Goal: Task Accomplishment & Management: Manage account settings

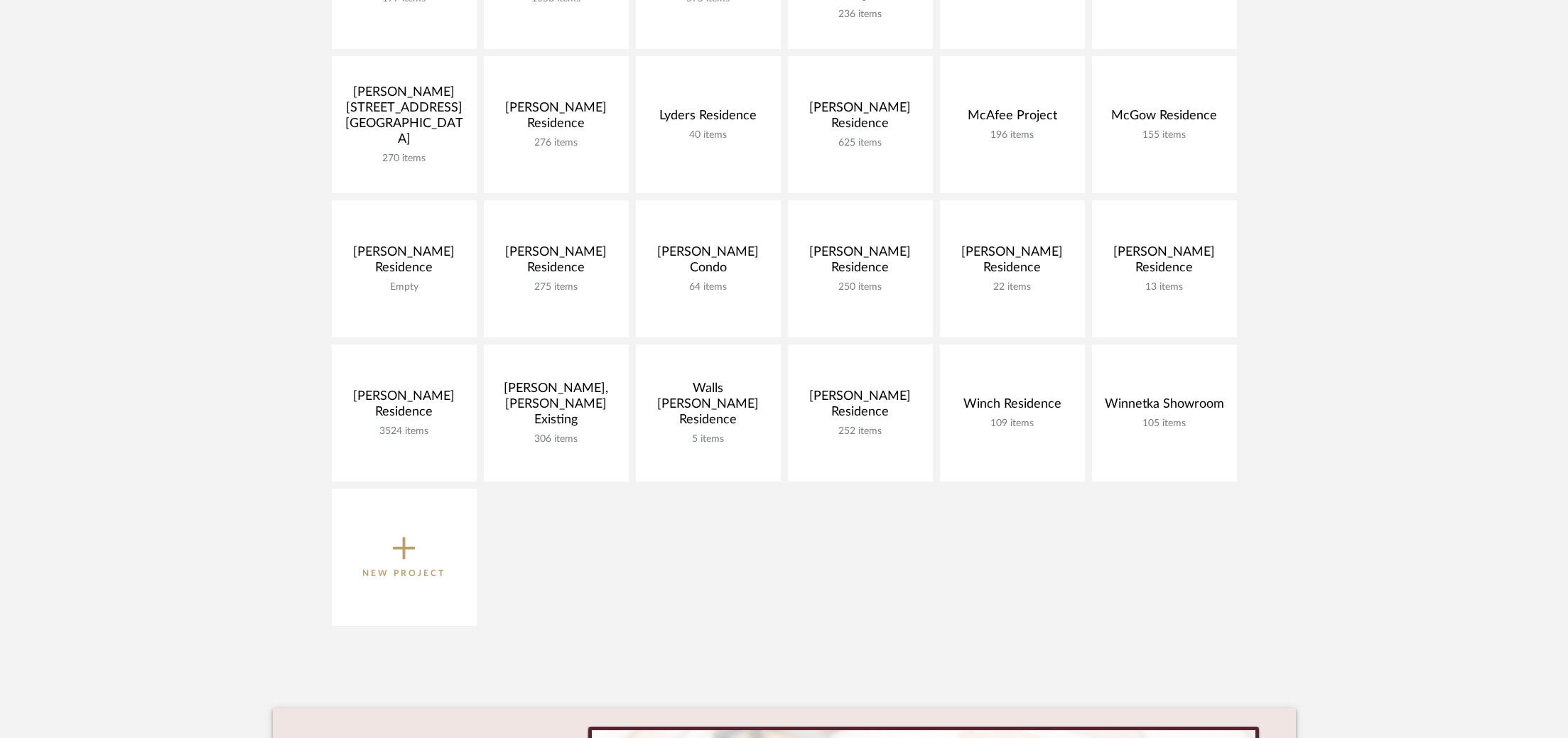
scroll to position [578, 0]
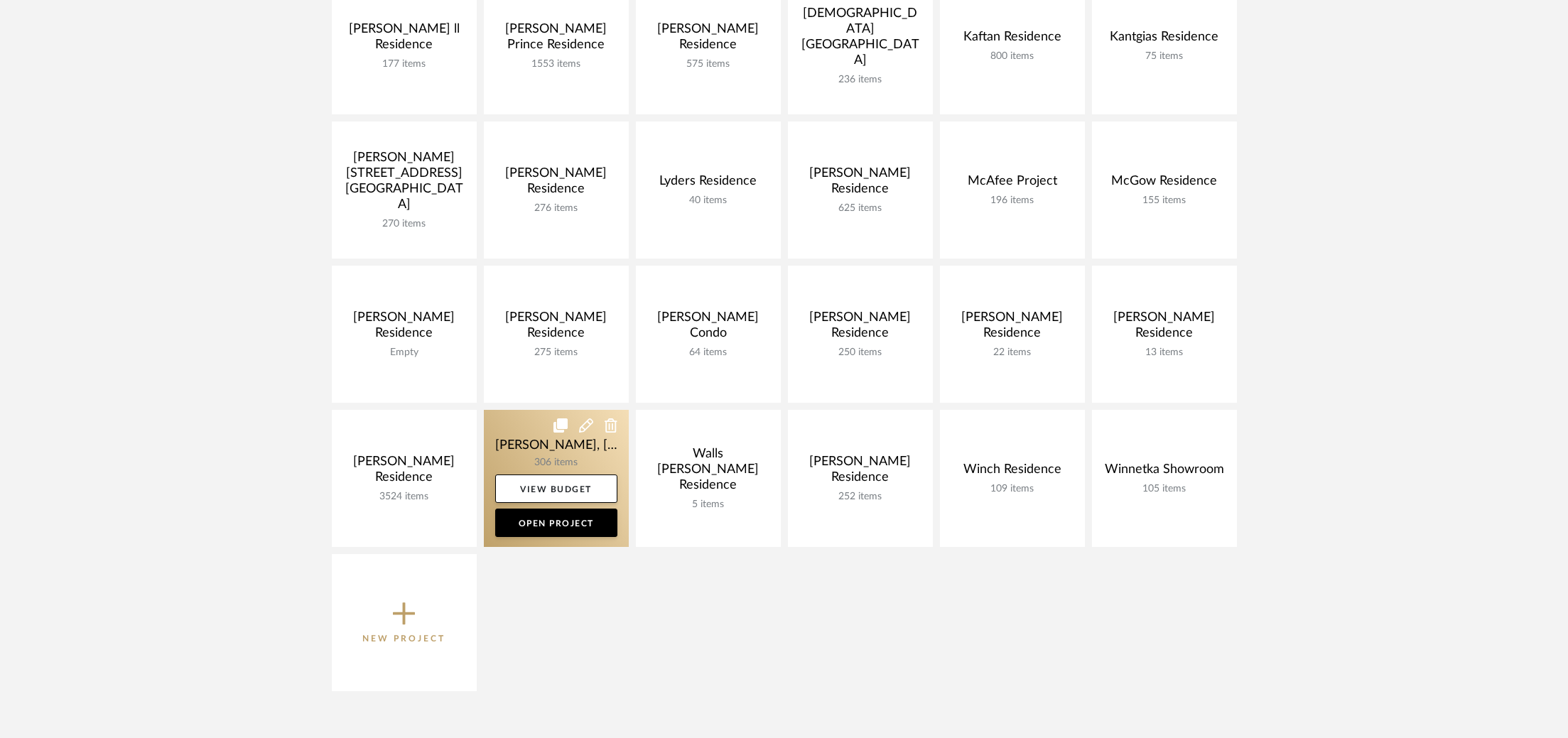
click at [516, 453] on link at bounding box center [556, 478] width 145 height 137
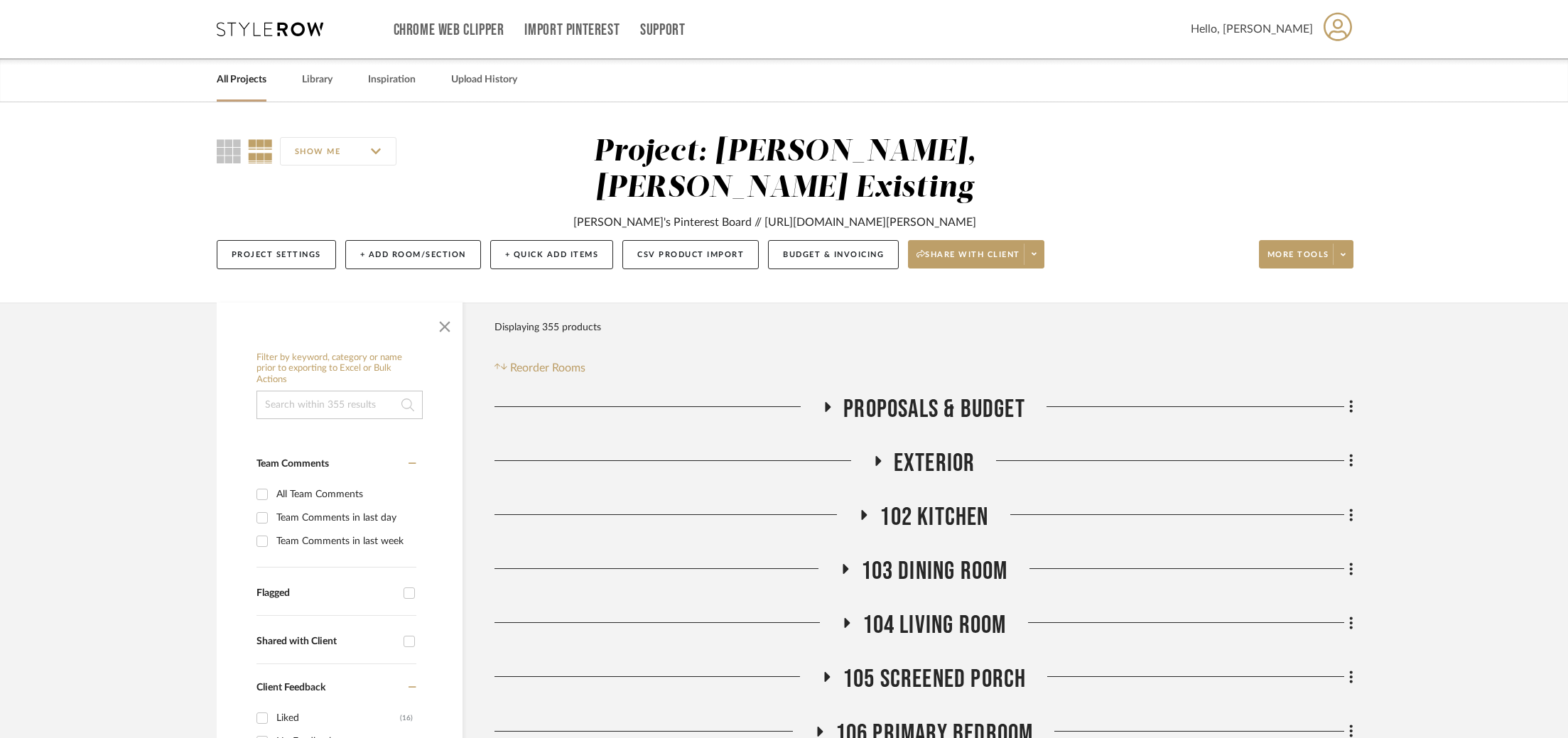
click at [927, 448] on span "Exterior" at bounding box center [934, 463] width 82 height 31
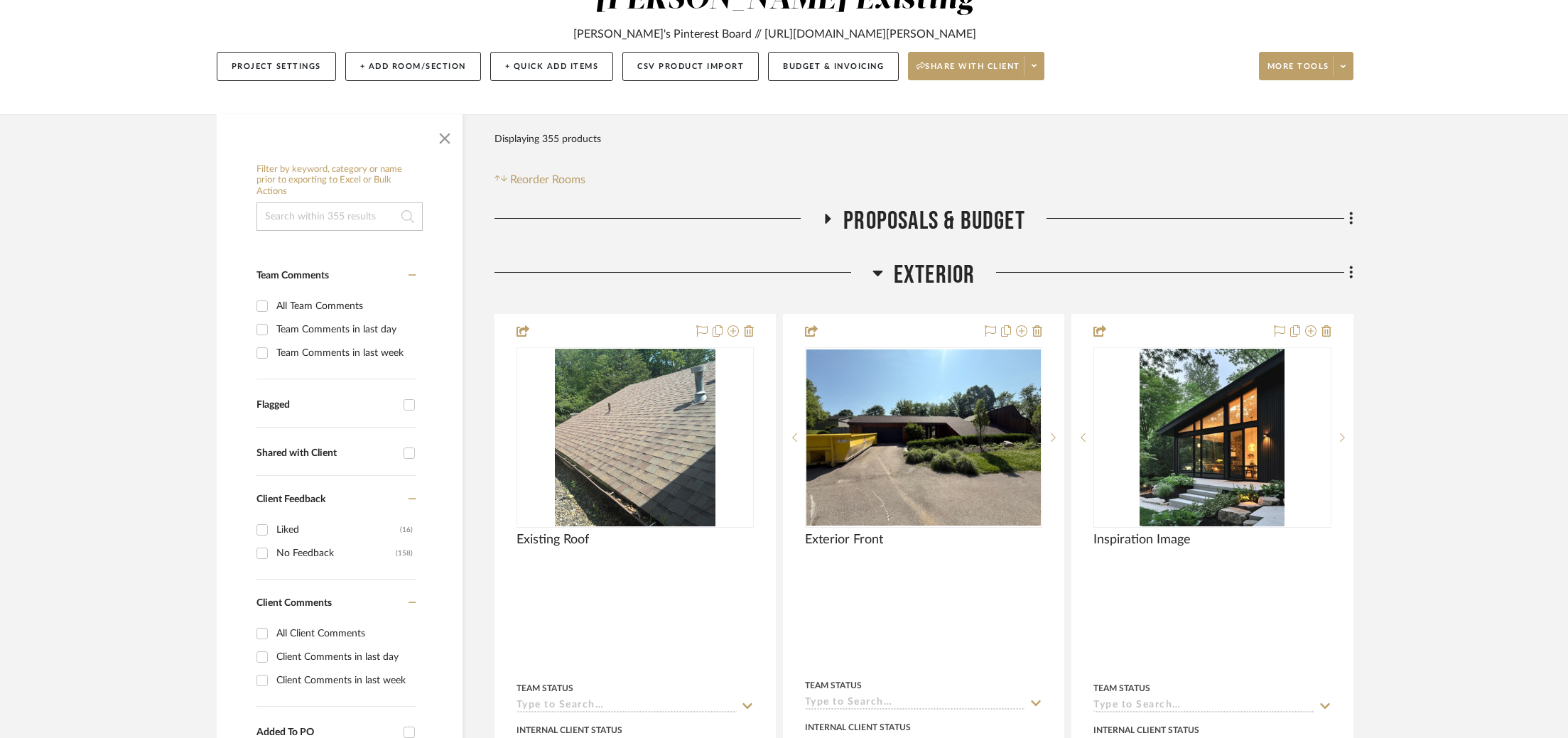
scroll to position [291, 0]
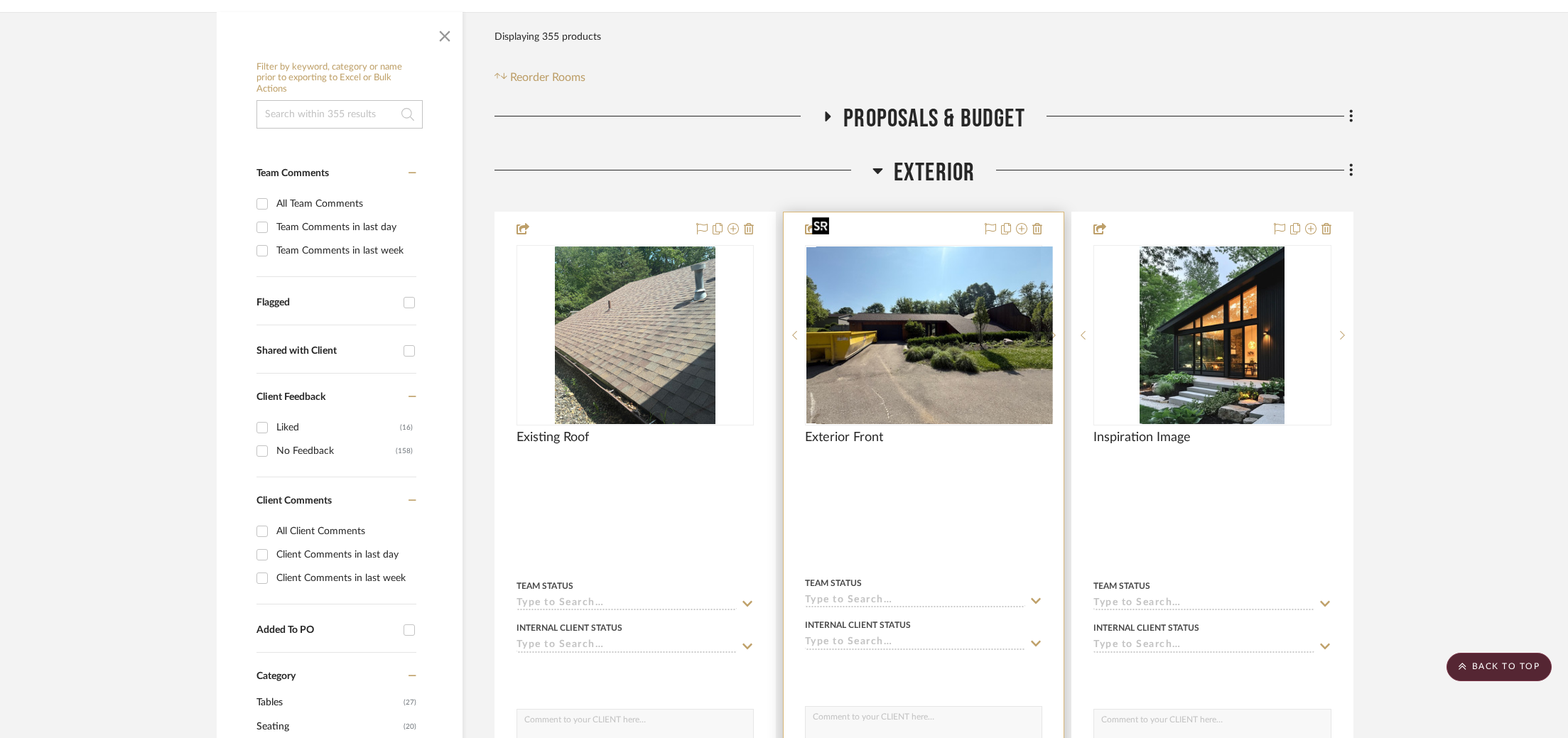
click at [965, 340] on div at bounding box center [923, 335] width 237 height 180
click at [813, 313] on img "0" at bounding box center [924, 335] width 235 height 176
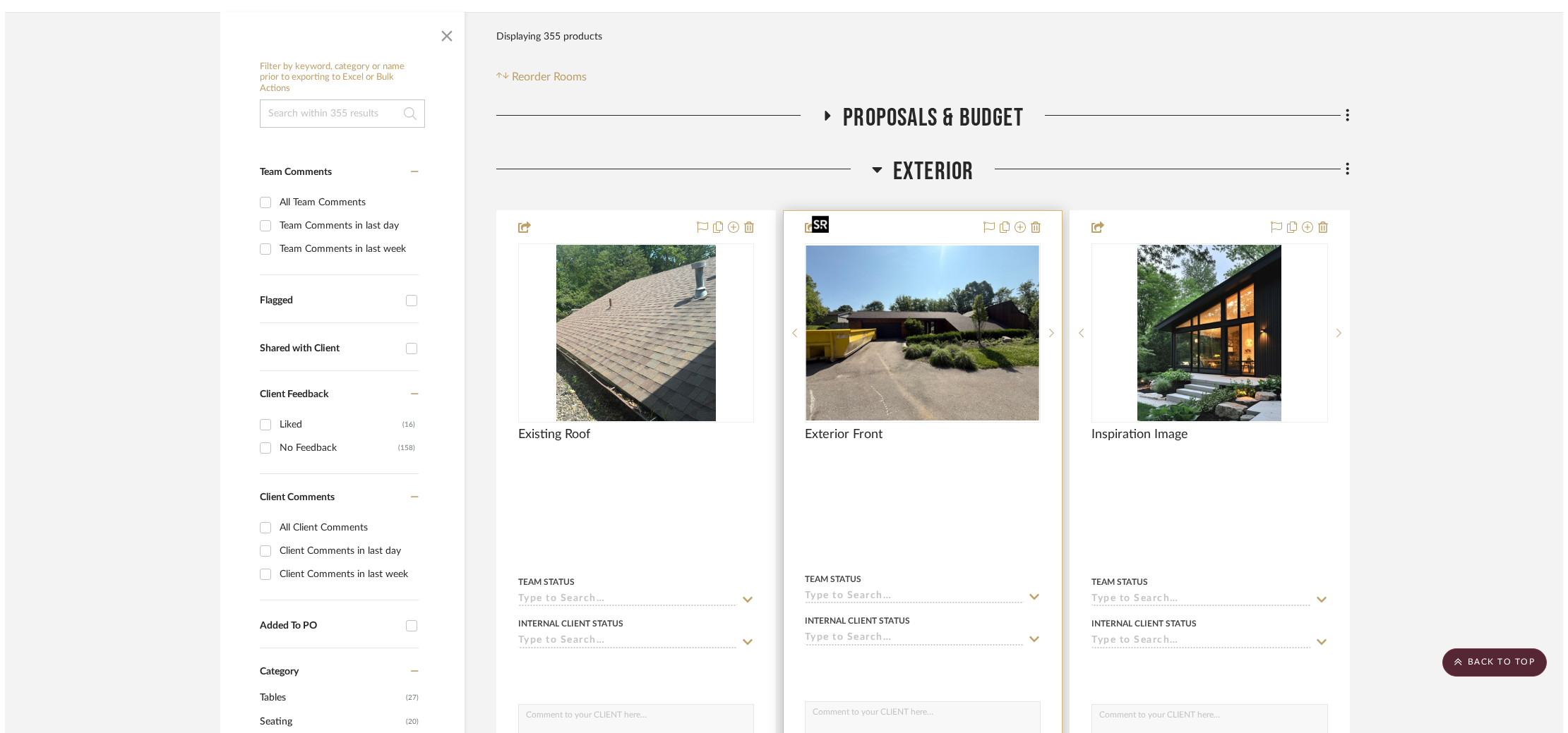
scroll to position [0, 0]
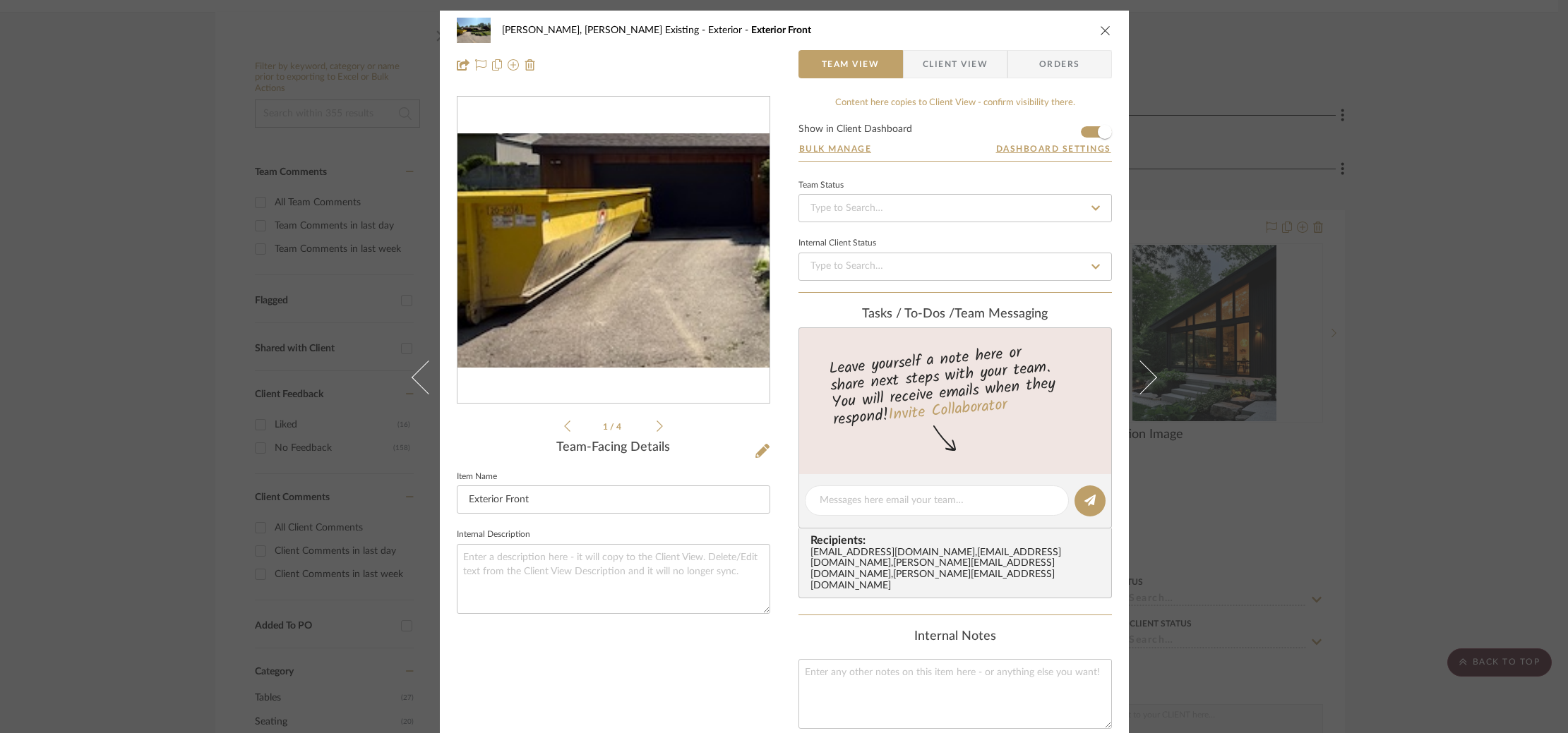
click at [533, 265] on img "0" at bounding box center [613, 250] width 312 height 234
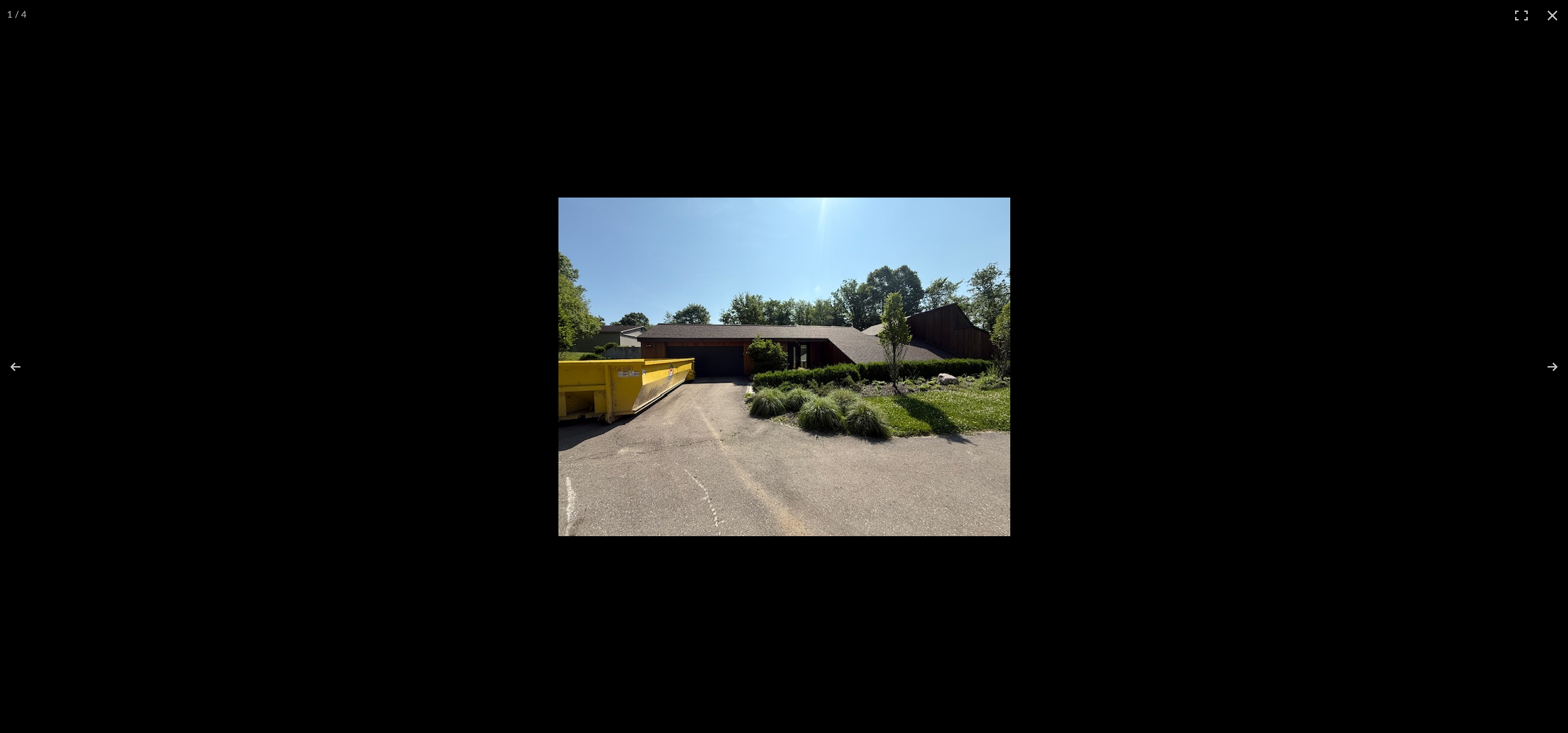
click at [625, 320] on img at bounding box center [784, 366] width 452 height 339
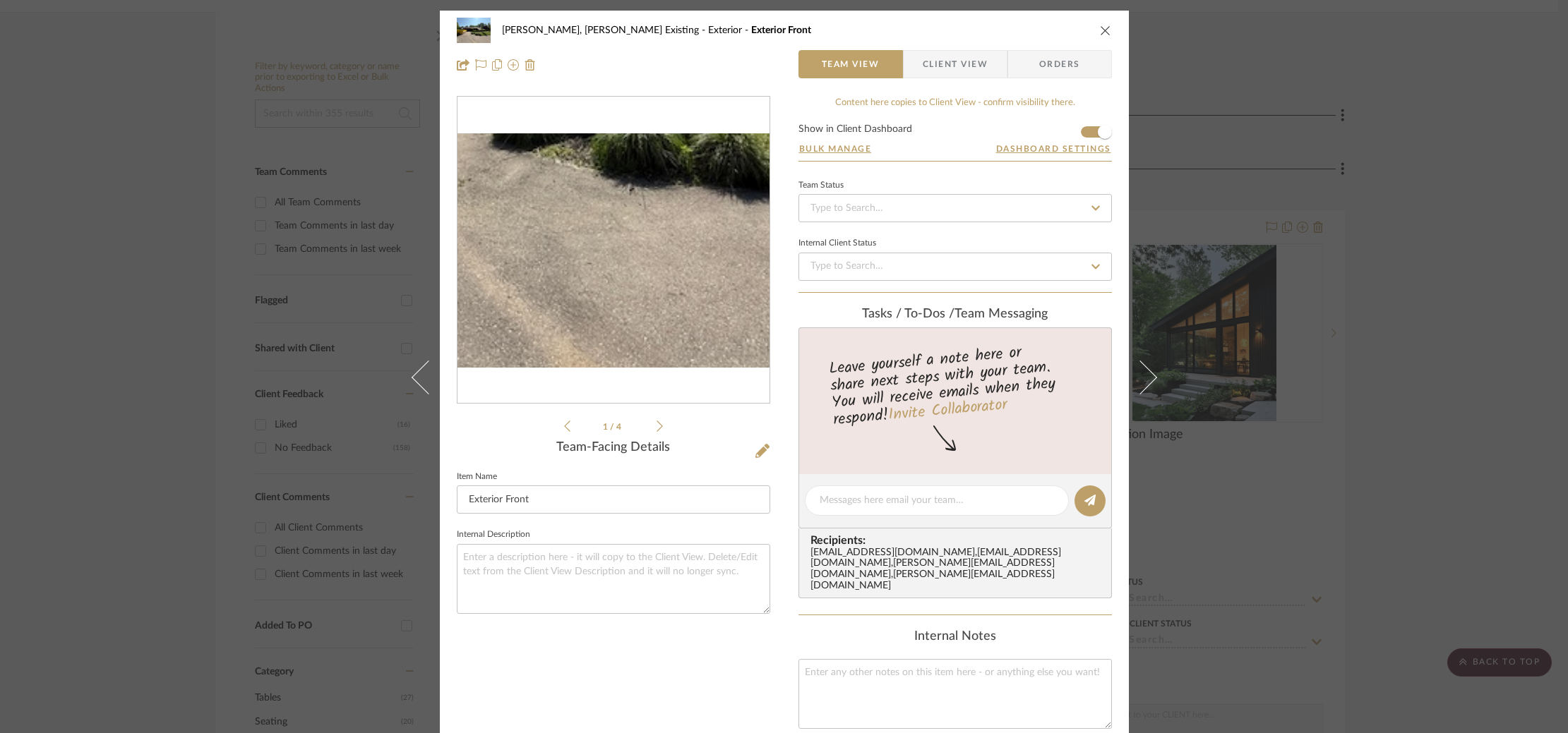
click at [626, 320] on img "0" at bounding box center [613, 250] width 312 height 234
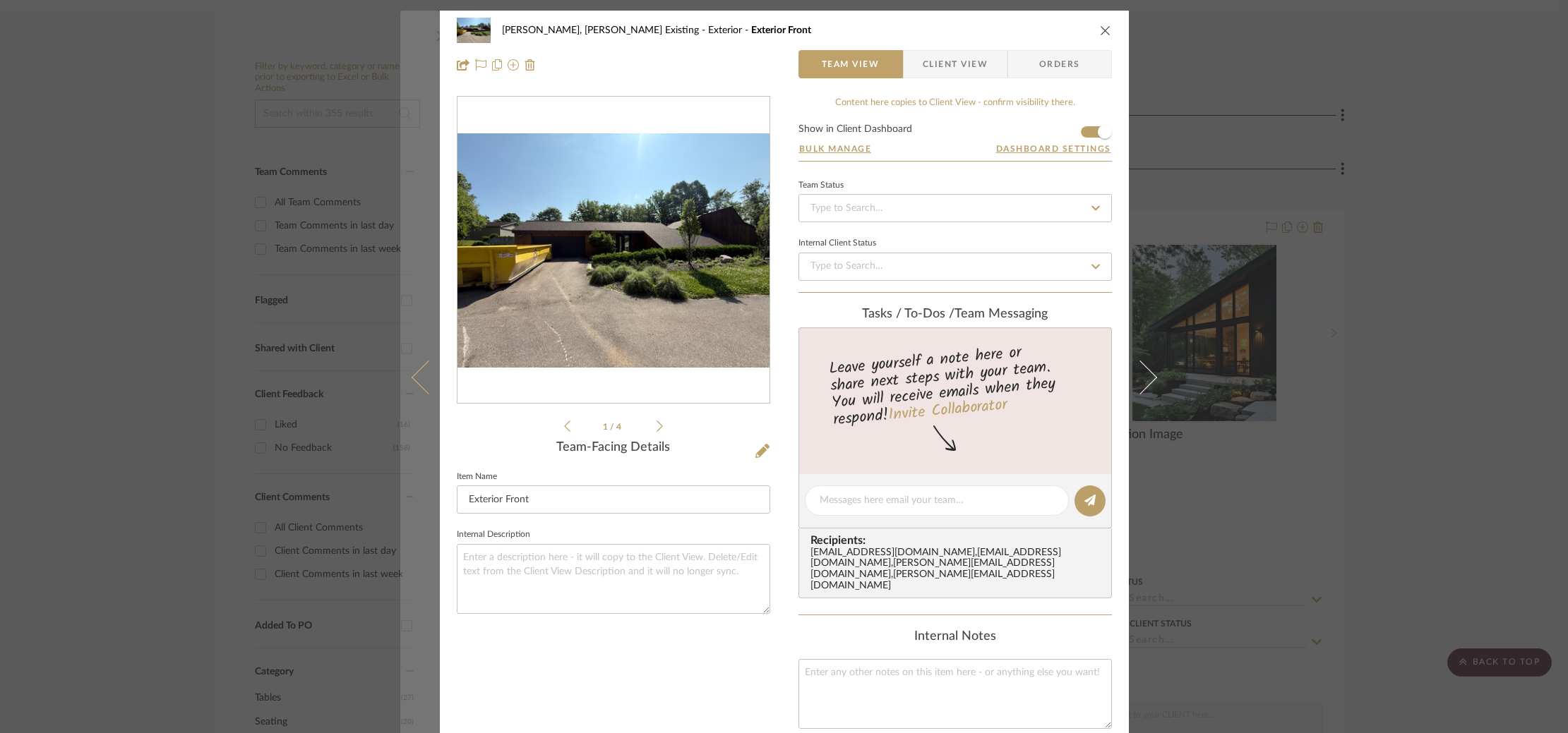
drag, startPoint x: 379, startPoint y: 341, endPoint x: 407, endPoint y: 338, distance: 28.2
click at [378, 341] on div "Roseberry, Holden Existing Exterior Exterior Front Team View Client View Orders…" at bounding box center [784, 366] width 1568 height 733
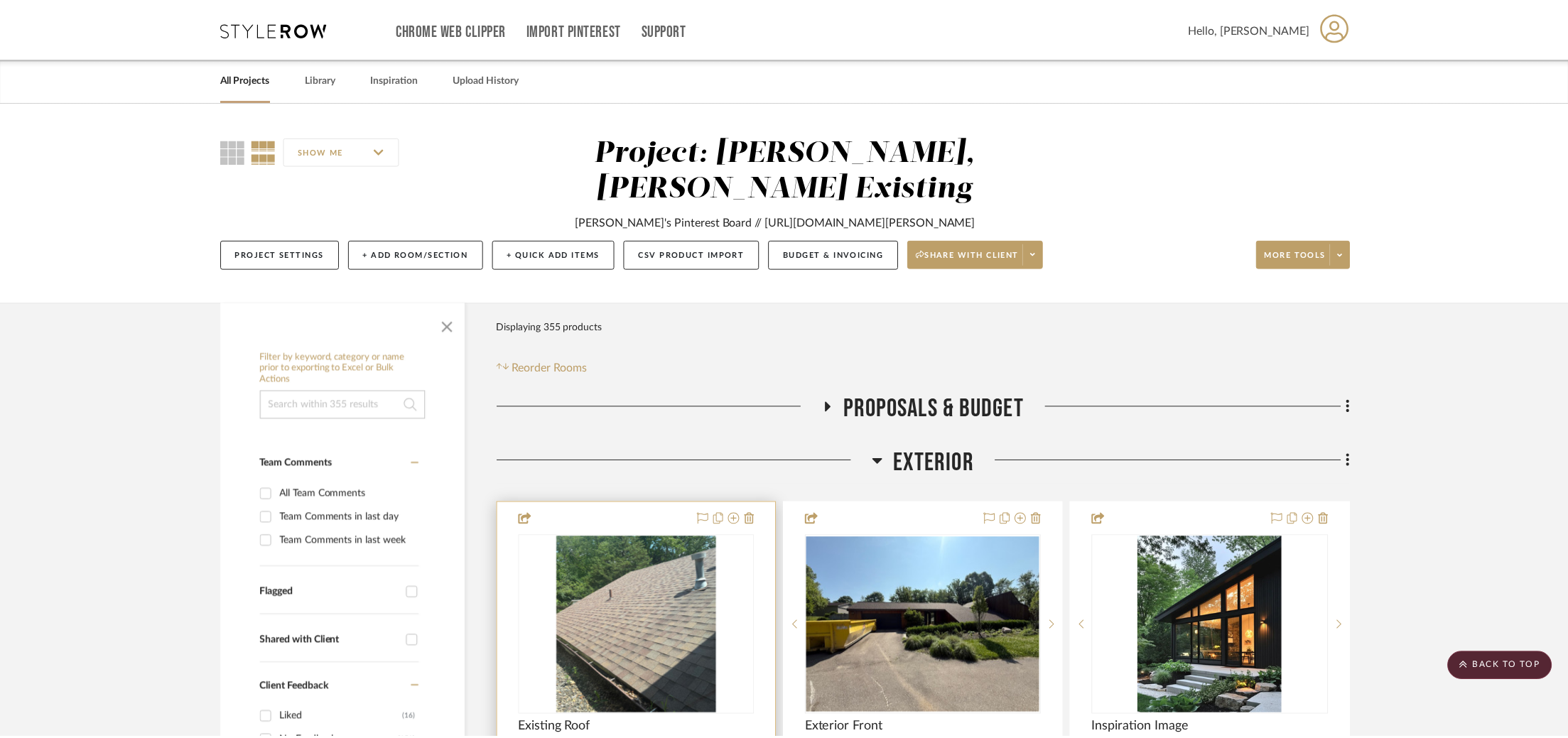
scroll to position [291, 0]
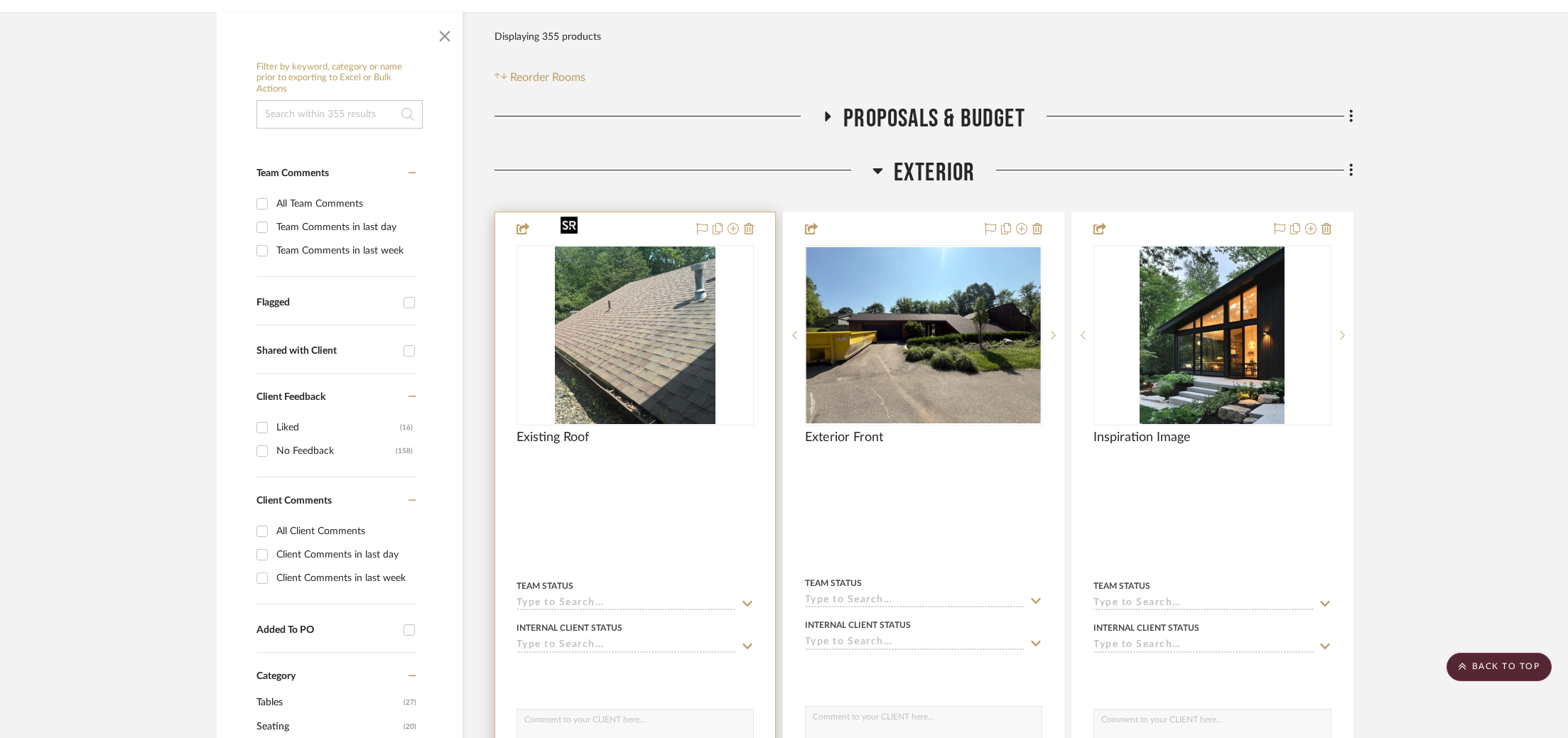
click at [654, 302] on img "0" at bounding box center [634, 335] width 160 height 178
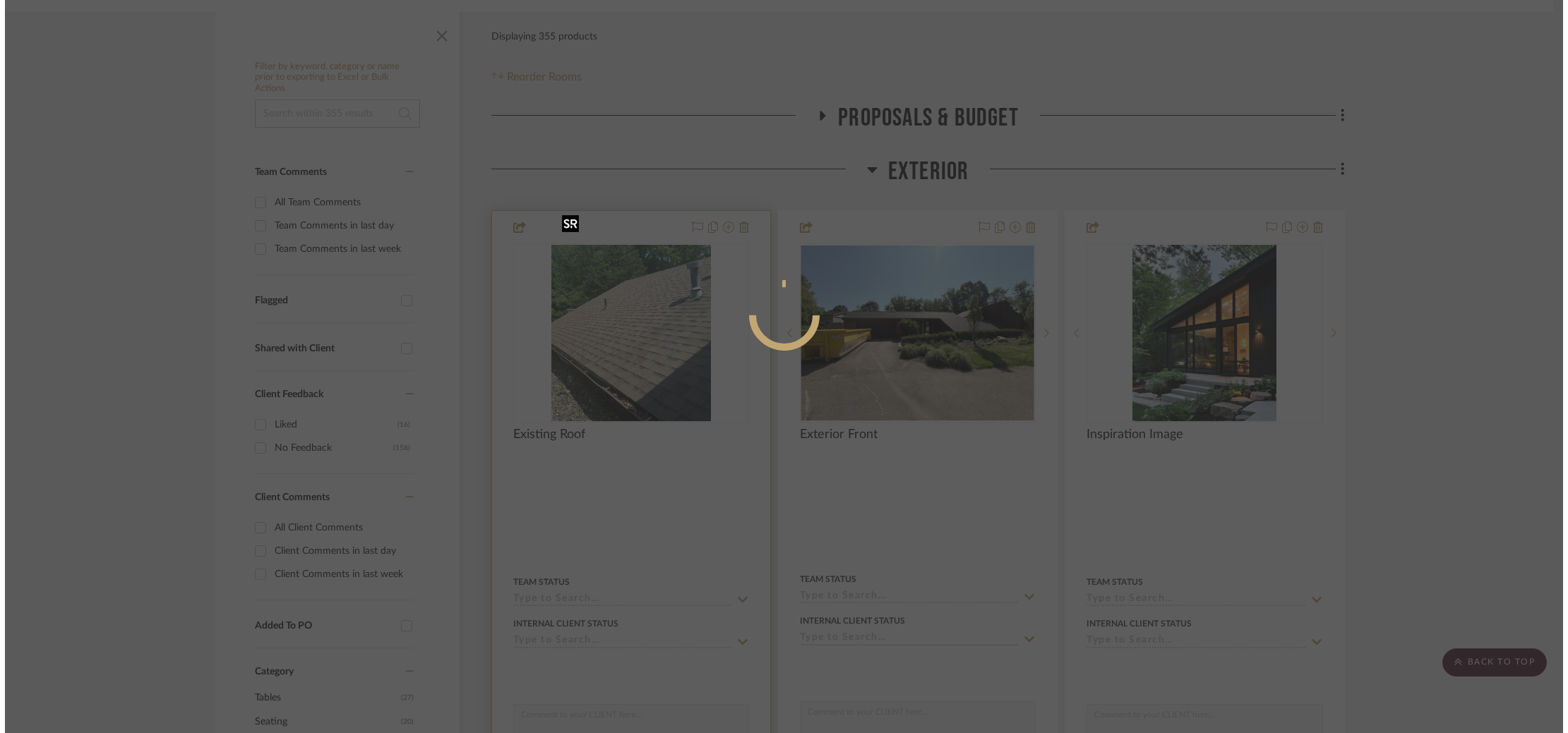
scroll to position [0, 0]
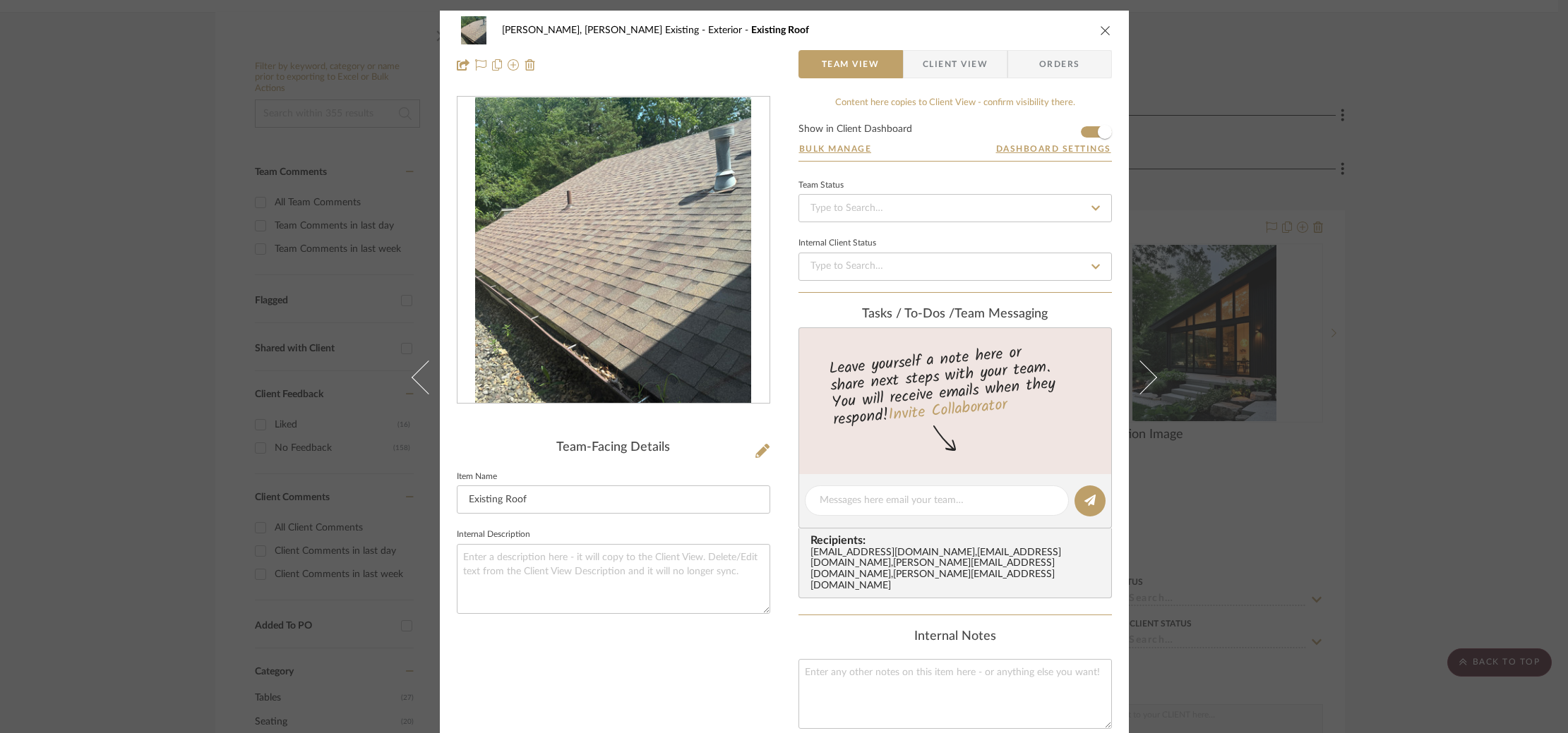
click at [626, 306] on img "0" at bounding box center [613, 251] width 277 height 306
click at [288, 313] on div "Roseberry, Holden Existing Exterior Existing Roof Team View Client View Orders …" at bounding box center [784, 366] width 1568 height 733
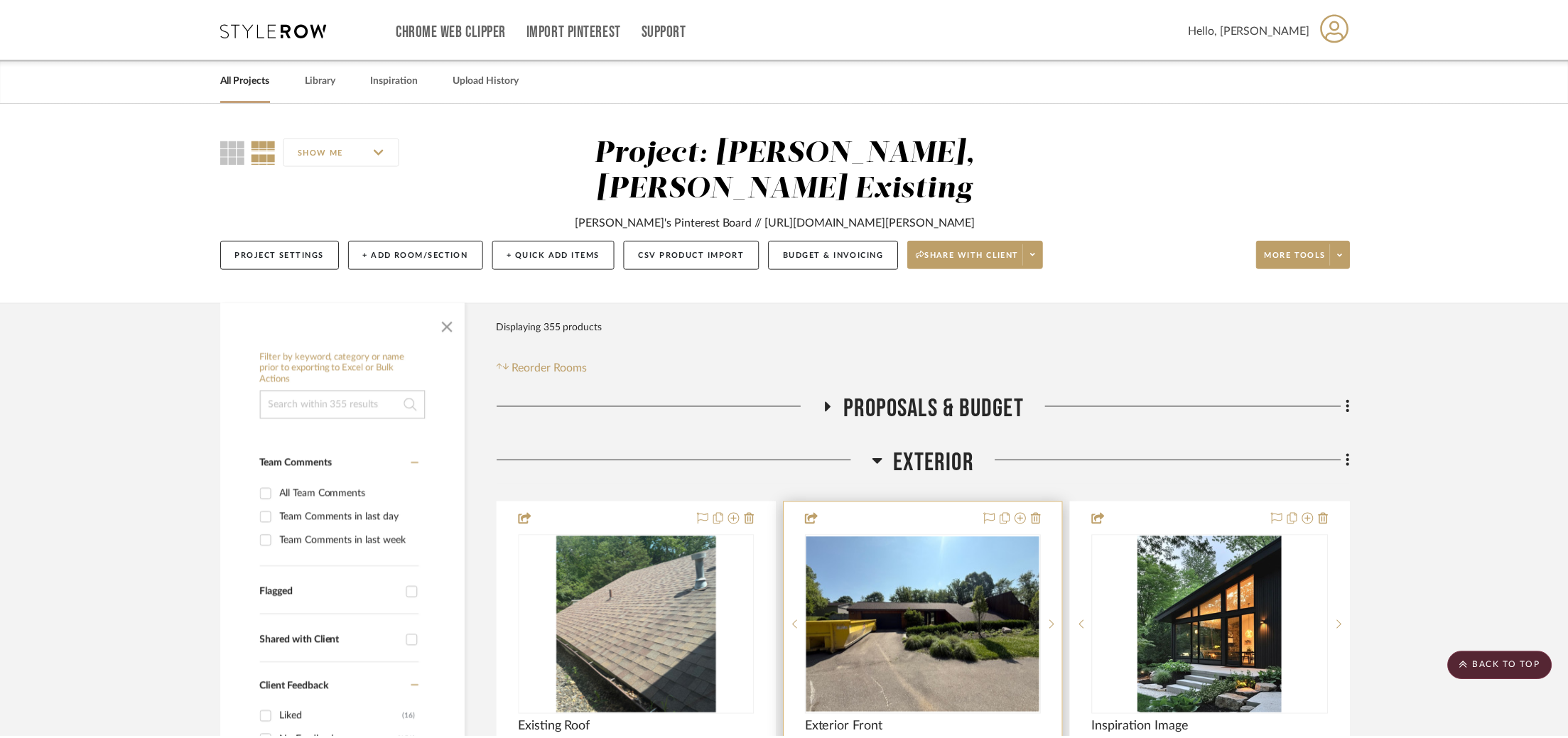
scroll to position [291, 0]
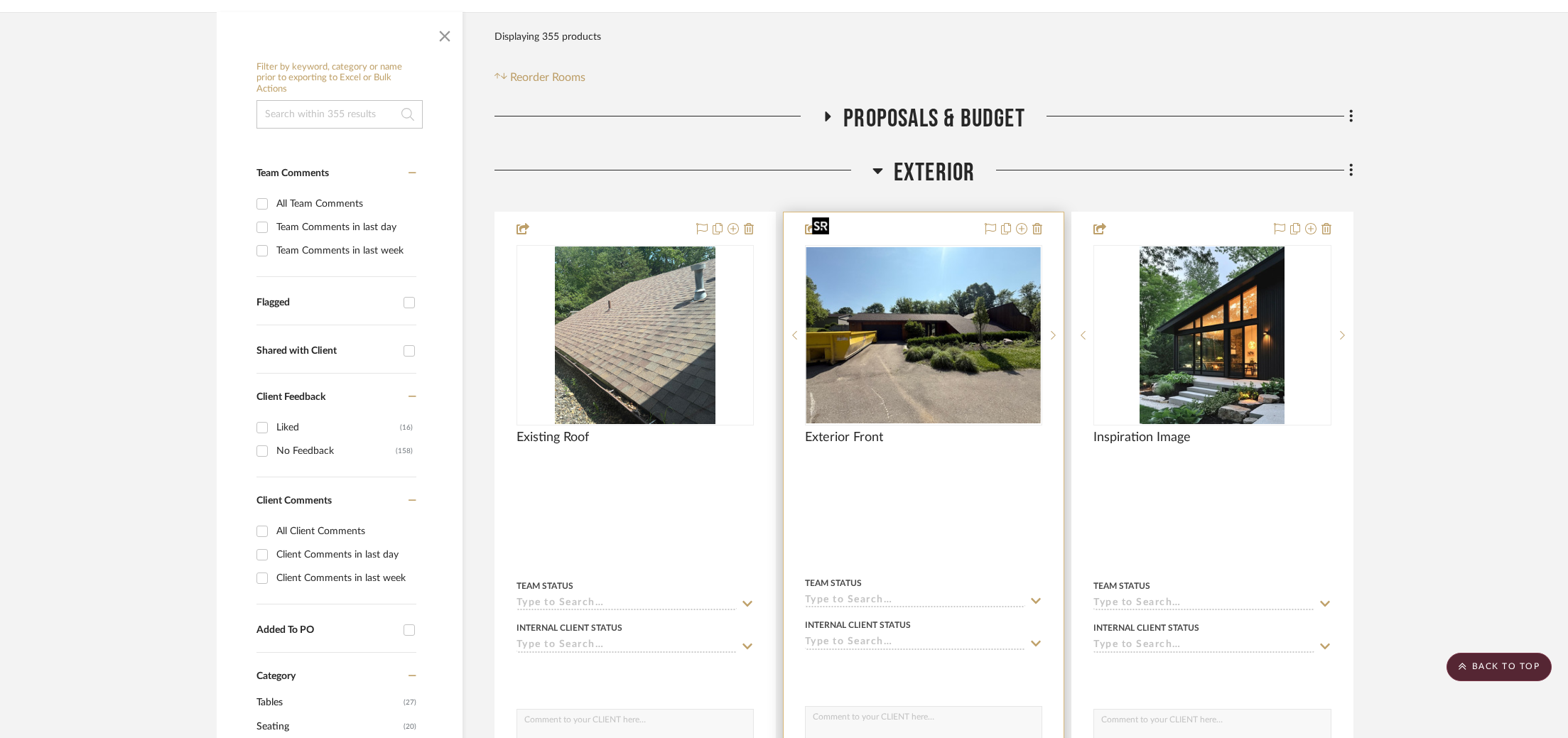
click at [835, 281] on img "0" at bounding box center [924, 335] width 235 height 176
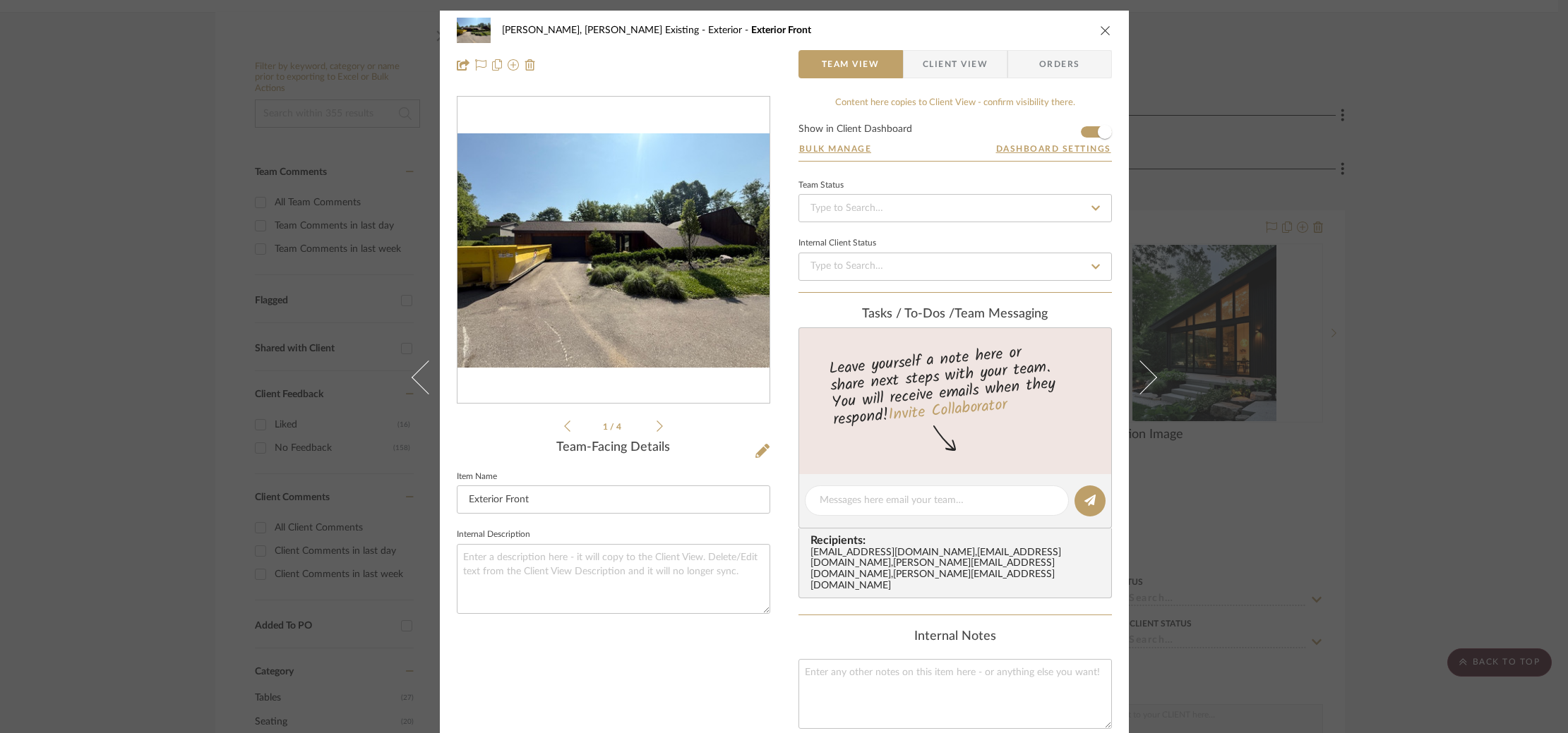
click at [702, 278] on img "0" at bounding box center [613, 250] width 312 height 234
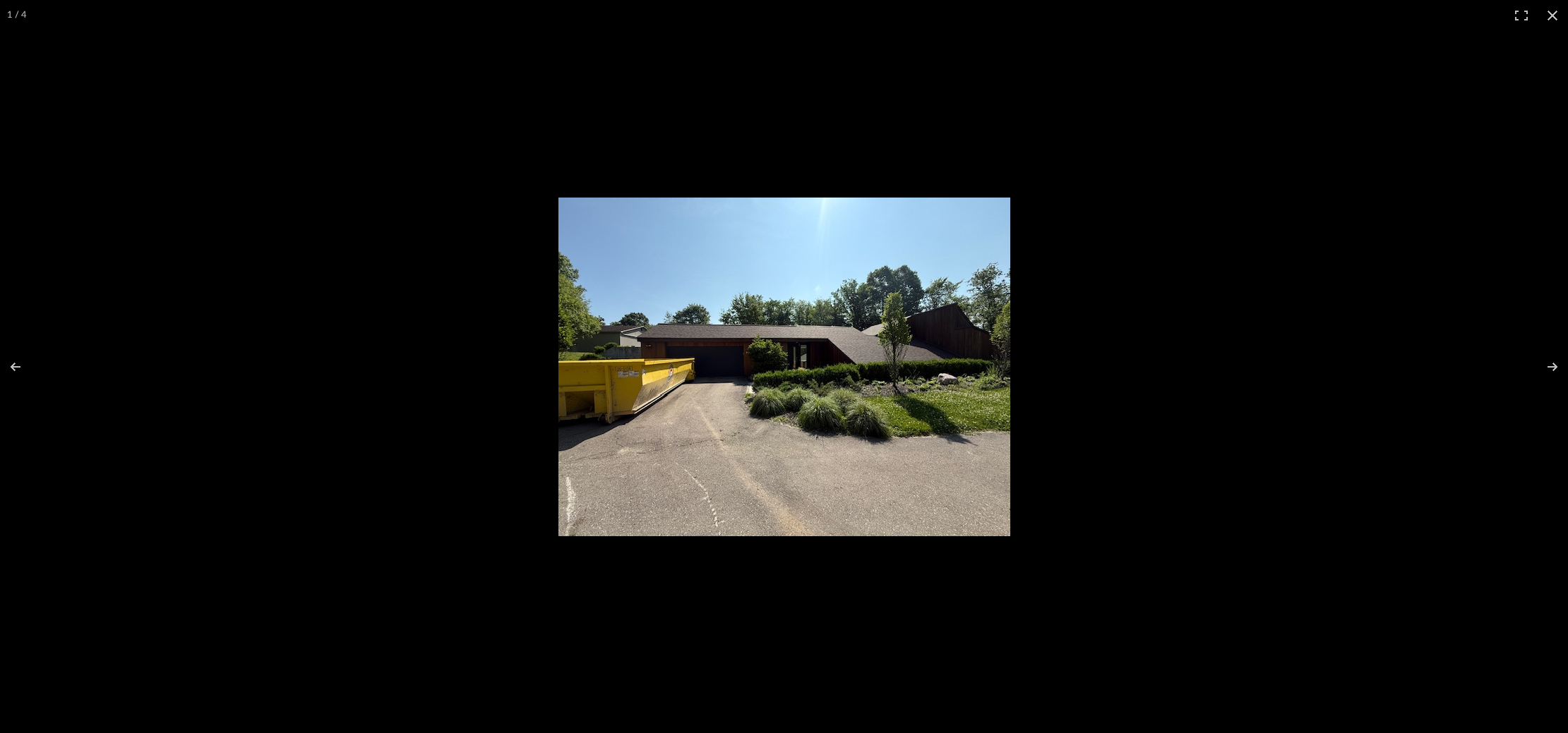
click at [794, 333] on img at bounding box center [784, 366] width 452 height 339
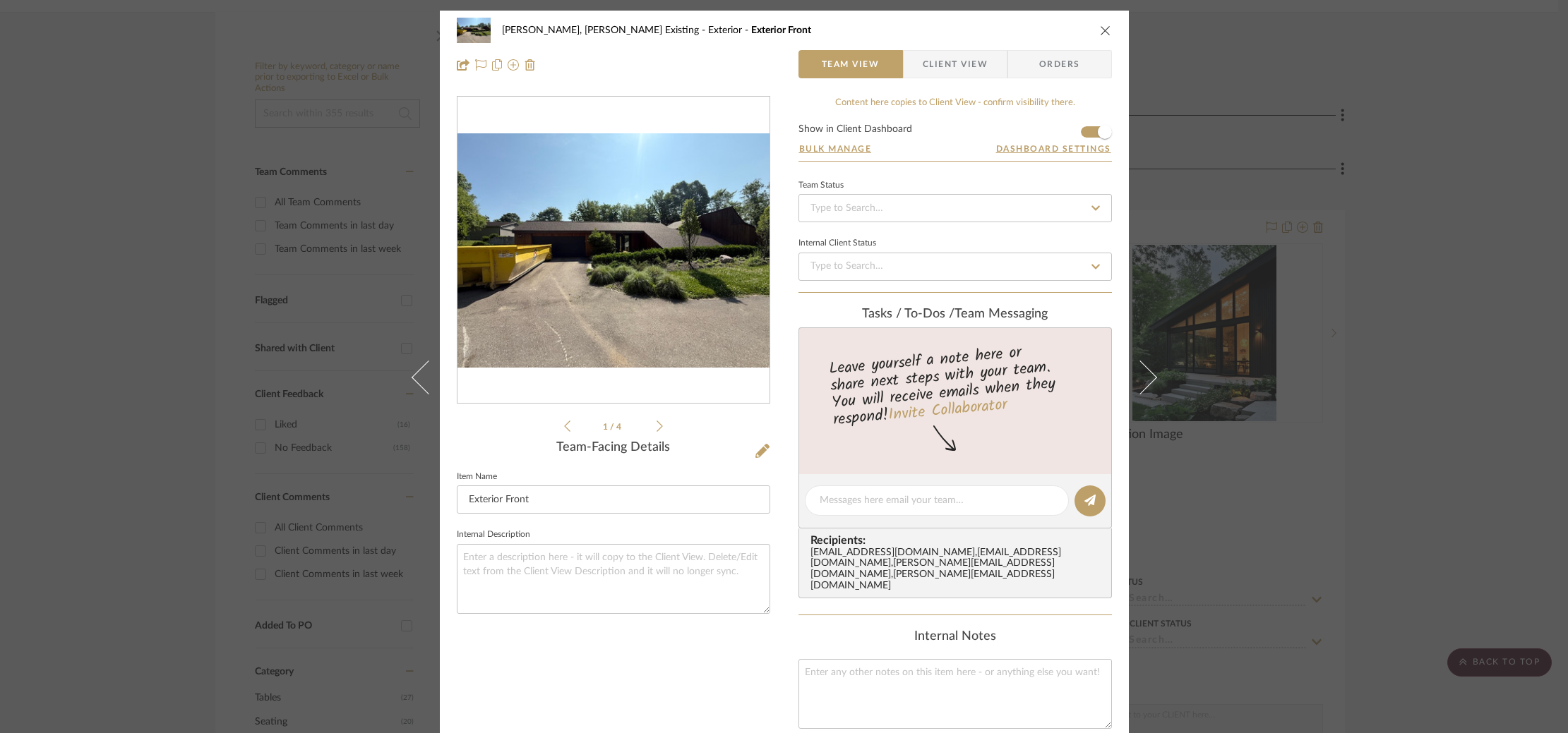
click at [633, 296] on img "0" at bounding box center [613, 250] width 312 height 234
click at [599, 257] on img "0" at bounding box center [613, 250] width 312 height 234
click at [1382, 306] on div "Roseberry, Holden Existing Exterior Exterior Front Team View Client View Orders…" at bounding box center [784, 366] width 1568 height 733
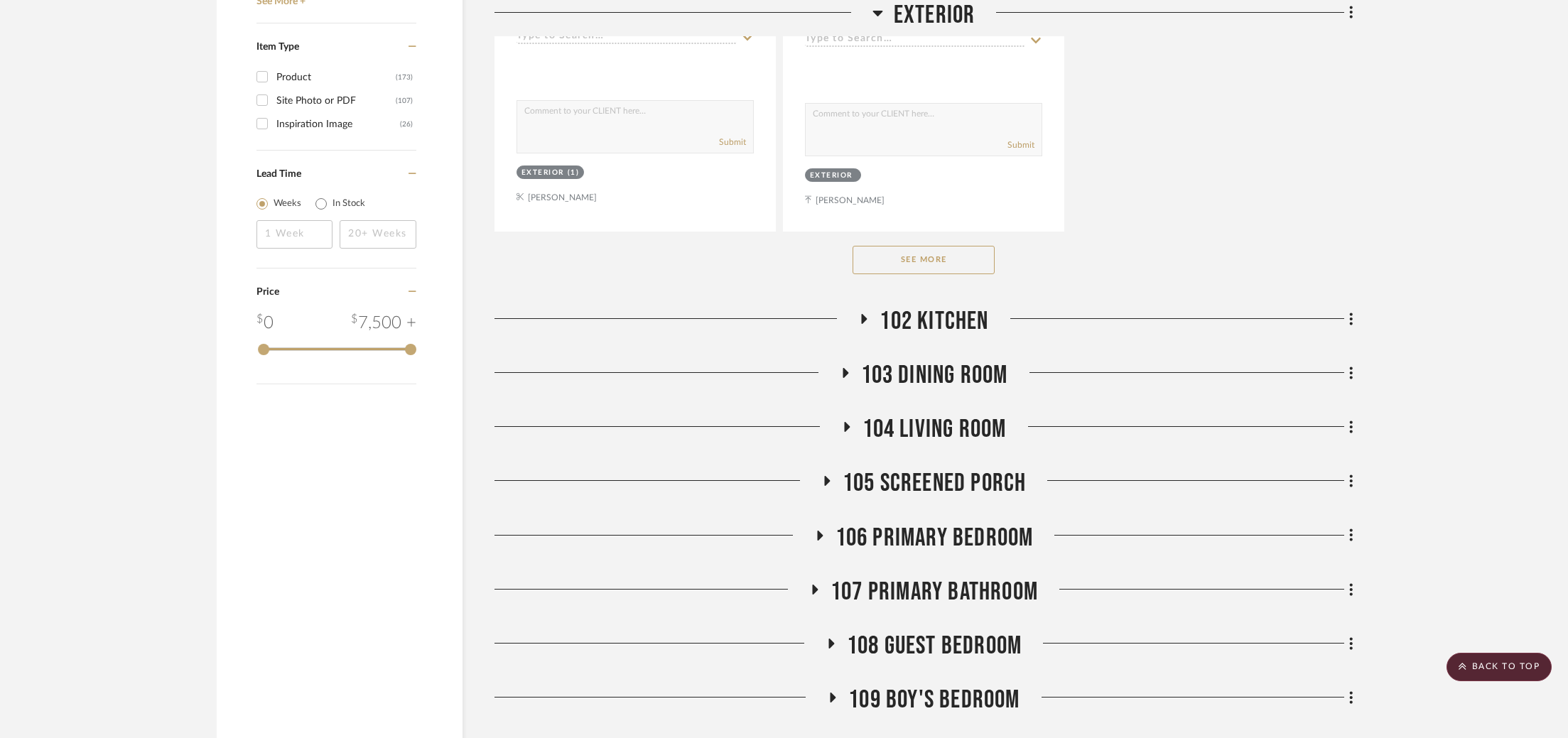
scroll to position [2164, 0]
click at [899, 245] on button "See More" at bounding box center [923, 259] width 142 height 28
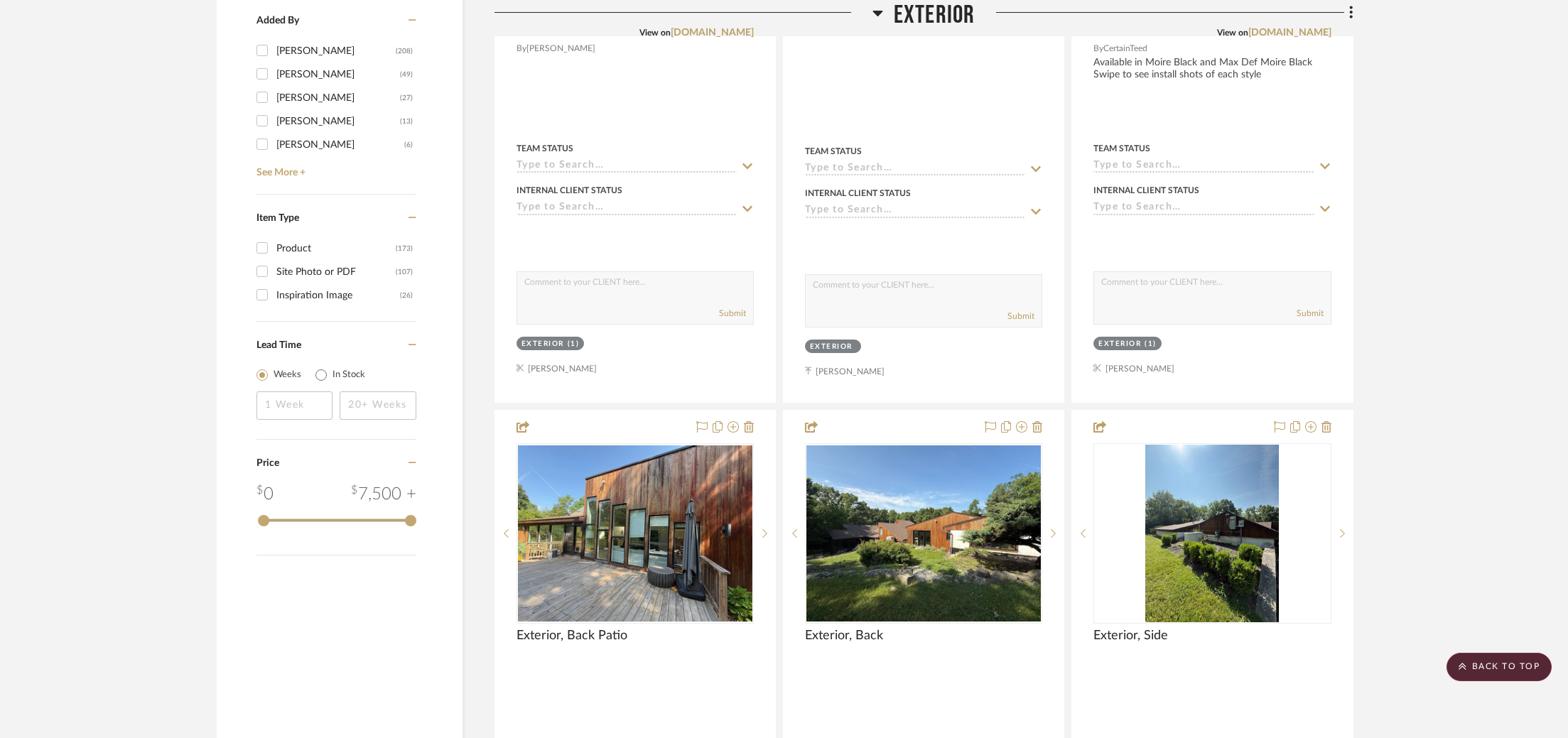
scroll to position [2150, 0]
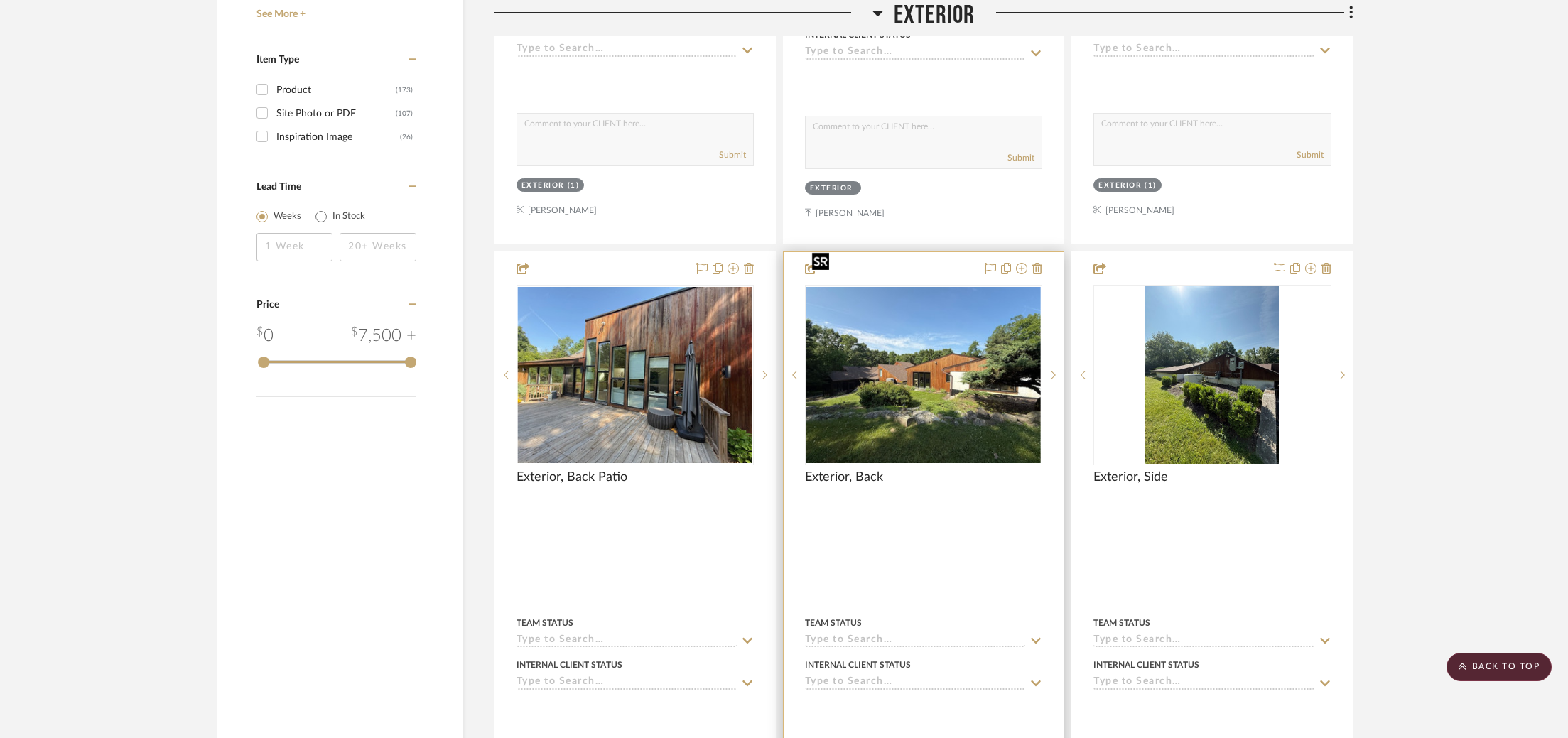
click at [931, 361] on img "0" at bounding box center [924, 375] width 235 height 176
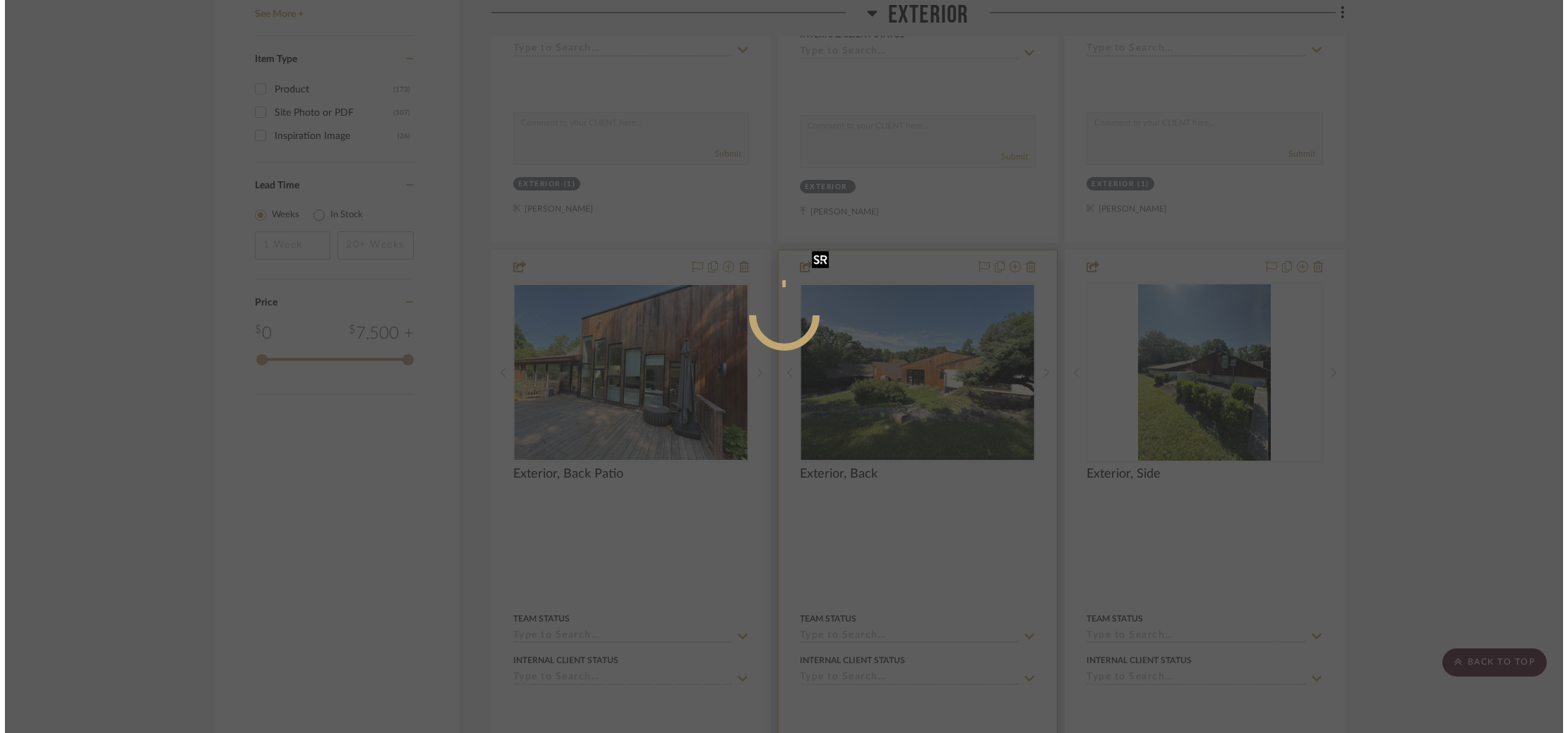
scroll to position [0, 0]
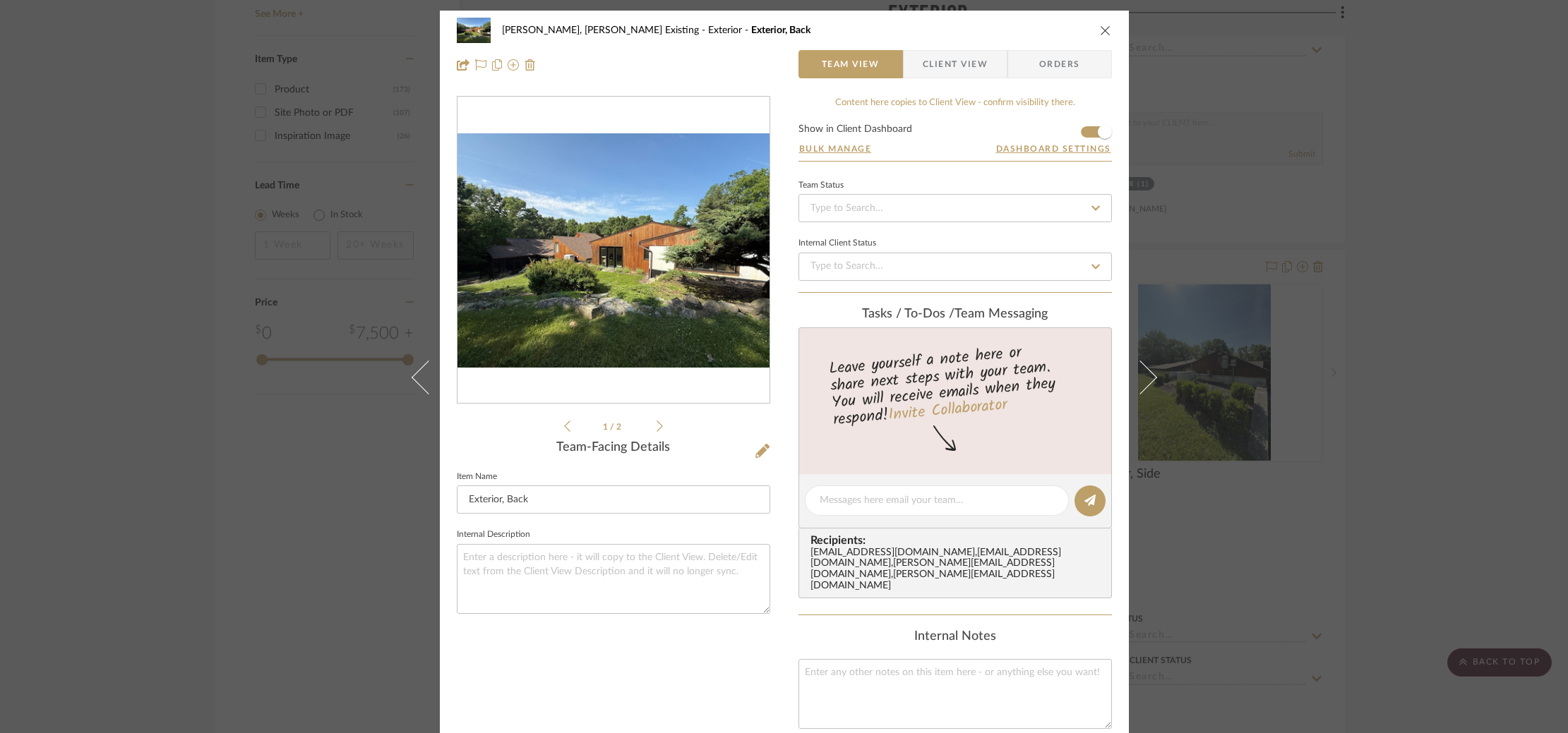
click at [580, 213] on img "0" at bounding box center [613, 250] width 312 height 234
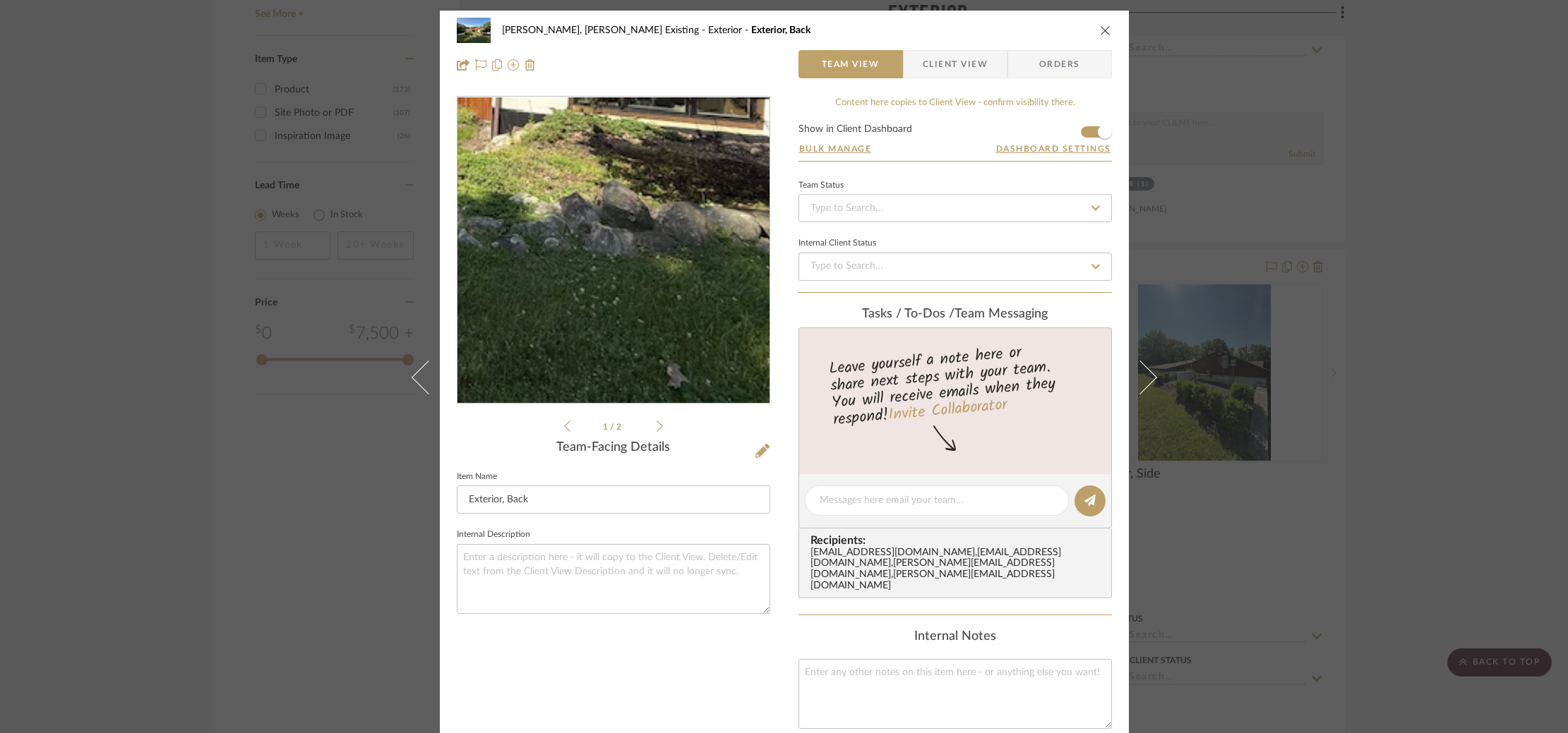
click at [684, 358] on img "0" at bounding box center [613, 250] width 312 height 234
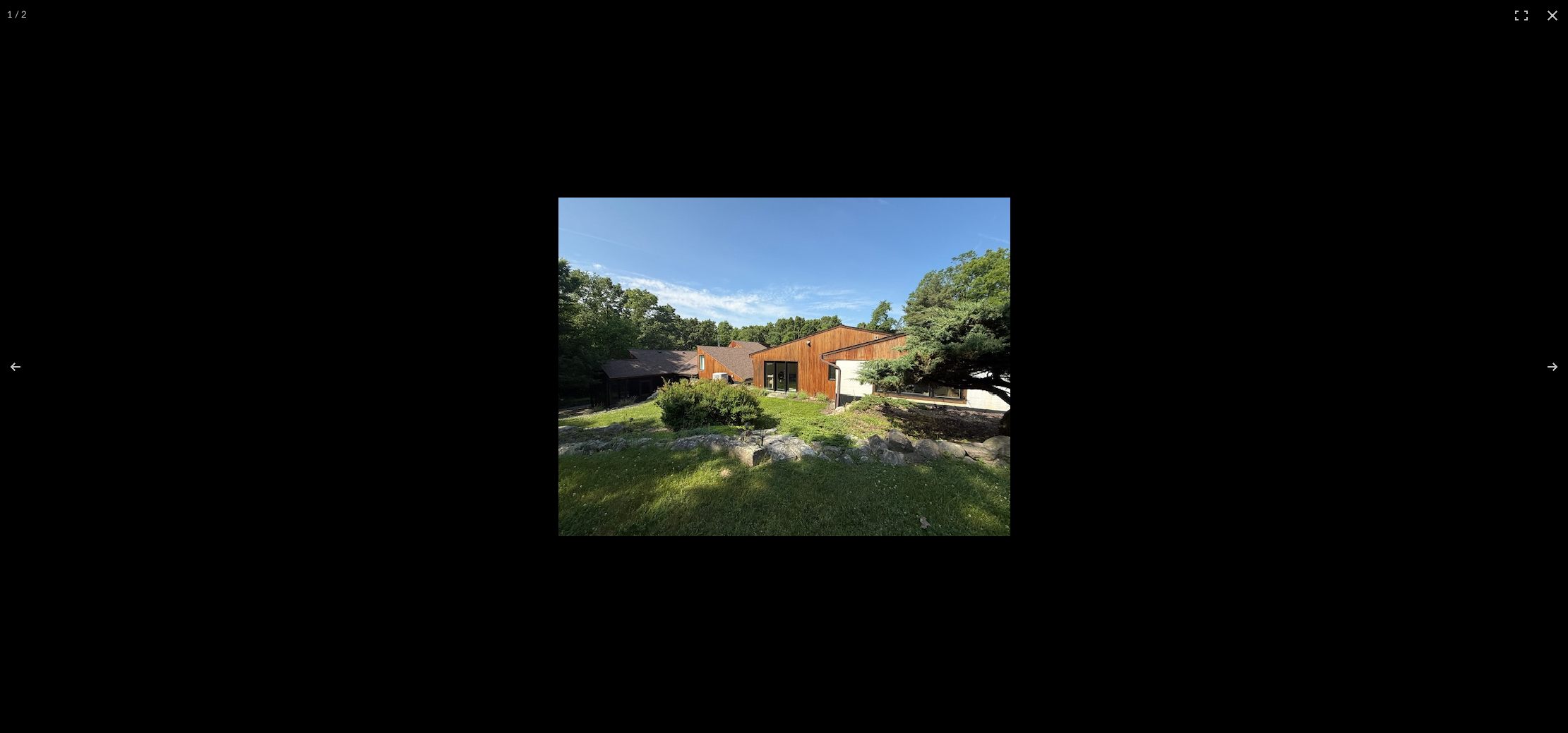
click at [707, 347] on img at bounding box center [784, 366] width 452 height 339
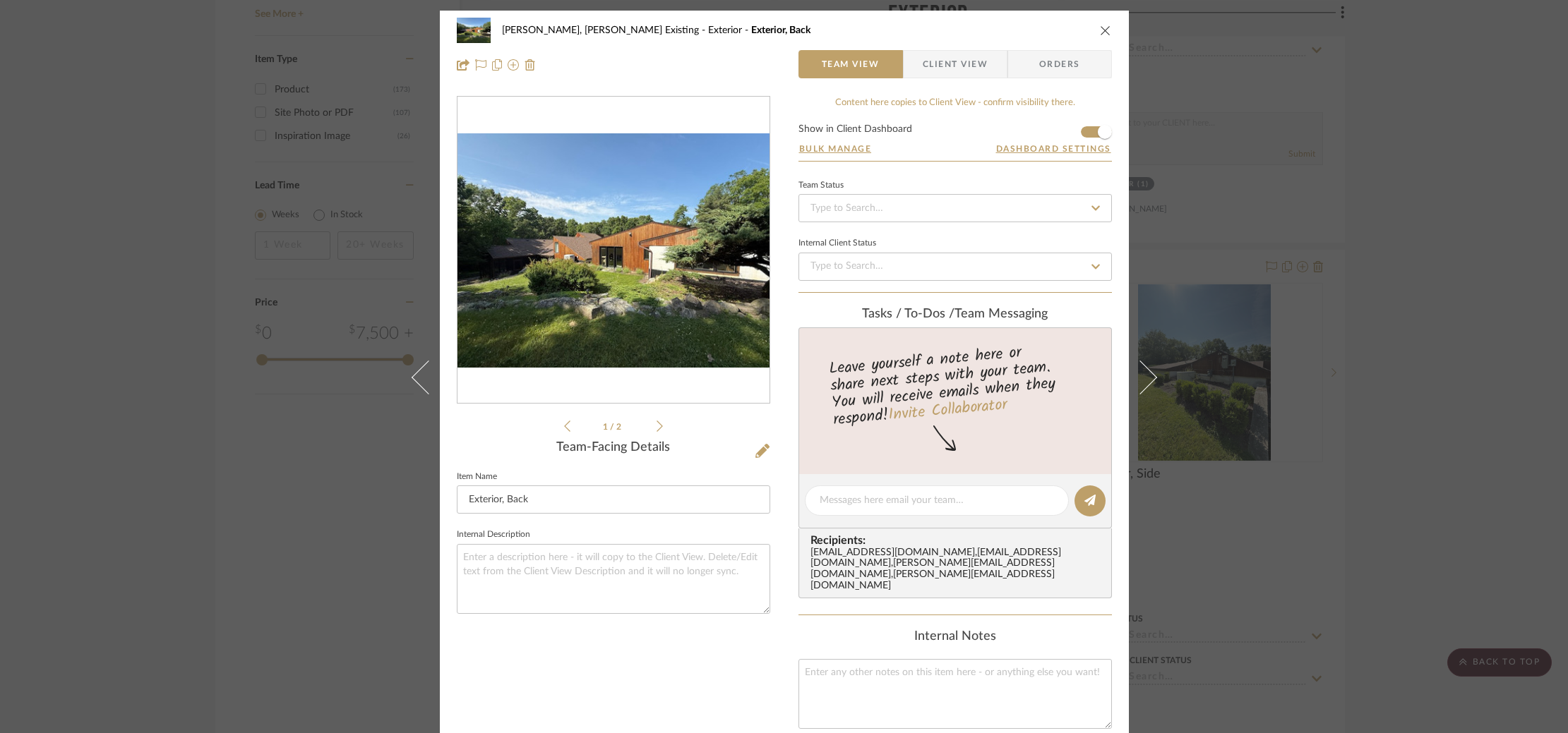
click at [1412, 315] on div "Roseberry, Holden Existing Exterior Exterior, Back Team View Client View Orders…" at bounding box center [784, 366] width 1568 height 733
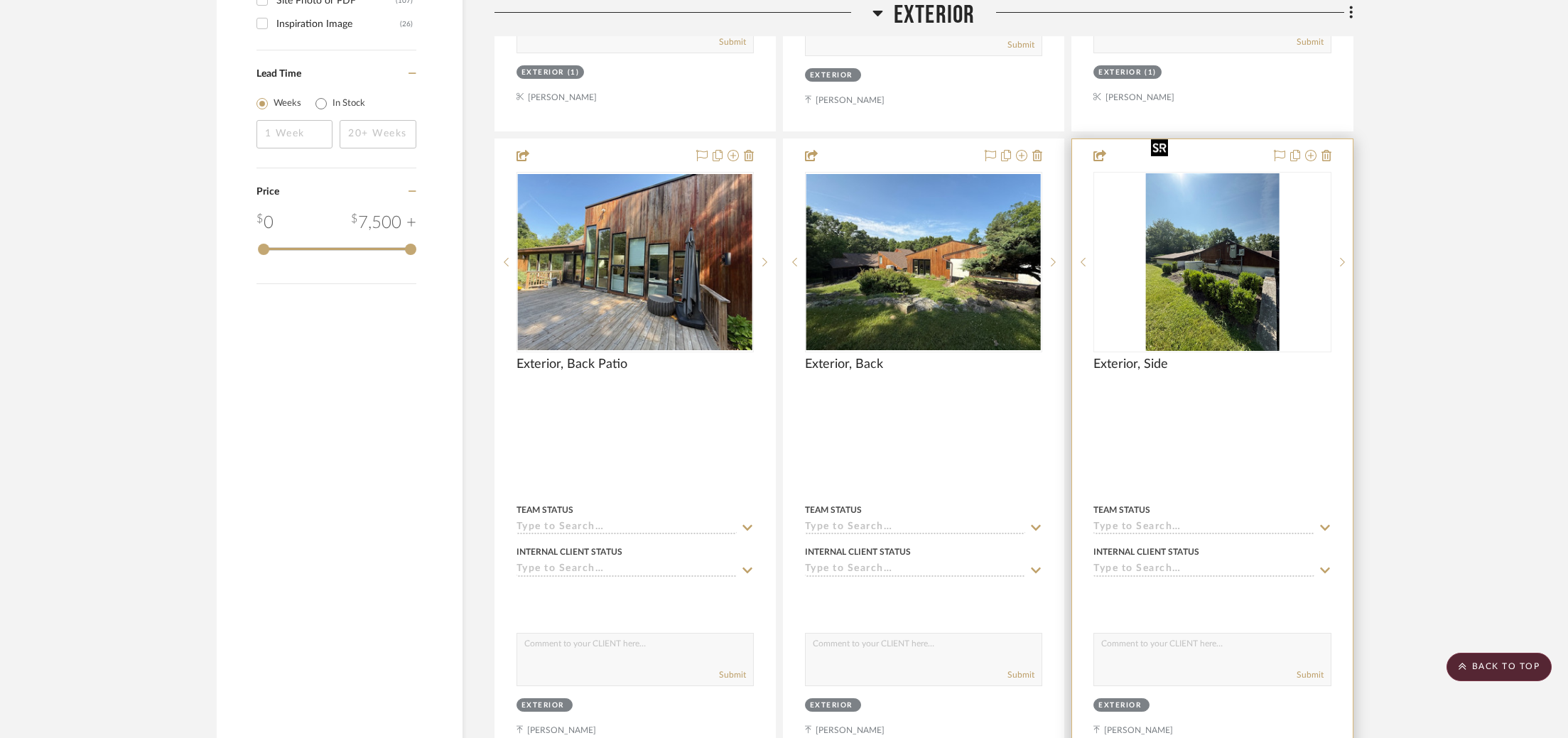
scroll to position [2051, 0]
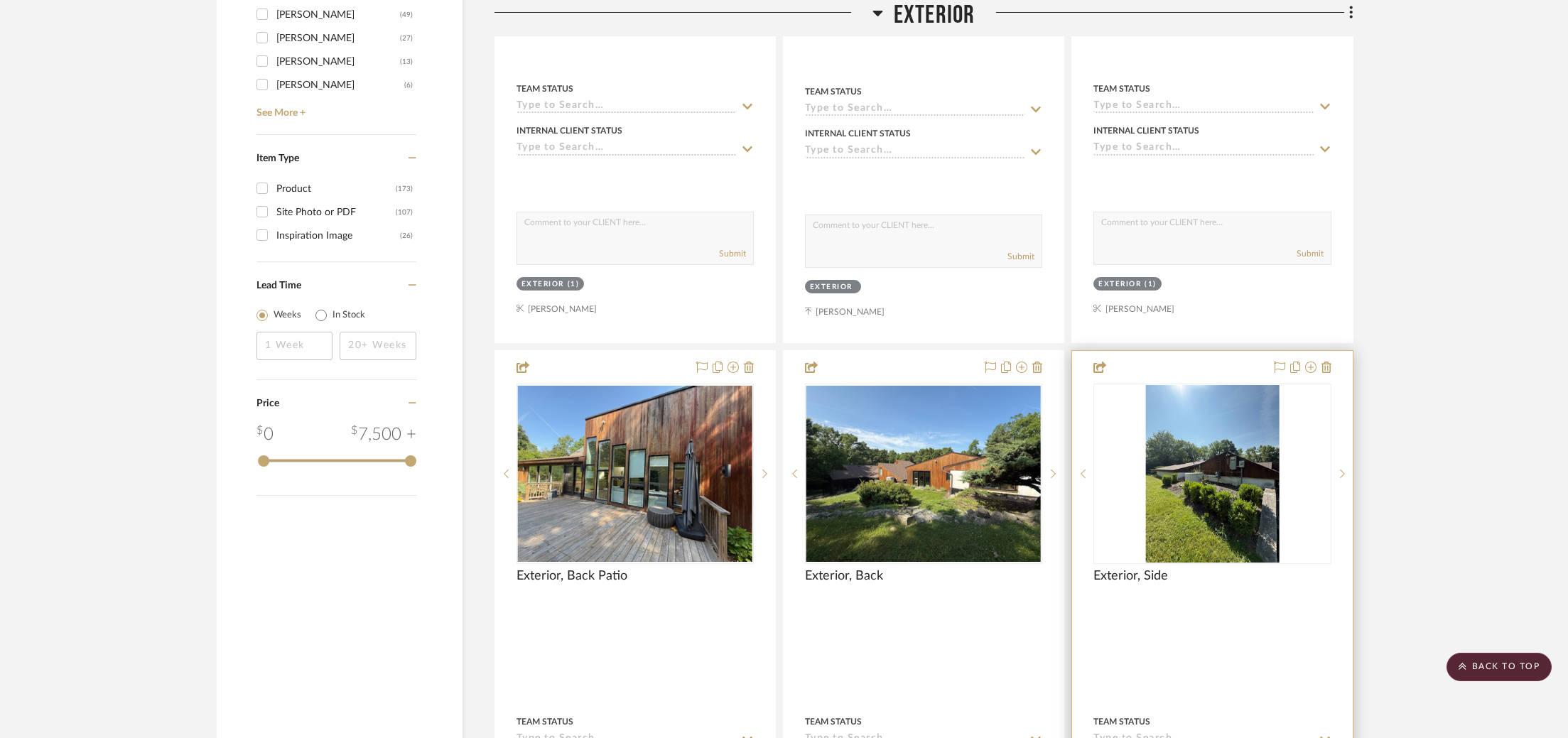
click at [1204, 351] on div at bounding box center [1211, 661] width 280 height 621
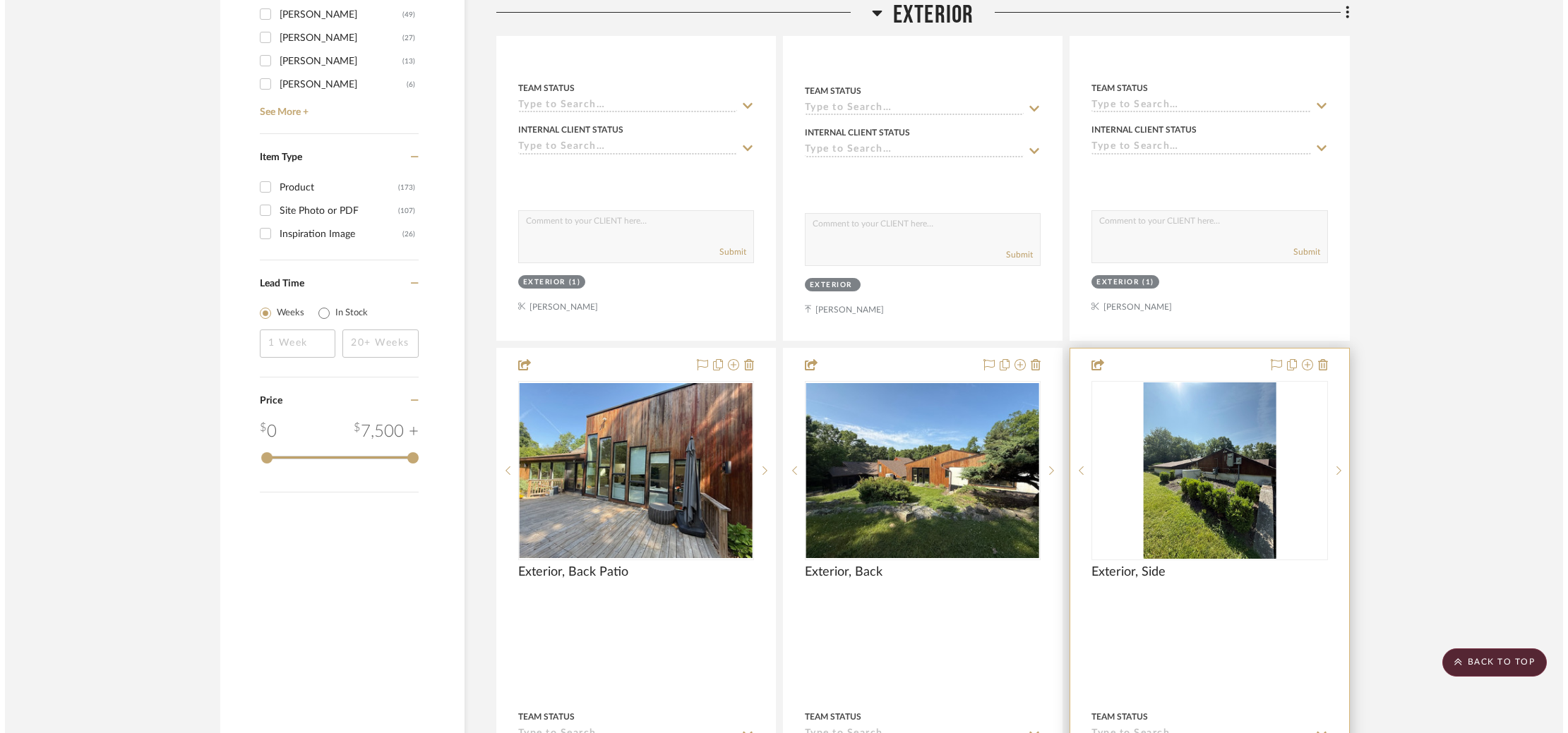
scroll to position [0, 0]
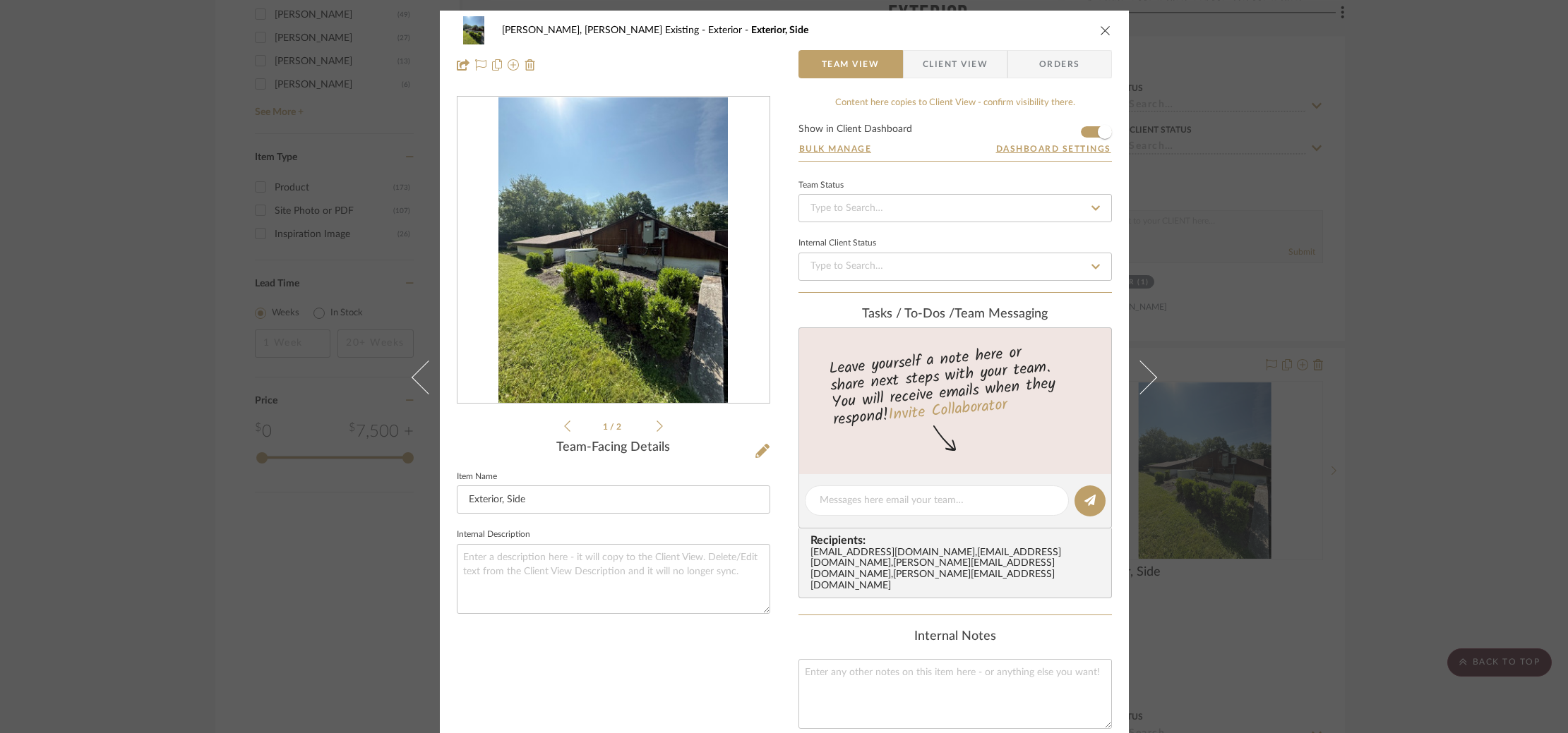
click at [656, 312] on img "0" at bounding box center [614, 251] width 230 height 306
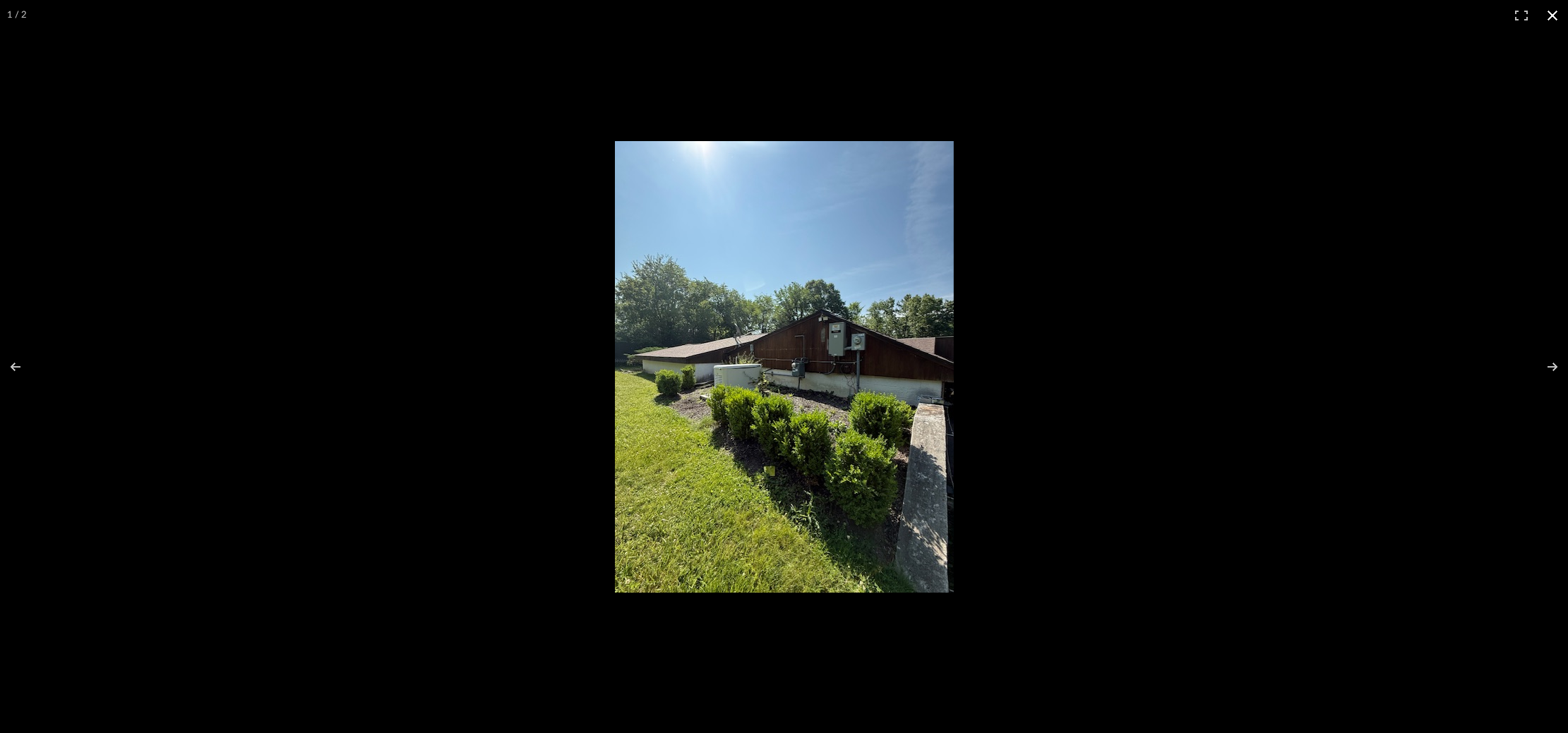
click at [1255, 333] on div at bounding box center [1143, 387] width 1056 height 493
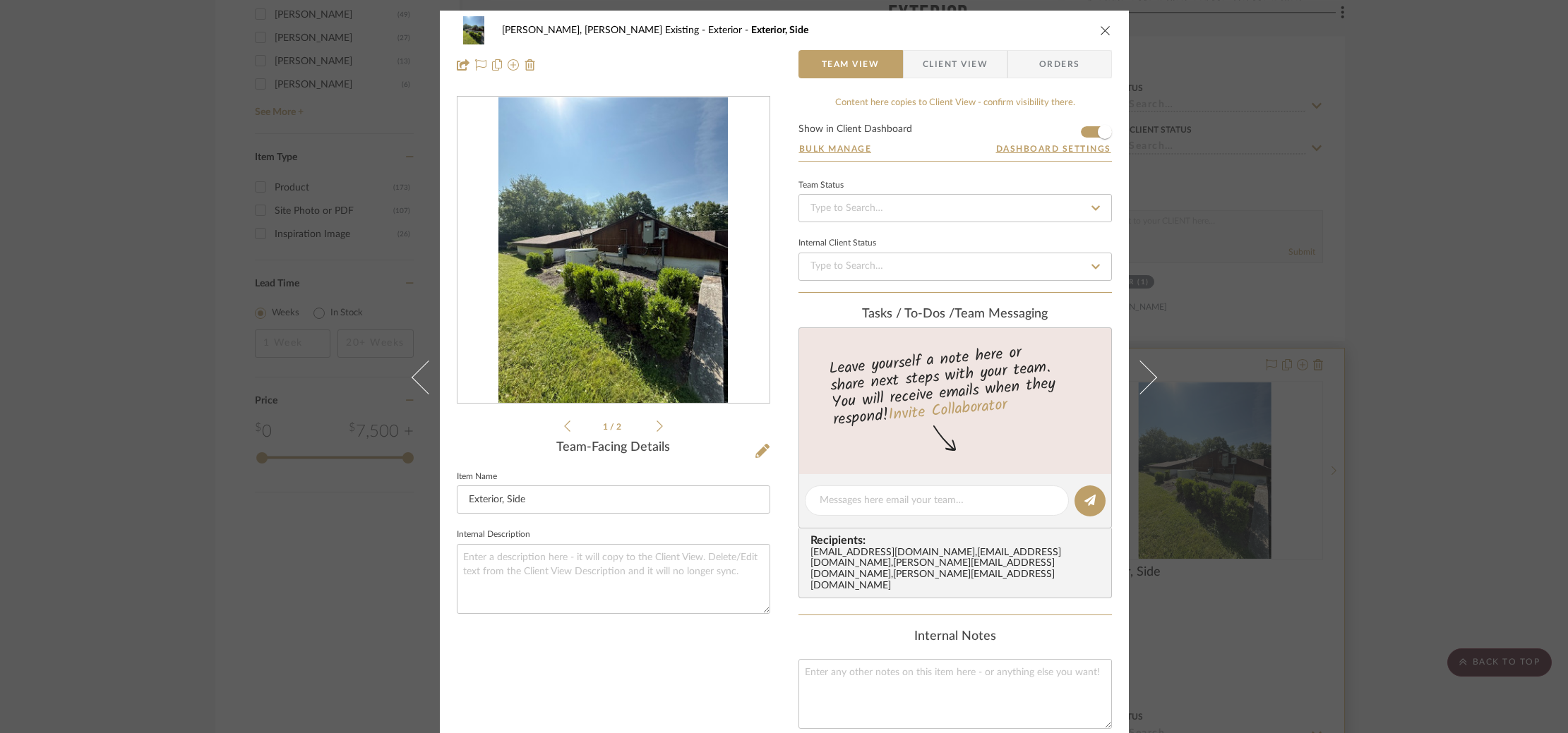
drag, startPoint x: 1291, startPoint y: 334, endPoint x: 1249, endPoint y: 348, distance: 44.3
click at [1291, 334] on div "Roseberry, Holden Existing Exterior Exterior, Side Team View Client View Orders…" at bounding box center [784, 366] width 1568 height 733
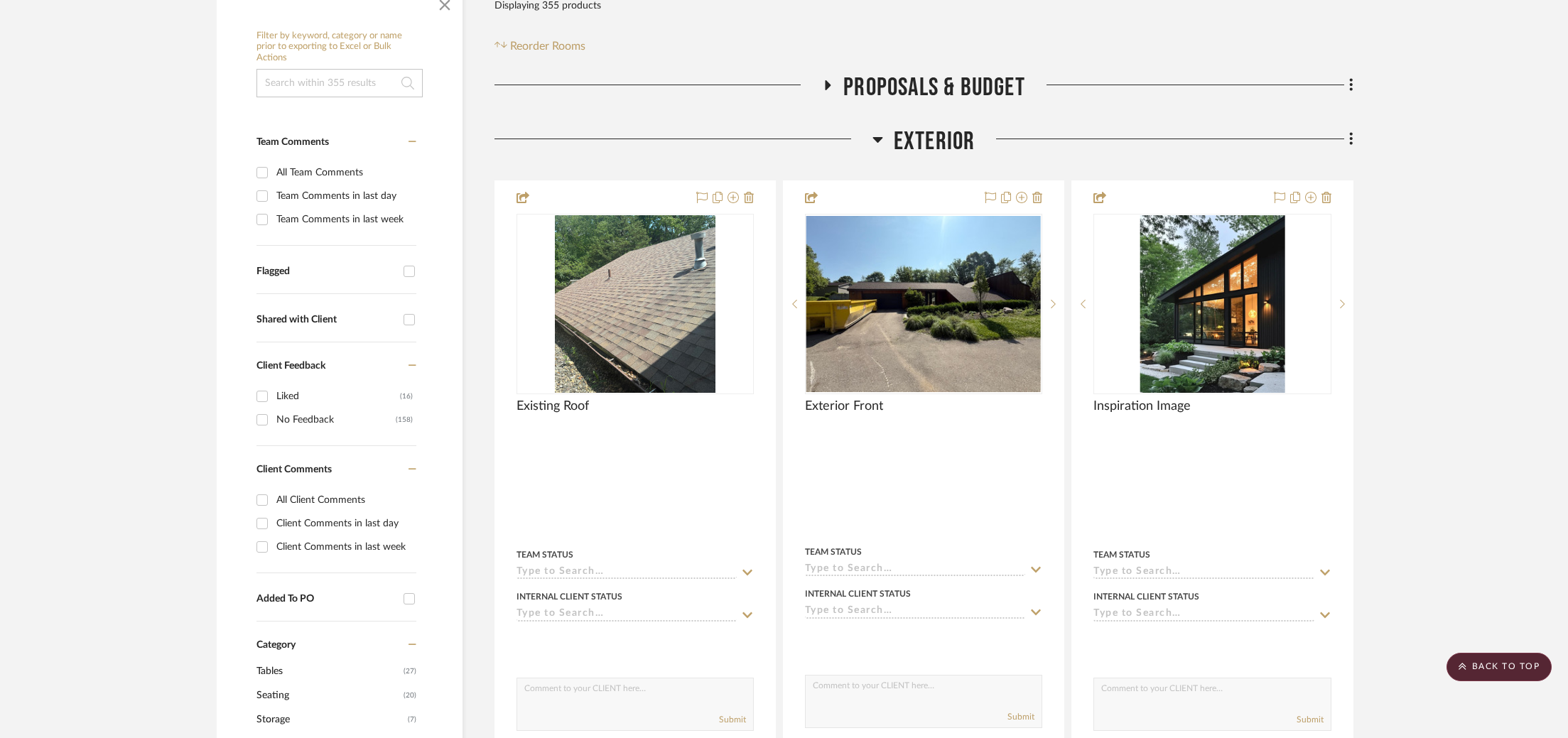
scroll to position [305, 0]
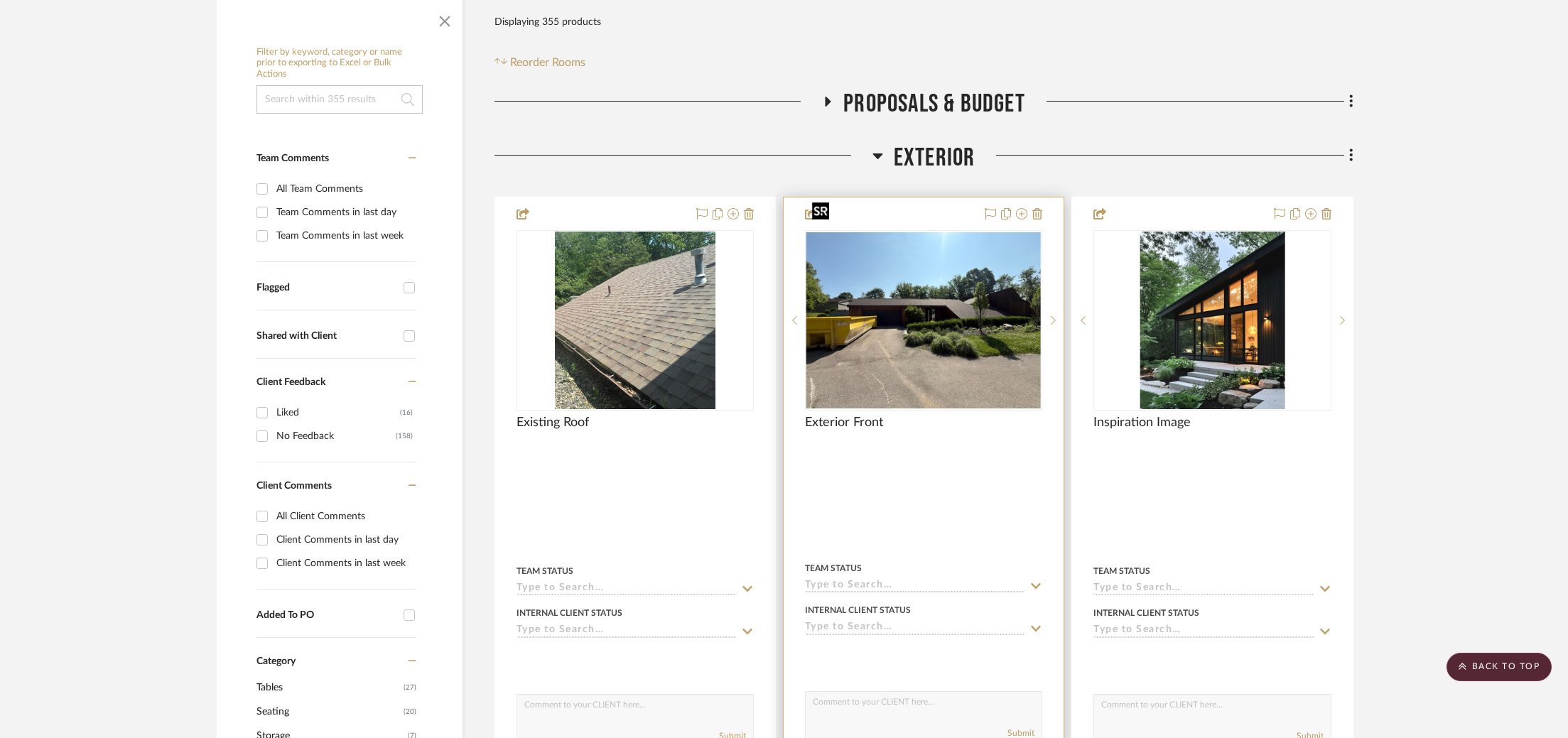
click at [938, 325] on img "0" at bounding box center [924, 321] width 235 height 176
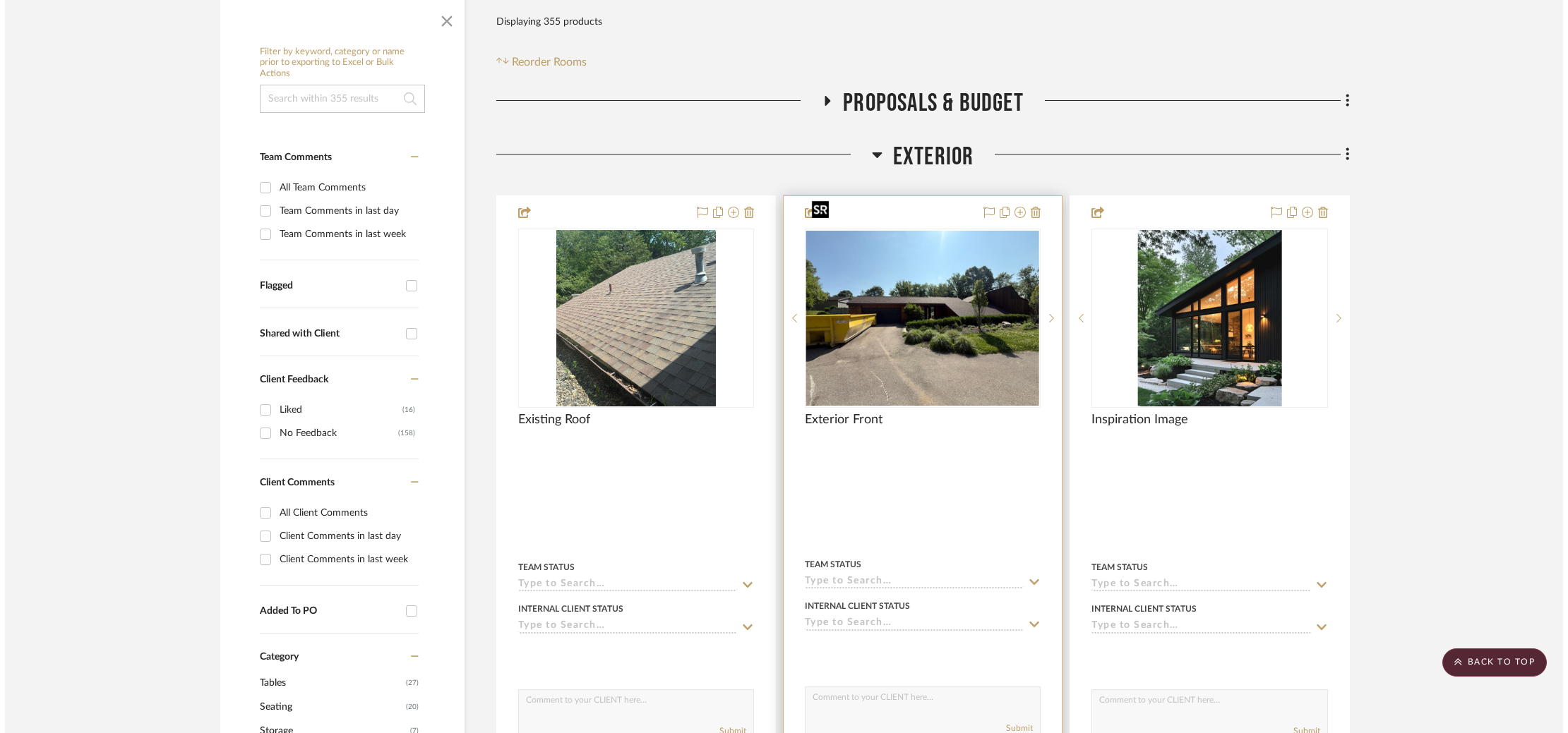
scroll to position [0, 0]
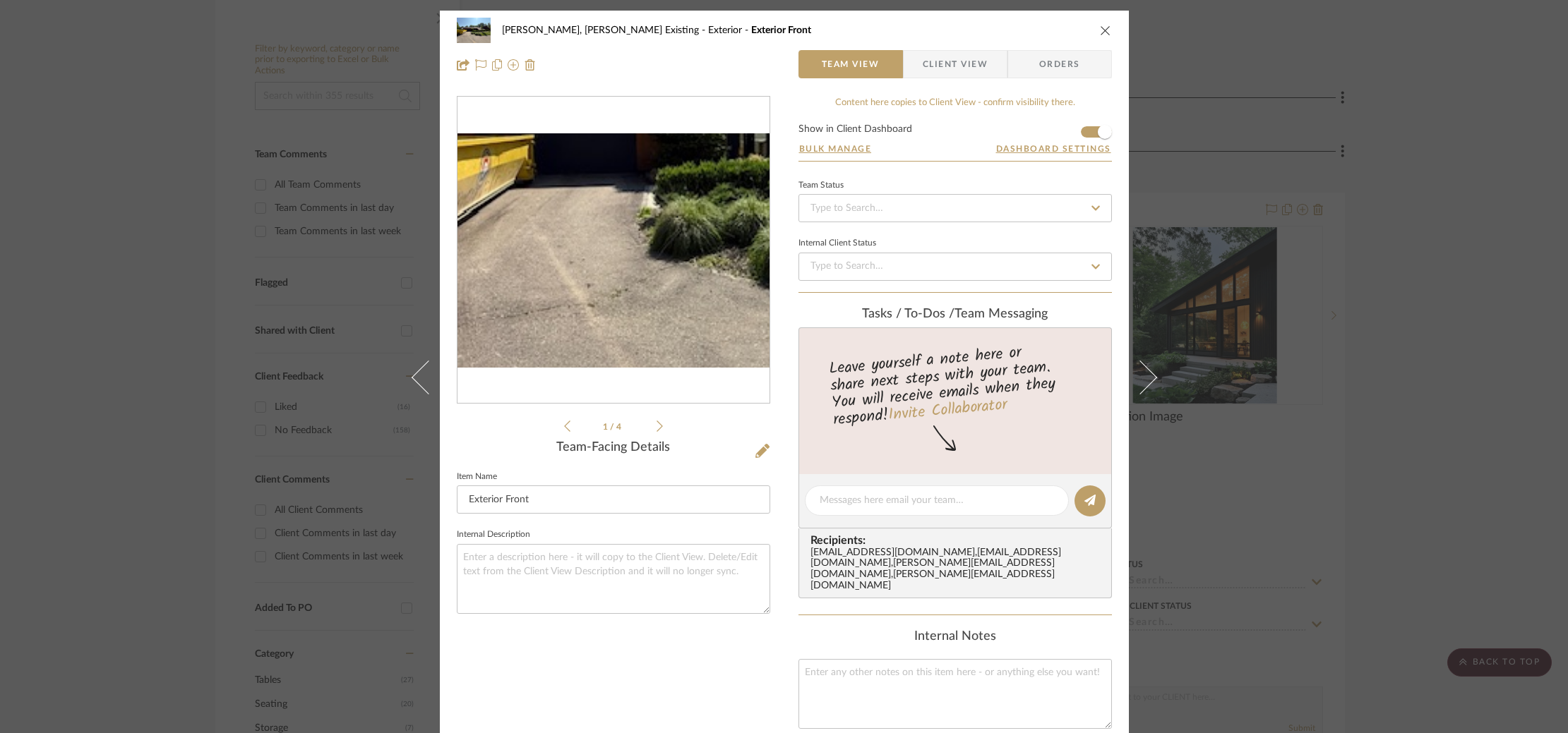
click at [572, 283] on img "0" at bounding box center [613, 250] width 312 height 234
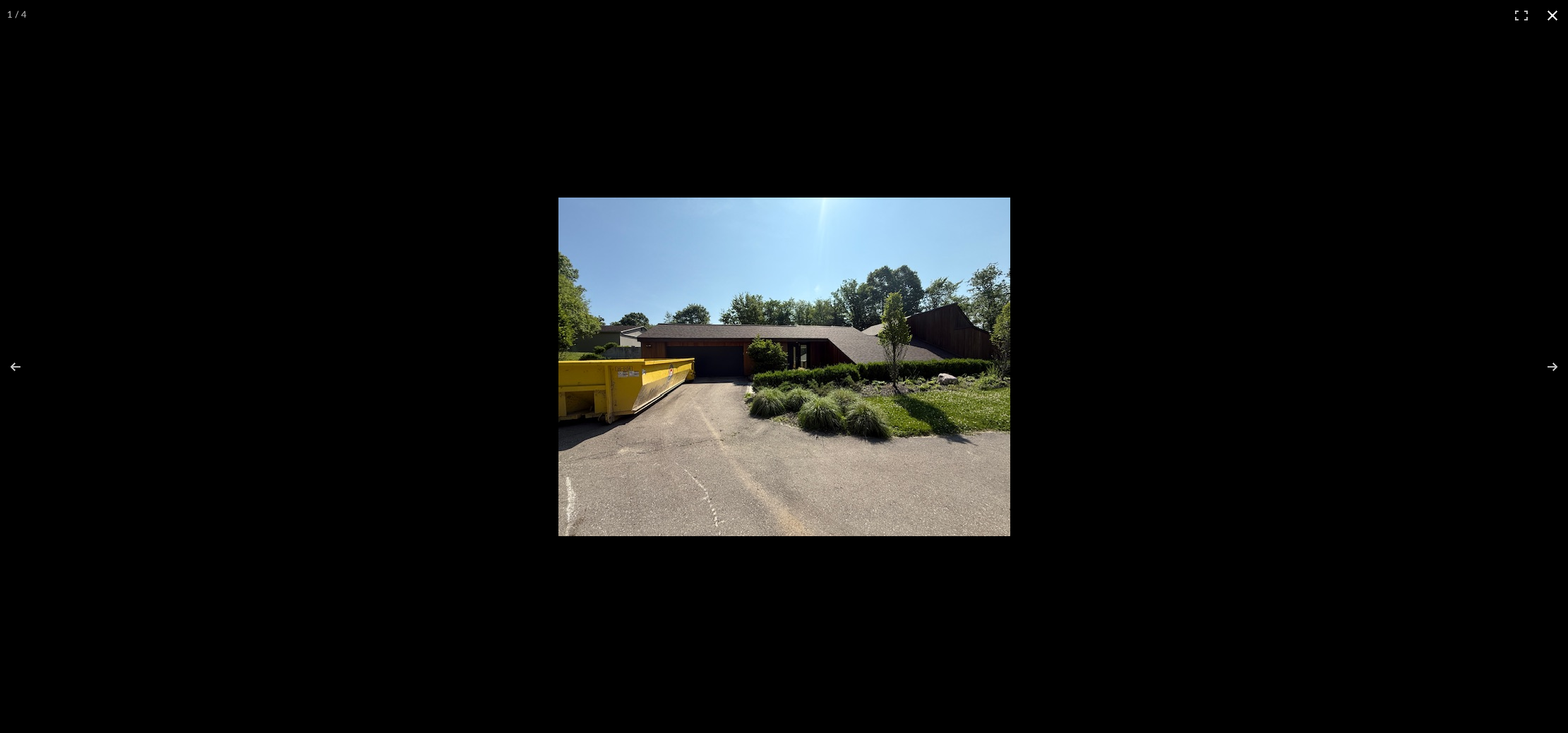
click at [456, 312] on div at bounding box center [784, 366] width 1568 height 733
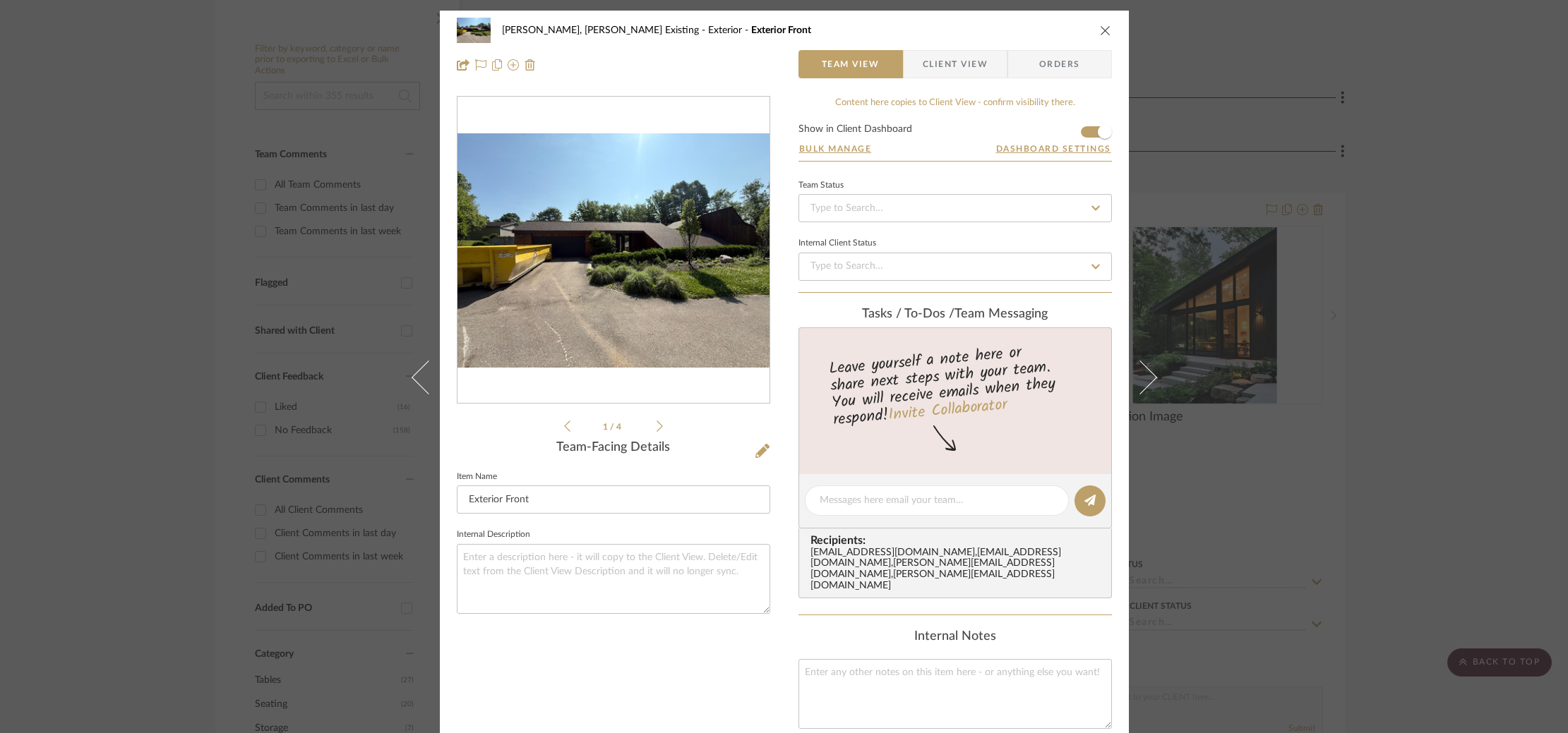
click at [1325, 335] on div "Roseberry, Holden Existing Exterior Exterior Front Team View Client View Orders…" at bounding box center [784, 366] width 1568 height 733
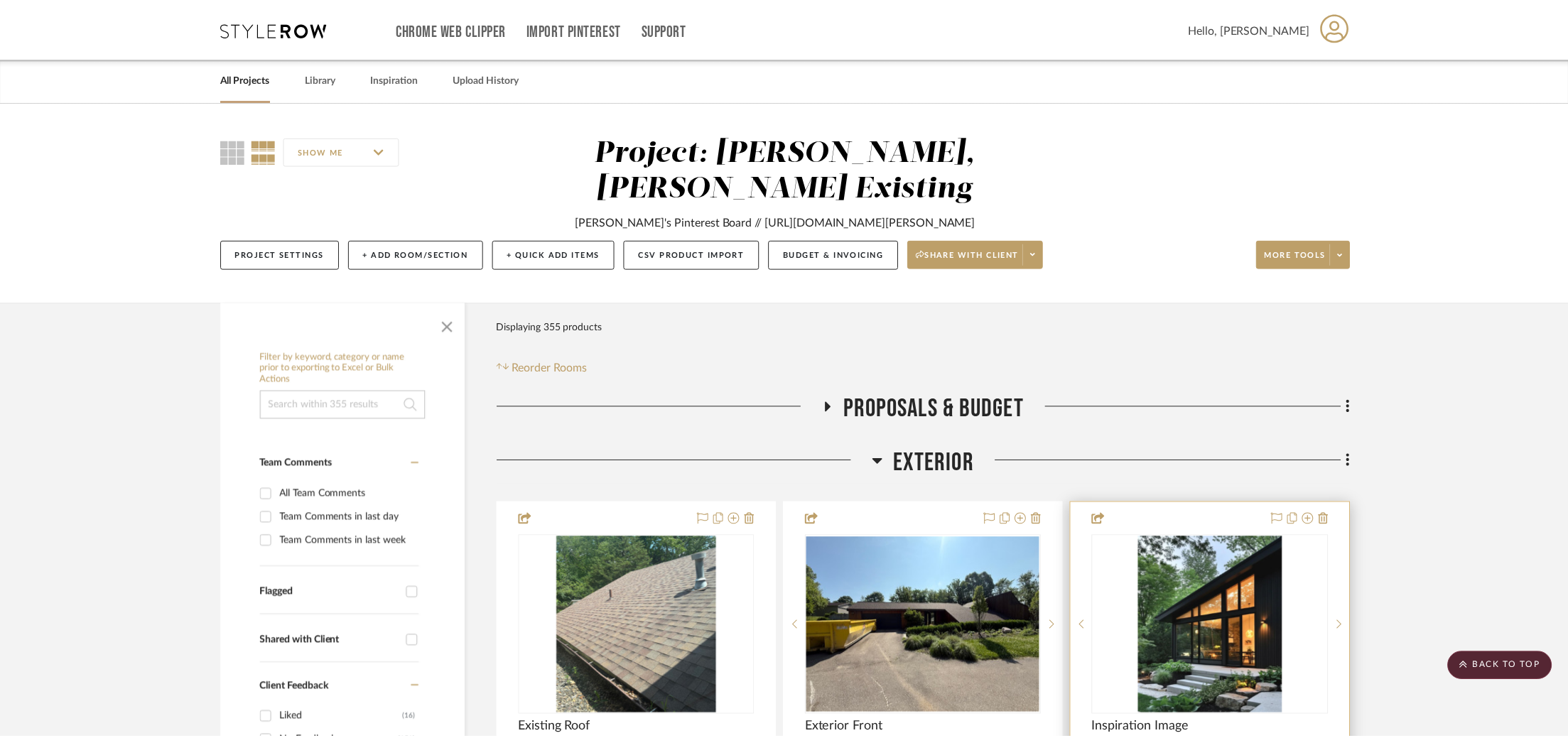
scroll to position [308, 0]
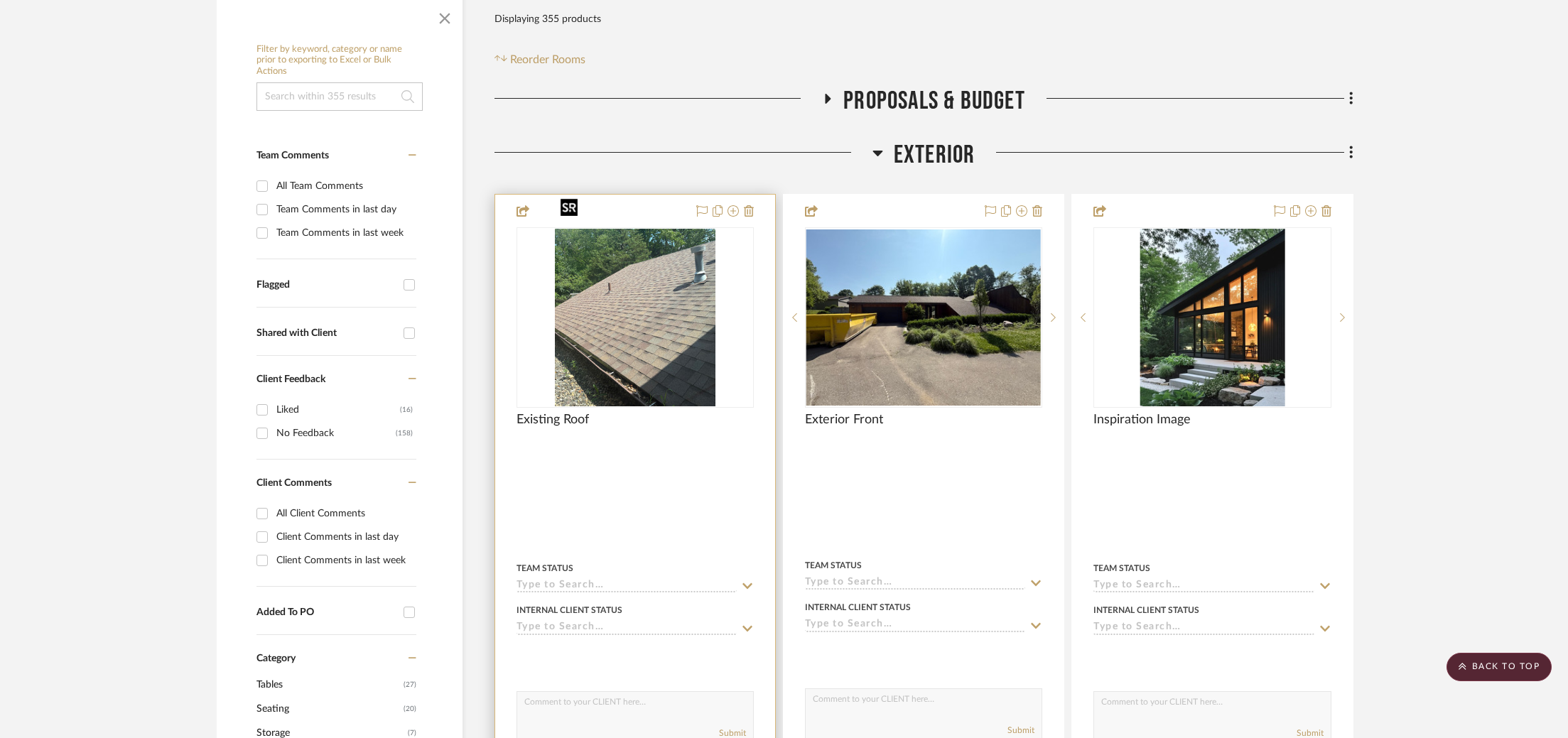
click at [705, 267] on img "0" at bounding box center [634, 318] width 160 height 178
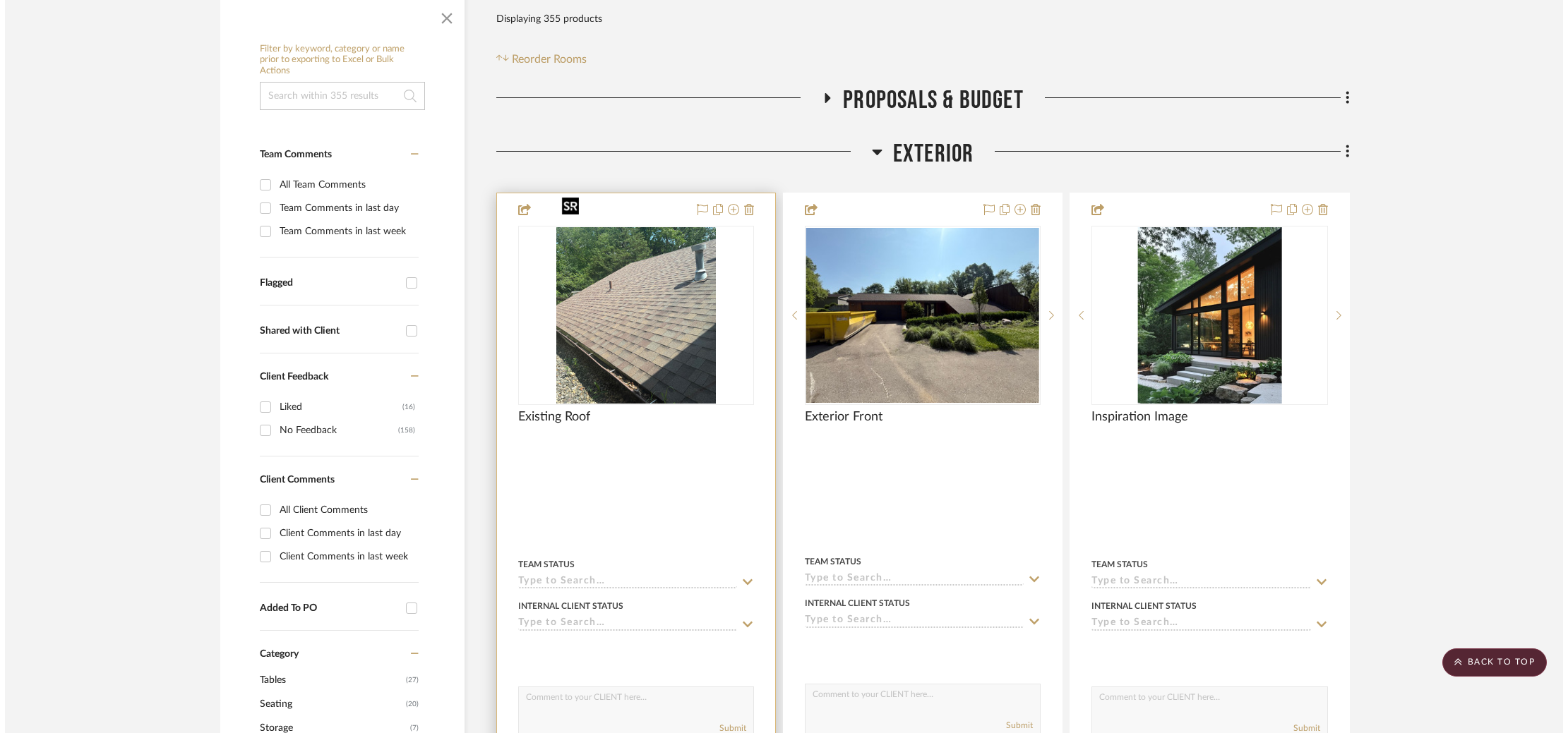
scroll to position [0, 0]
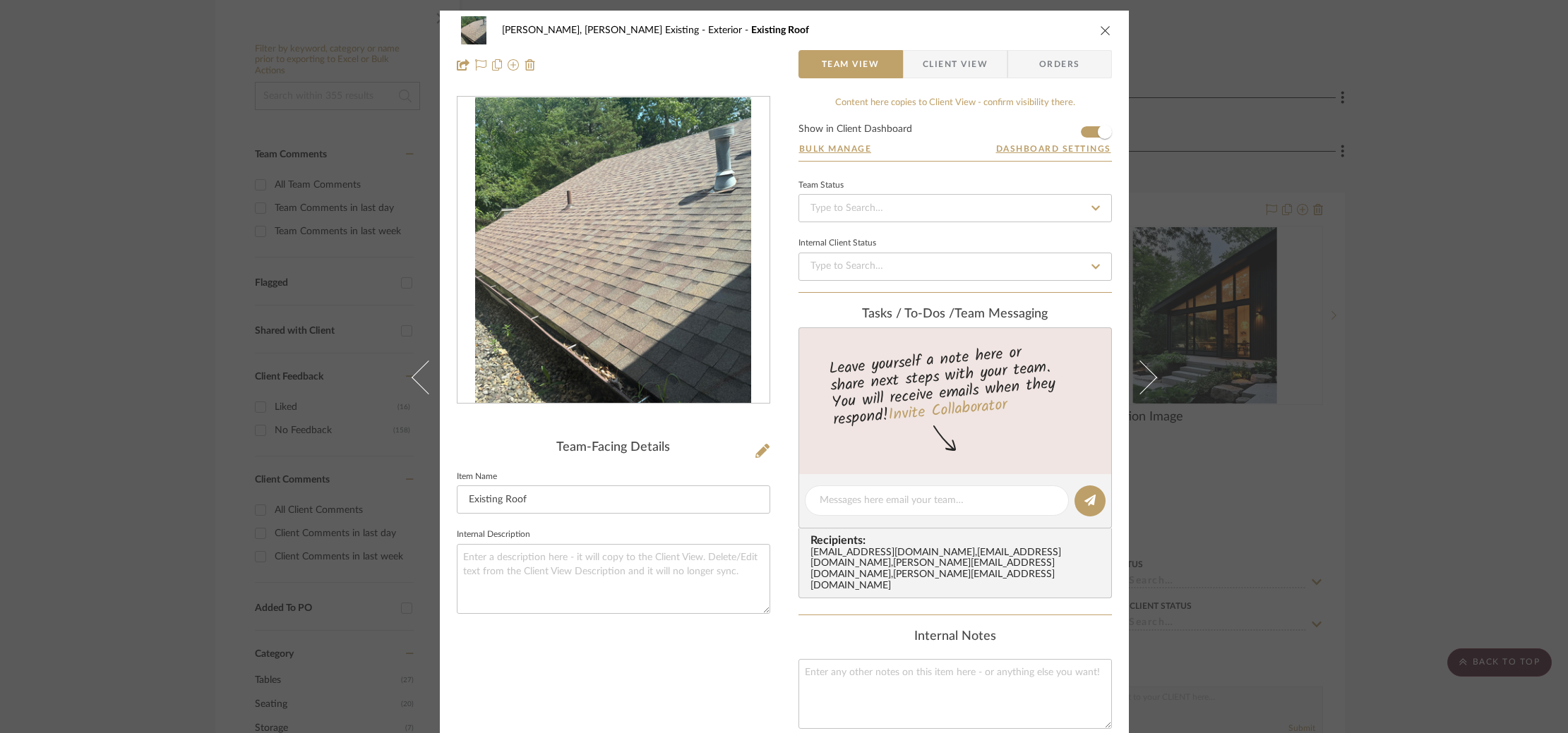
click at [592, 246] on img "0" at bounding box center [613, 251] width 277 height 306
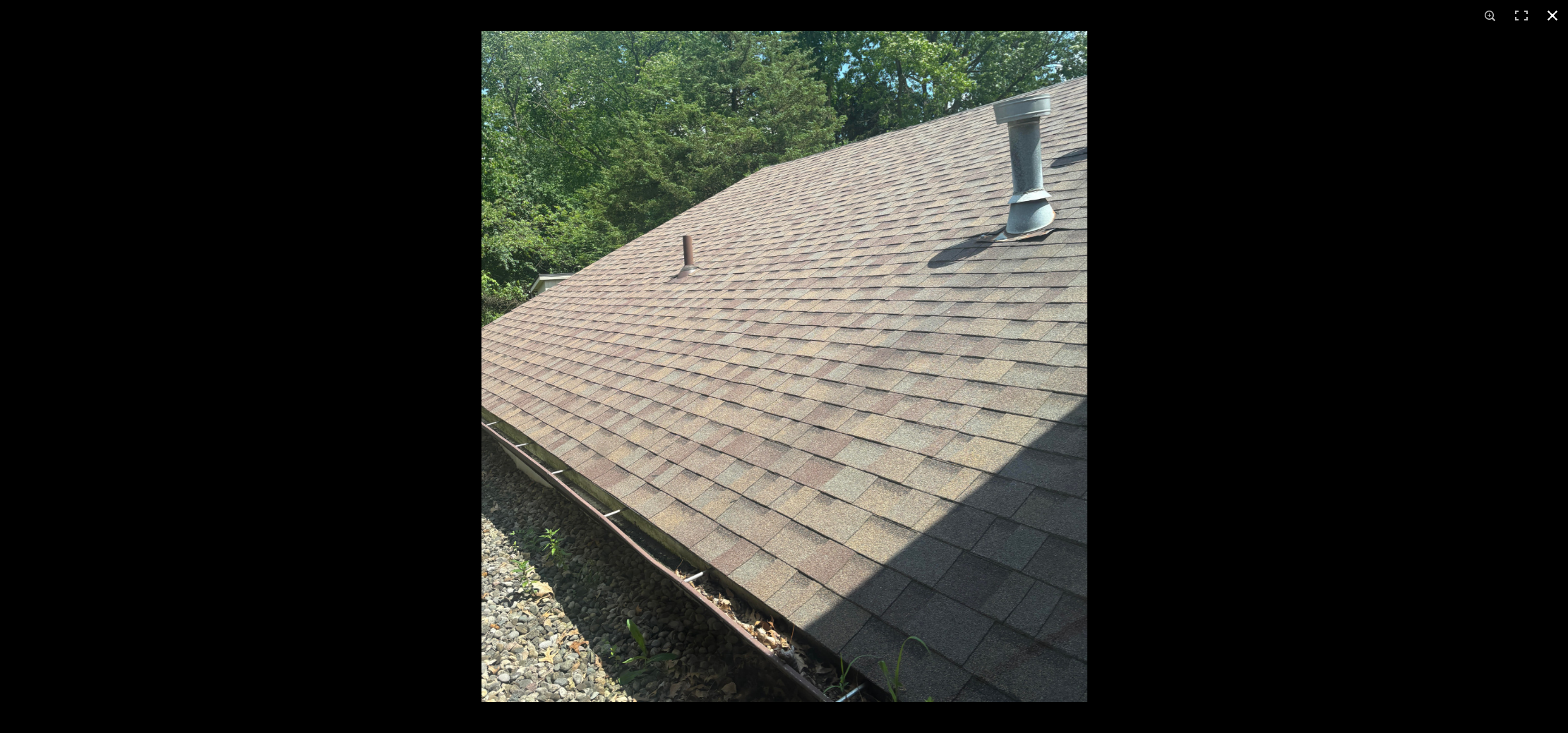
click at [1237, 379] on div at bounding box center [1265, 398] width 1568 height 733
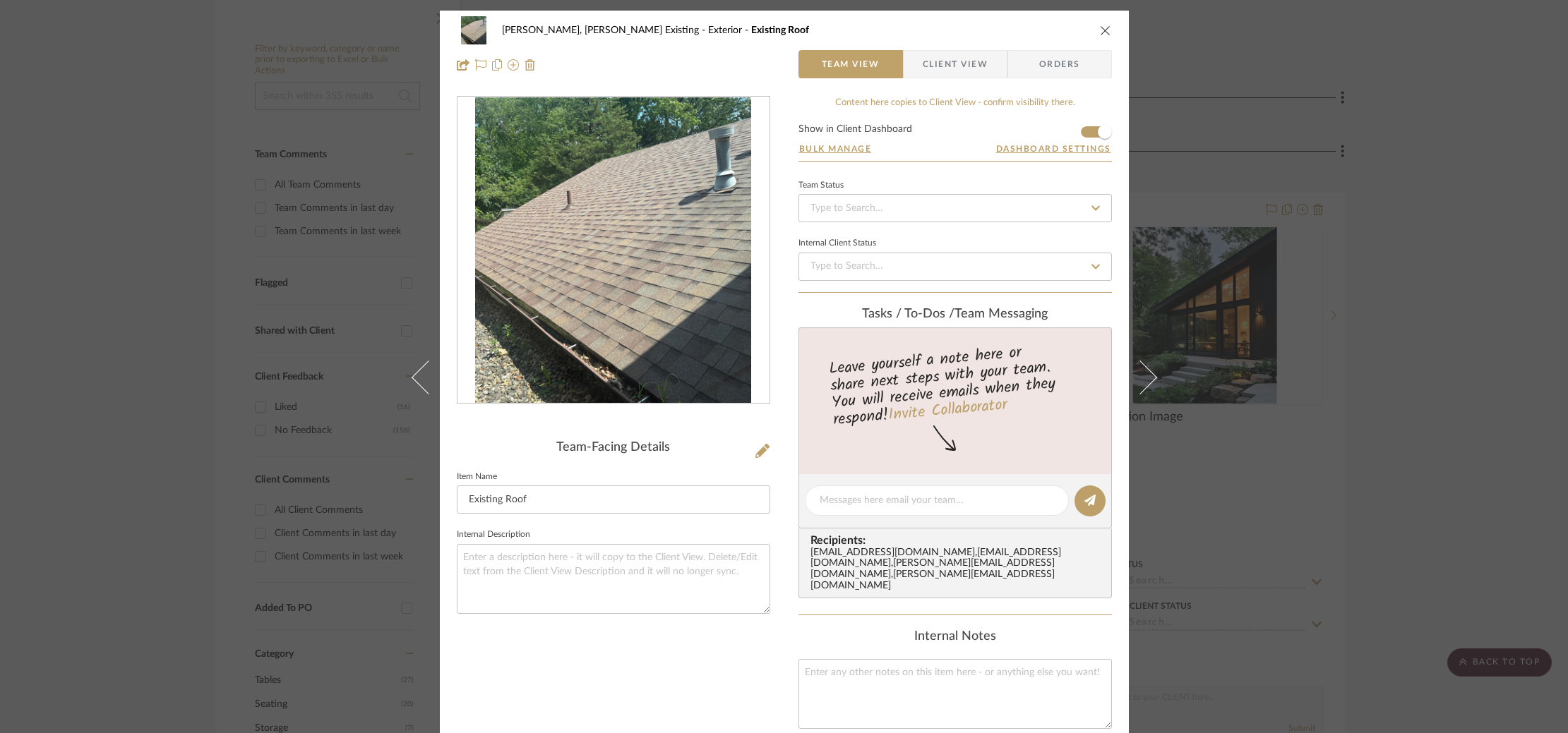
click at [1371, 275] on div "Roseberry, Holden Existing Exterior Existing Roof Team View Client View Orders …" at bounding box center [784, 366] width 1568 height 733
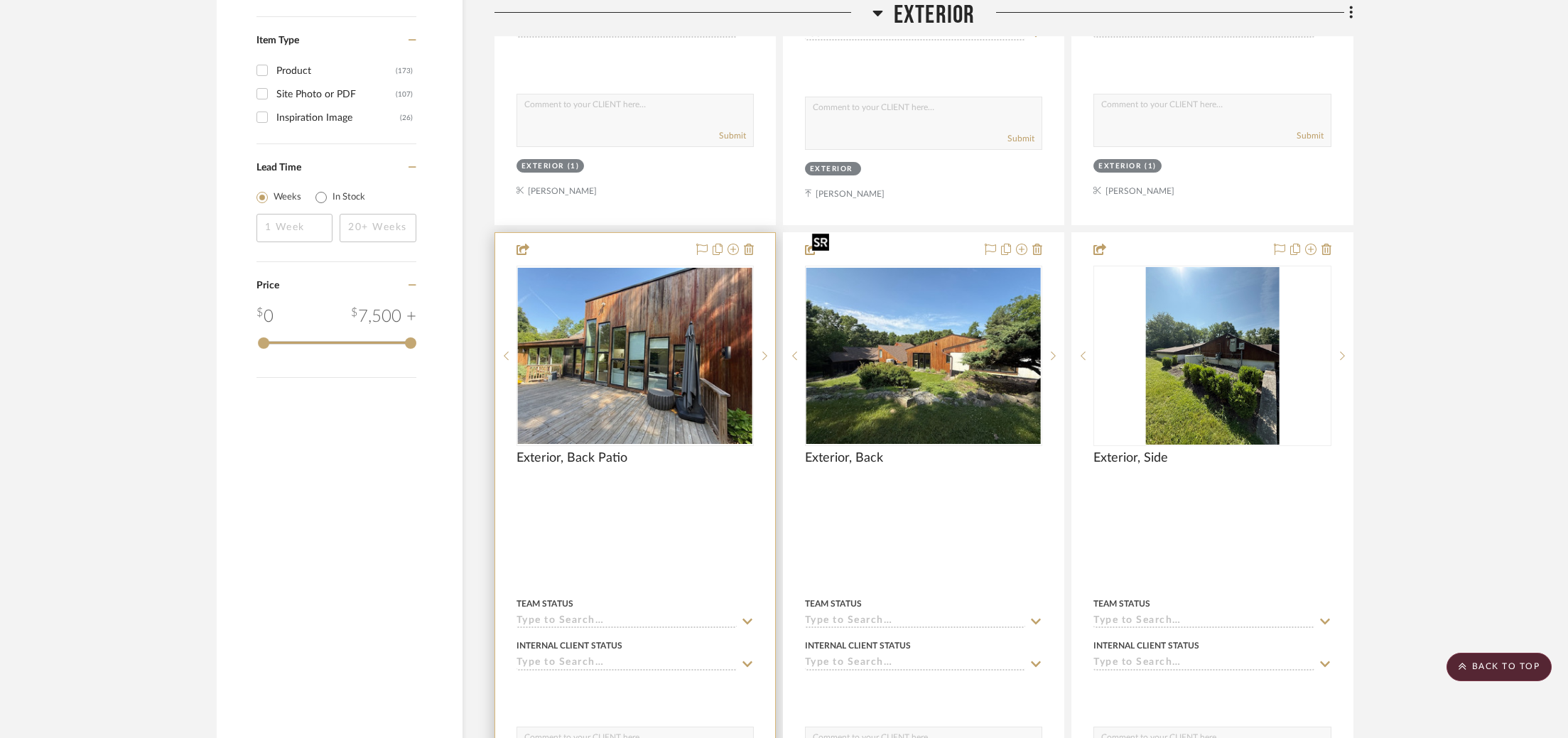
scroll to position [2171, 0]
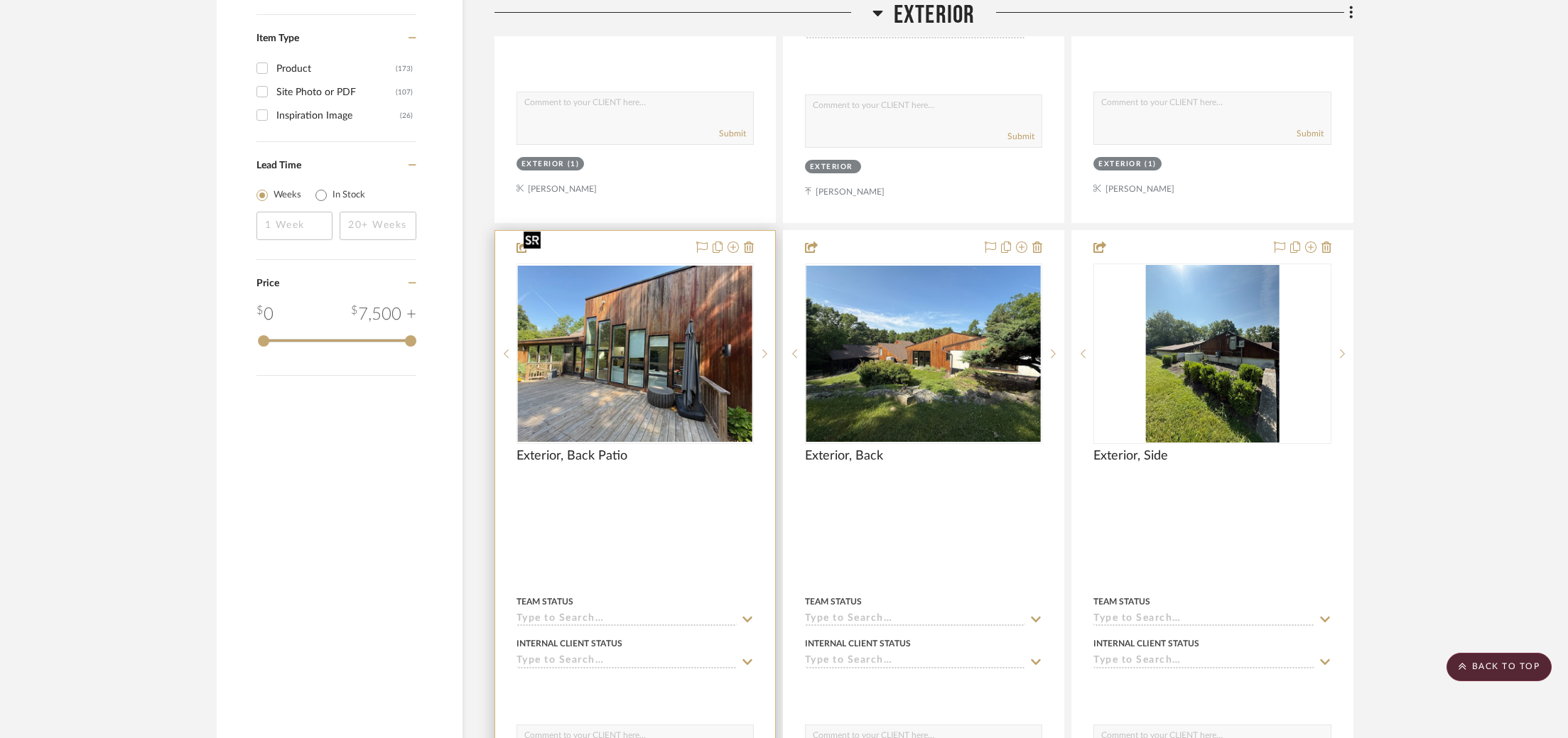
click at [600, 313] on img "0" at bounding box center [635, 354] width 235 height 176
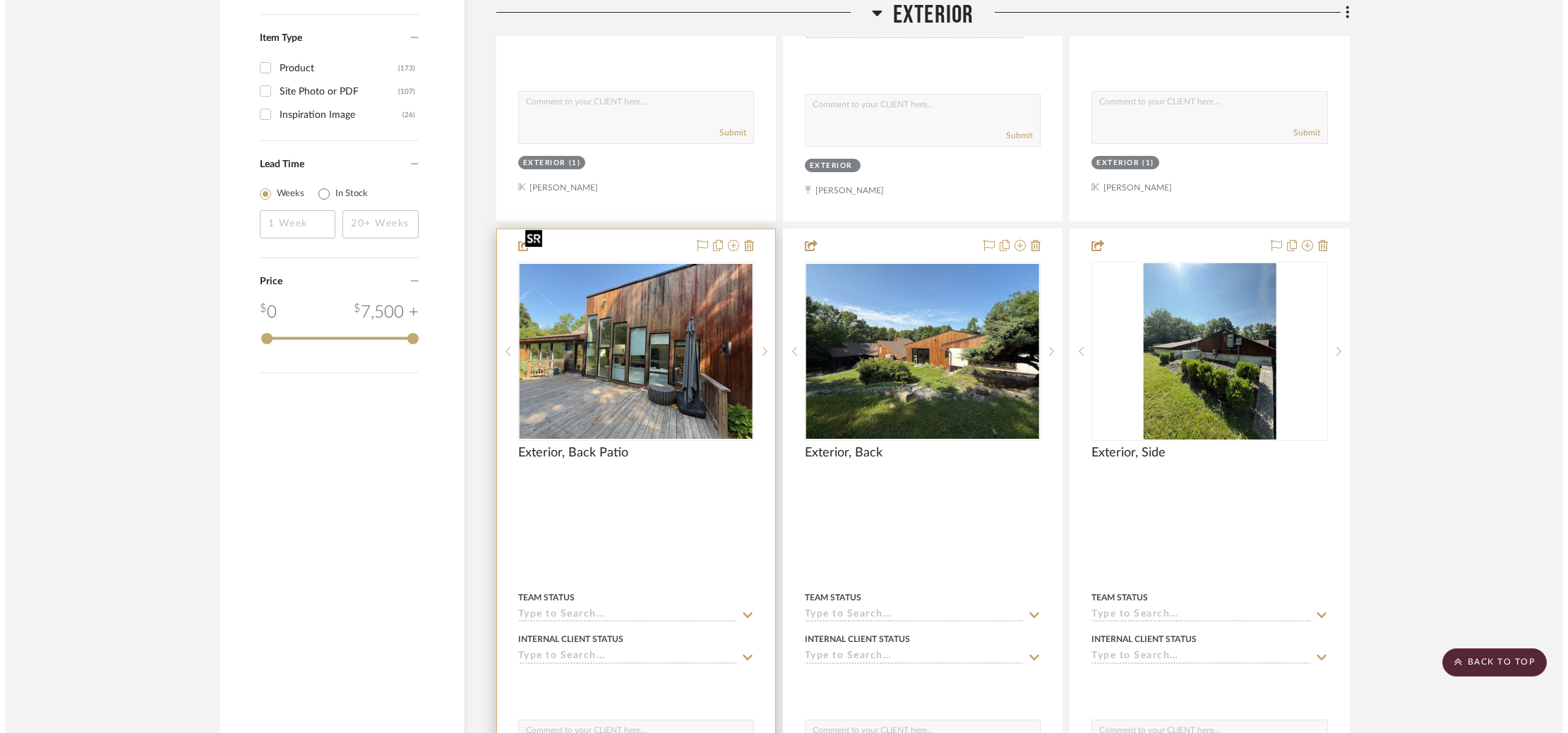
scroll to position [0, 0]
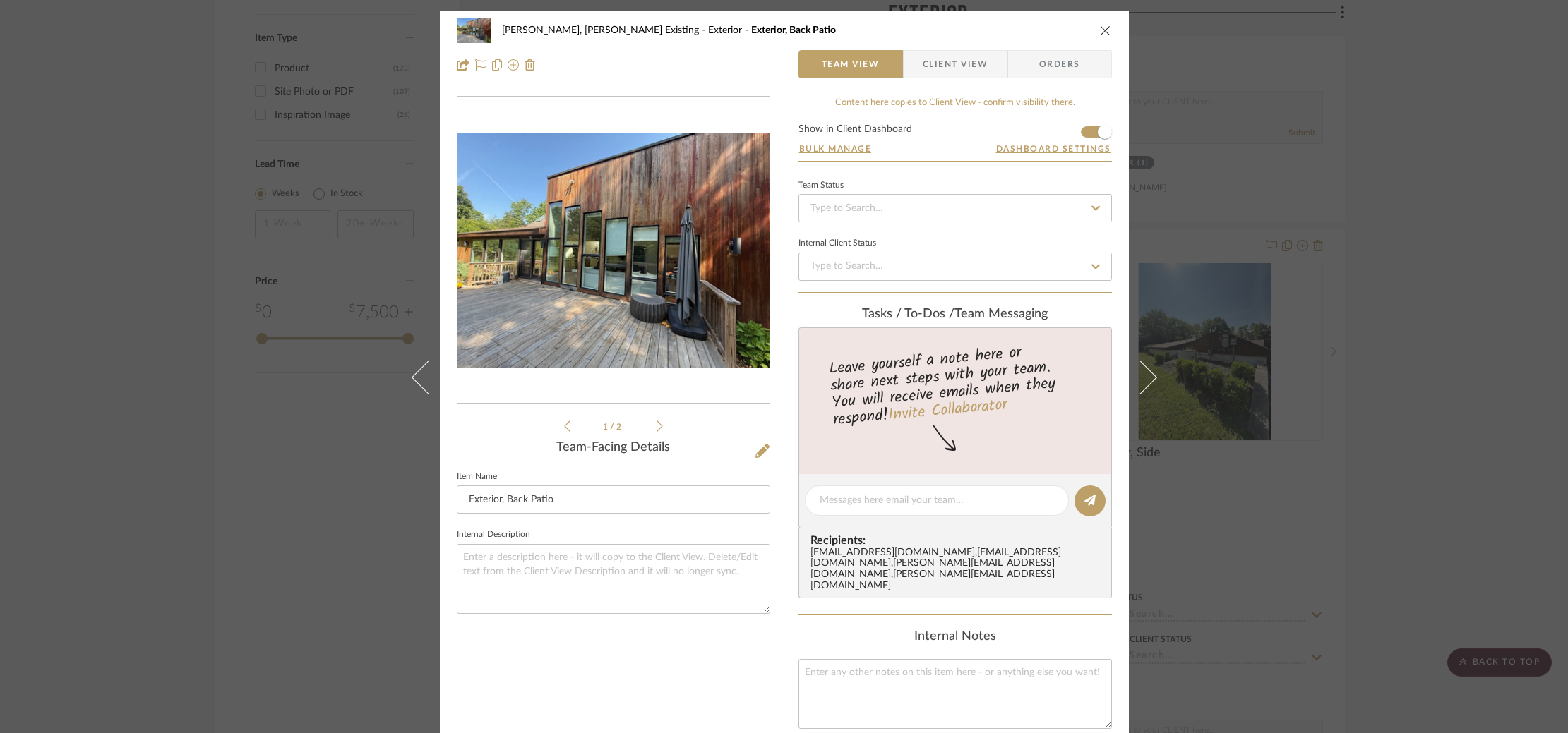
click at [635, 334] on img "0" at bounding box center [613, 250] width 312 height 234
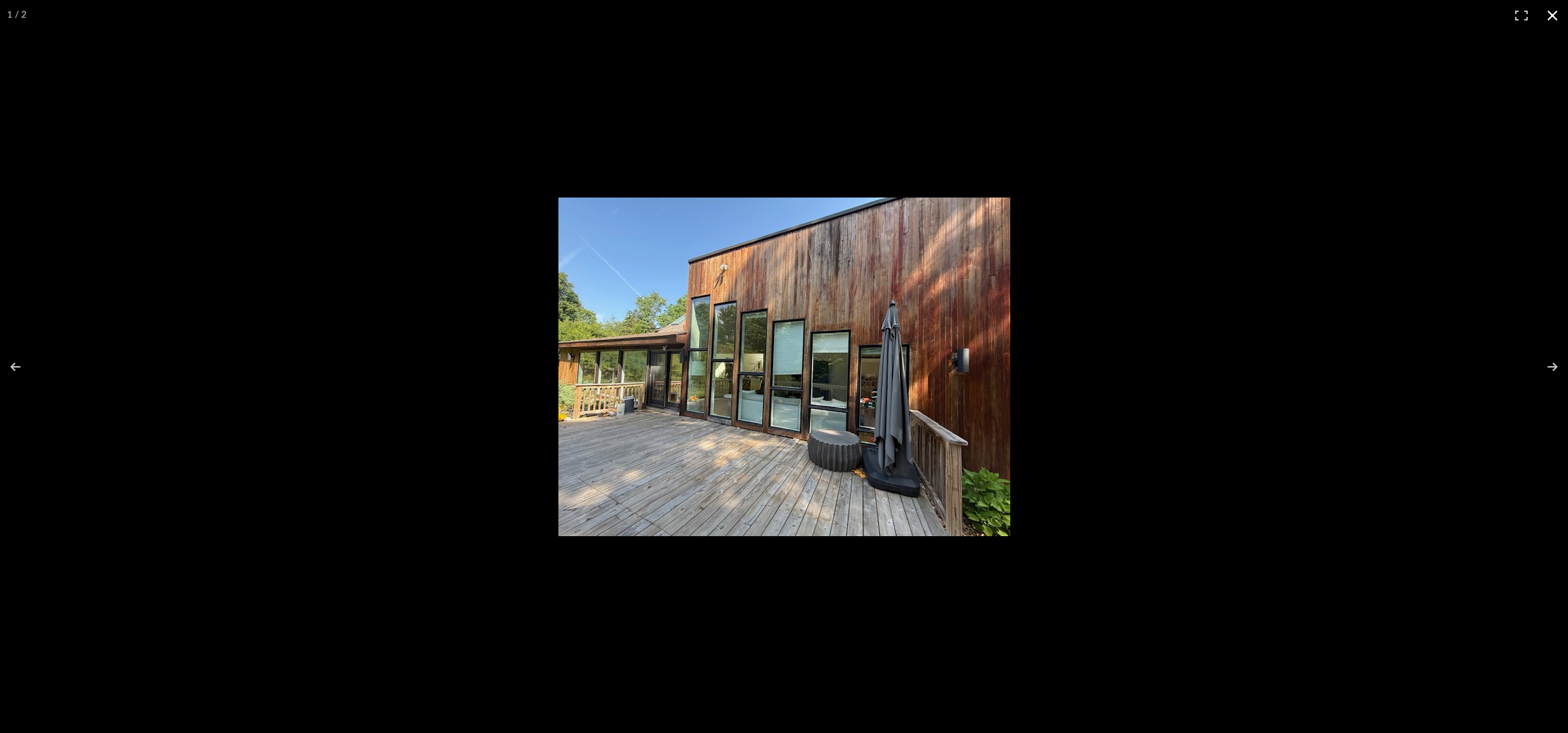
click at [1357, 435] on div at bounding box center [784, 366] width 1568 height 733
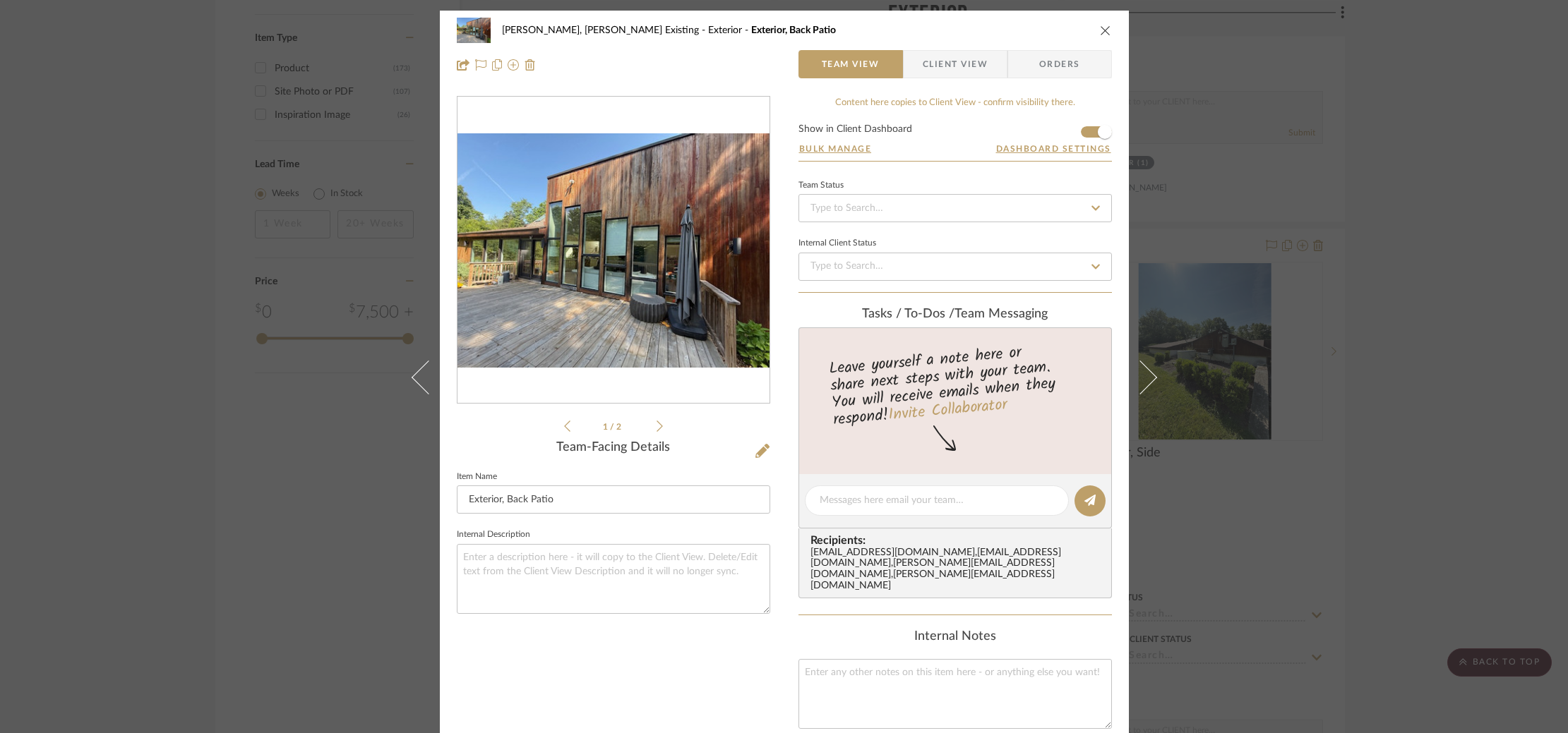
click at [187, 254] on div "Roseberry, Holden Existing Exterior Exterior, Back Patio Team View Client View …" at bounding box center [784, 366] width 1568 height 733
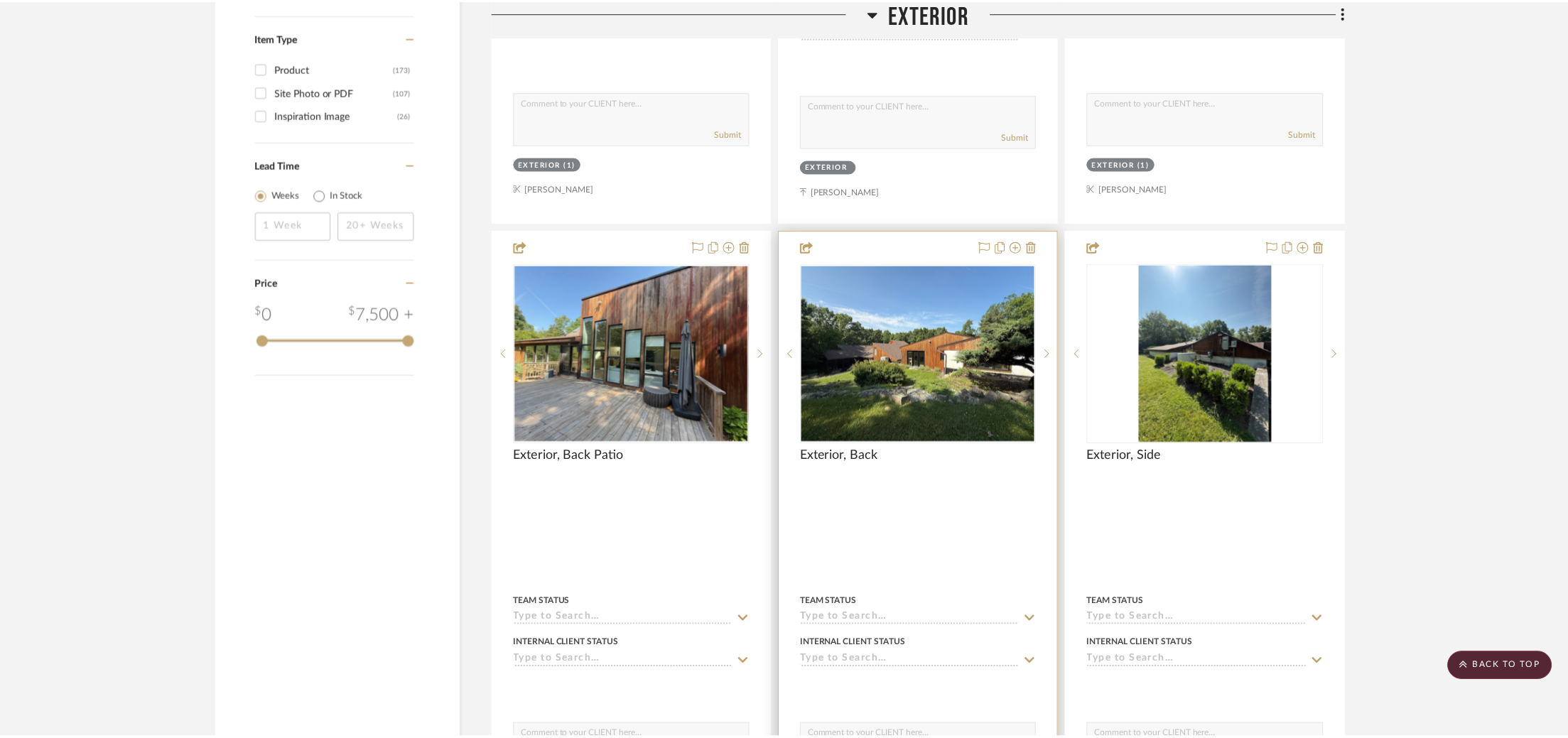
scroll to position [2171, 0]
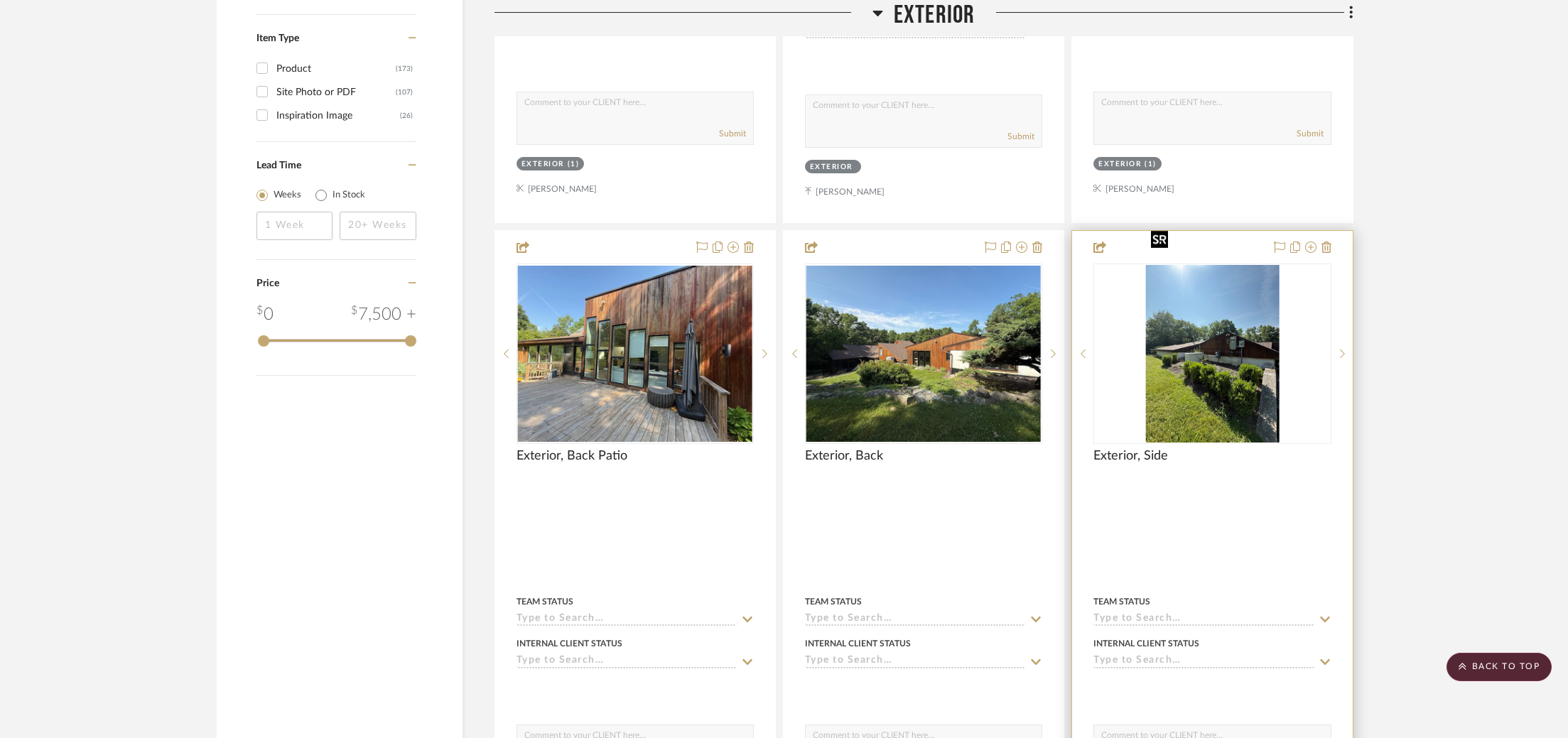
click at [1227, 307] on img "0" at bounding box center [1212, 354] width 133 height 178
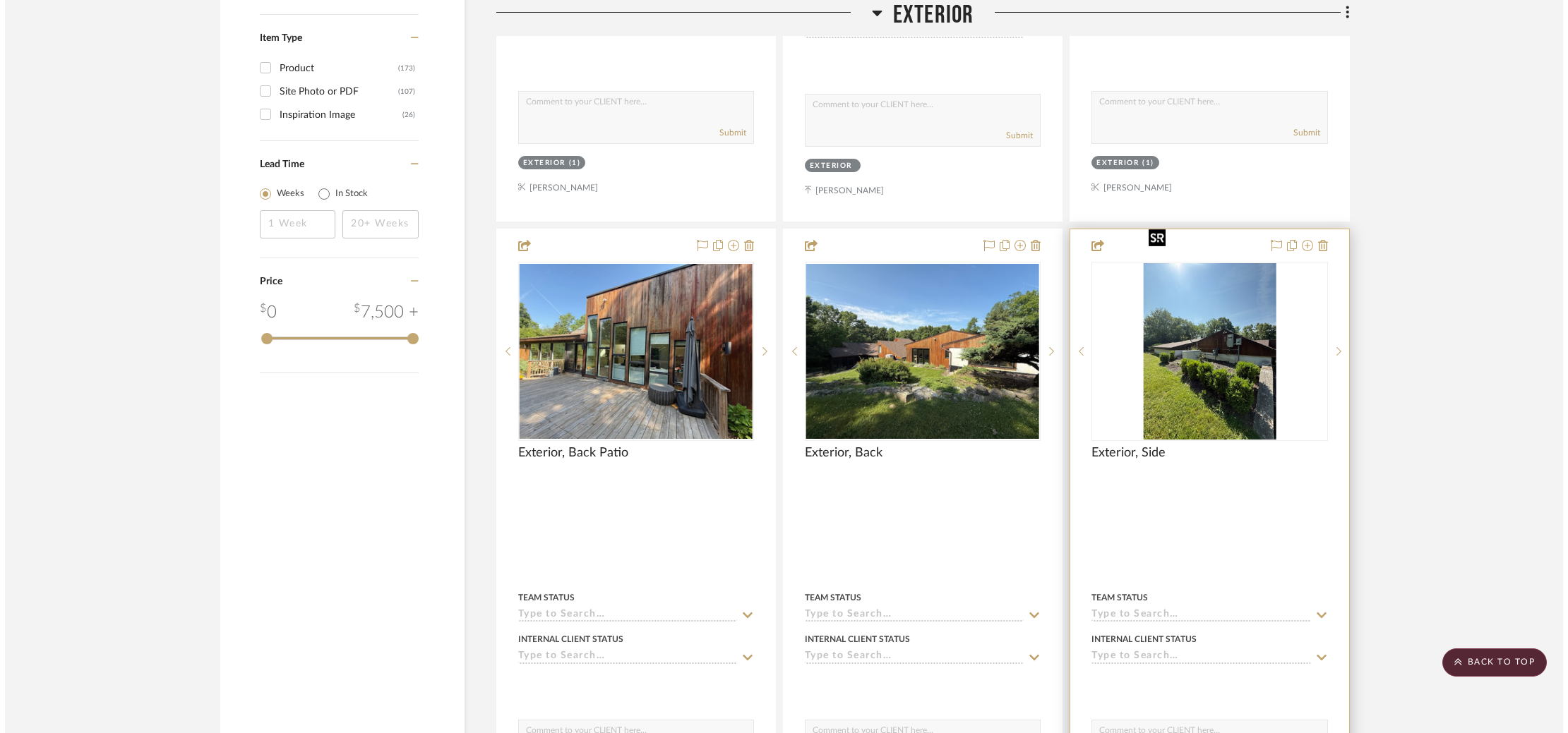
scroll to position [0, 0]
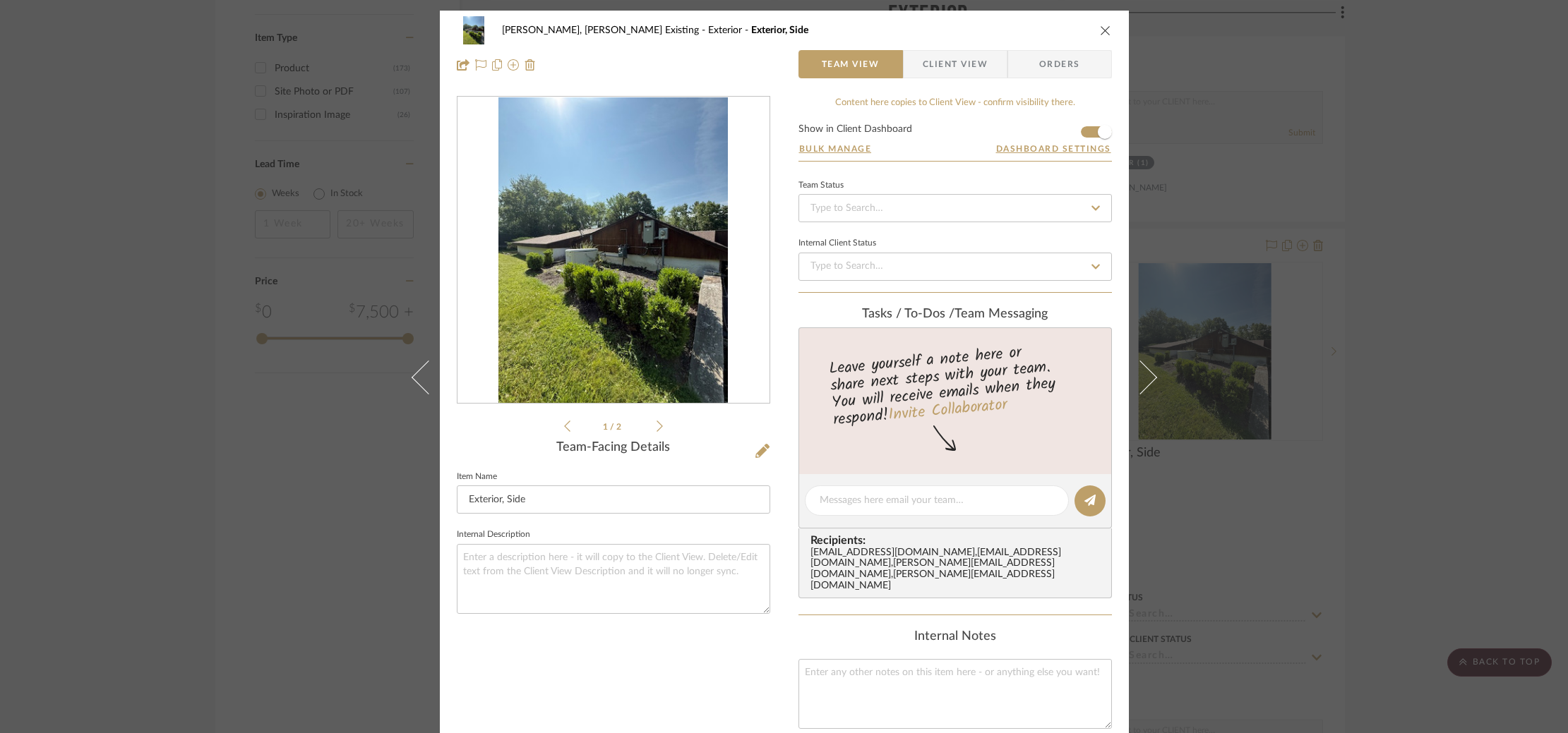
click at [583, 272] on img "0" at bounding box center [614, 251] width 230 height 306
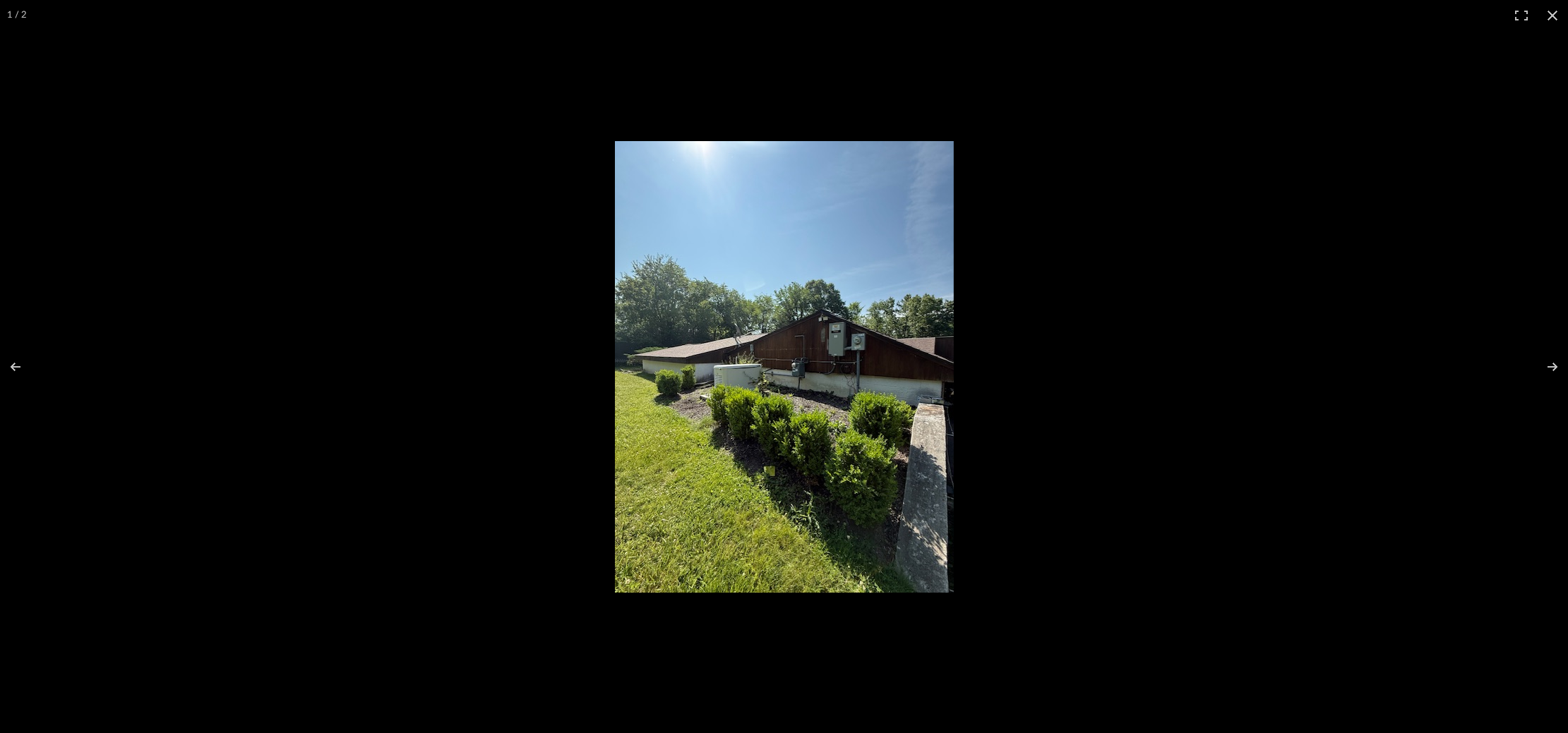
click at [717, 341] on img at bounding box center [784, 366] width 339 height 452
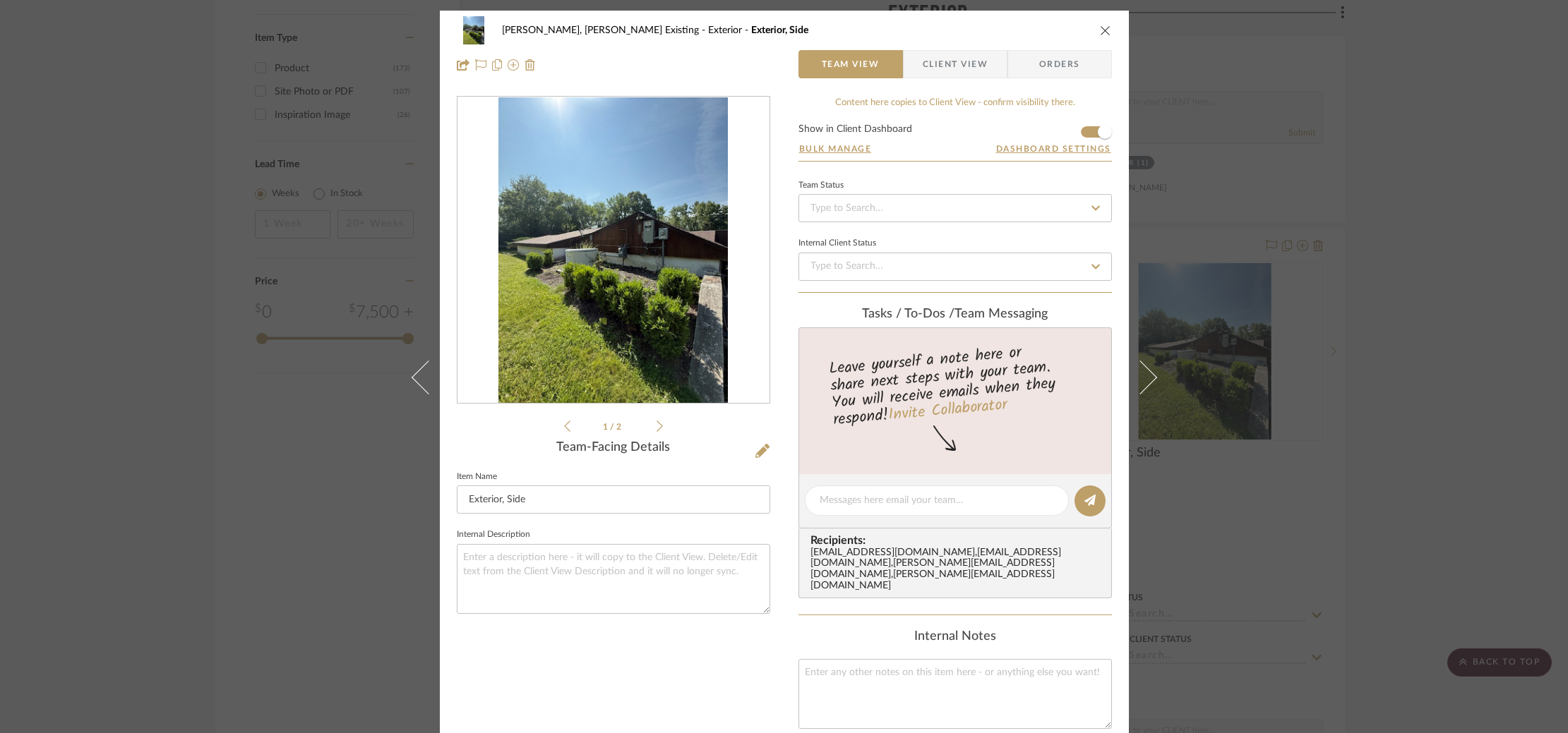
click at [1221, 345] on div "Roseberry, Holden Existing Exterior Exterior, Side Team View Client View Orders…" at bounding box center [784, 366] width 1568 height 733
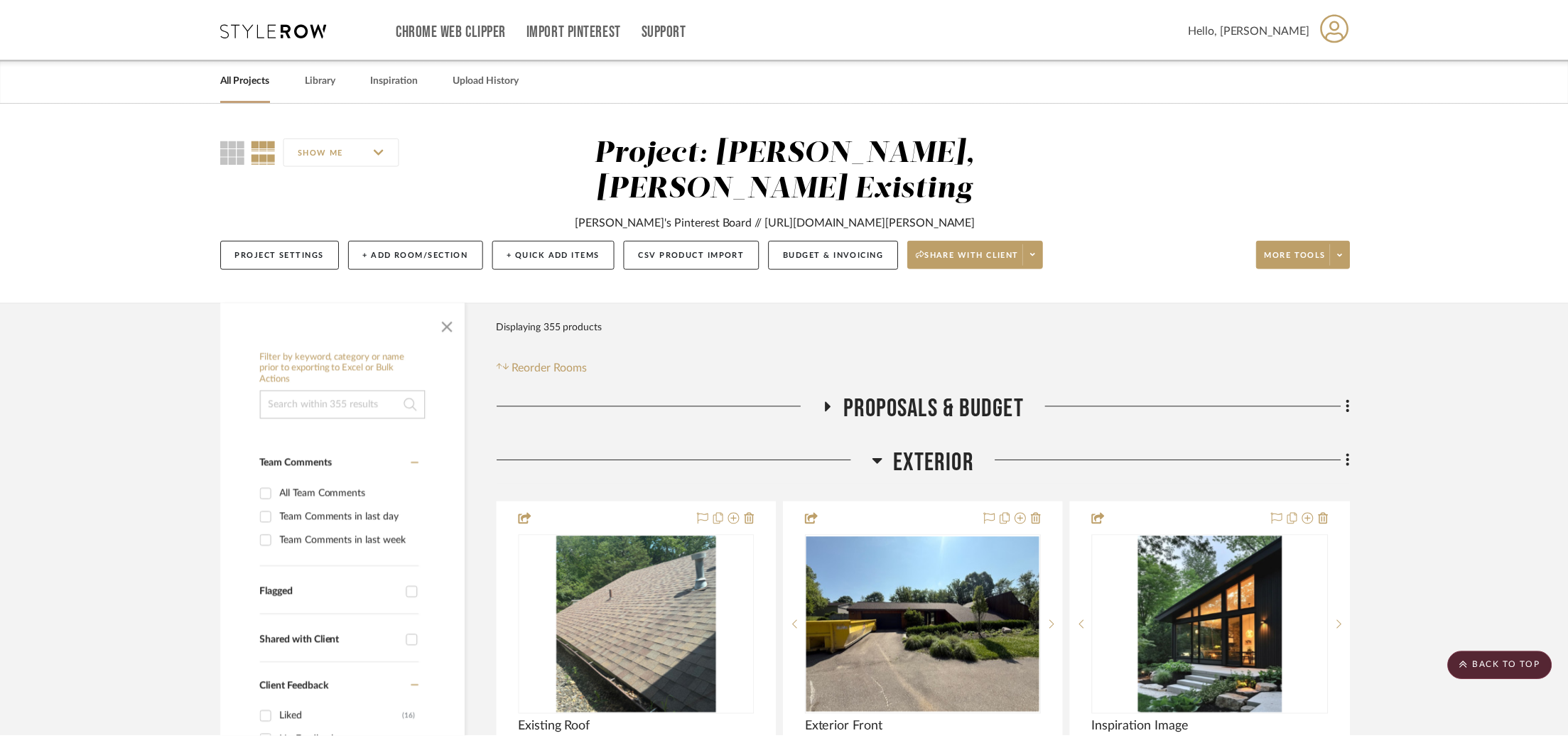
scroll to position [2171, 0]
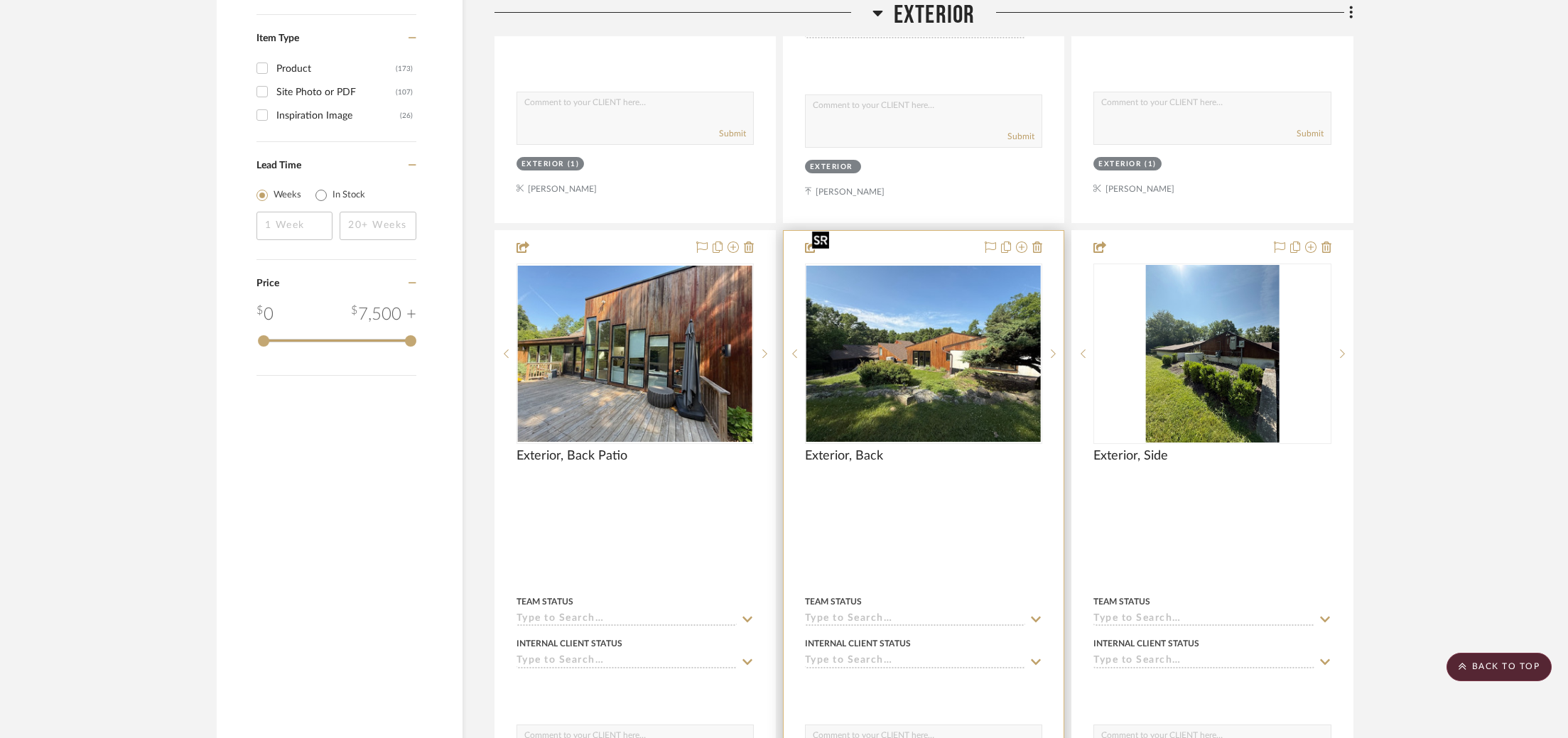
click at [946, 357] on img "0" at bounding box center [924, 354] width 235 height 176
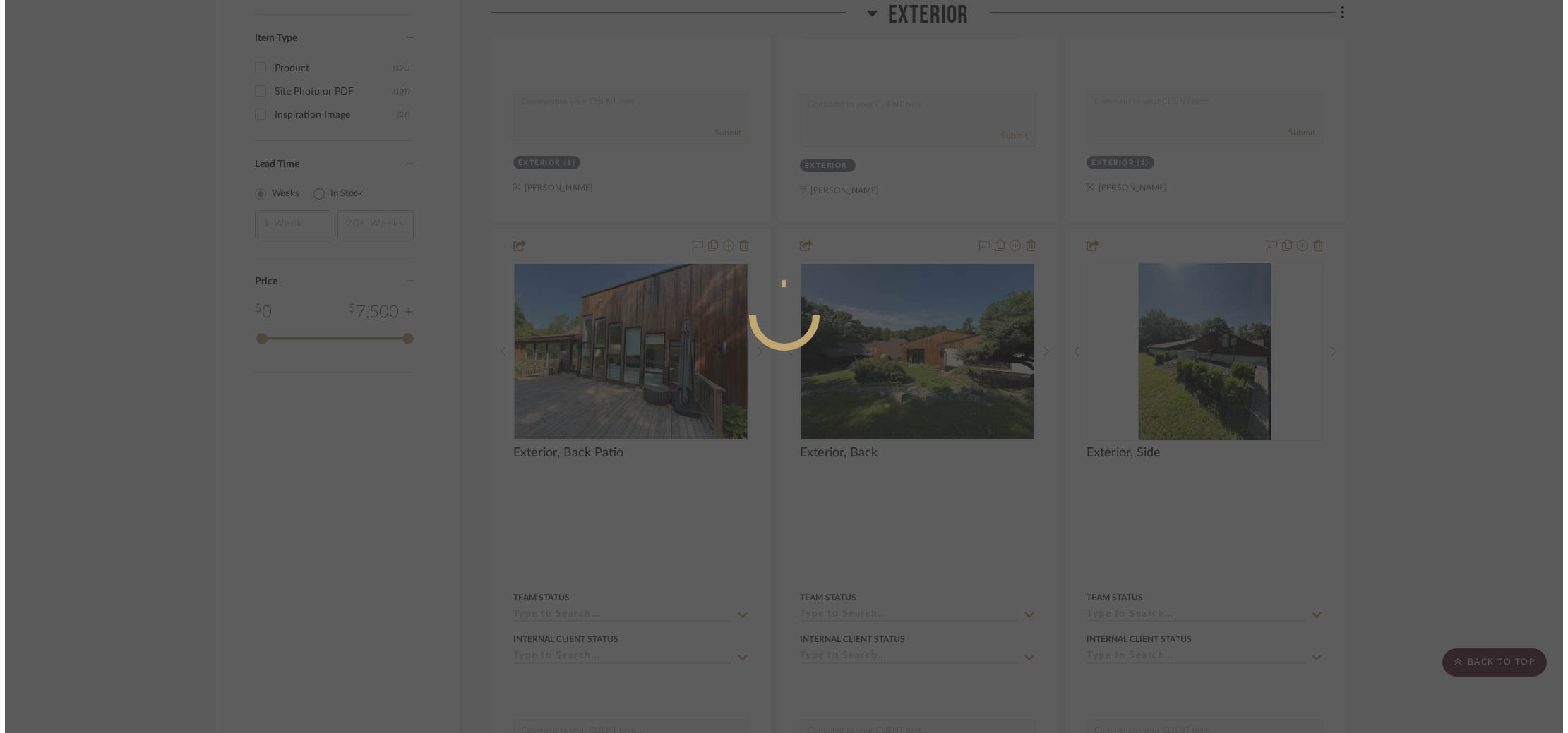
scroll to position [0, 0]
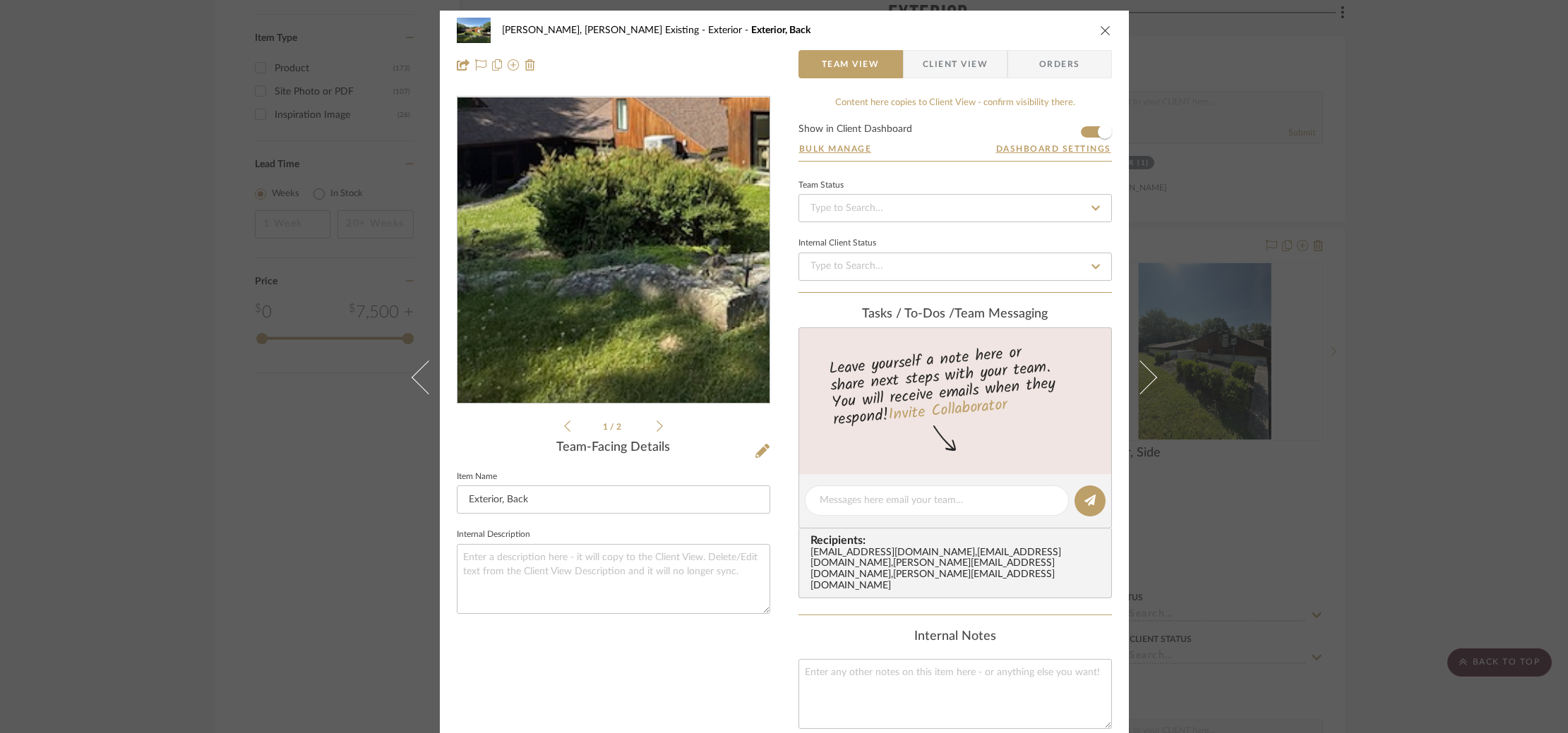
click at [549, 293] on img "0" at bounding box center [613, 250] width 312 height 234
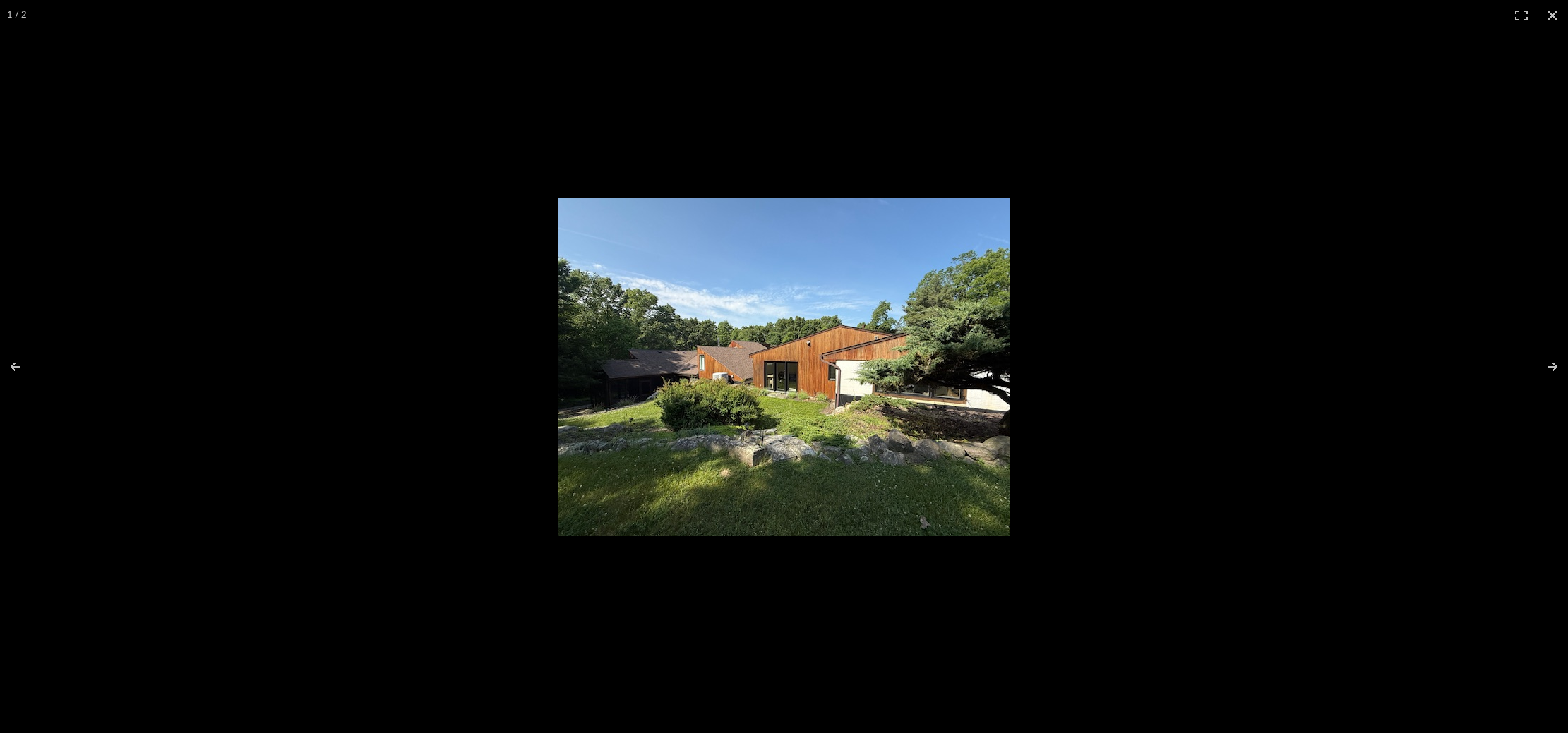
click at [633, 363] on img at bounding box center [784, 366] width 452 height 339
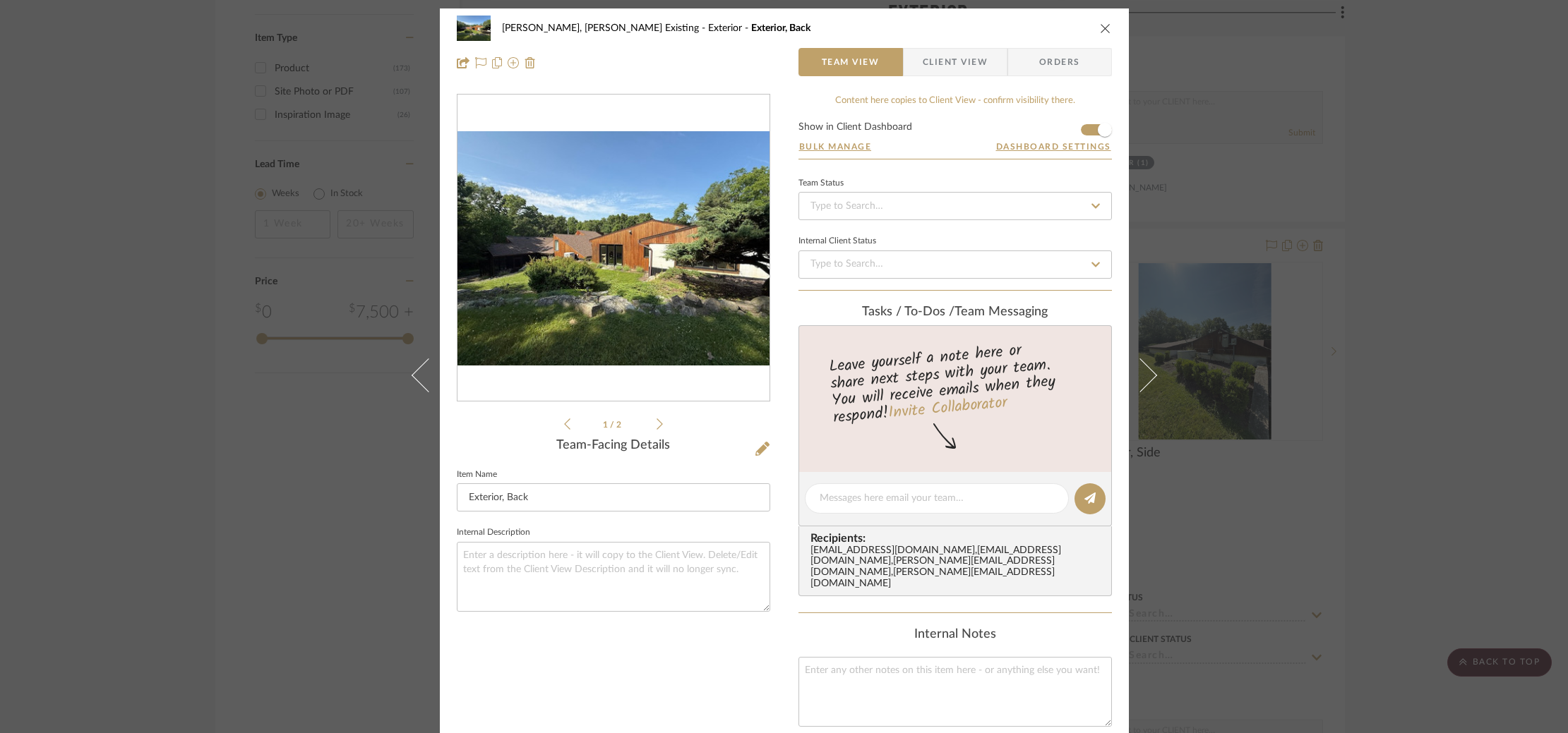
drag, startPoint x: 320, startPoint y: 270, endPoint x: 555, endPoint y: 323, distance: 240.9
click at [320, 269] on div "Roseberry, Holden Existing Exterior Exterior, Back Team View Client View Orders…" at bounding box center [784, 366] width 1568 height 733
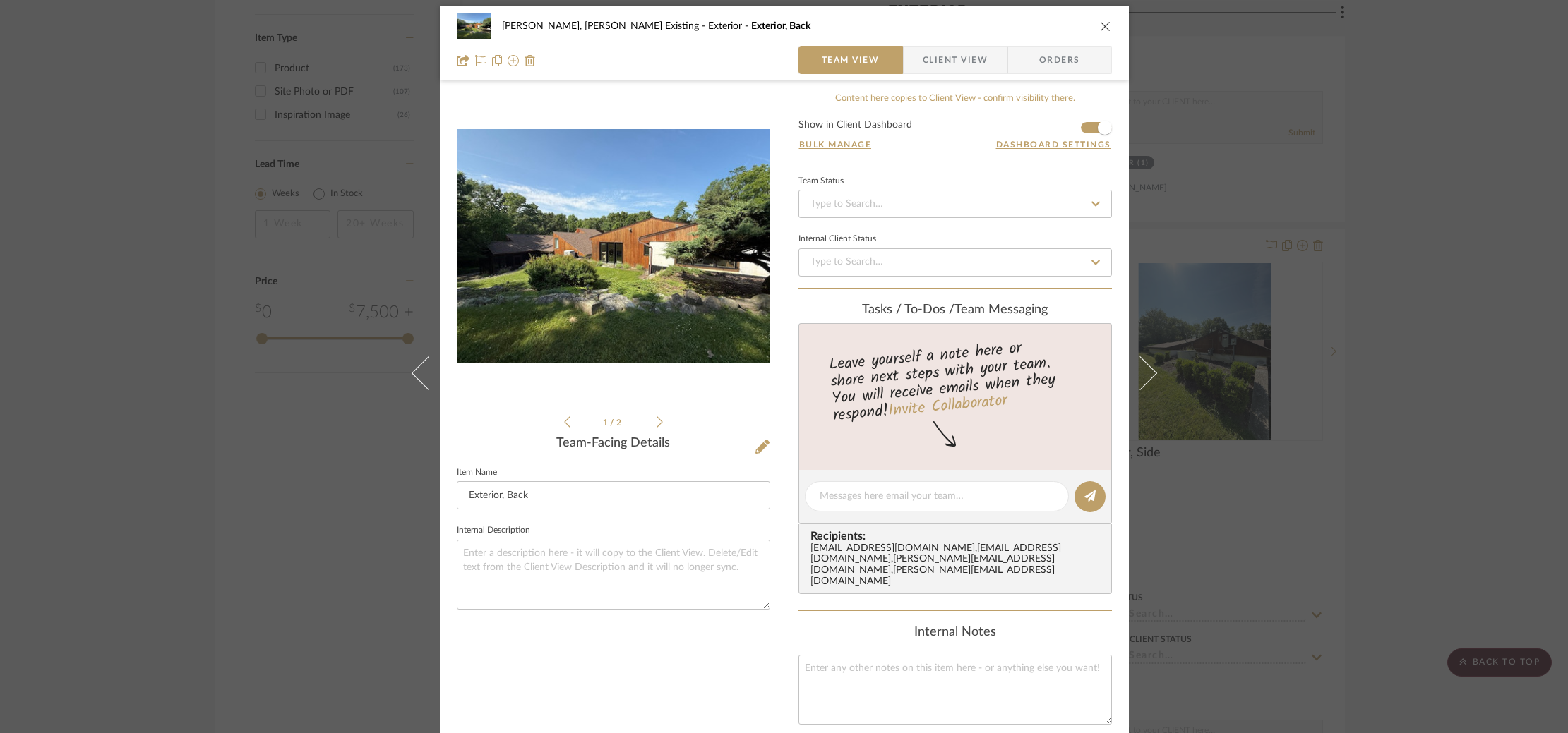
drag, startPoint x: 1400, startPoint y: 296, endPoint x: 1184, endPoint y: 359, distance: 225.0
click at [1400, 296] on div "Roseberry, Holden Existing Exterior Exterior, Back Team View Client View Orders…" at bounding box center [784, 366] width 1568 height 733
drag, startPoint x: 1401, startPoint y: 380, endPoint x: 1326, endPoint y: 389, distance: 75.5
click at [1400, 380] on div "Roseberry, Holden Existing Exterior Exterior, Back Team View Client View Orders…" at bounding box center [784, 366] width 1568 height 733
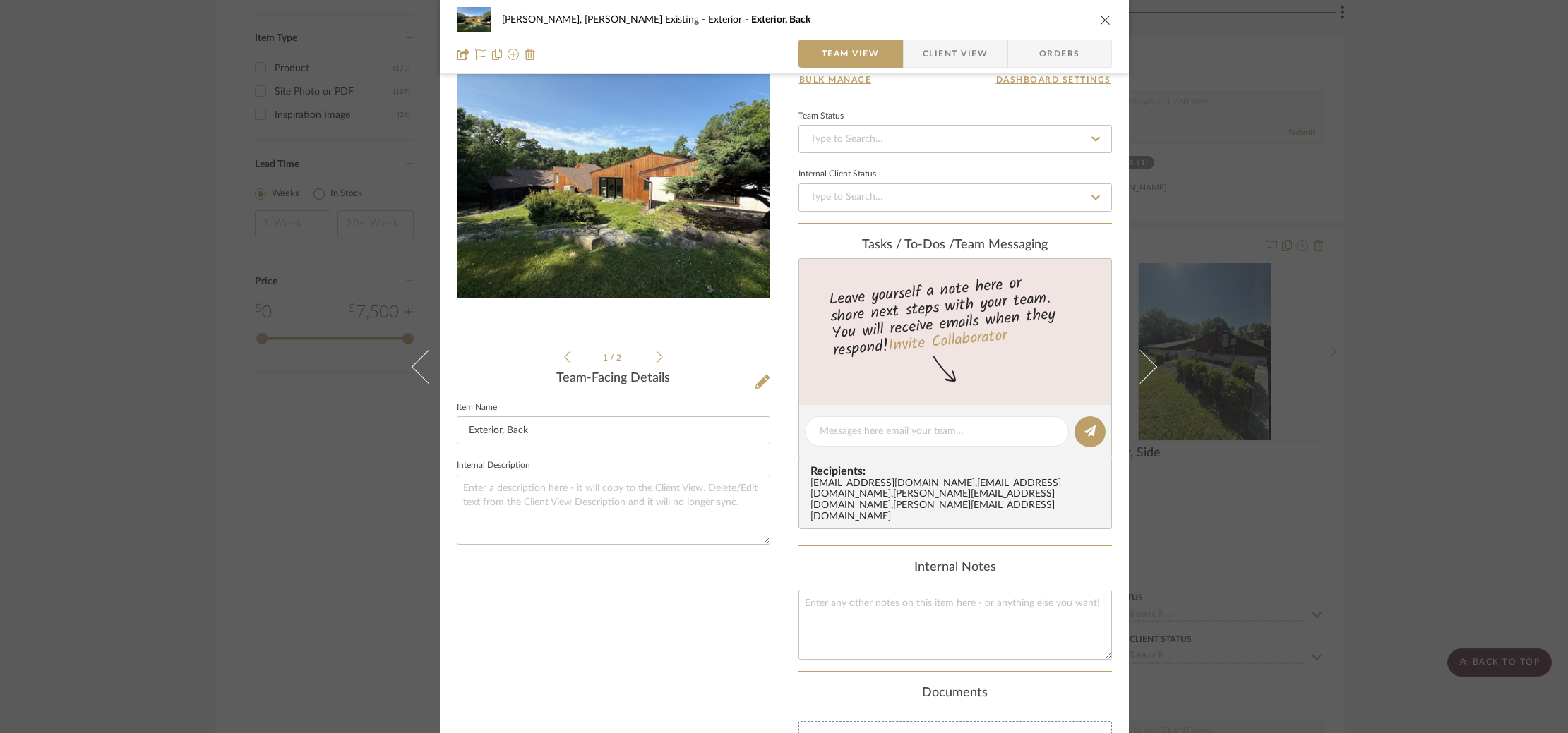
scroll to position [73, 0]
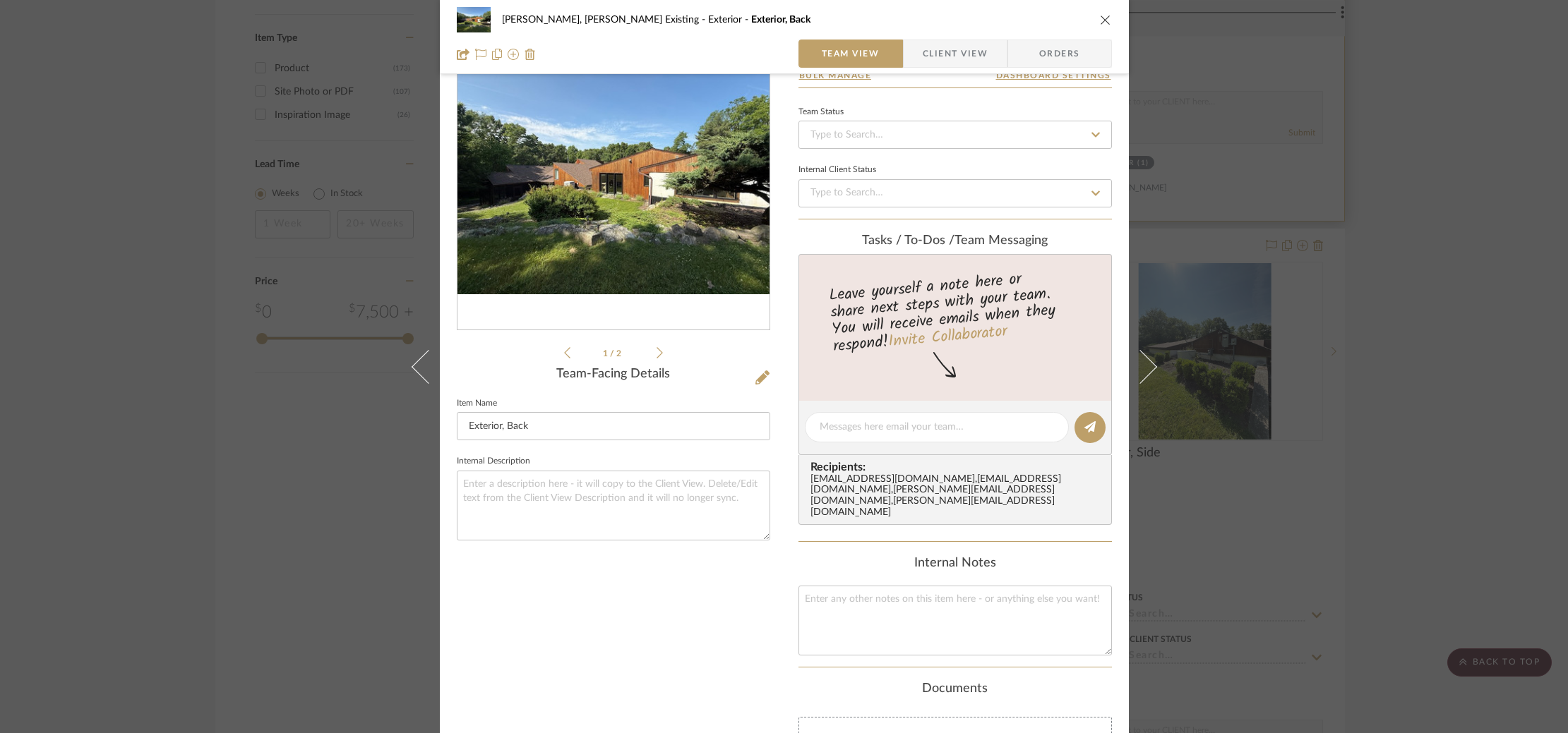
drag, startPoint x: 1099, startPoint y: 17, endPoint x: 1095, endPoint y: 40, distance: 23.3
click at [1100, 17] on icon "close" at bounding box center [1105, 20] width 11 height 11
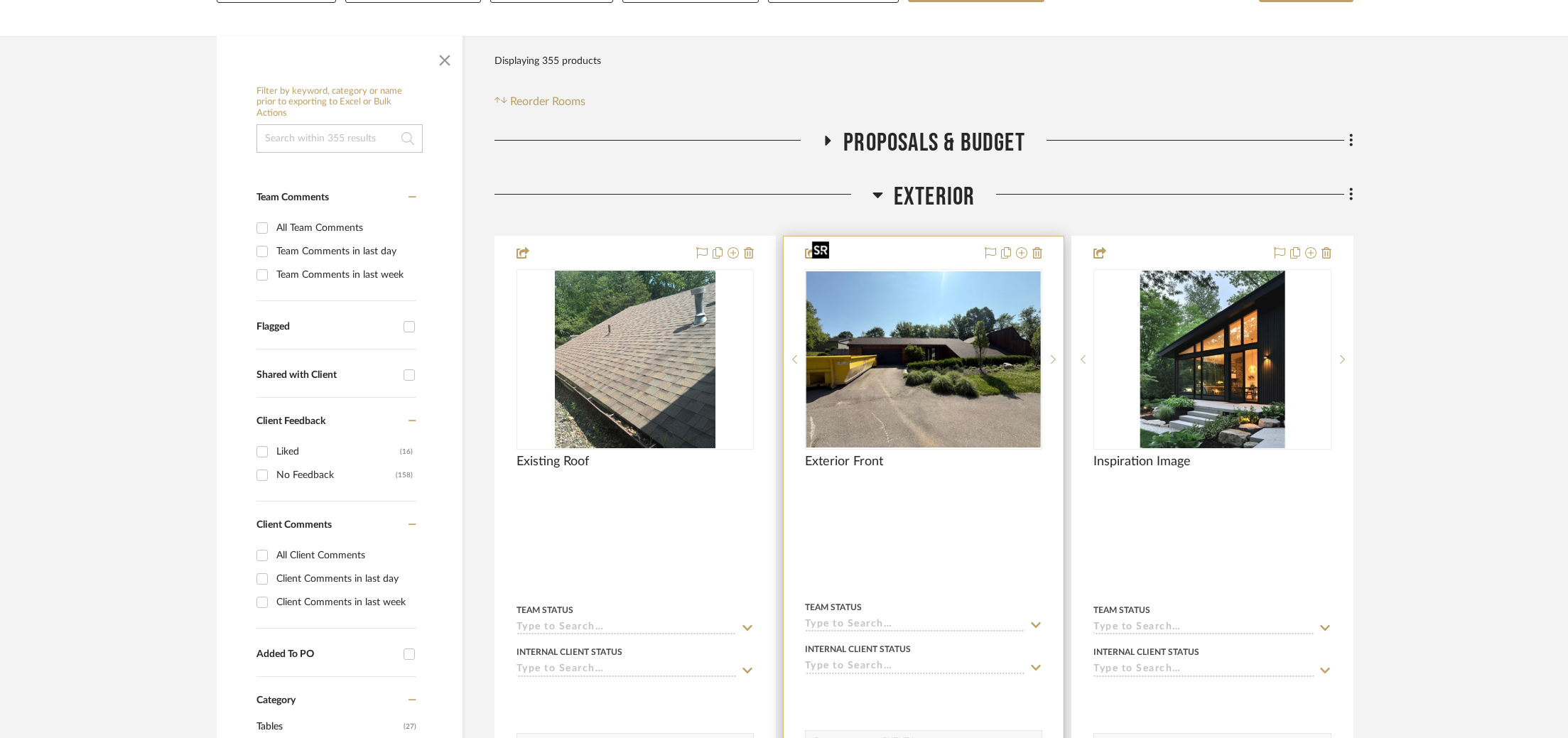
scroll to position [265, 0]
click at [834, 331] on img "0" at bounding box center [924, 361] width 235 height 176
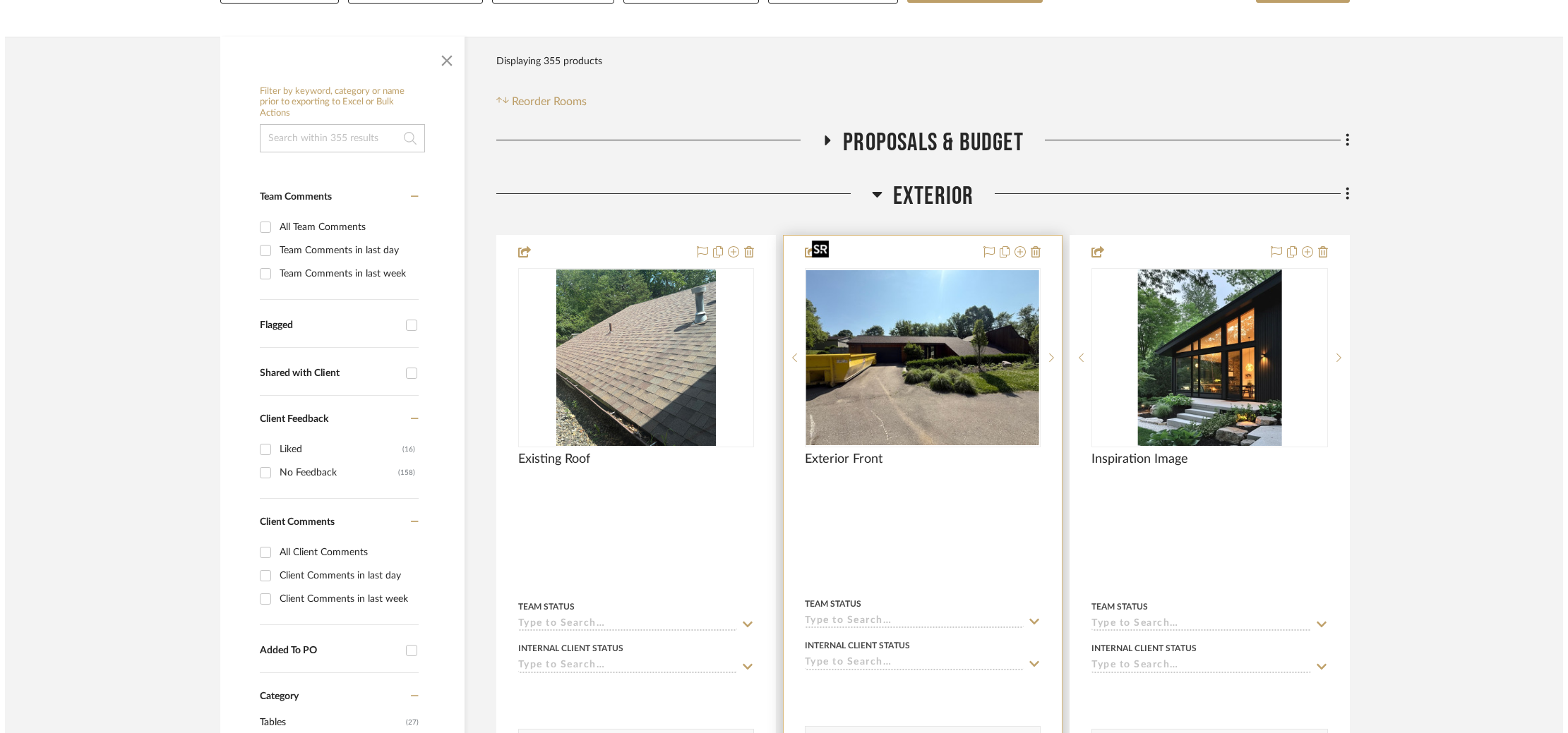
scroll to position [0, 0]
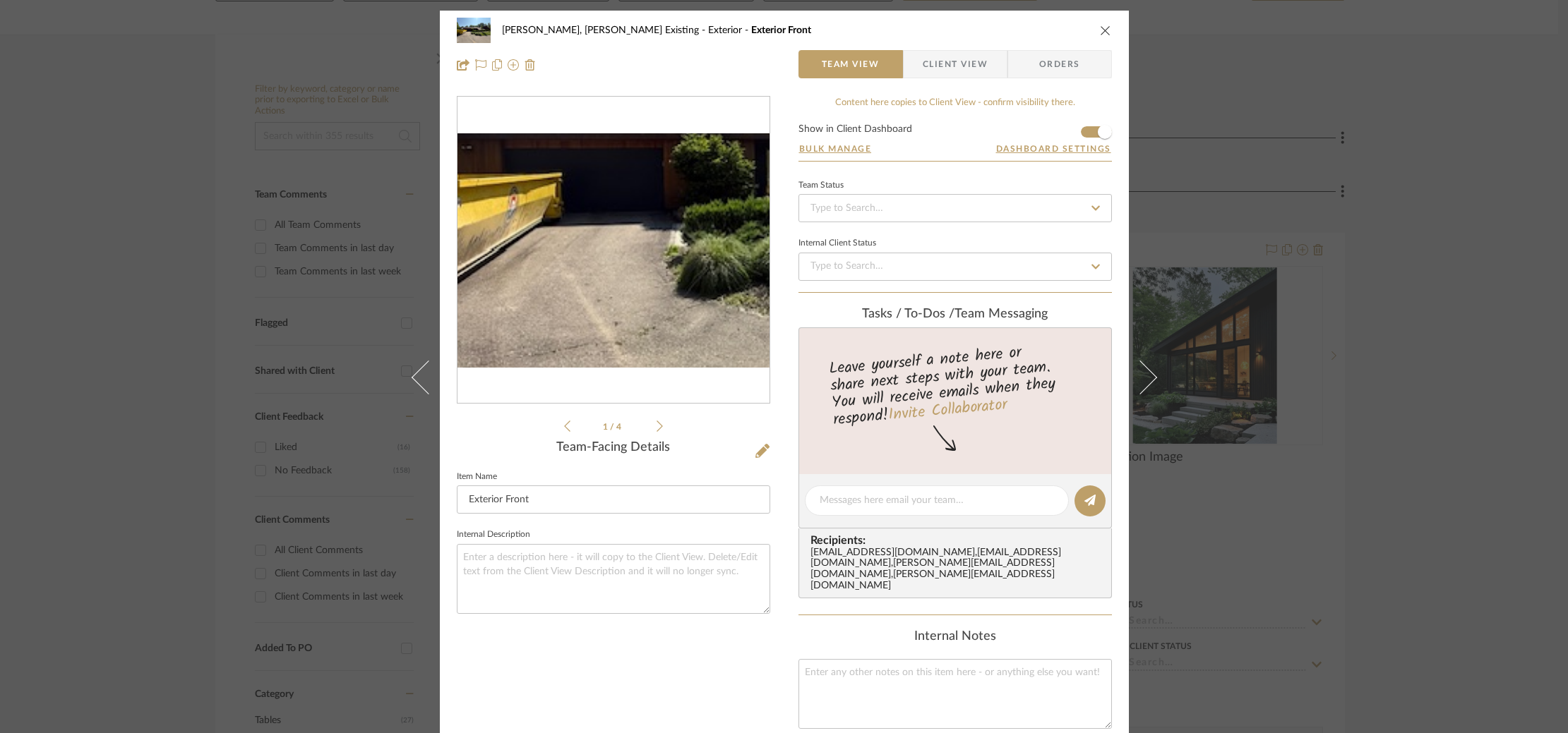
click at [563, 270] on img "0" at bounding box center [613, 250] width 312 height 234
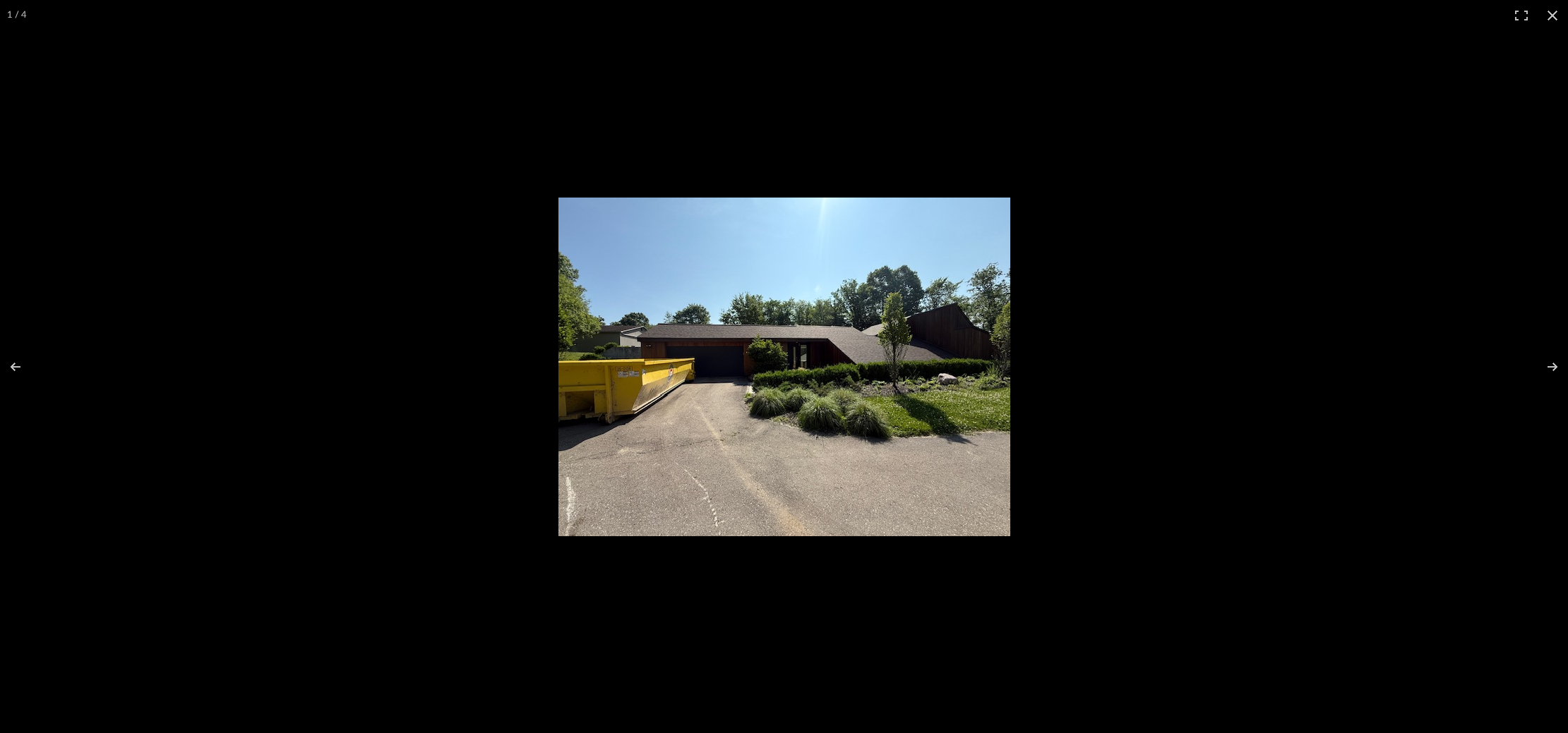
click at [642, 325] on img at bounding box center [784, 366] width 452 height 339
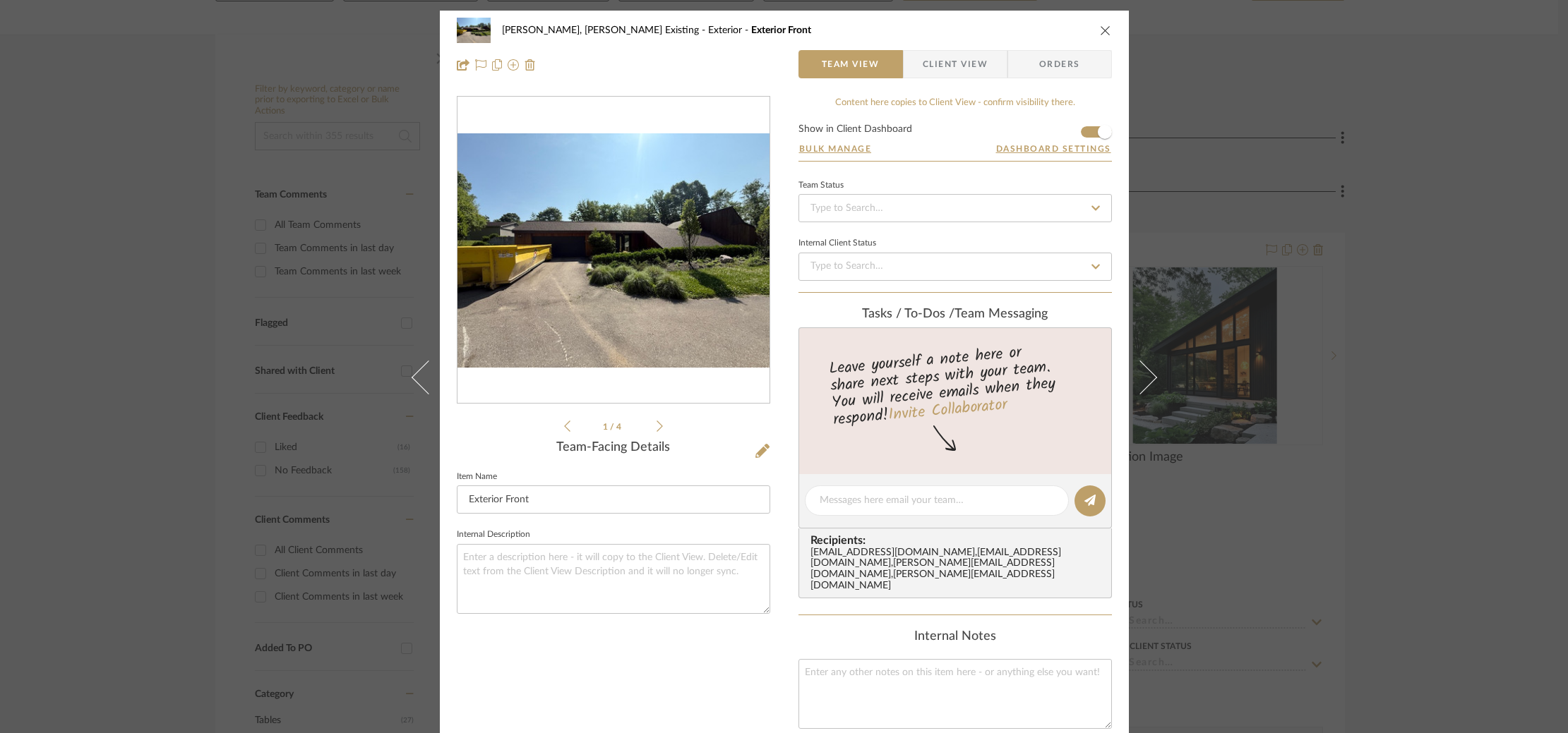
click at [1378, 303] on div "Roseberry, Holden Existing Exterior Exterior Front Team View Client View Orders…" at bounding box center [784, 366] width 1568 height 733
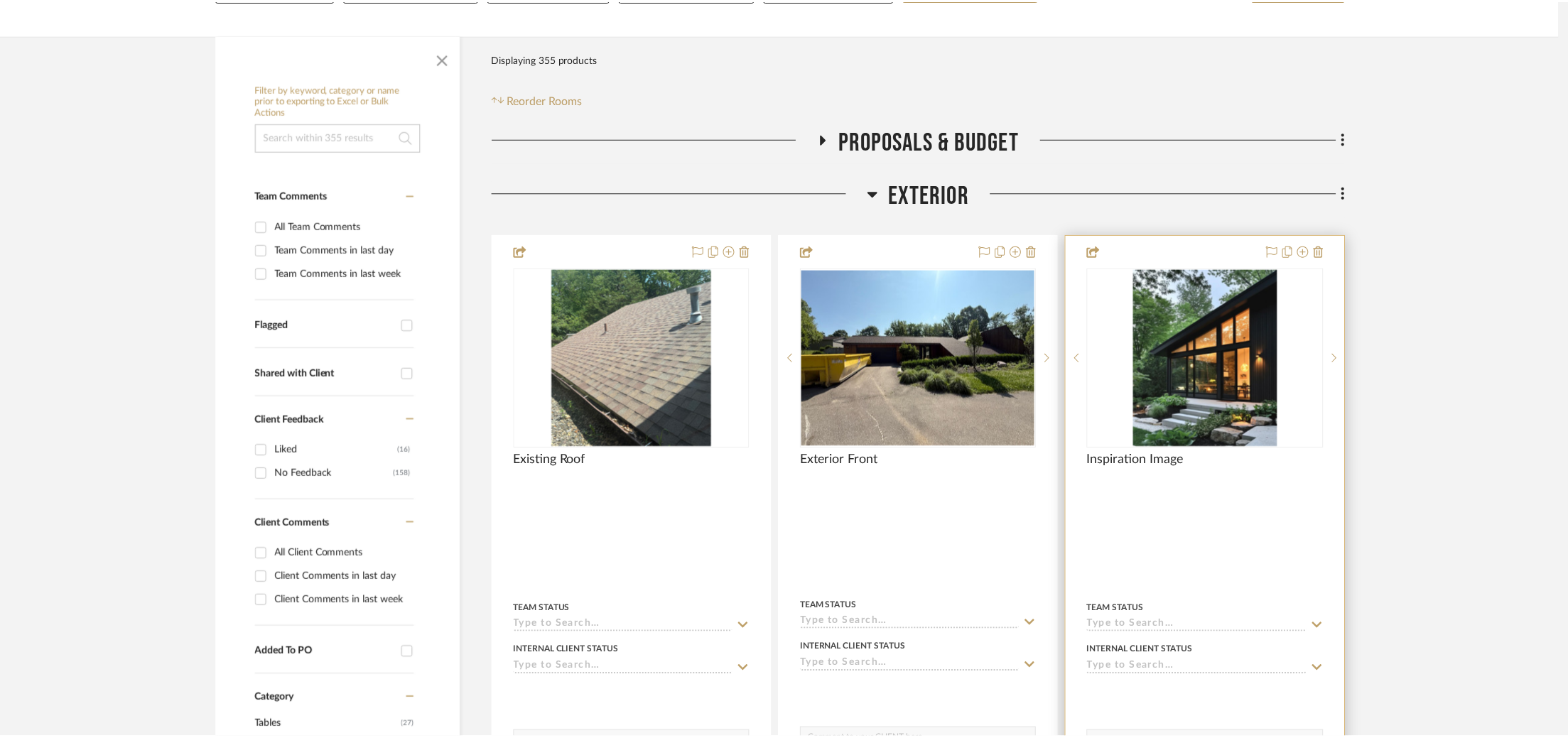
scroll to position [268, 0]
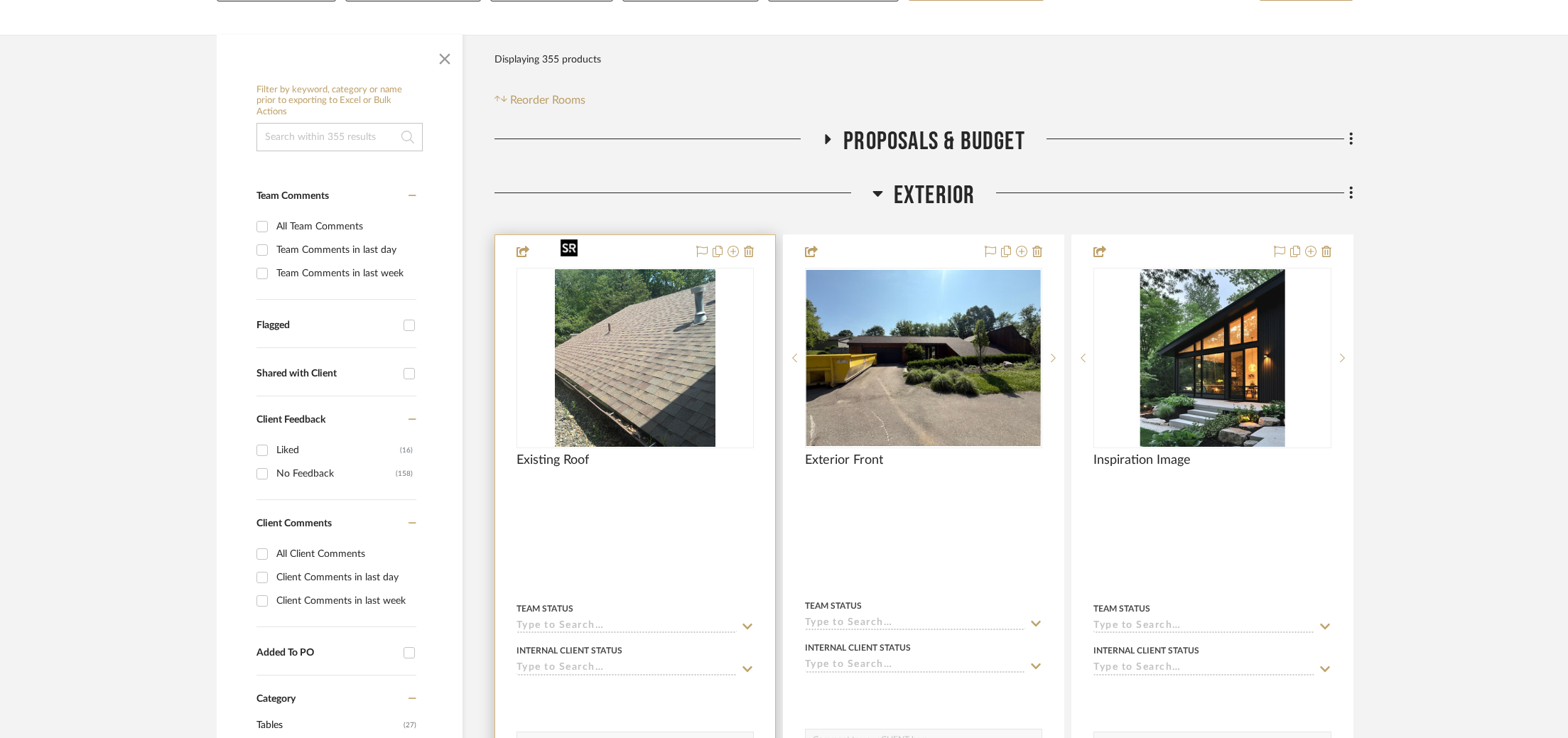
click at [610, 278] on img "0" at bounding box center [634, 358] width 160 height 178
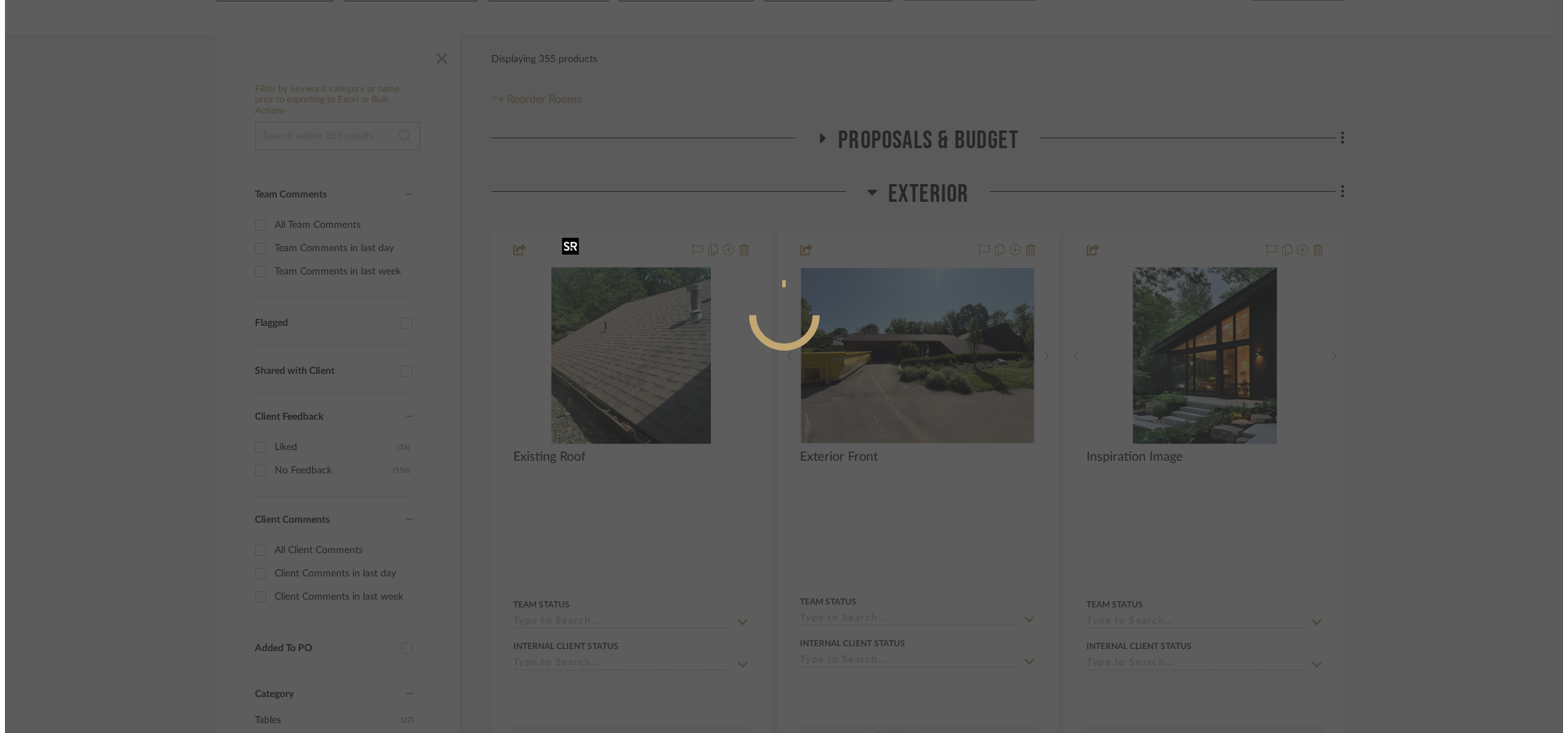
scroll to position [0, 0]
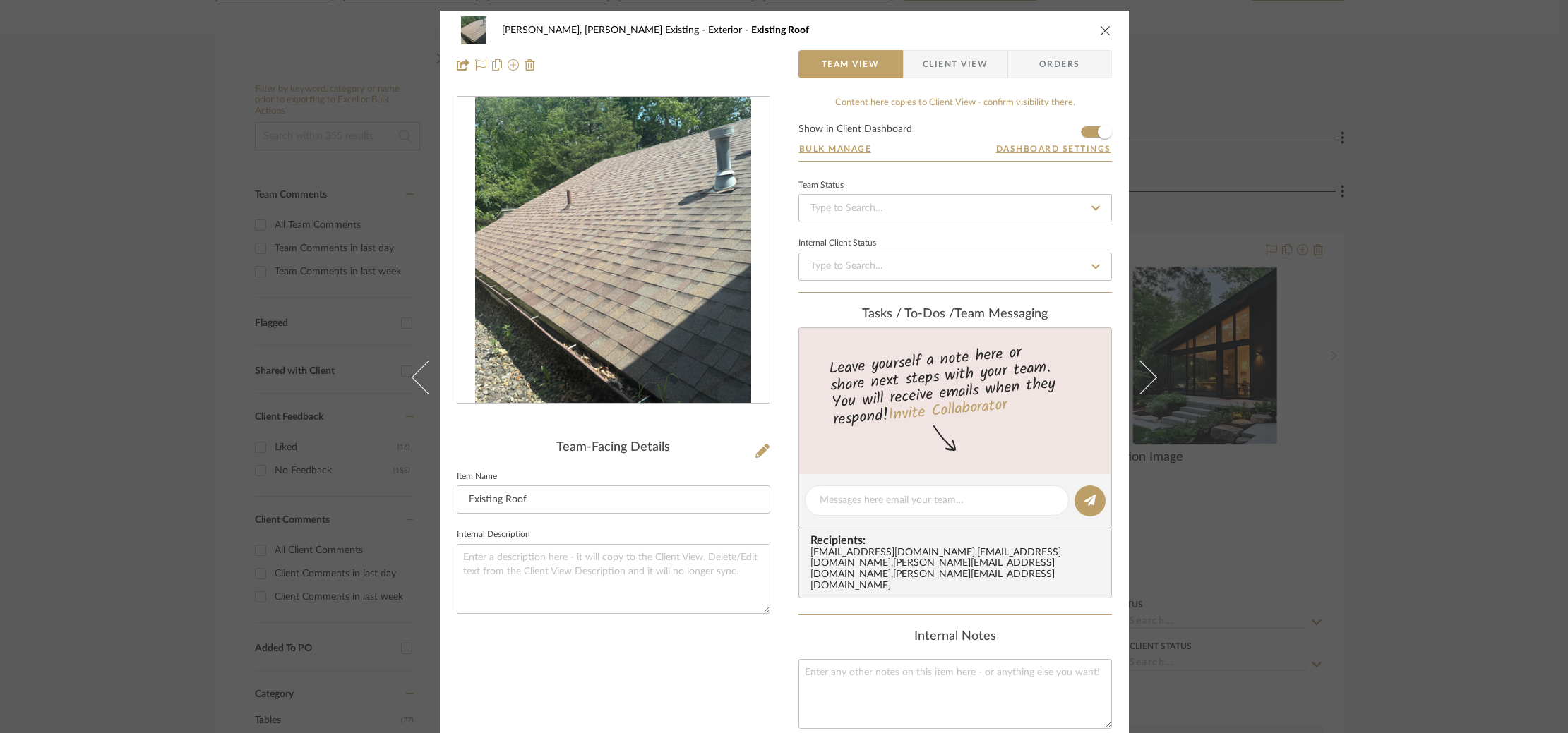
click at [636, 273] on img "0" at bounding box center [613, 251] width 277 height 306
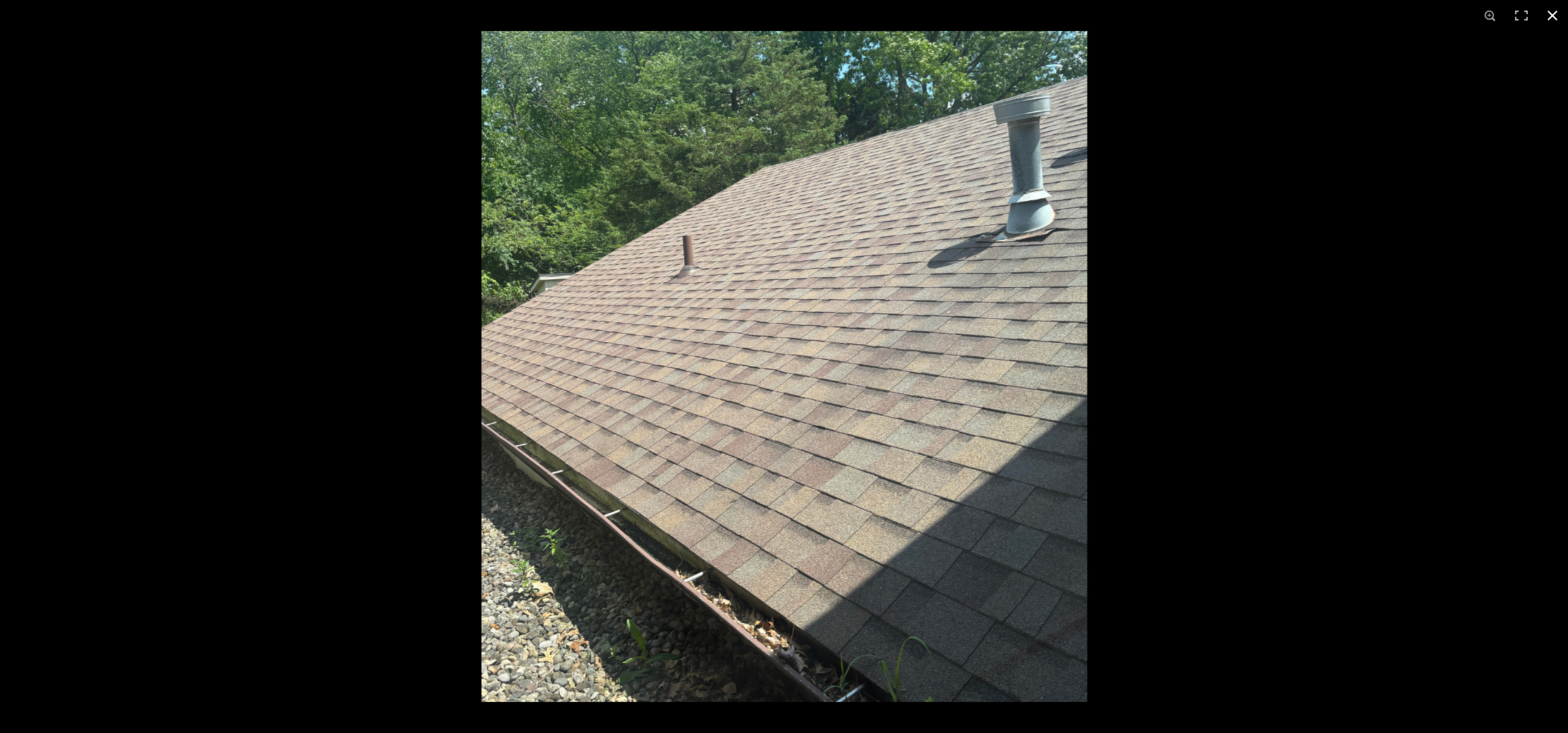
click at [1209, 283] on div at bounding box center [1265, 398] width 1568 height 733
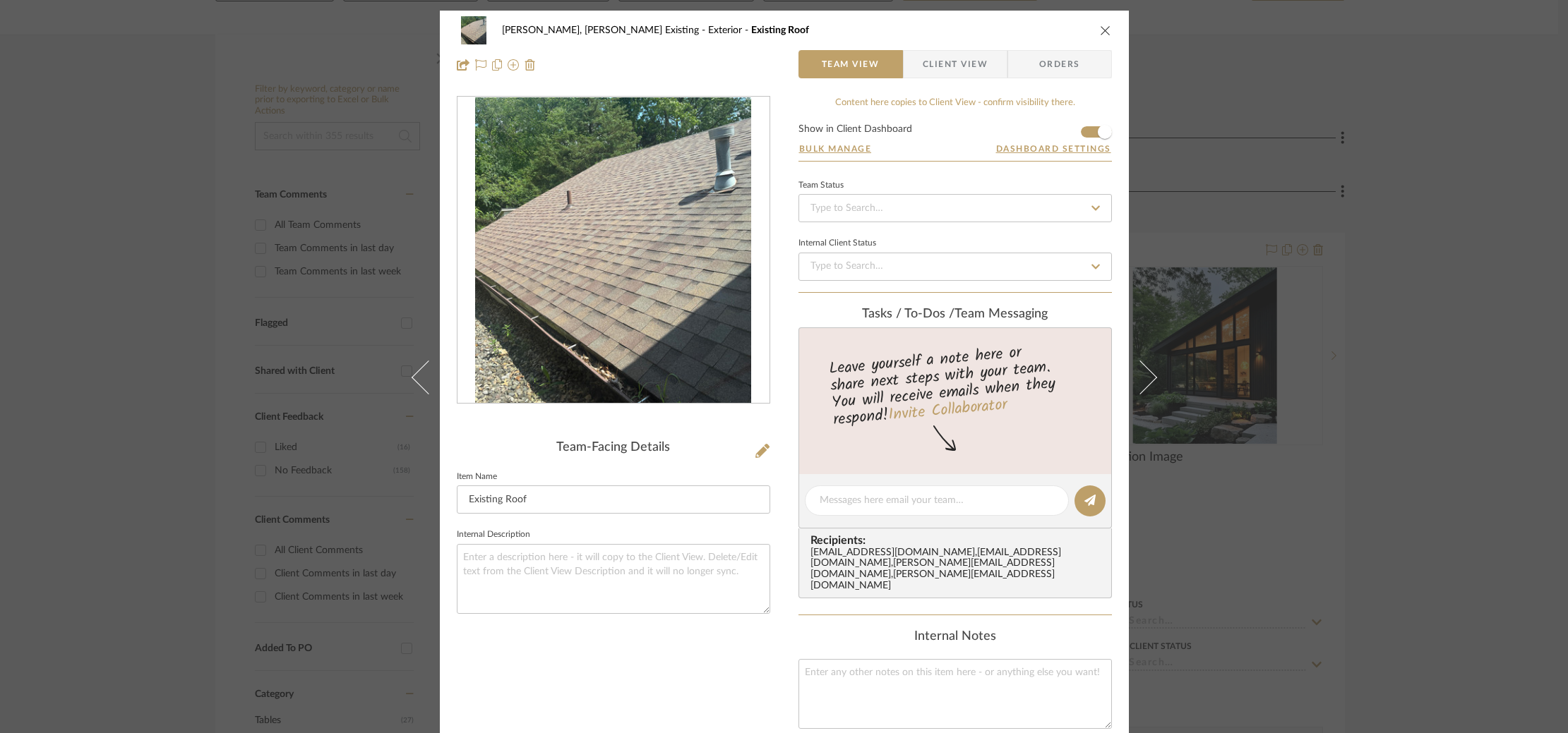
click at [1393, 322] on div "Roseberry, Holden Existing Exterior Existing Roof Team View Client View Orders …" at bounding box center [784, 366] width 1568 height 733
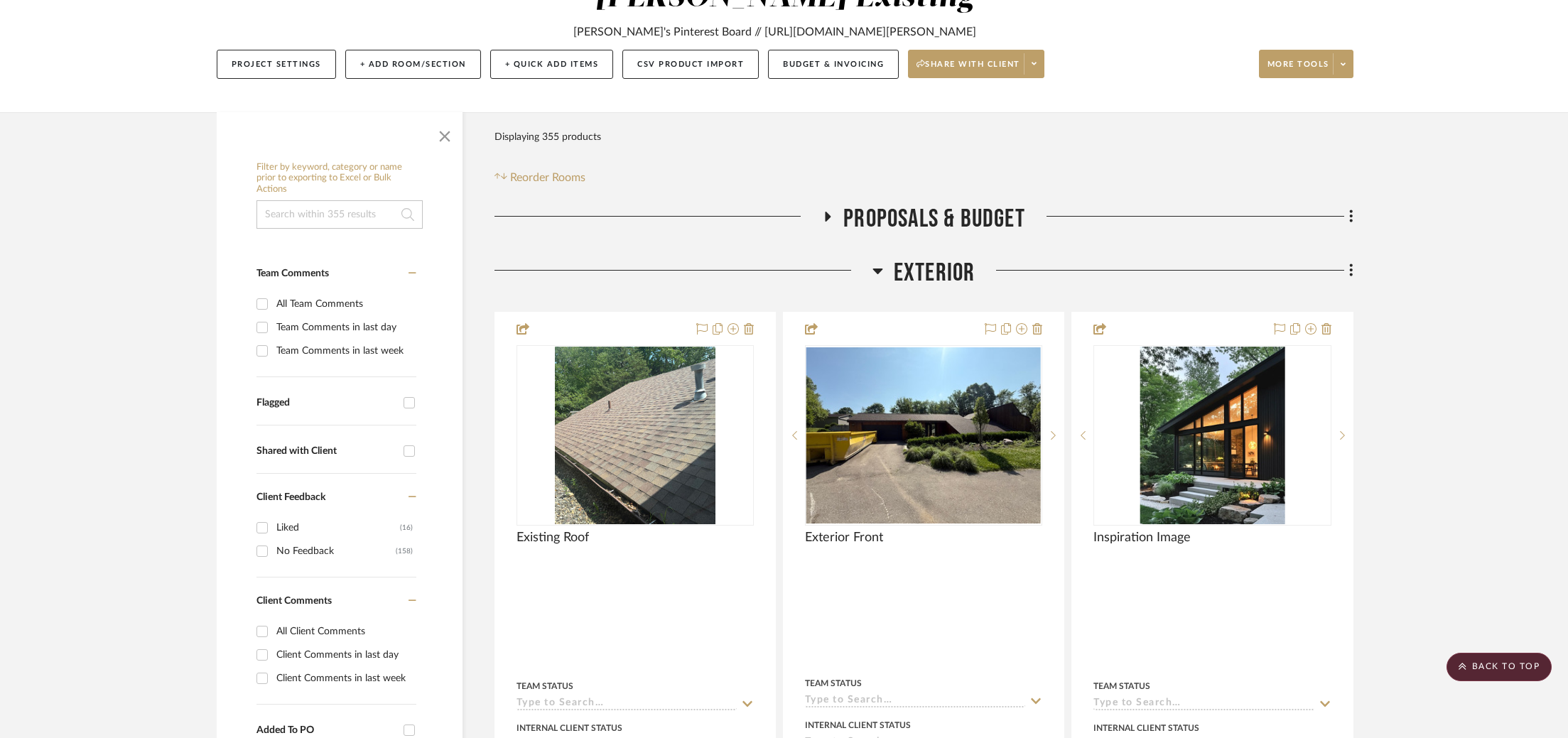
scroll to position [182, 0]
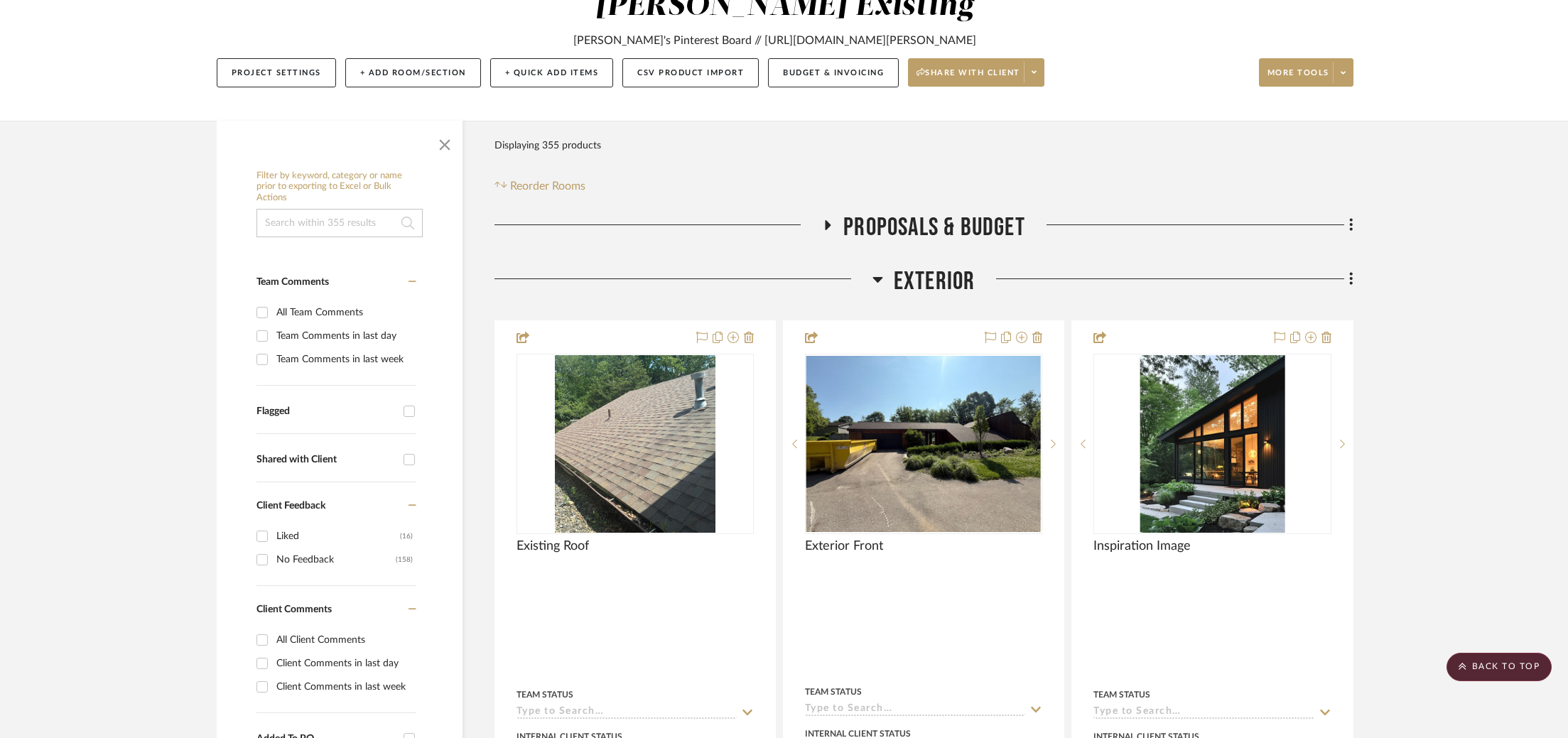
click at [920, 266] on span "Exterior" at bounding box center [934, 282] width 82 height 31
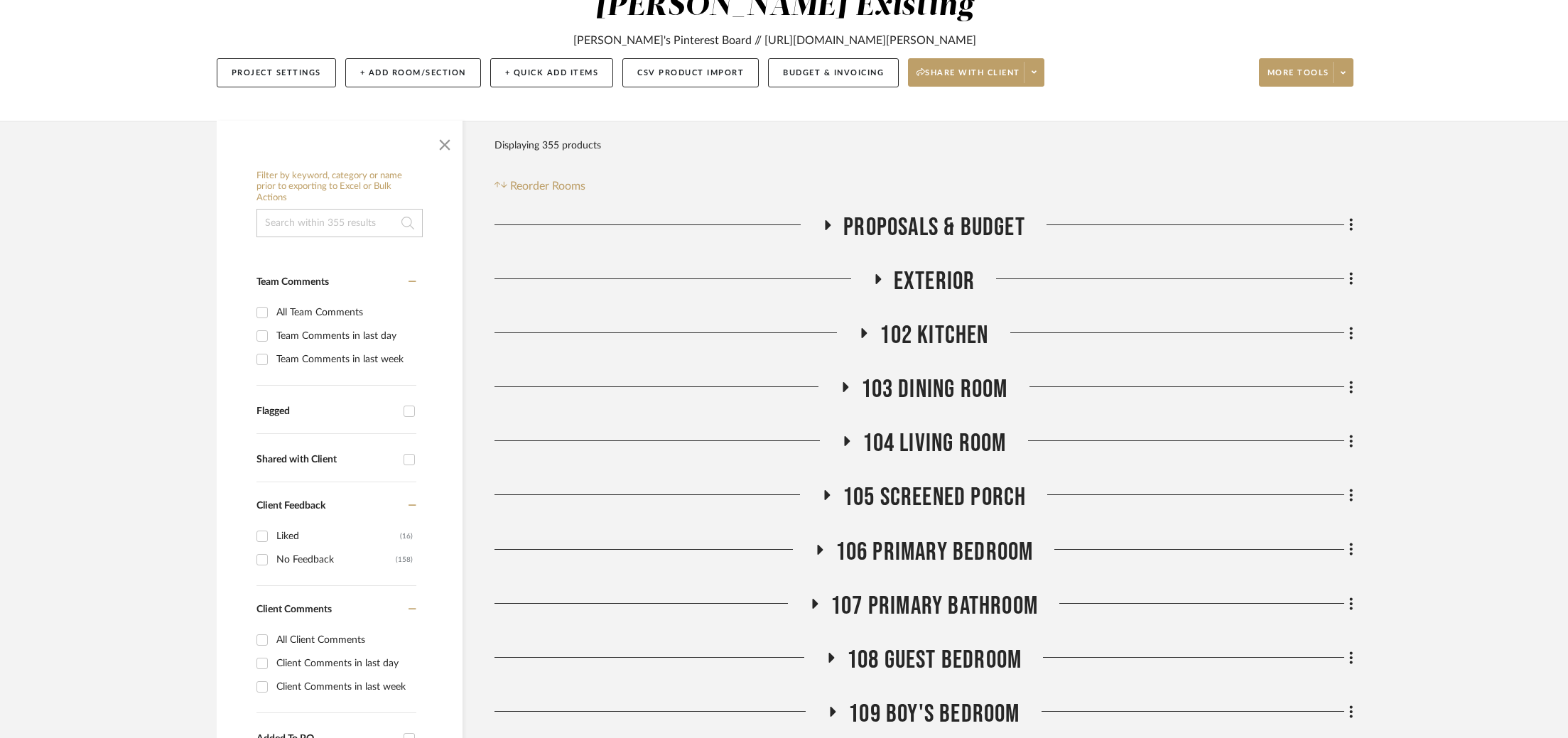
drag, startPoint x: 921, startPoint y: 245, endPoint x: 912, endPoint y: 263, distance: 20.1
click at [921, 266] on span "Exterior" at bounding box center [934, 282] width 82 height 31
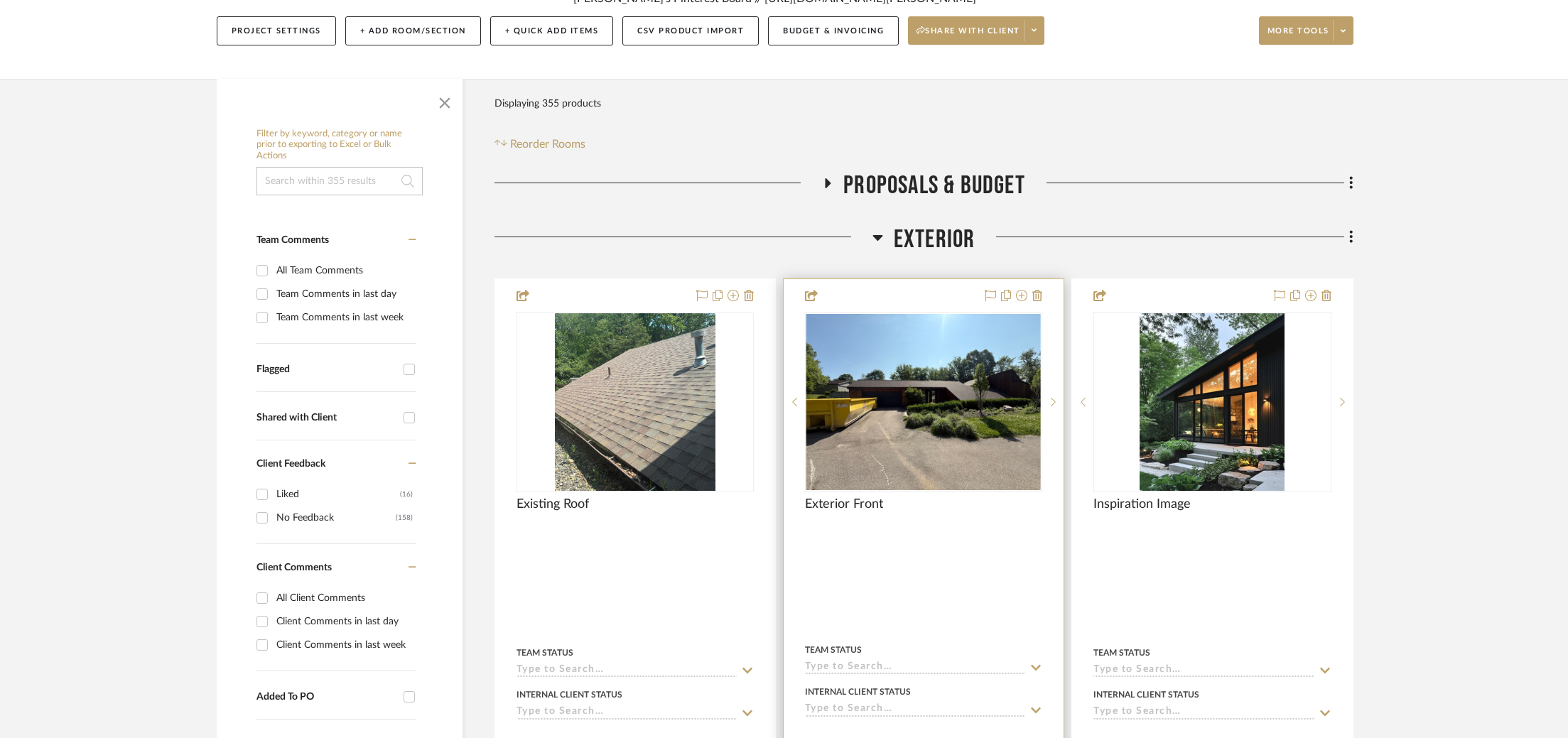
scroll to position [262, 0]
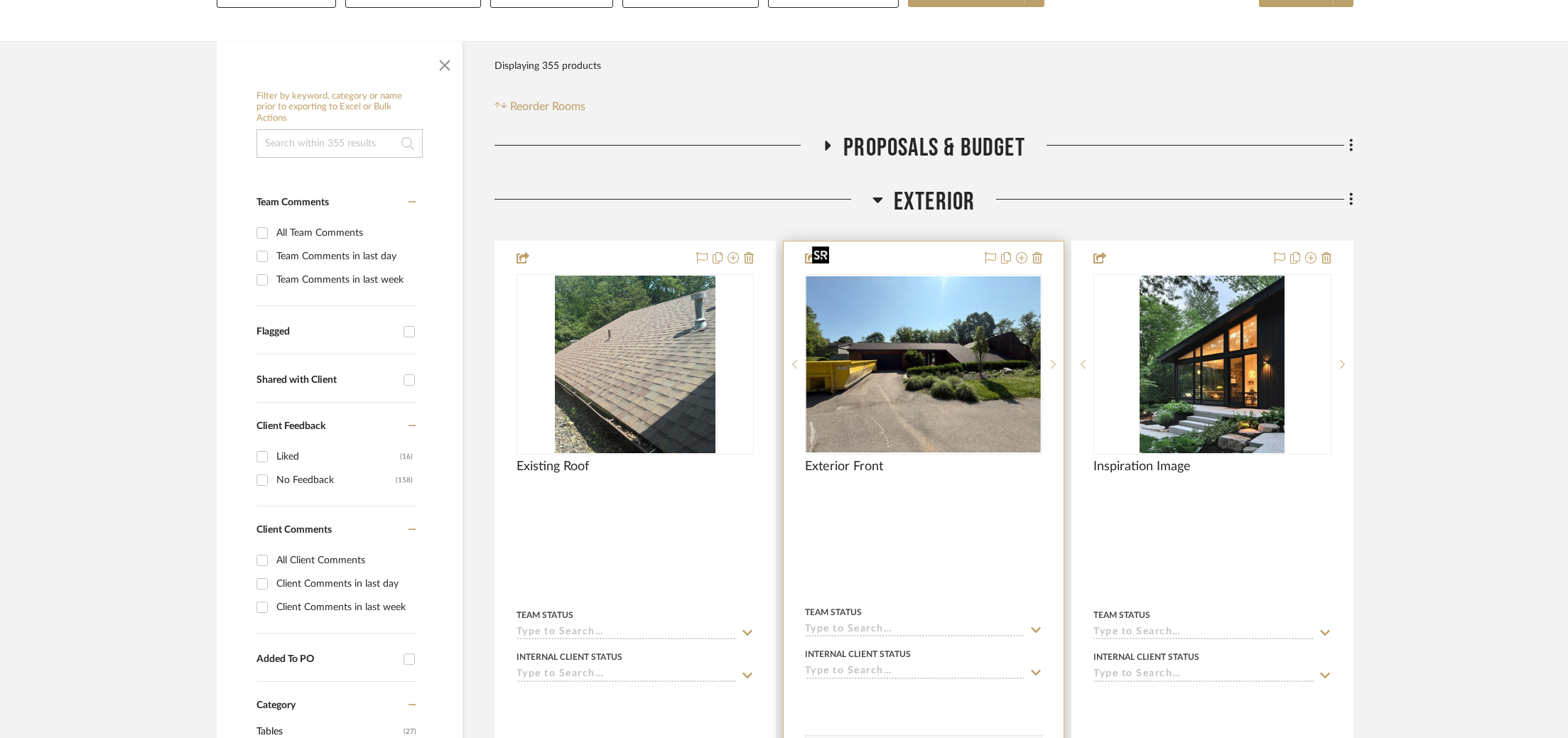
click at [924, 352] on img "0" at bounding box center [924, 364] width 235 height 176
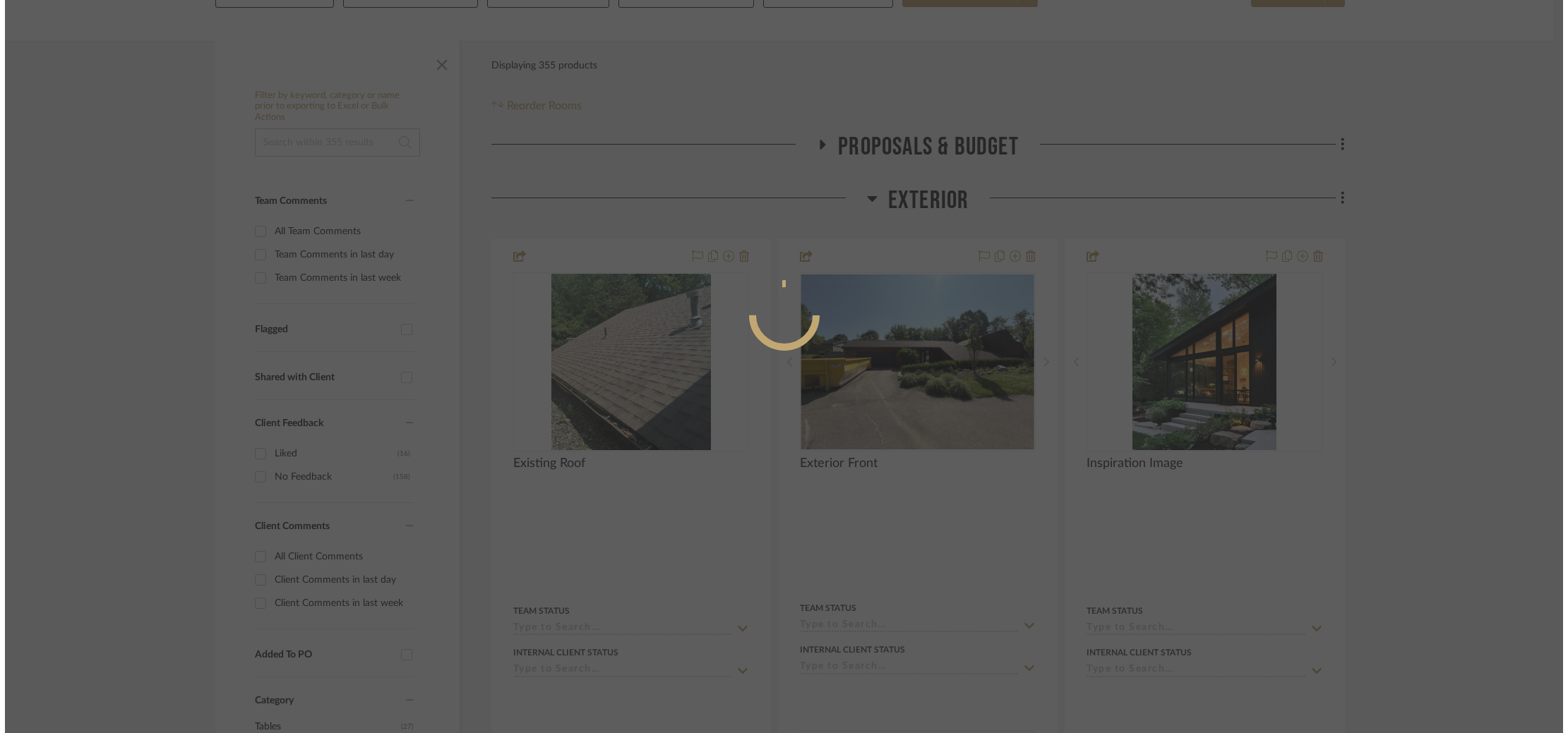
scroll to position [0, 0]
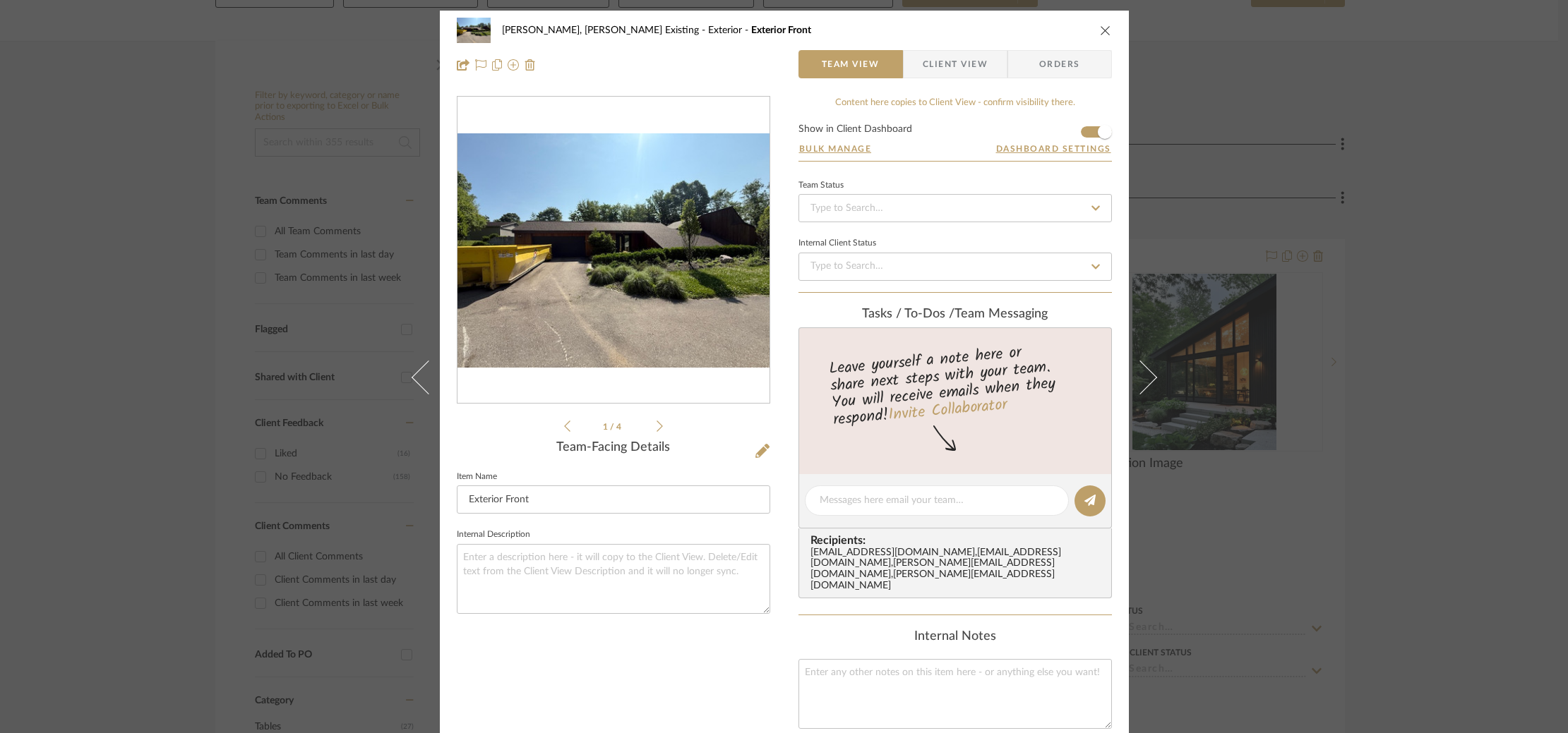
click at [716, 307] on img "0" at bounding box center [613, 250] width 312 height 234
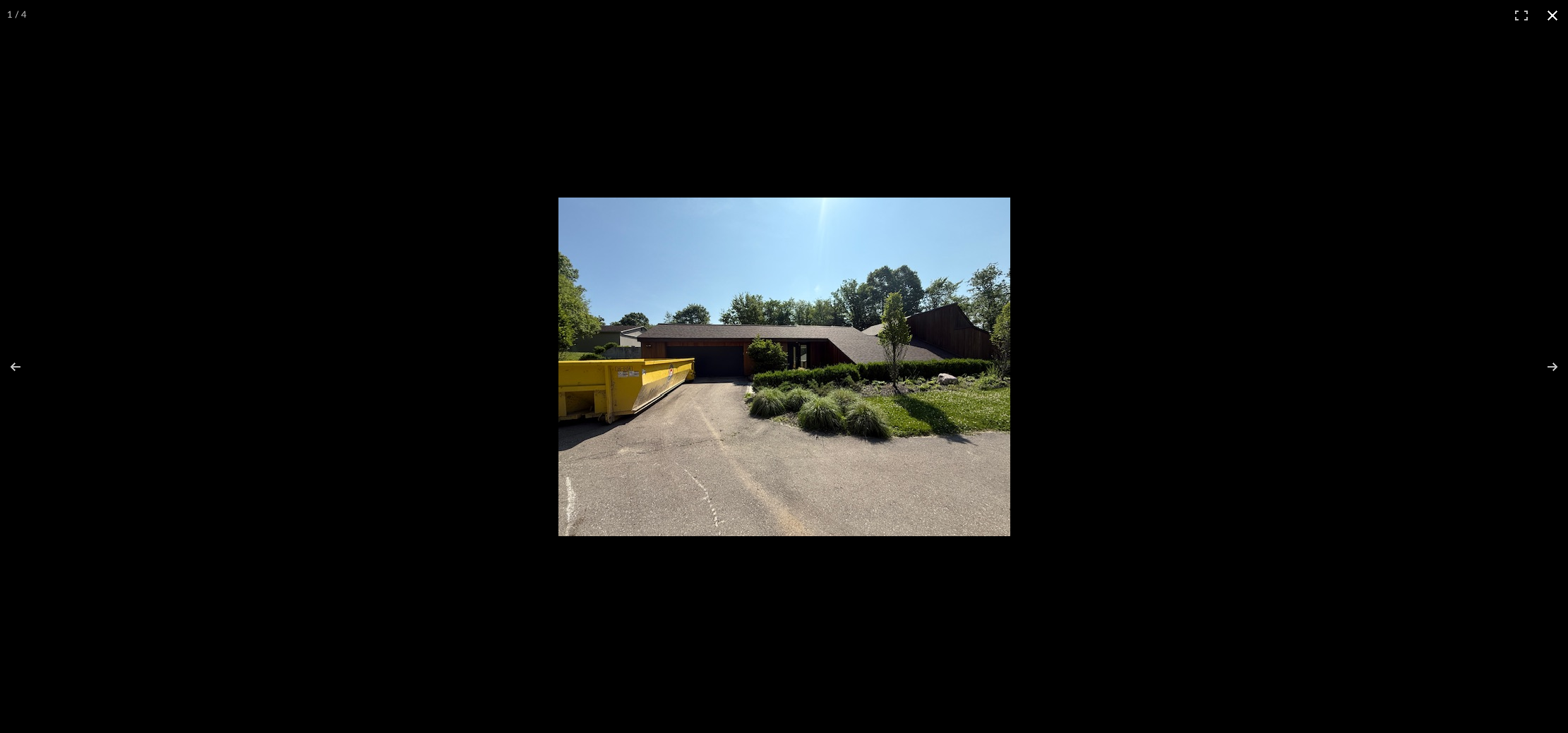
click at [1292, 323] on div at bounding box center [954, 382] width 791 height 370
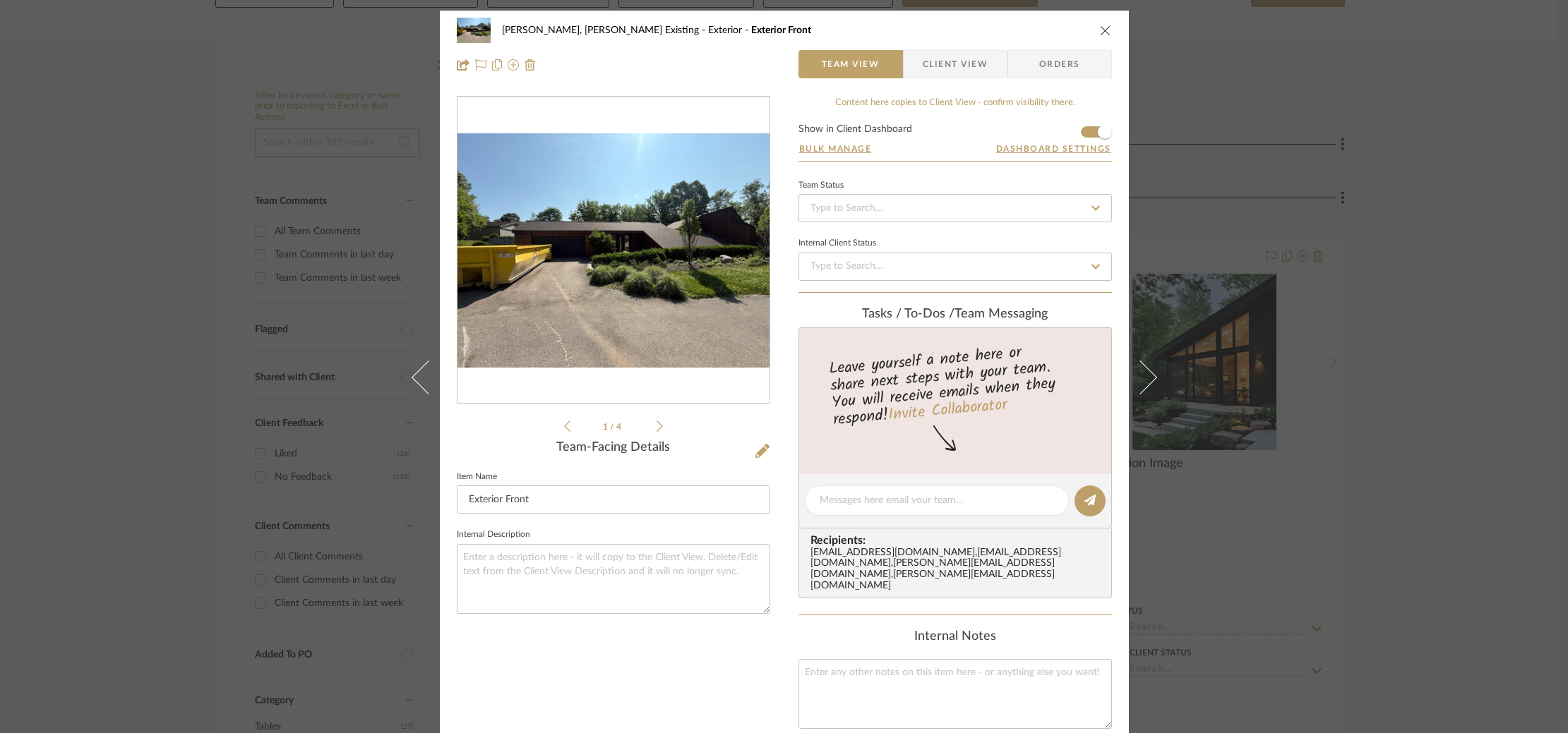
click at [1361, 366] on div "Roseberry, Holden Existing Exterior Exterior Front Team View Client View Orders…" at bounding box center [784, 366] width 1568 height 733
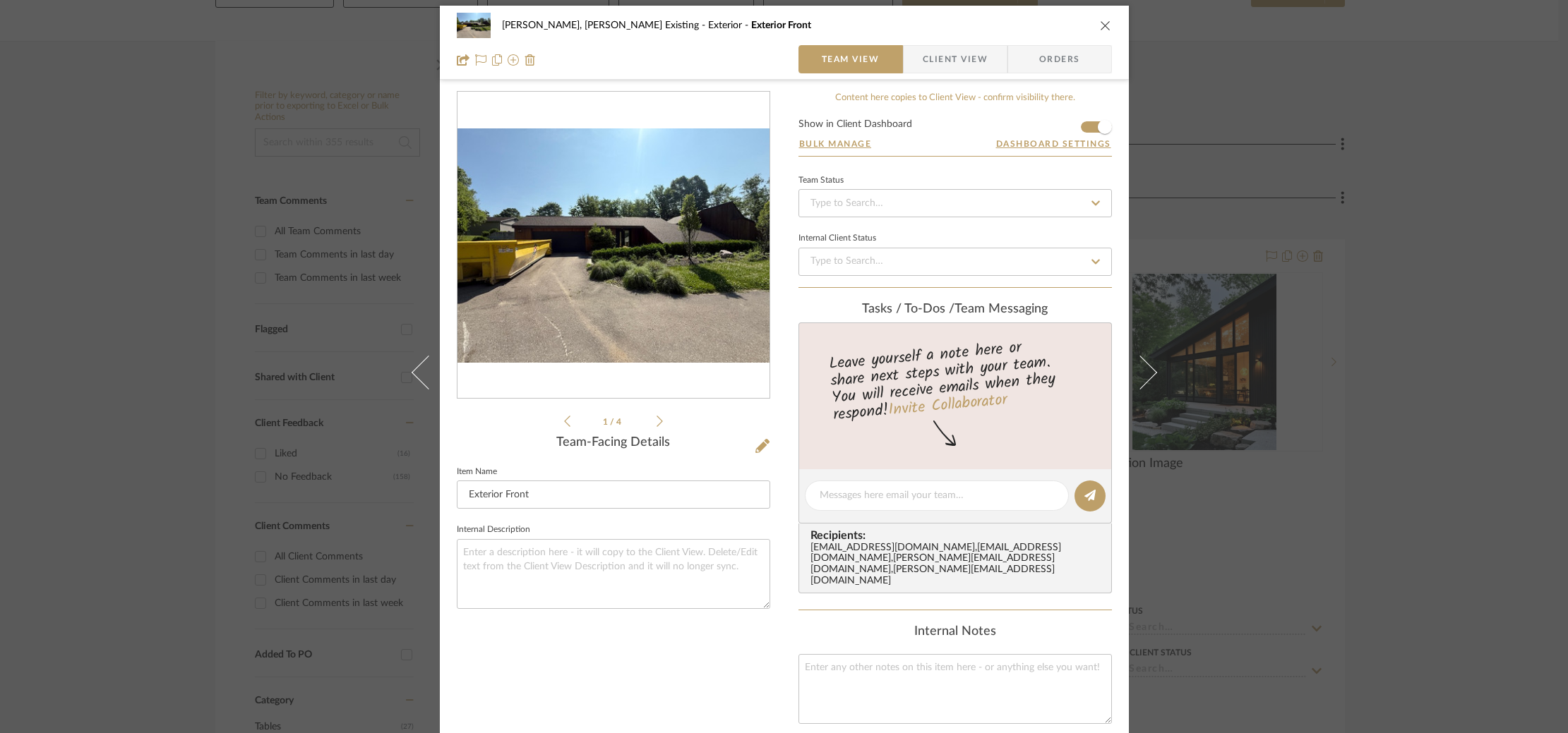
scroll to position [6, 0]
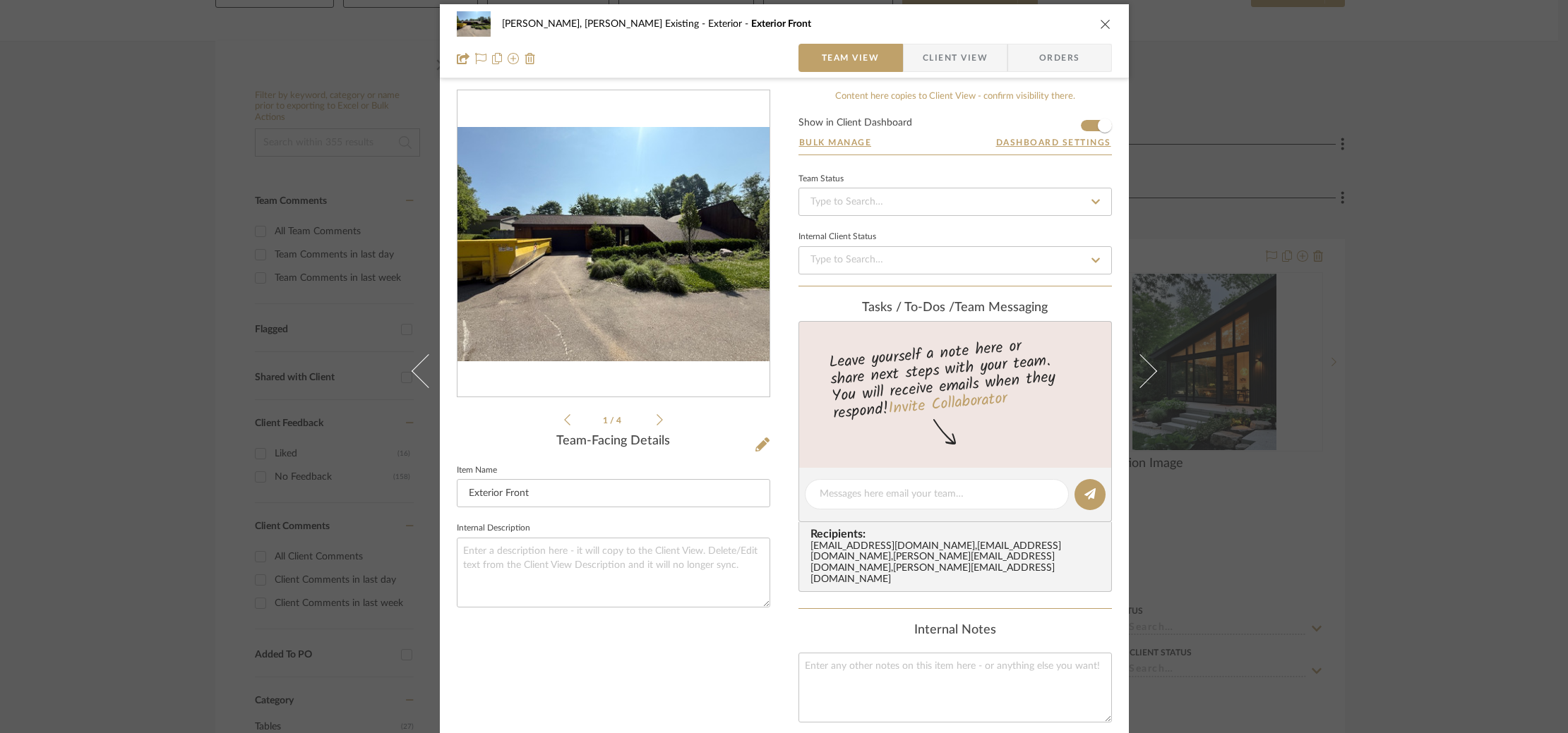
click at [1297, 352] on div "Roseberry, Holden Existing Exterior Exterior Front Team View Client View Orders…" at bounding box center [784, 366] width 1568 height 733
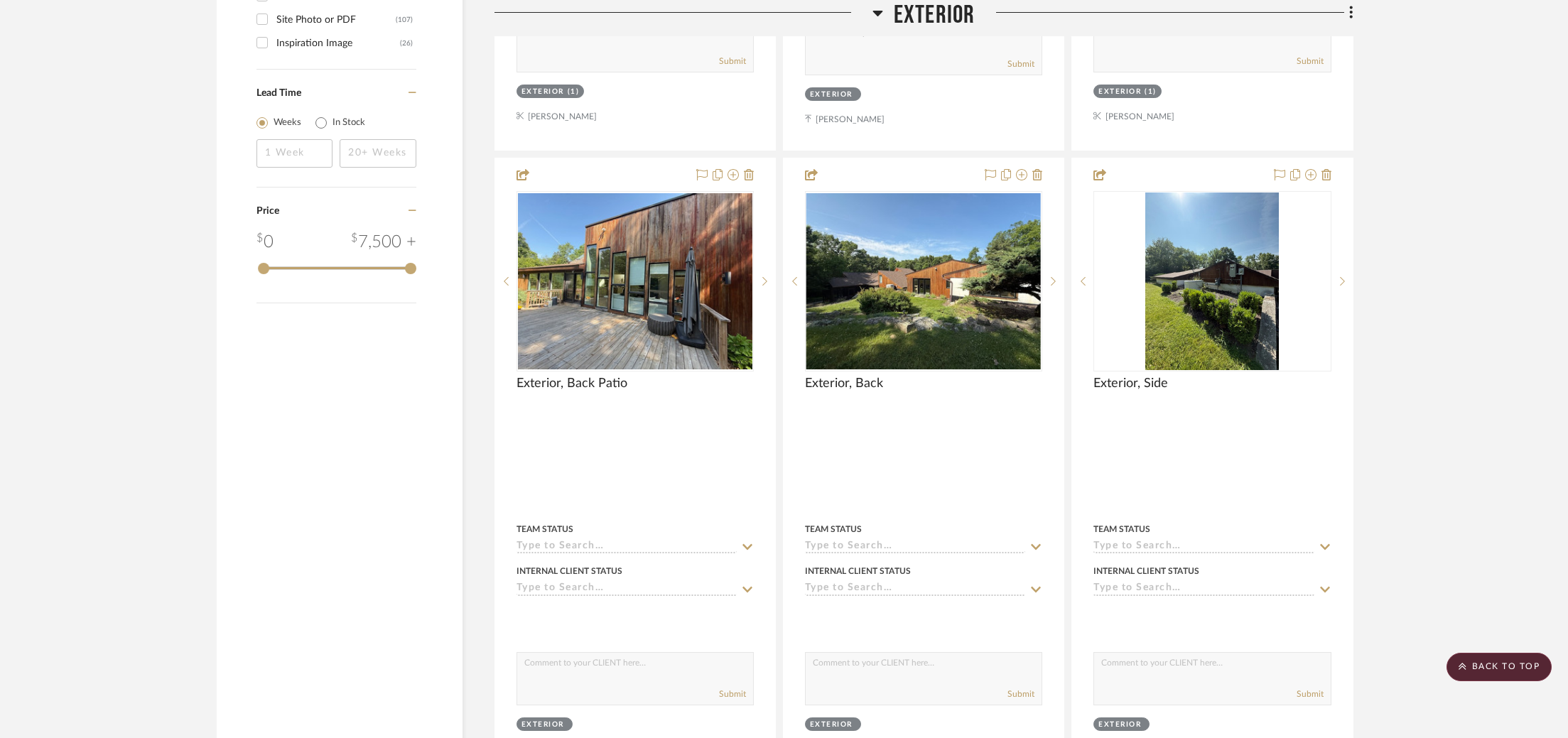
scroll to position [2264, 0]
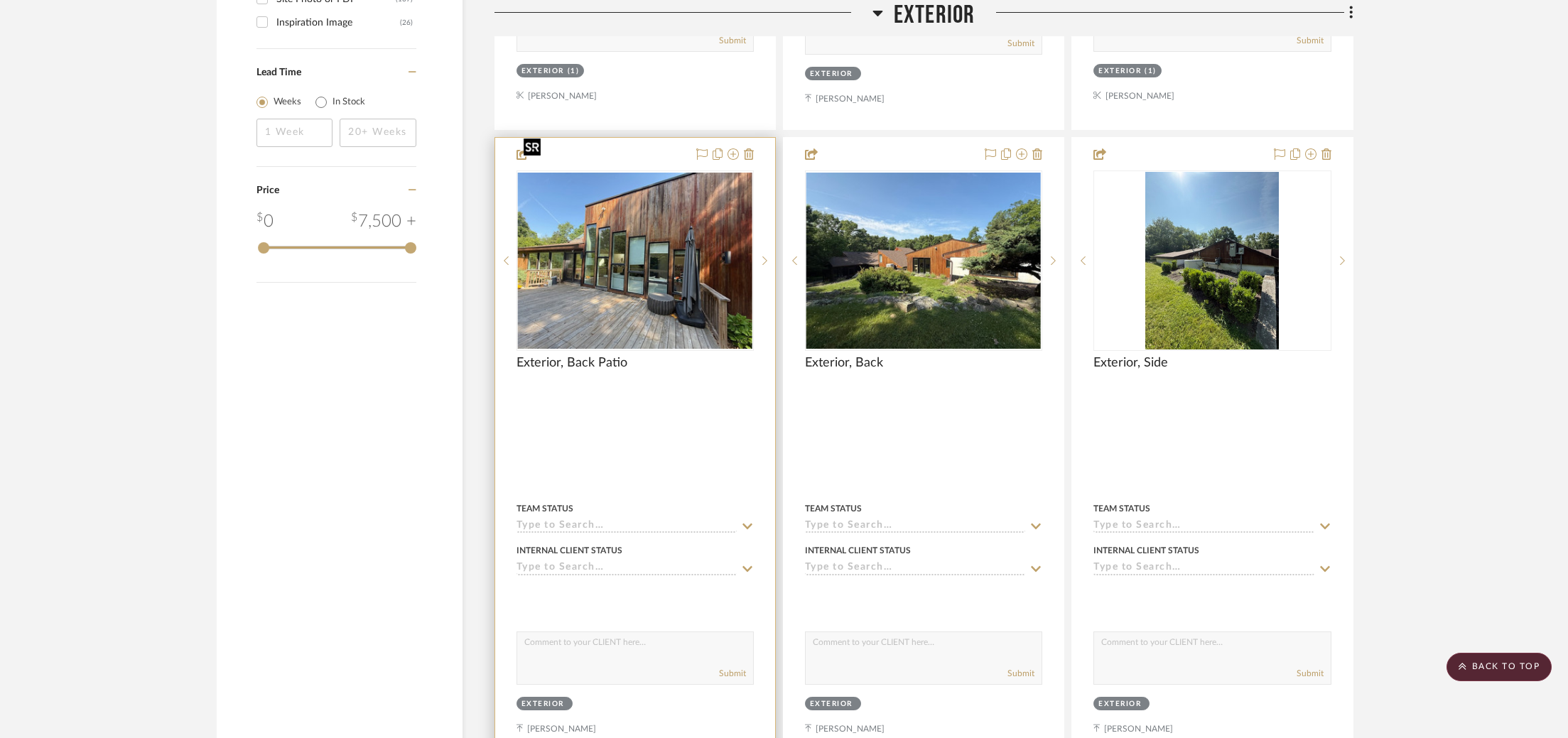
click at [0, 0] on img at bounding box center [0, 0] width 0 height 0
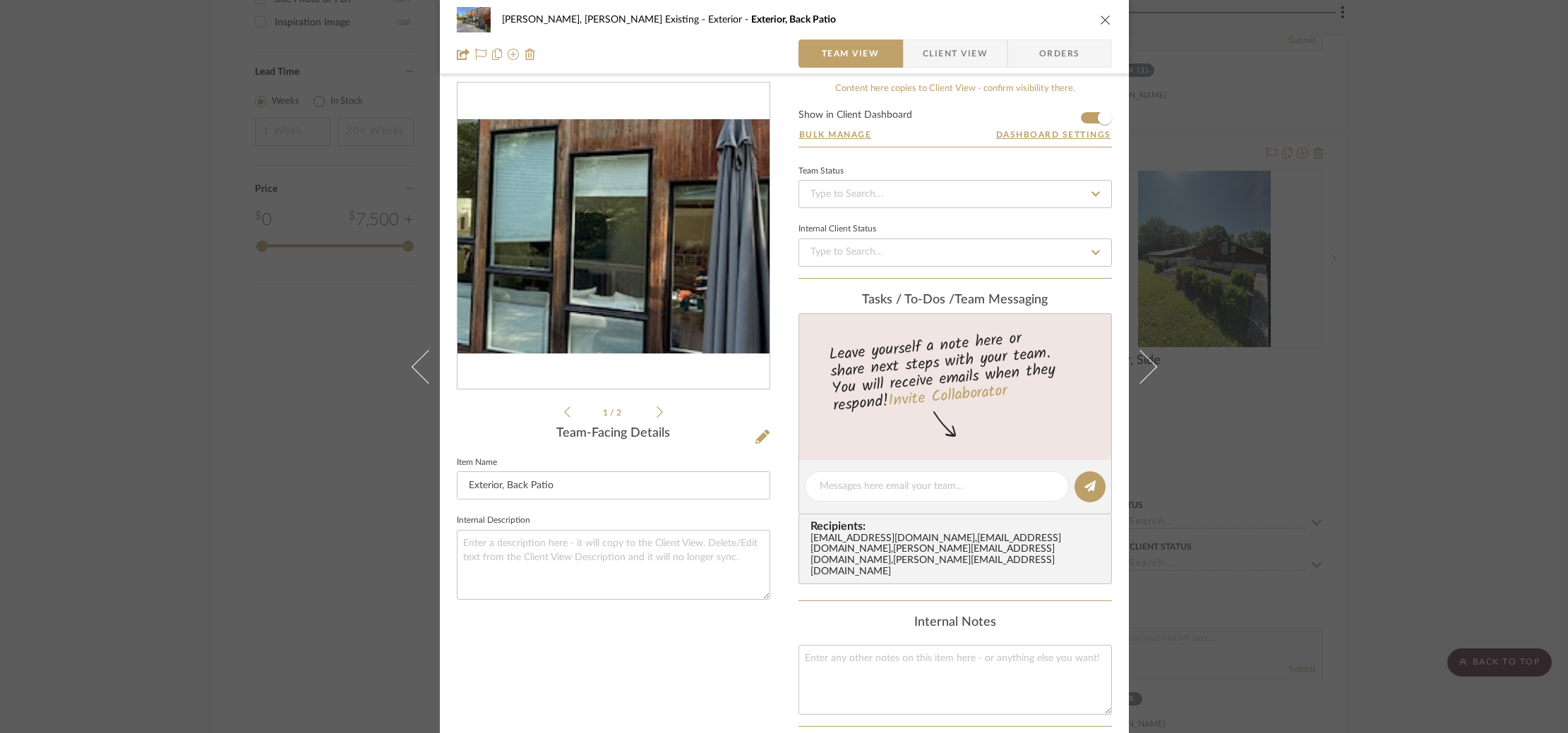
scroll to position [14, 0]
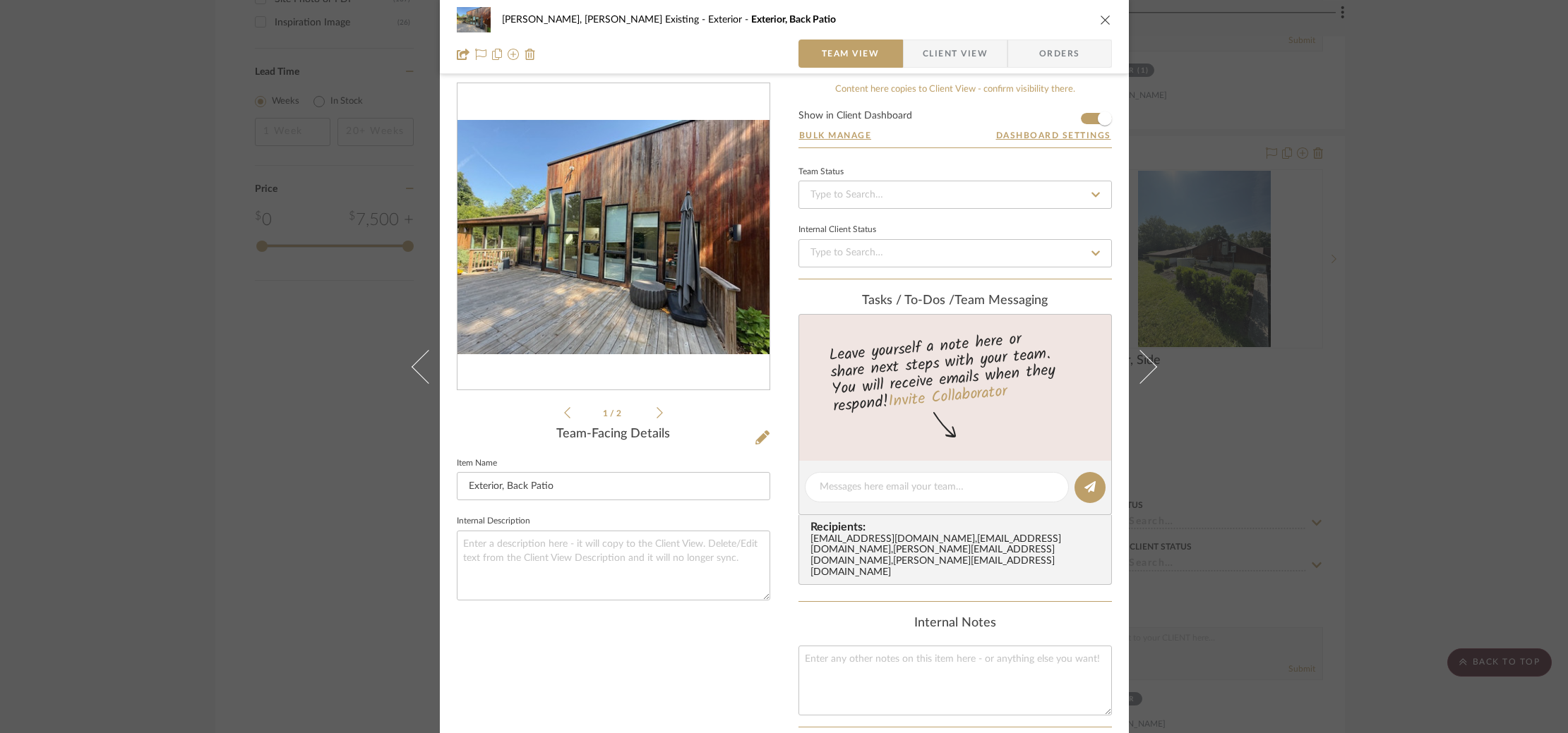
click at [1378, 300] on div "Roseberry, Holden Existing Exterior Exterior, Back Patio Team View Client View …" at bounding box center [784, 366] width 1568 height 733
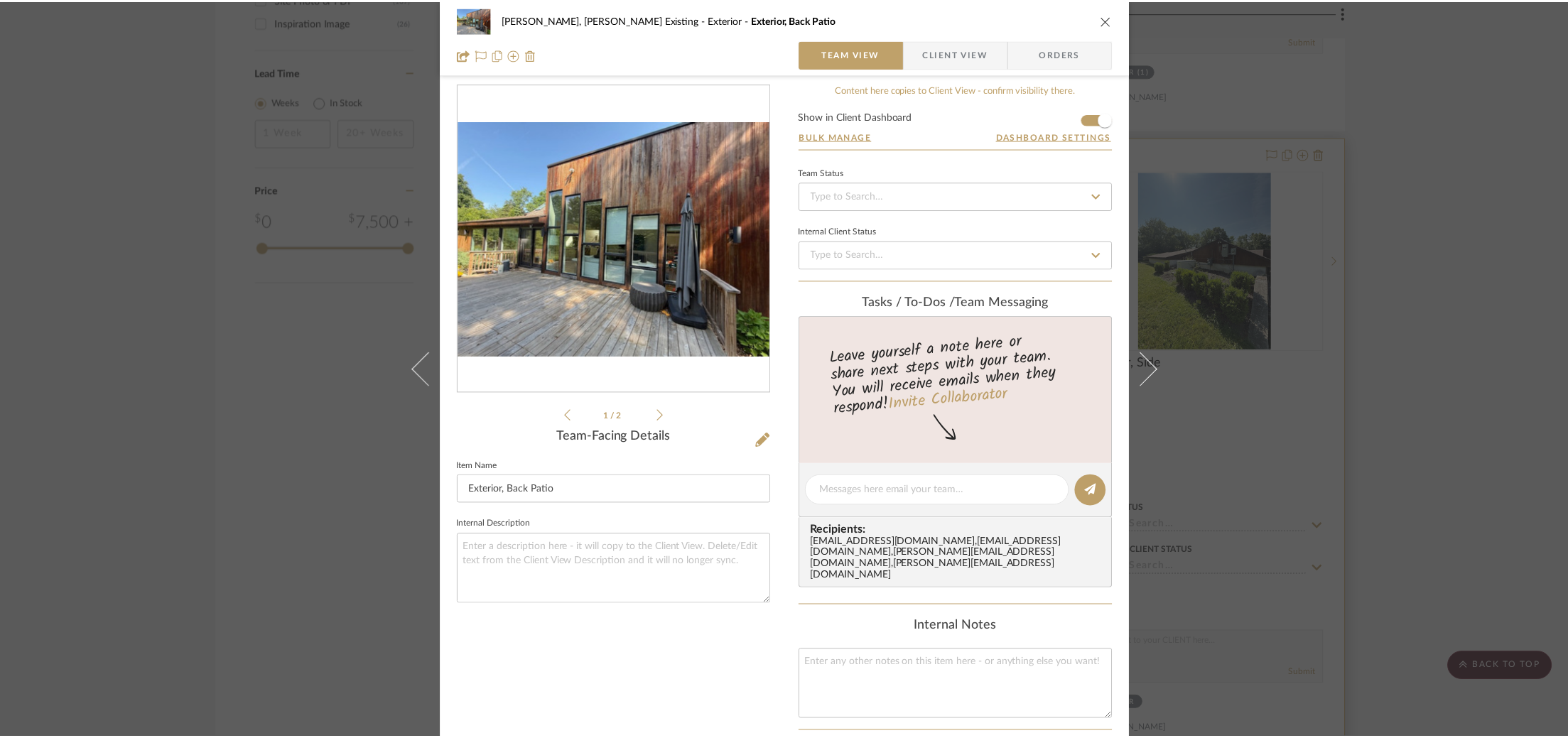
scroll to position [2264, 0]
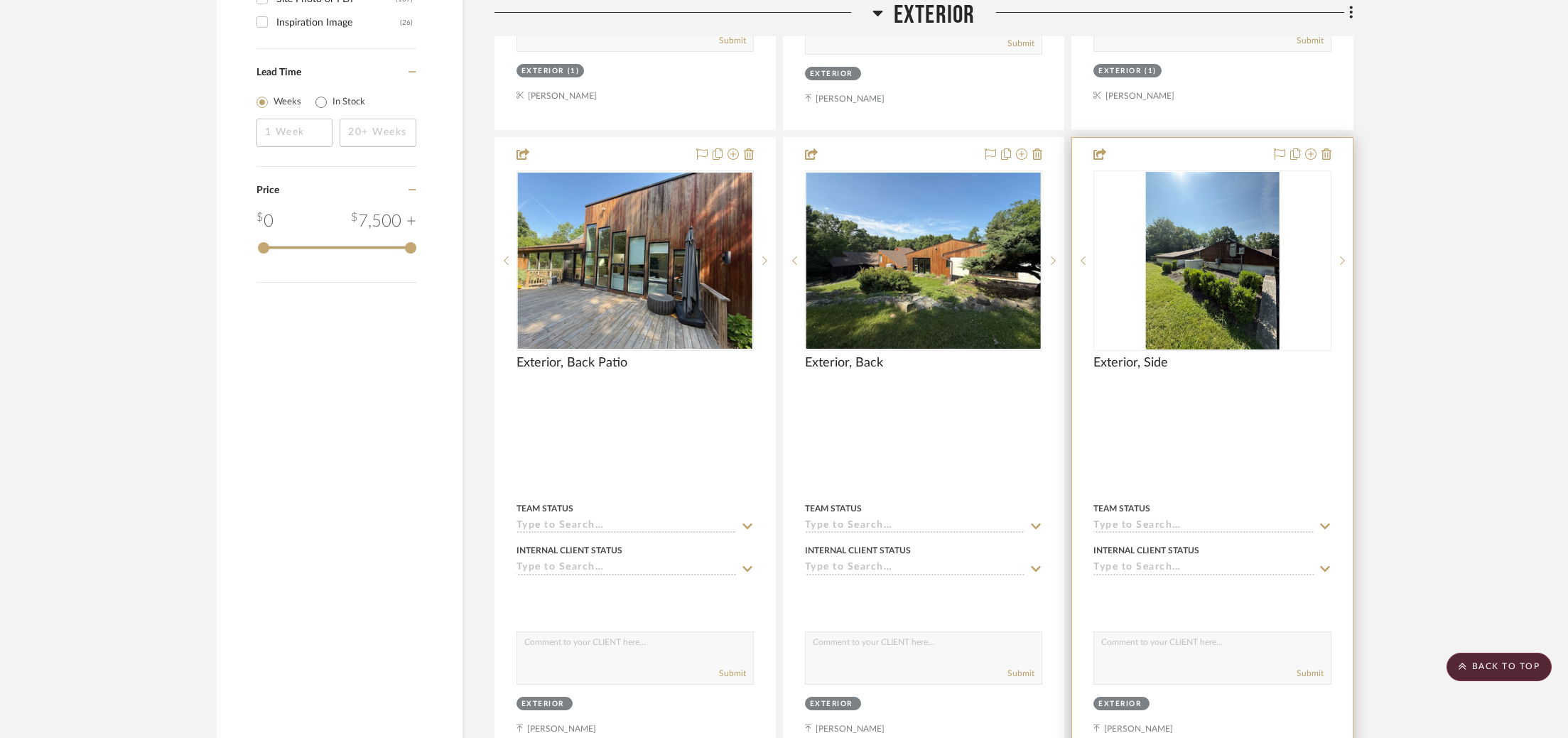
click at [0, 0] on img at bounding box center [0, 0] width 0 height 0
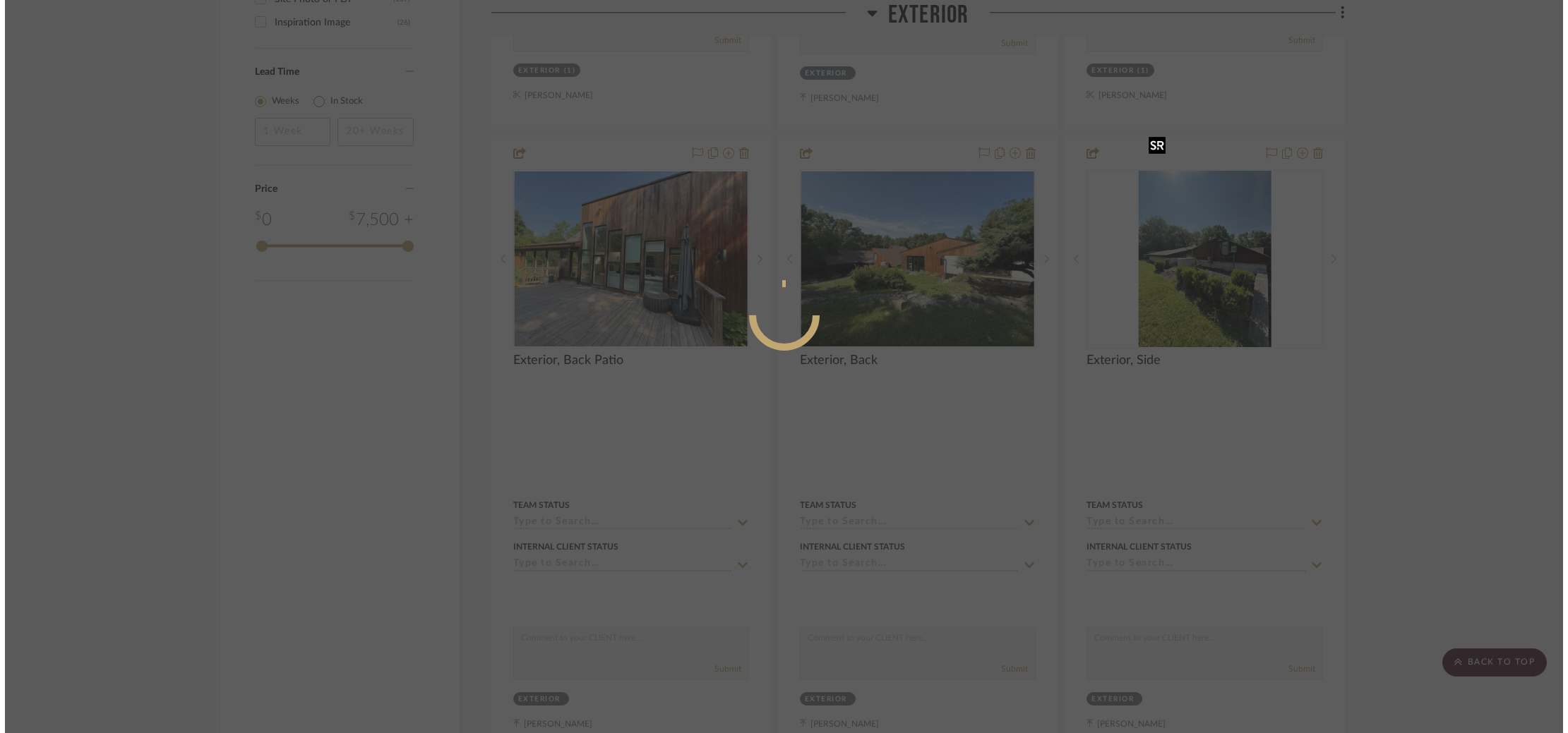
scroll to position [0, 0]
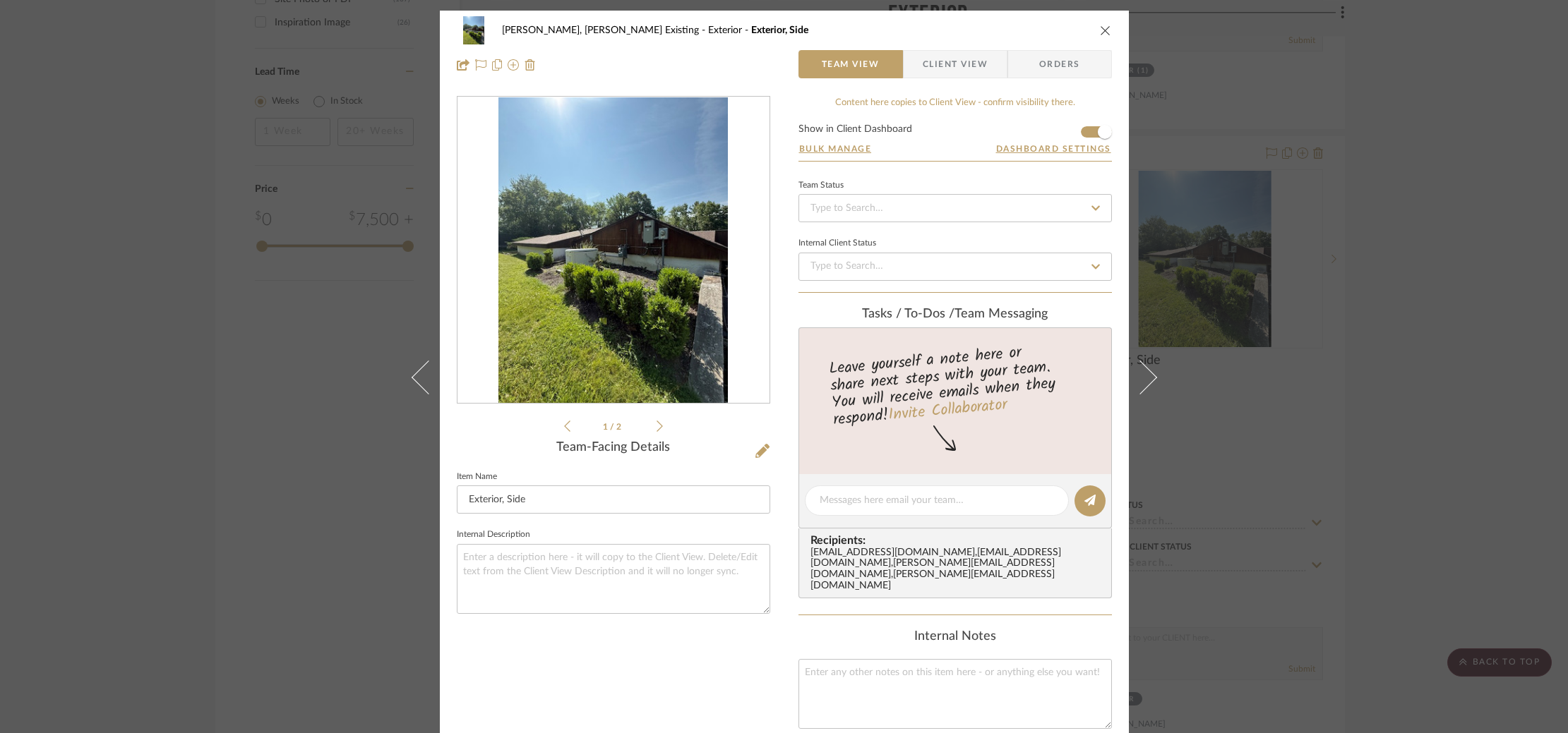
click at [637, 197] on img "0" at bounding box center [614, 251] width 230 height 306
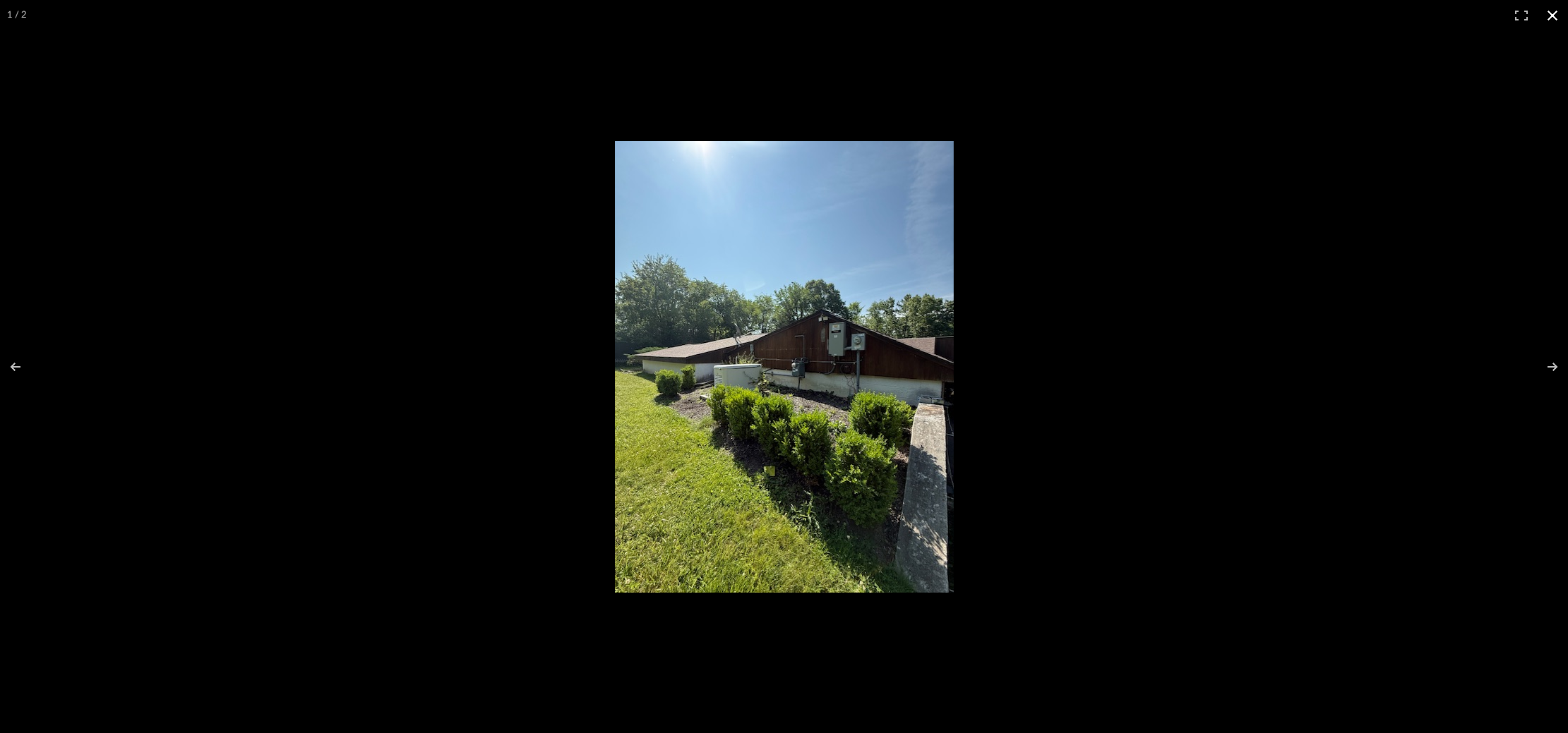
click at [468, 269] on div at bounding box center [784, 366] width 1568 height 733
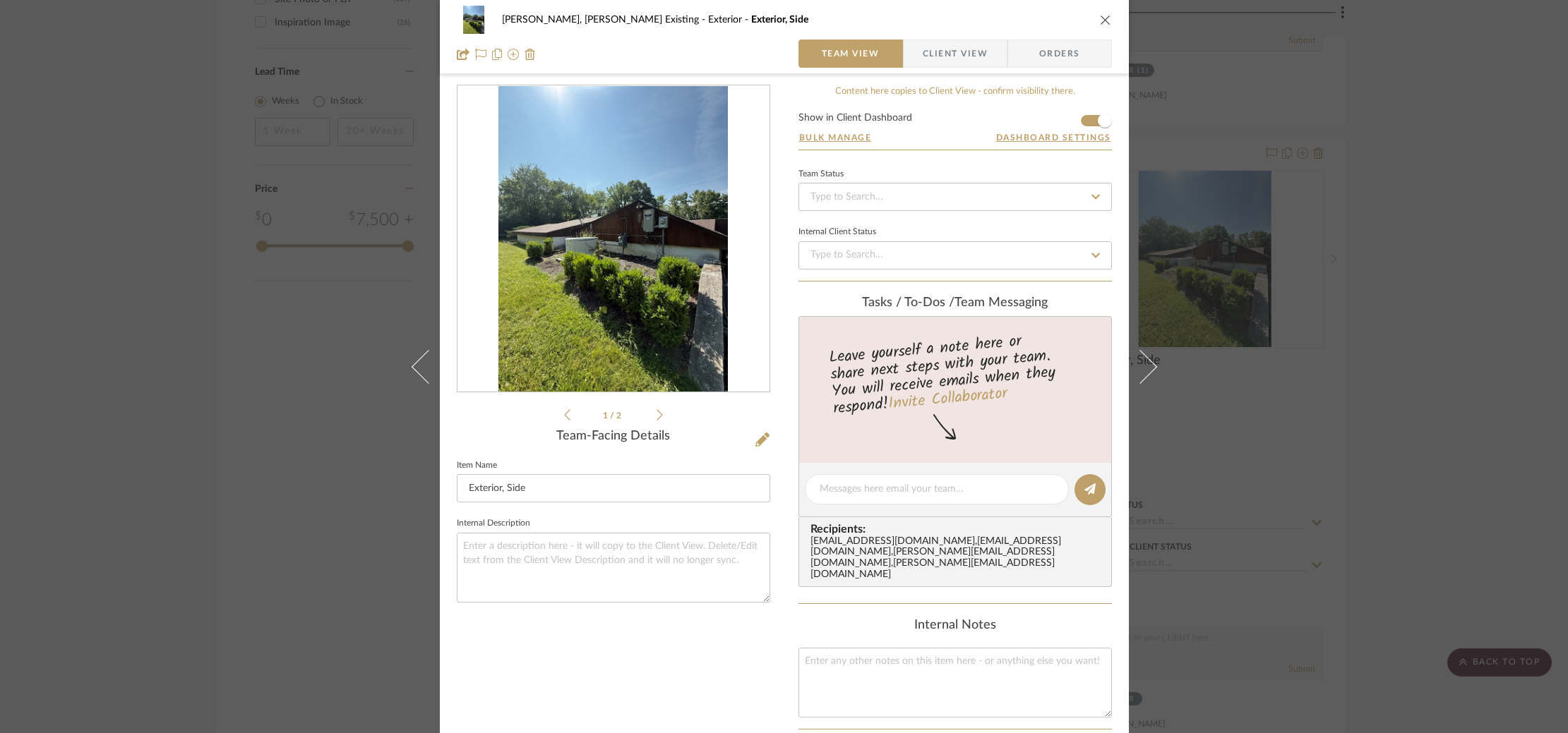
click at [1325, 291] on div "Roseberry, Holden Existing Exterior Exterior, Side Team View Client View Orders…" at bounding box center [784, 366] width 1568 height 733
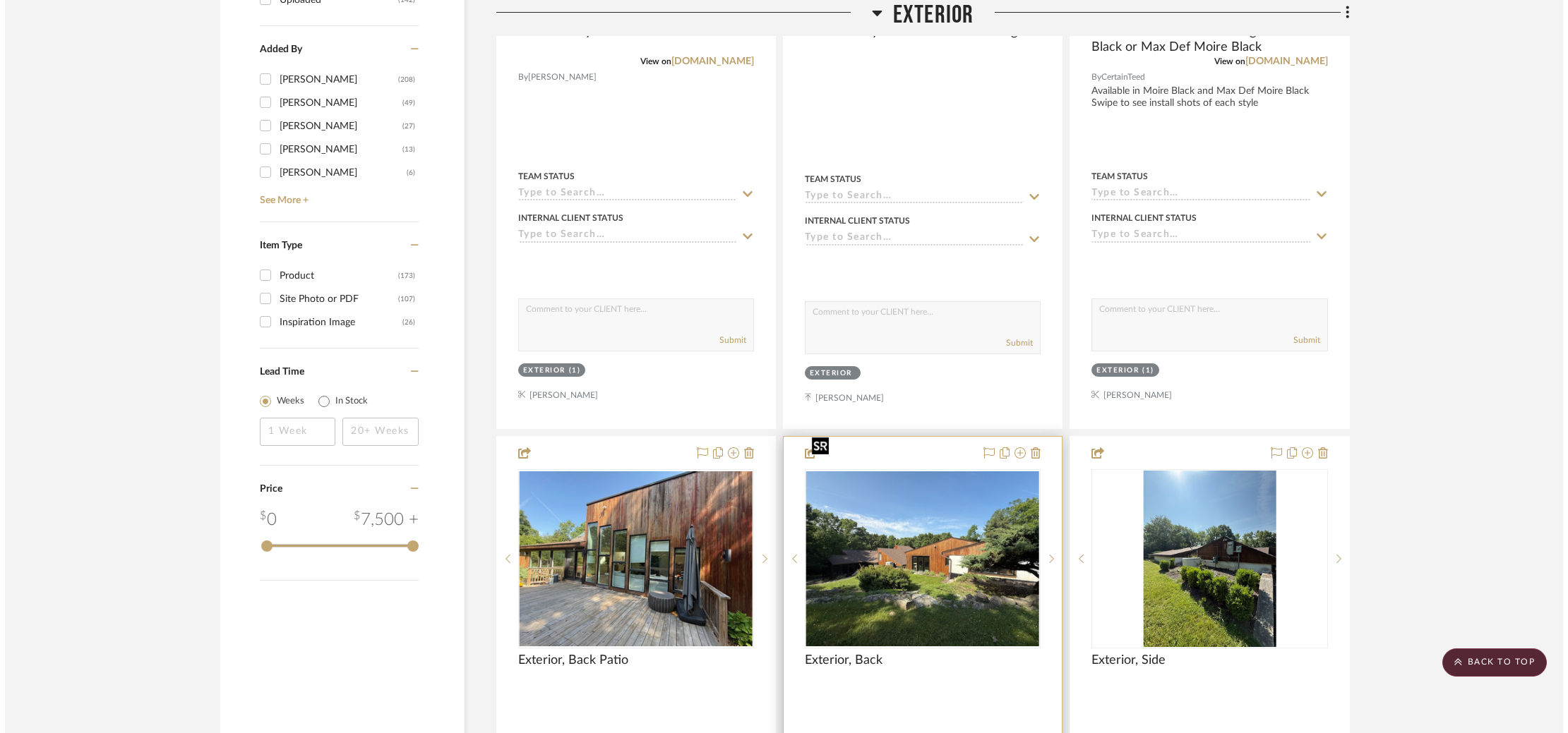
scroll to position [0, 0]
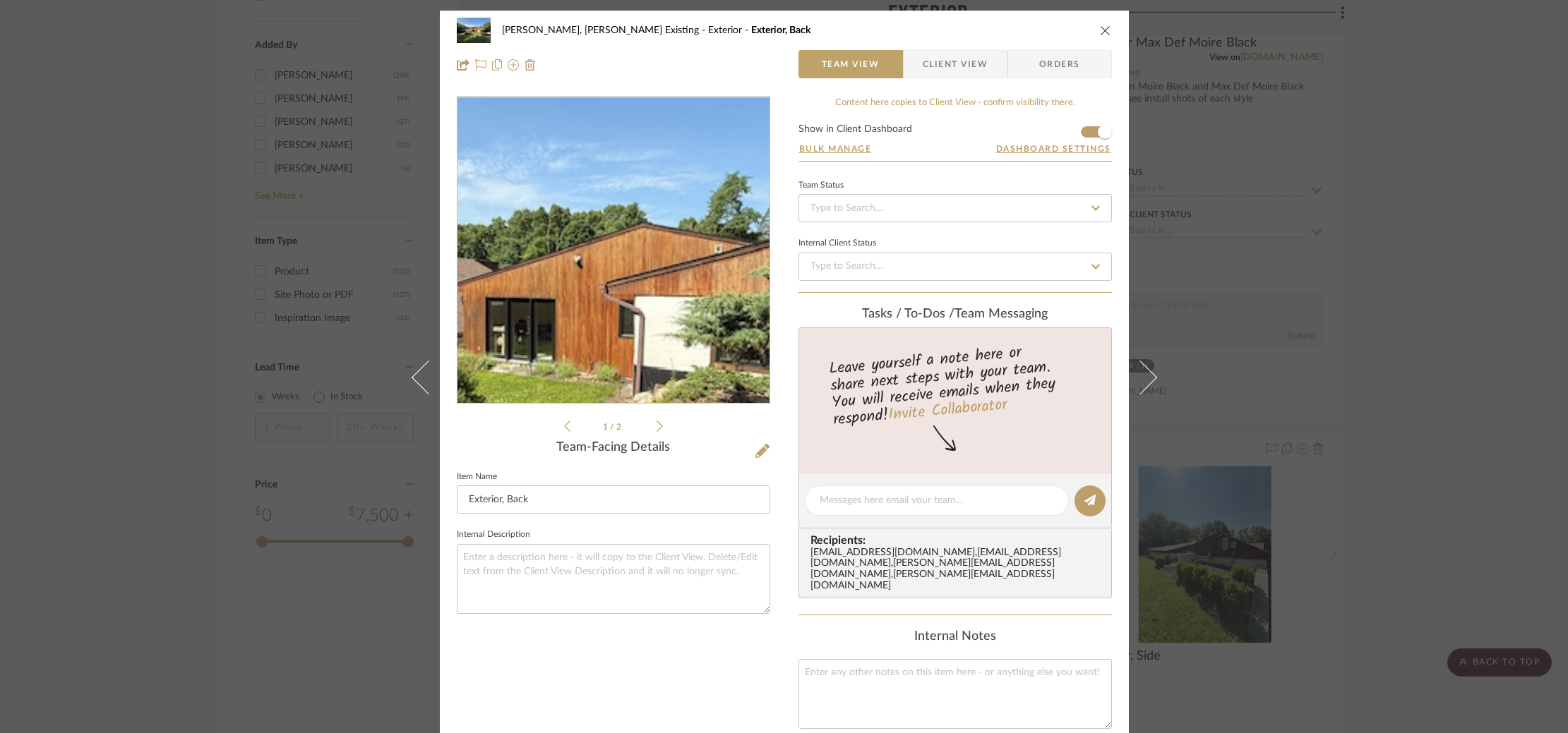
click at [636, 231] on img "0" at bounding box center [613, 250] width 312 height 234
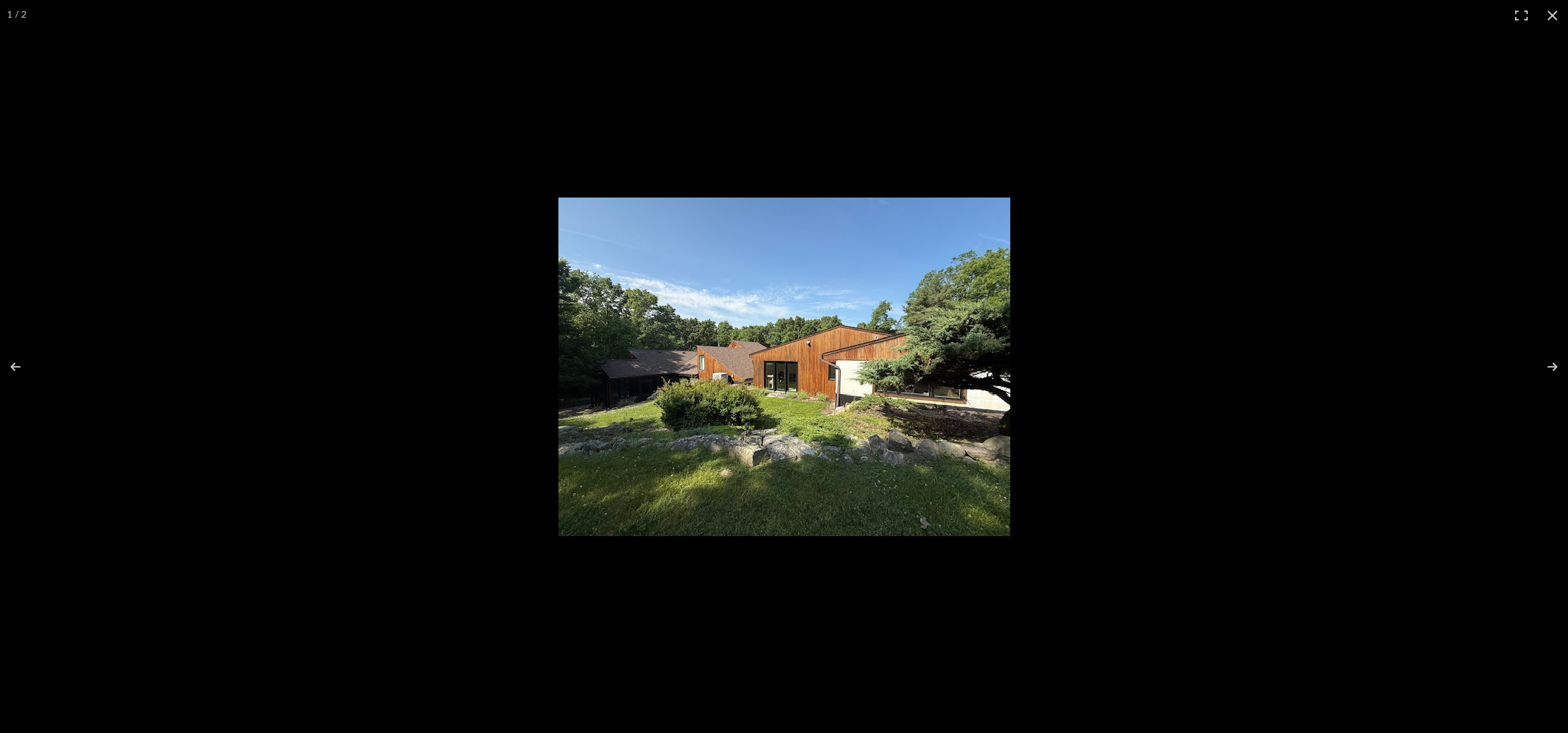
click at [658, 347] on img at bounding box center [784, 366] width 452 height 339
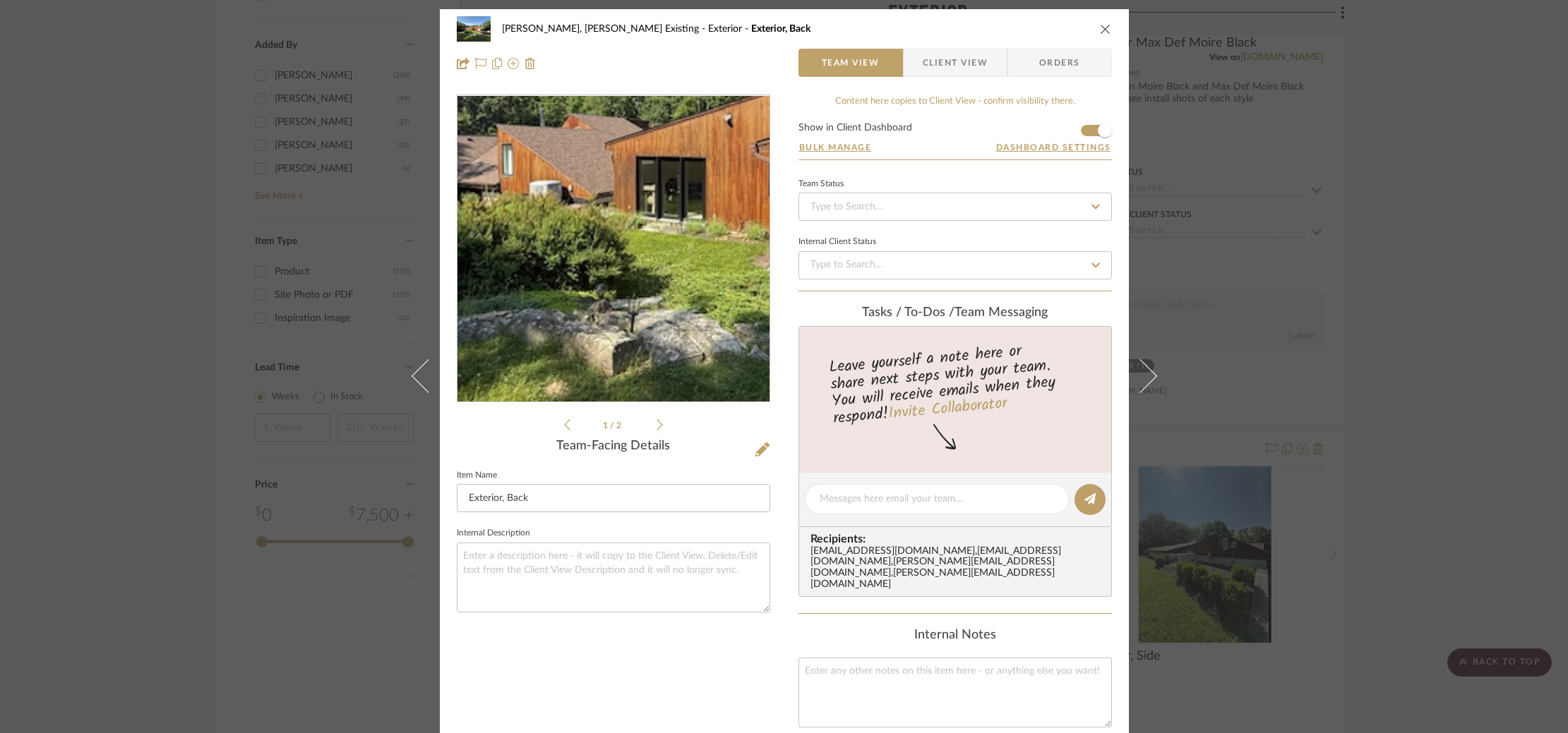
click at [587, 276] on img "0" at bounding box center [613, 248] width 312 height 234
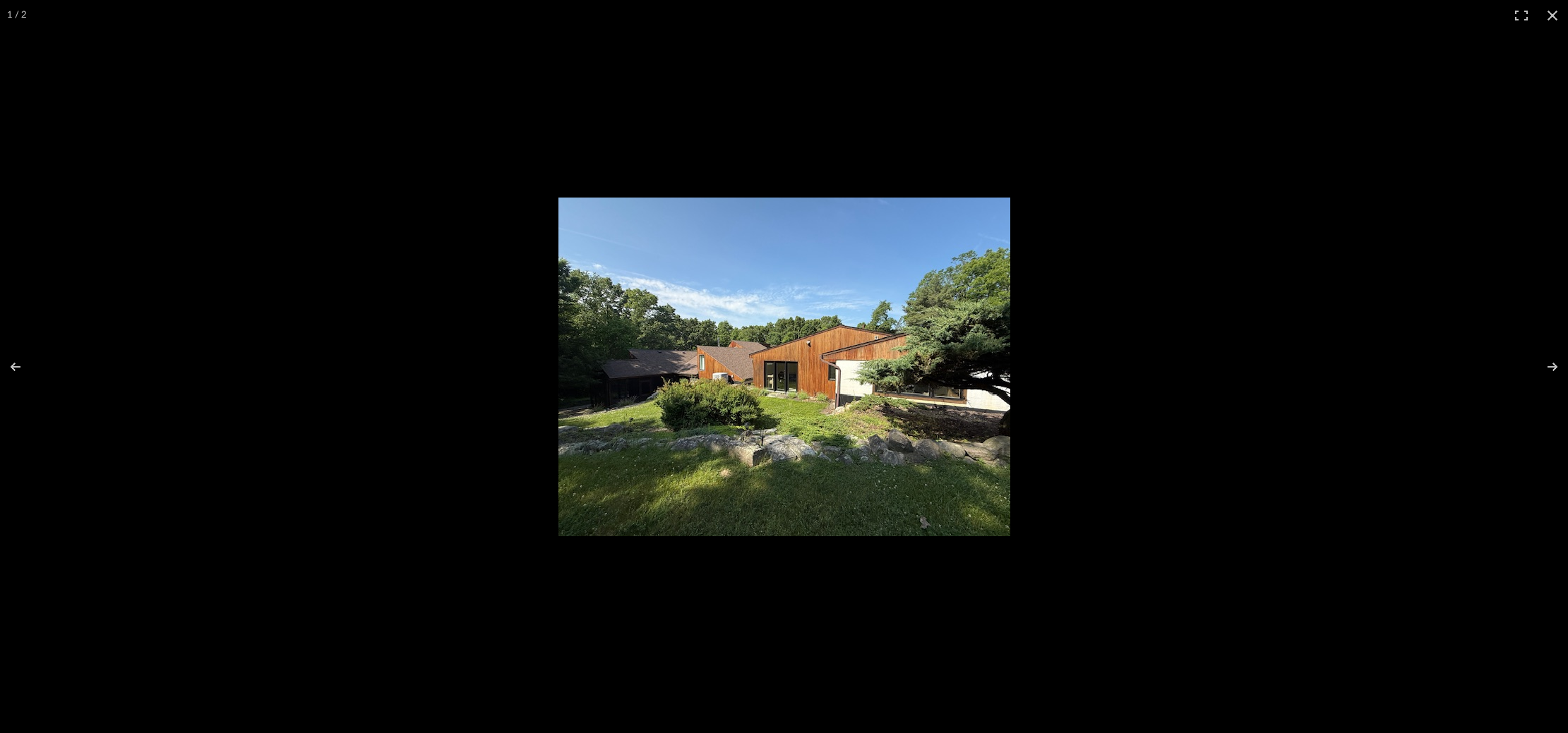
click at [634, 314] on img at bounding box center [784, 366] width 452 height 339
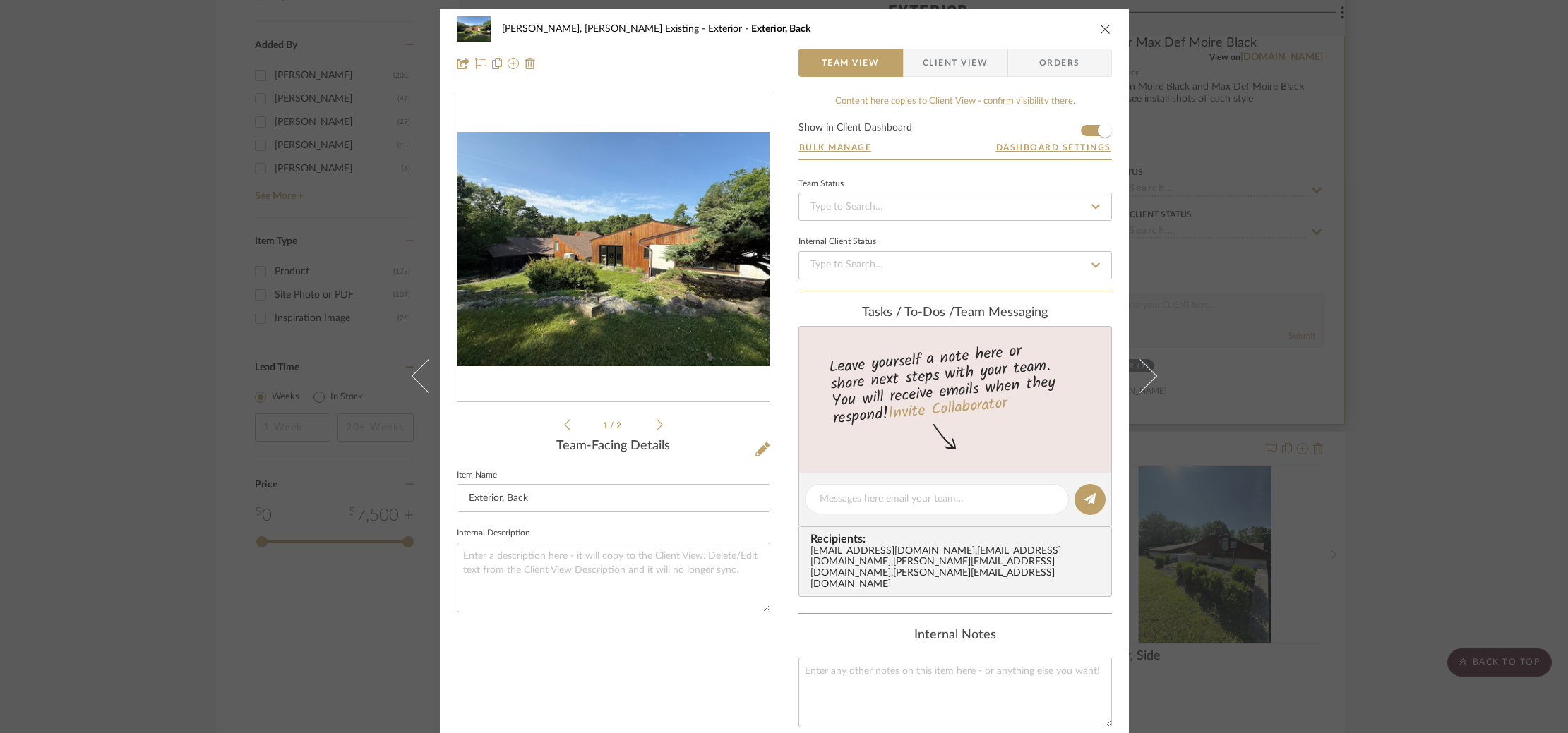
drag, startPoint x: 1336, startPoint y: 266, endPoint x: 1304, endPoint y: 302, distance: 48.2
click at [1335, 266] on div "Roseberry, Holden Existing Exterior Exterior, Back Team View Client View Orders…" at bounding box center [784, 366] width 1568 height 733
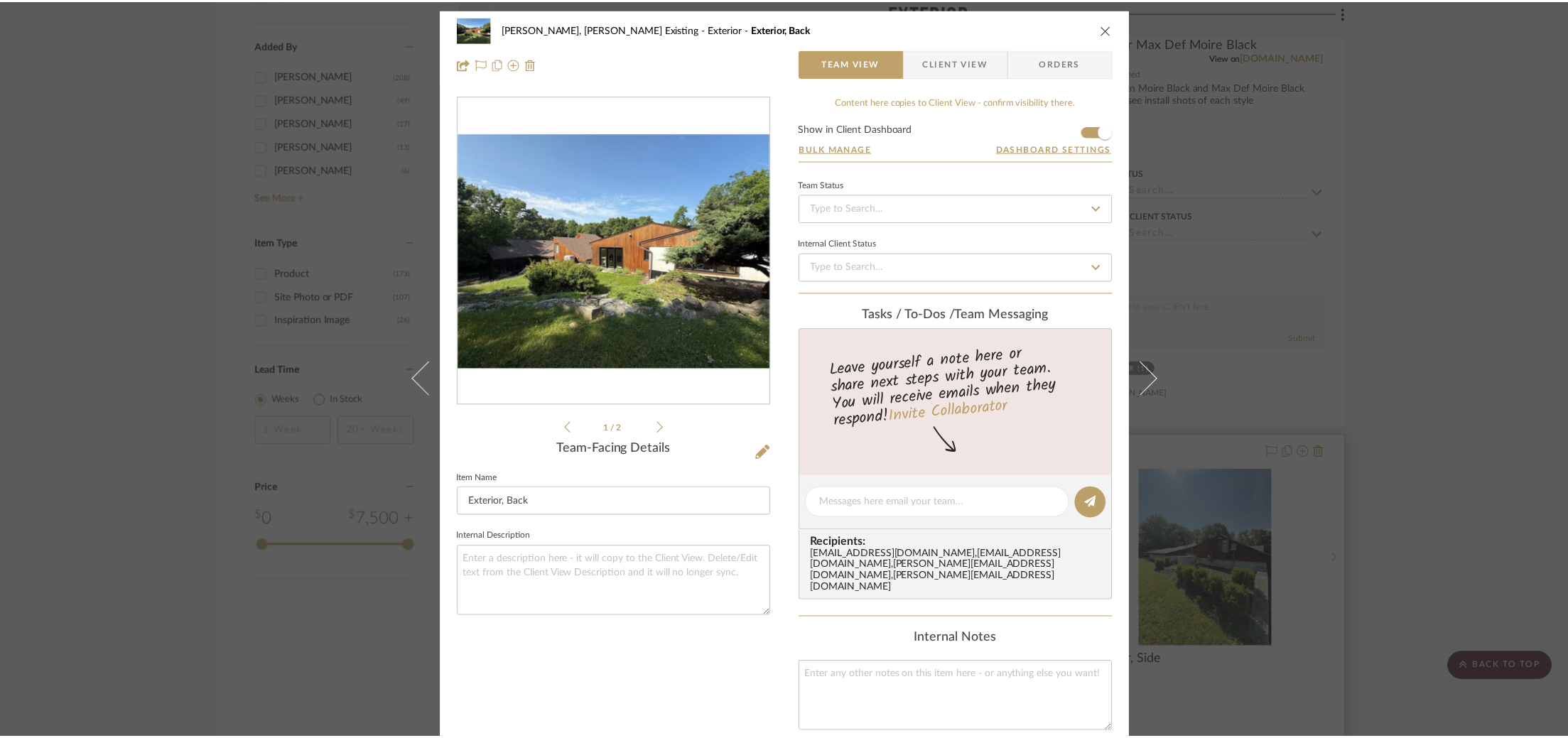
scroll to position [1966, 0]
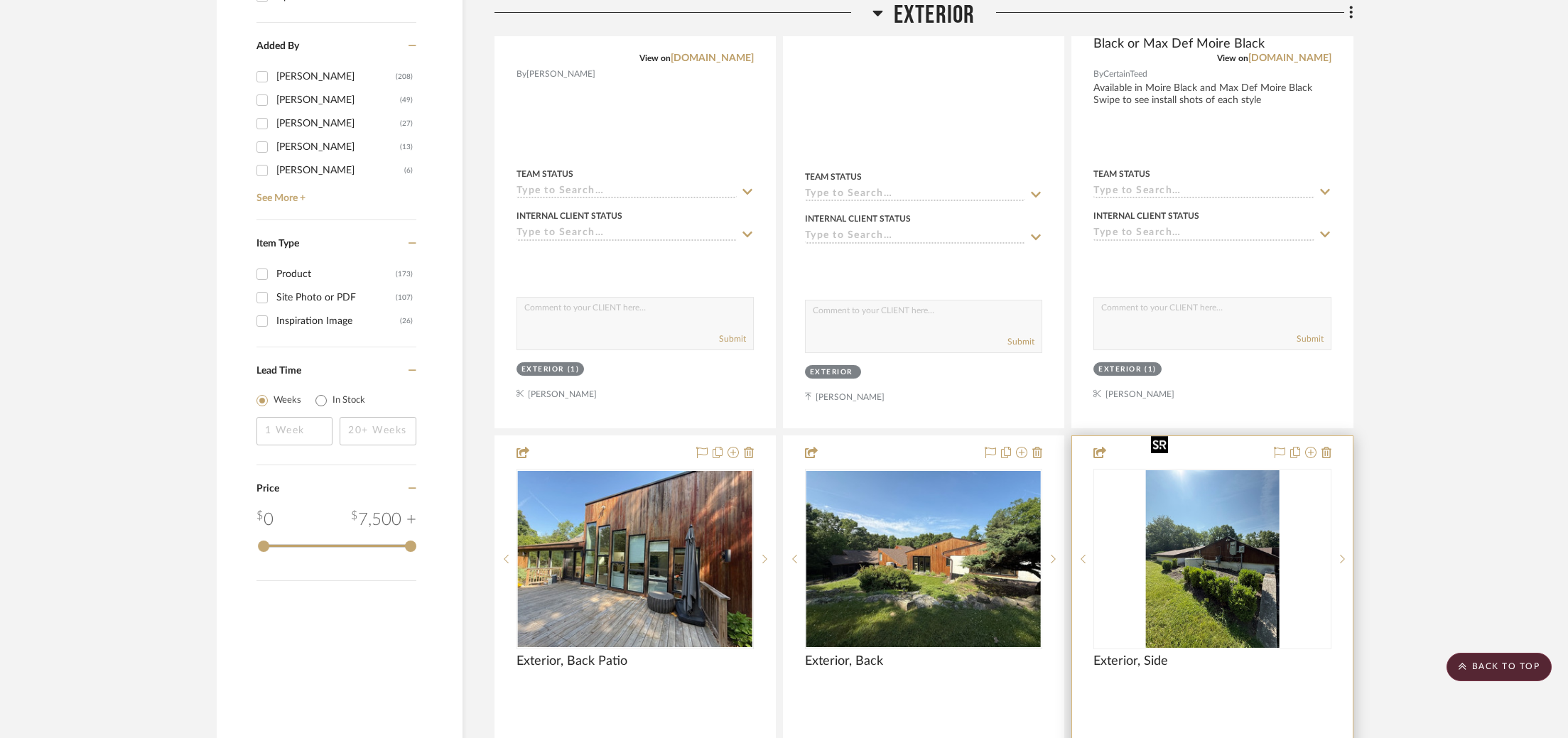
click at [1224, 486] on img "0" at bounding box center [1212, 559] width 133 height 178
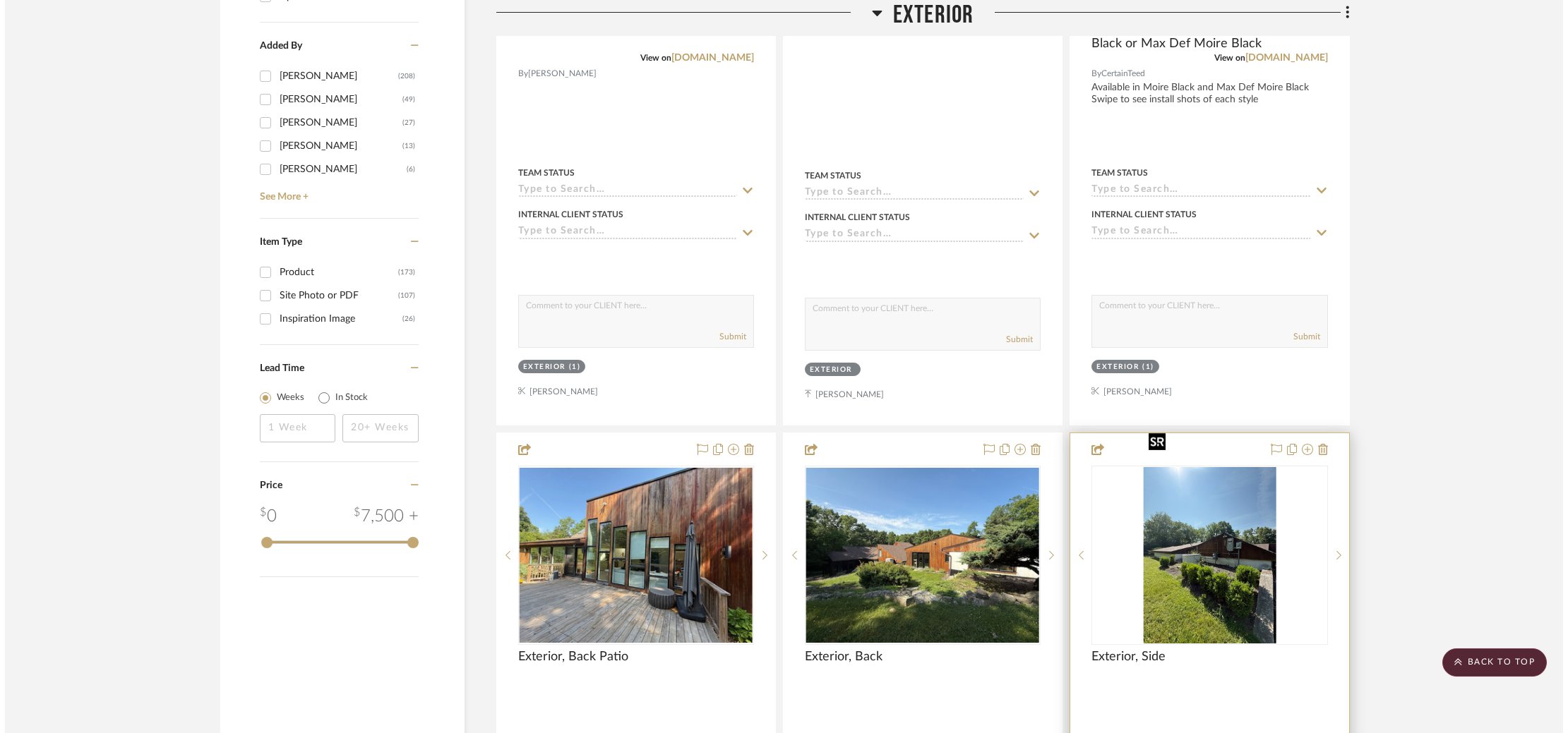
scroll to position [0, 0]
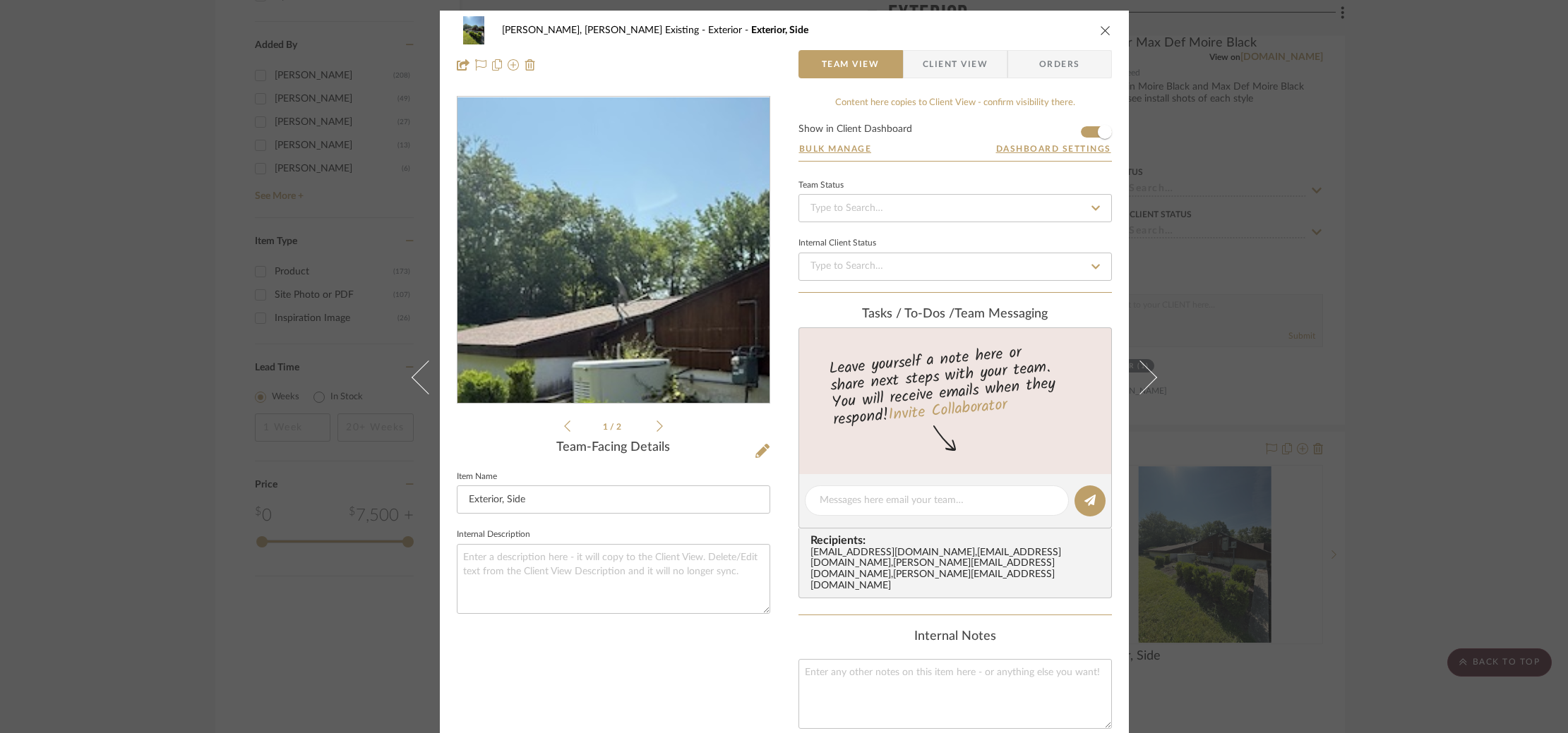
click at [569, 204] on img "0" at bounding box center [614, 251] width 230 height 306
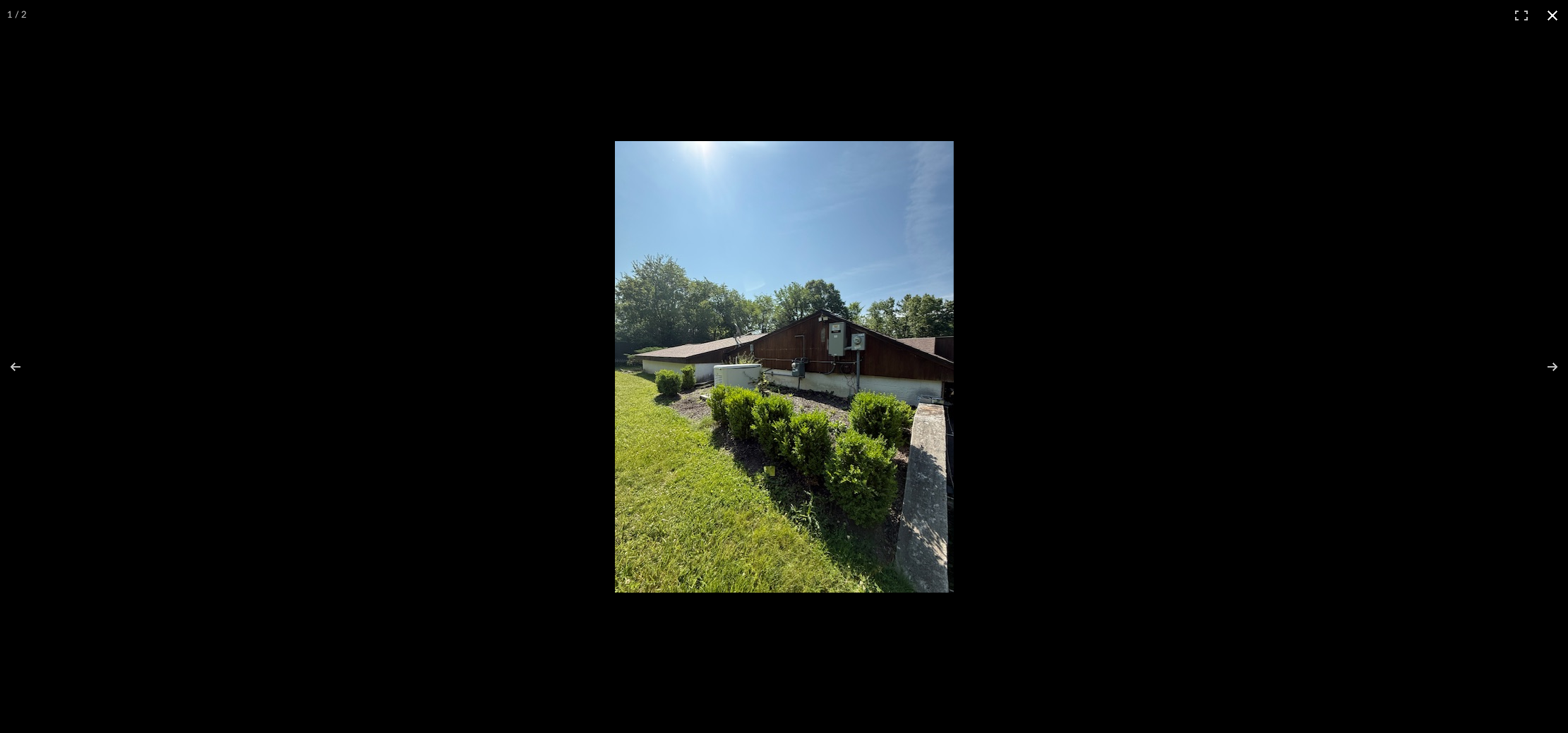
click at [467, 293] on div at bounding box center [784, 366] width 1568 height 733
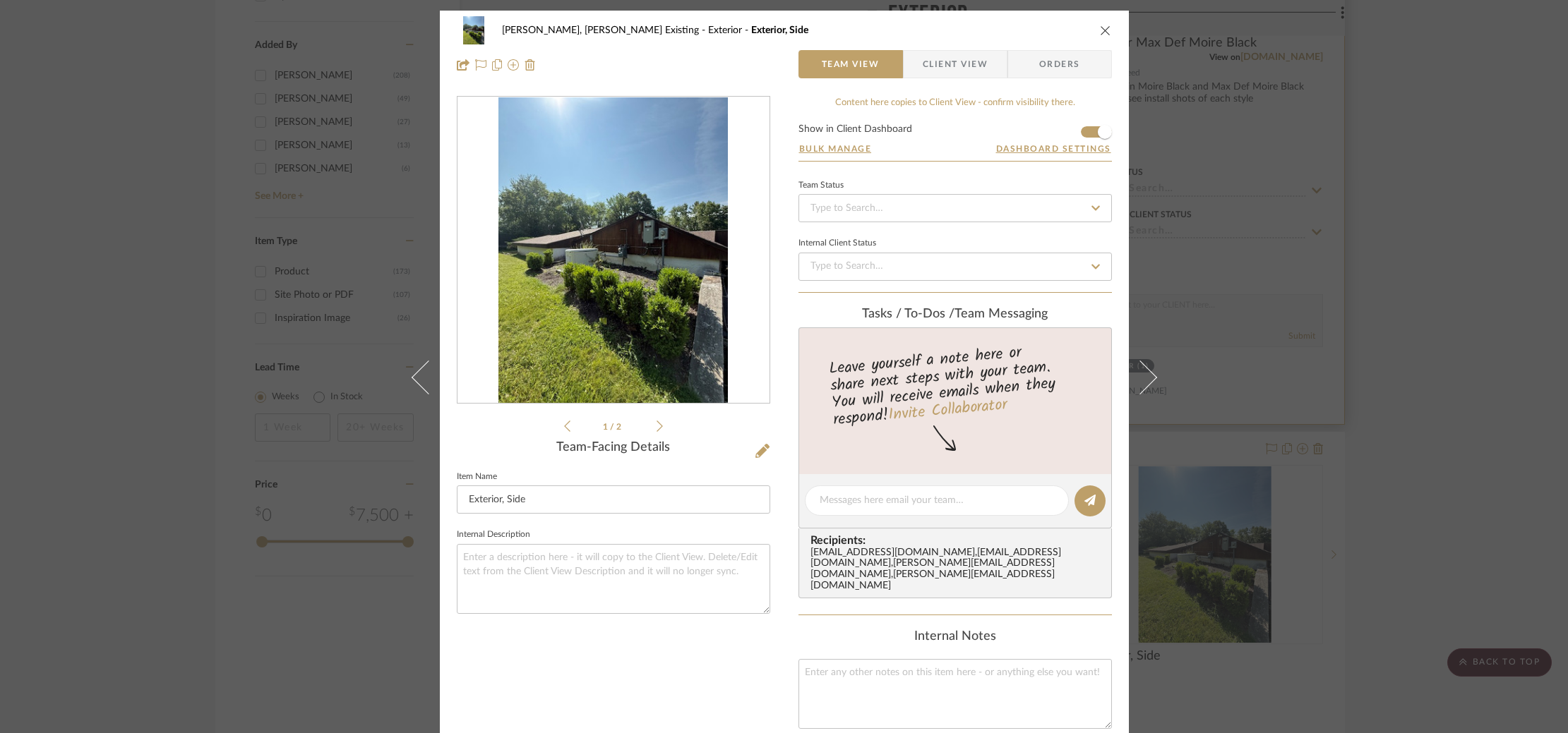
drag, startPoint x: 1353, startPoint y: 334, endPoint x: 1331, endPoint y: 343, distance: 23.8
click at [1353, 334] on div "Roseberry, Holden Existing Exterior Exterior, Side Team View Client View Orders…" at bounding box center [784, 366] width 1568 height 733
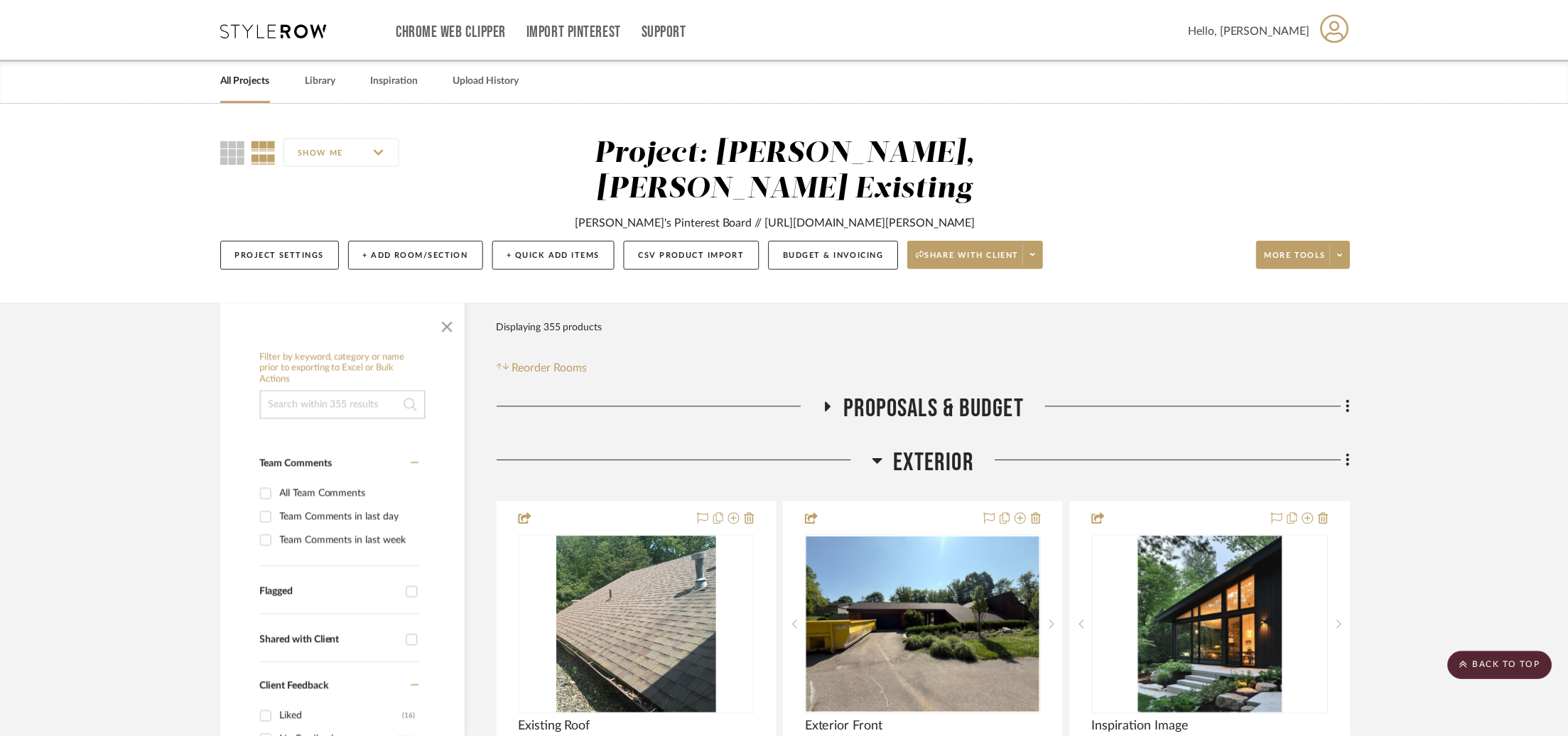
scroll to position [1966, 0]
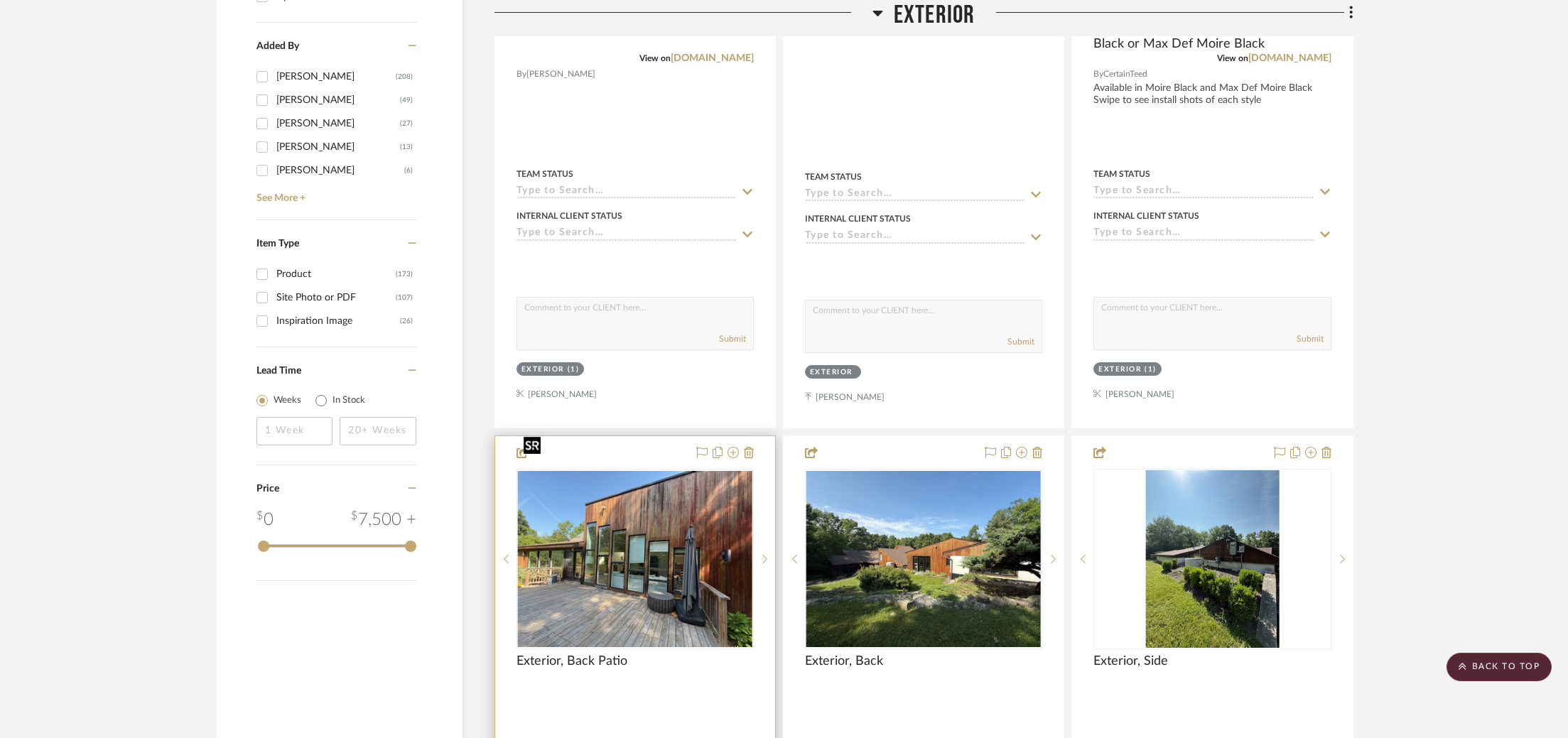
click at [670, 473] on img "0" at bounding box center [635, 559] width 235 height 176
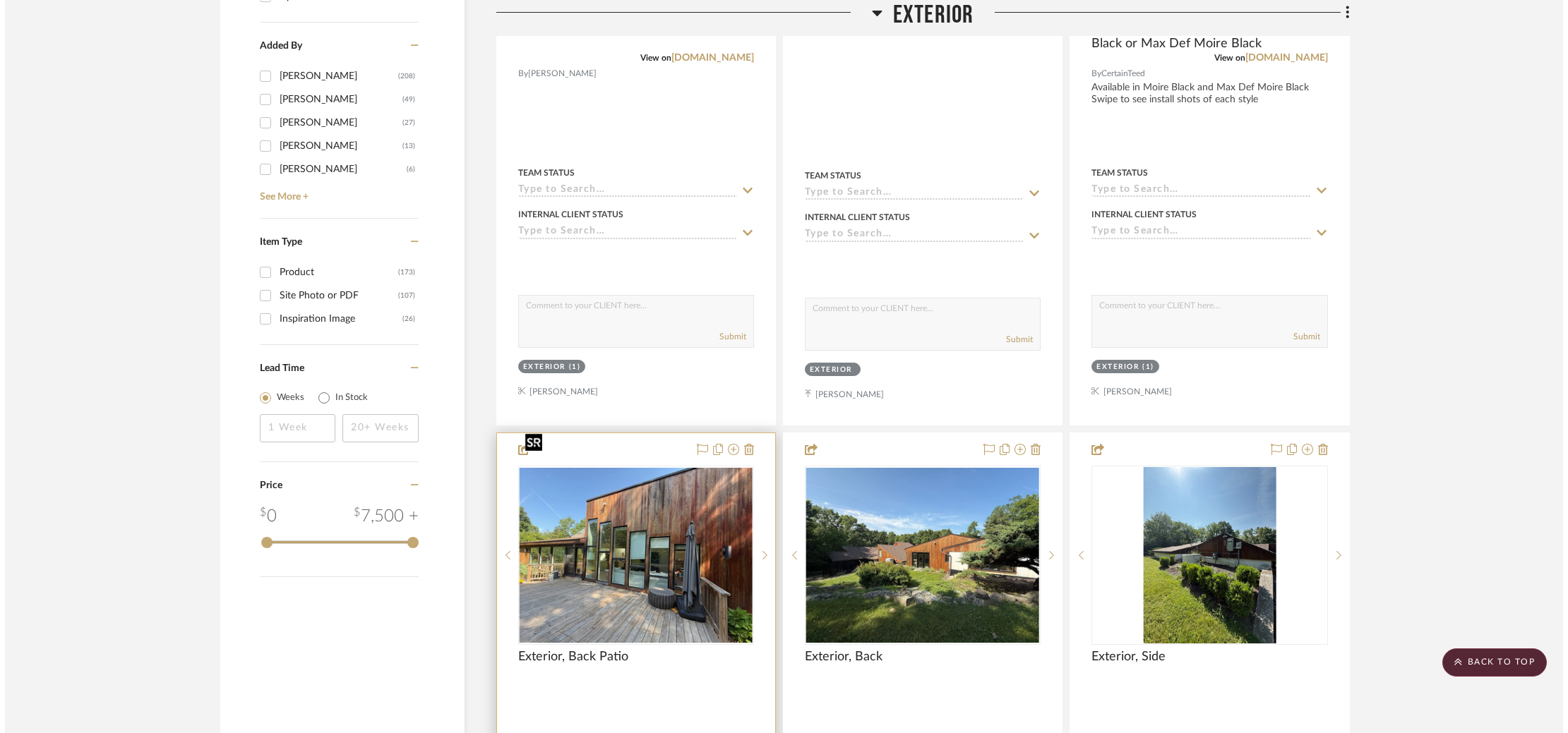
scroll to position [0, 0]
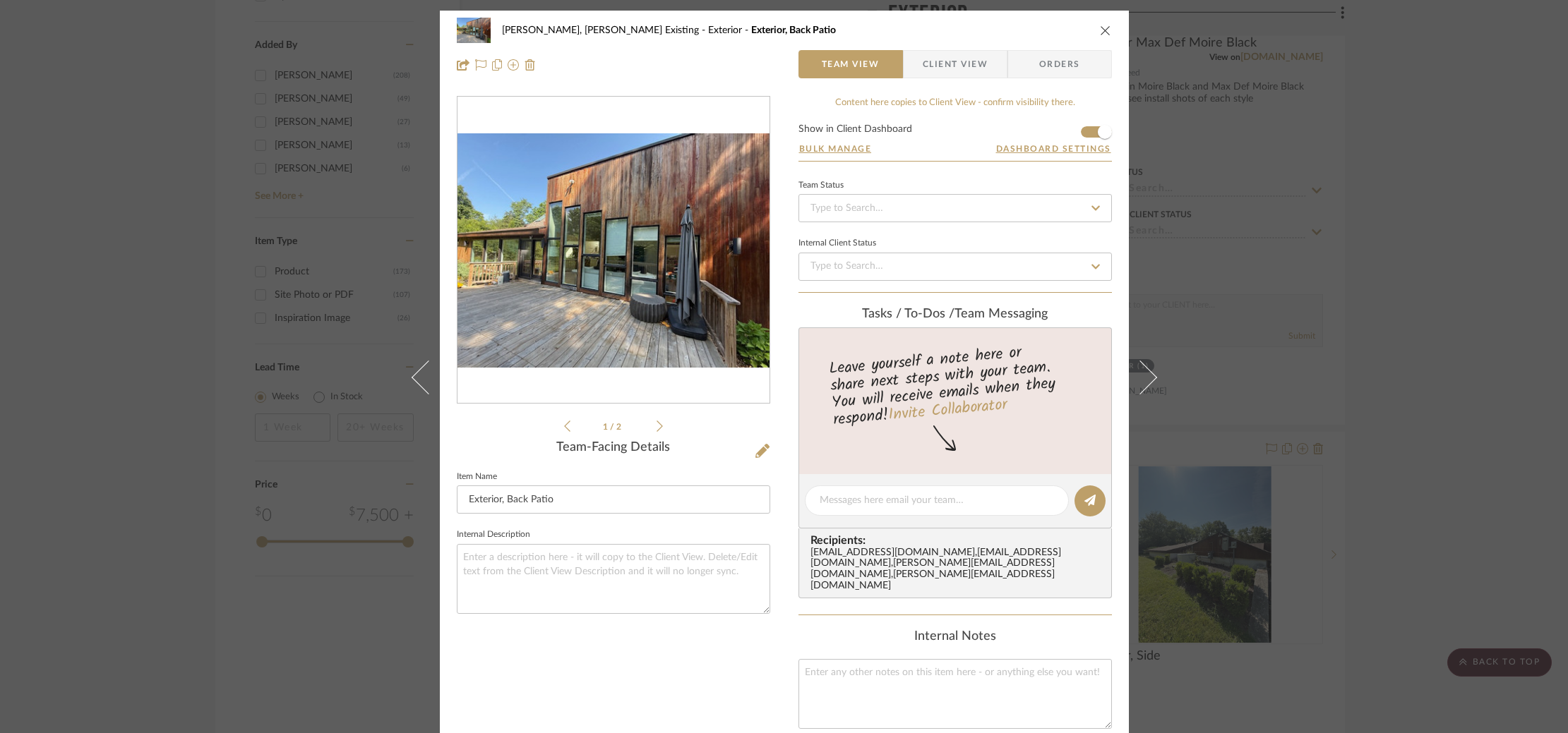
click at [1183, 279] on div "Roseberry, Holden Existing Exterior Exterior, Back Patio Team View Client View …" at bounding box center [784, 366] width 1568 height 733
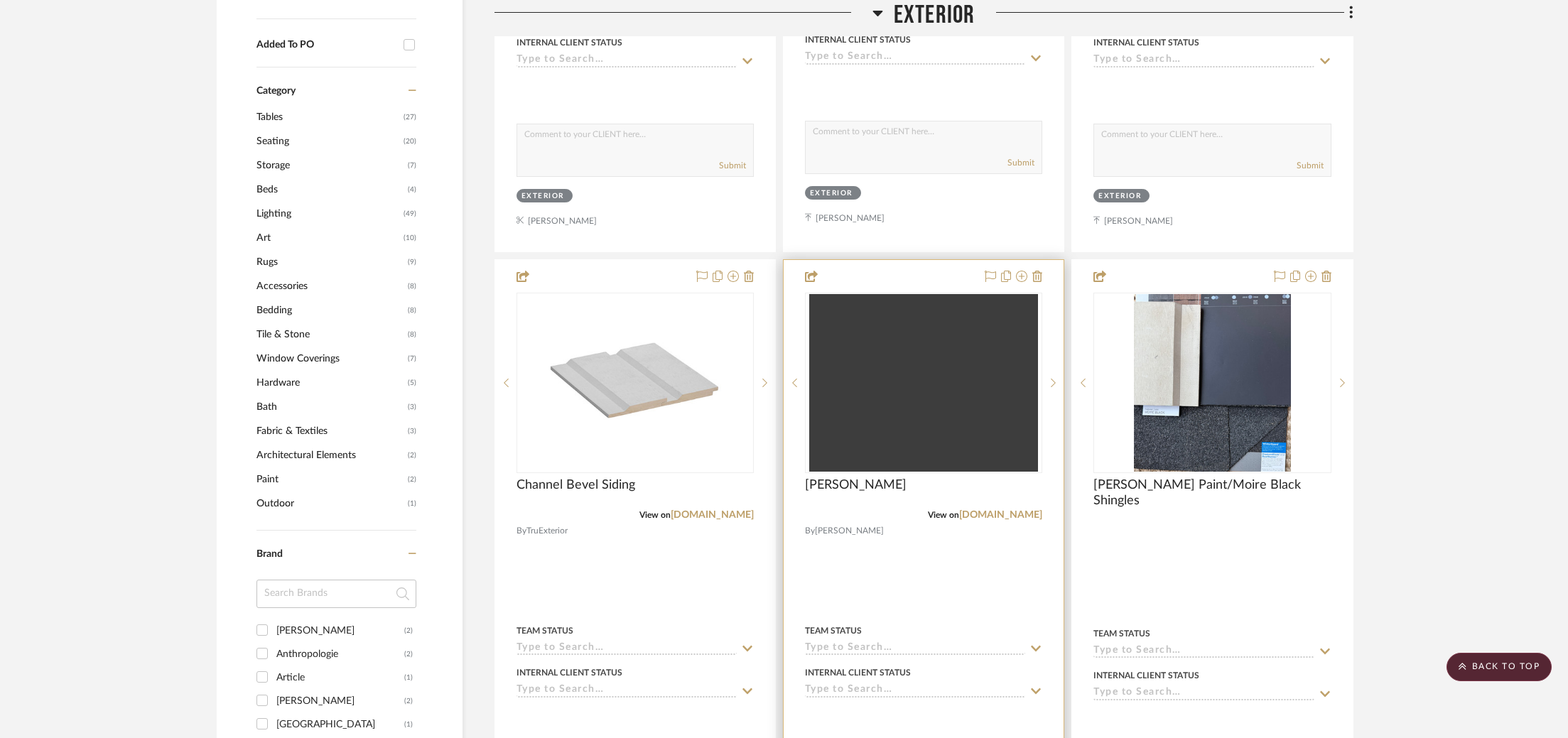
scroll to position [438, 0]
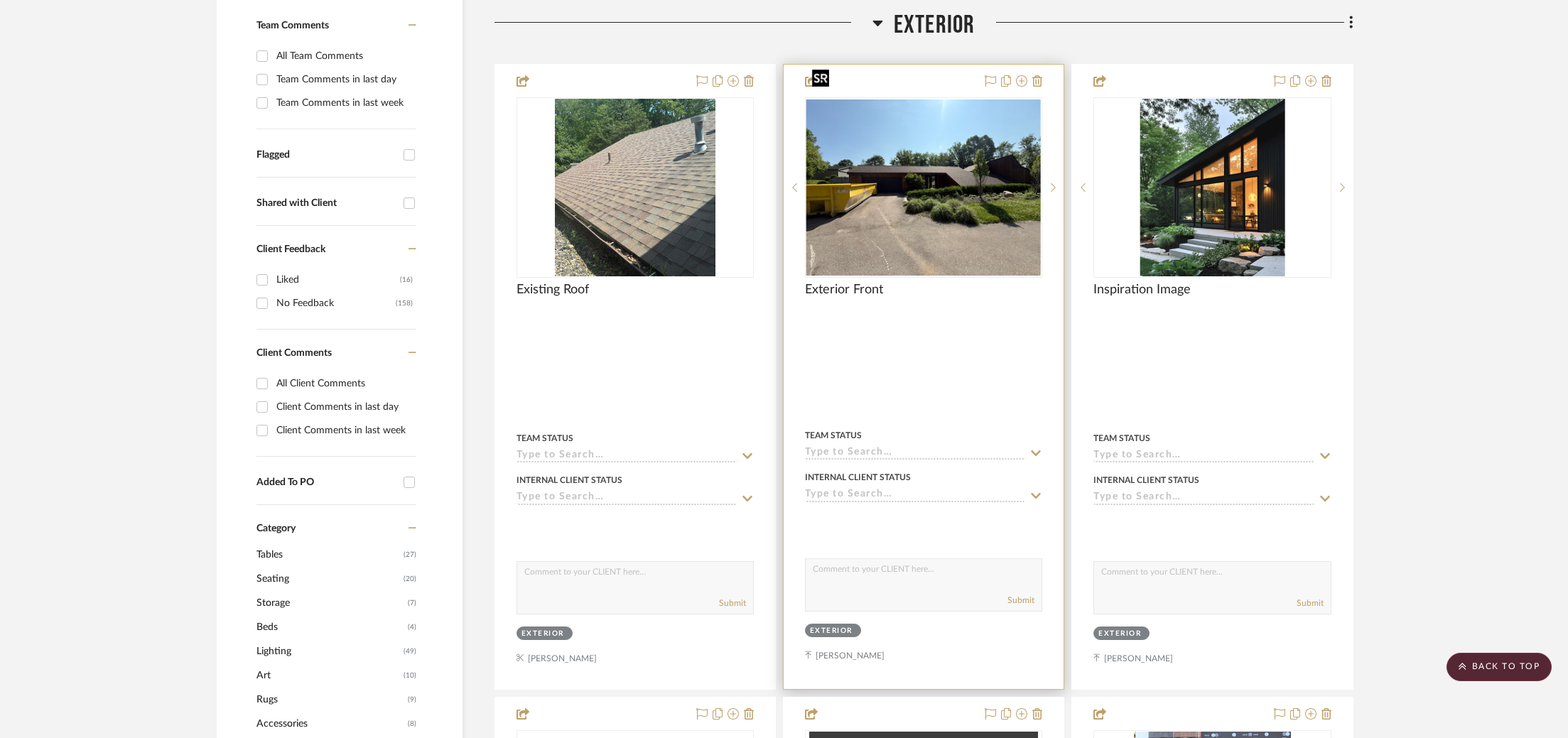
click at [898, 178] on img "0" at bounding box center [924, 188] width 235 height 176
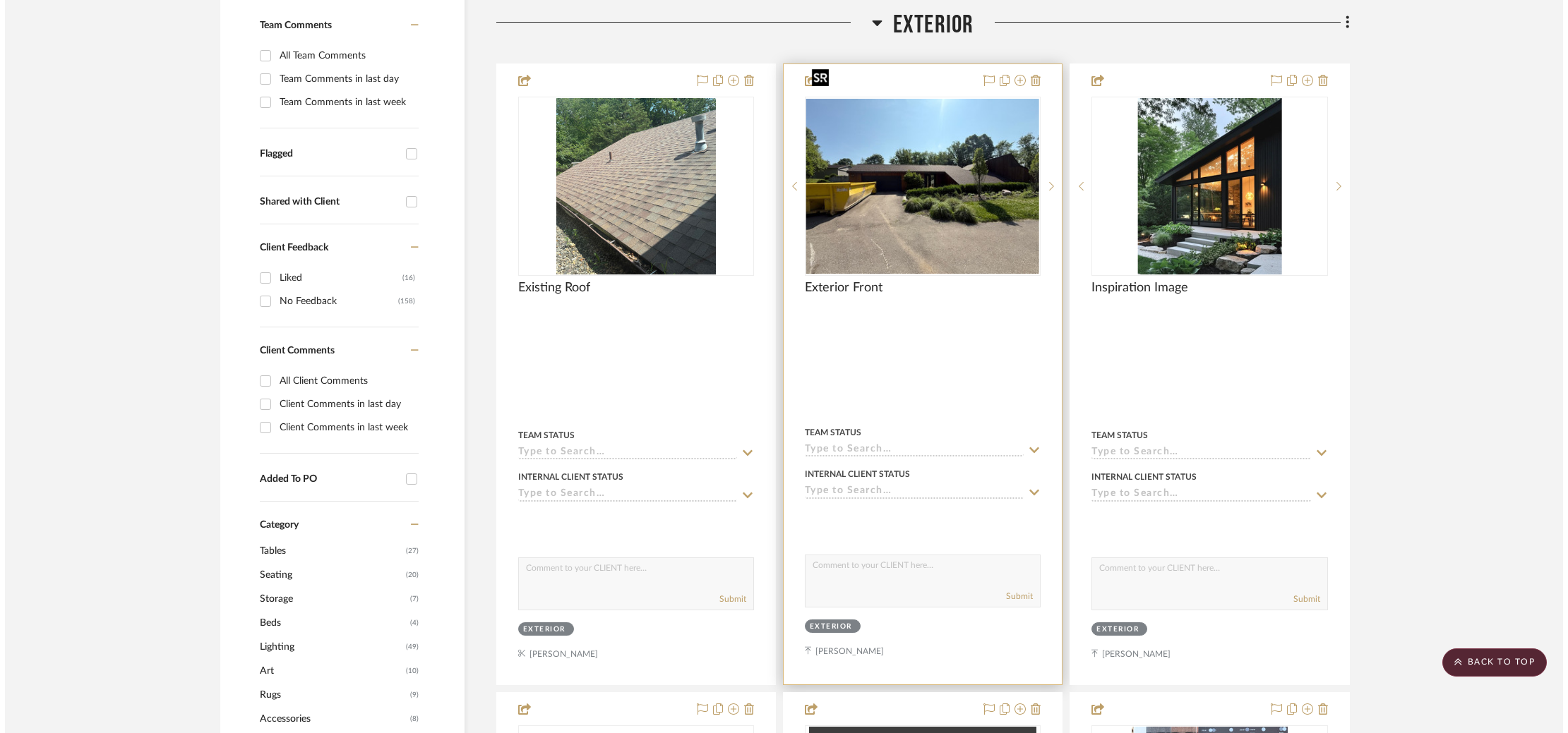
scroll to position [0, 0]
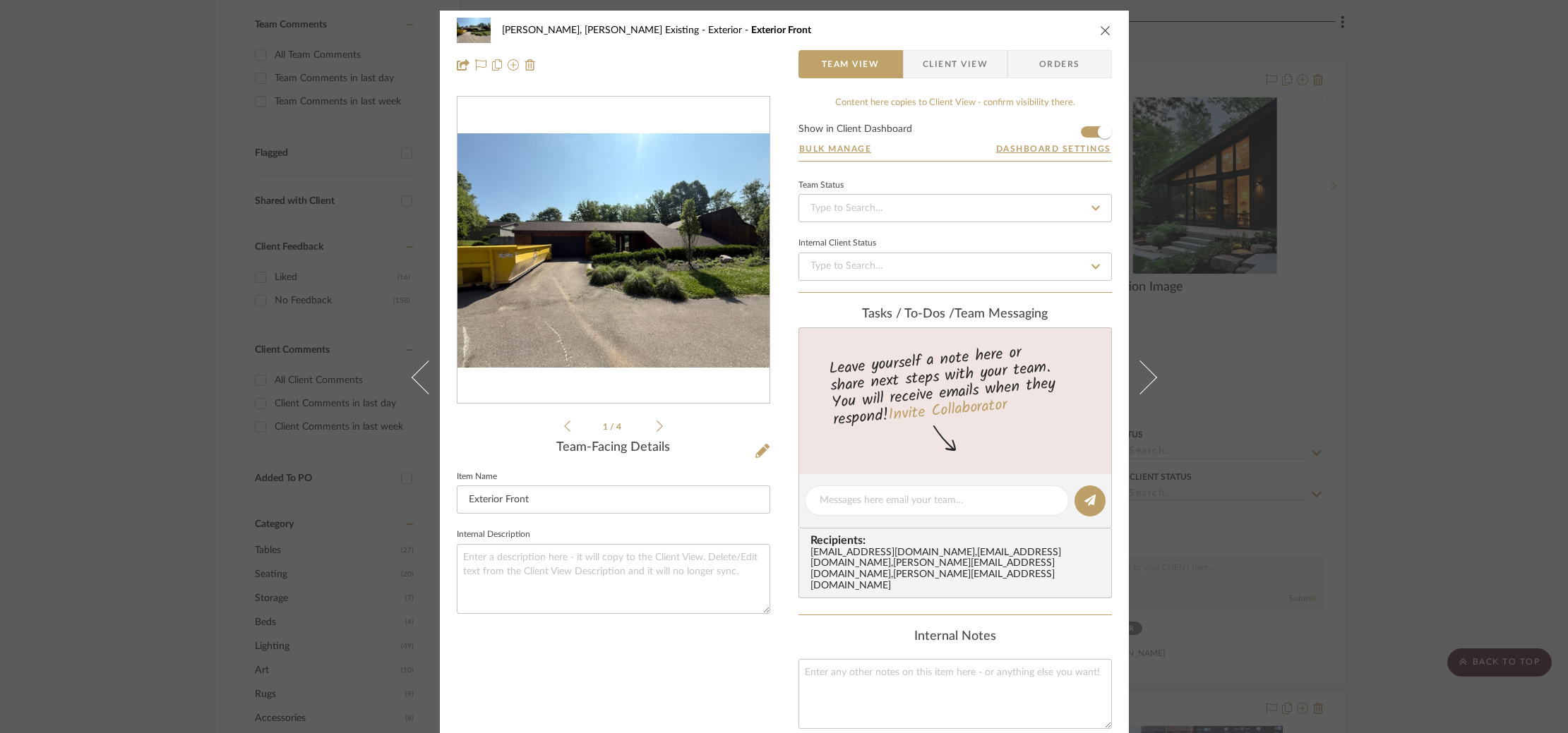
click at [624, 250] on img "0" at bounding box center [613, 250] width 312 height 234
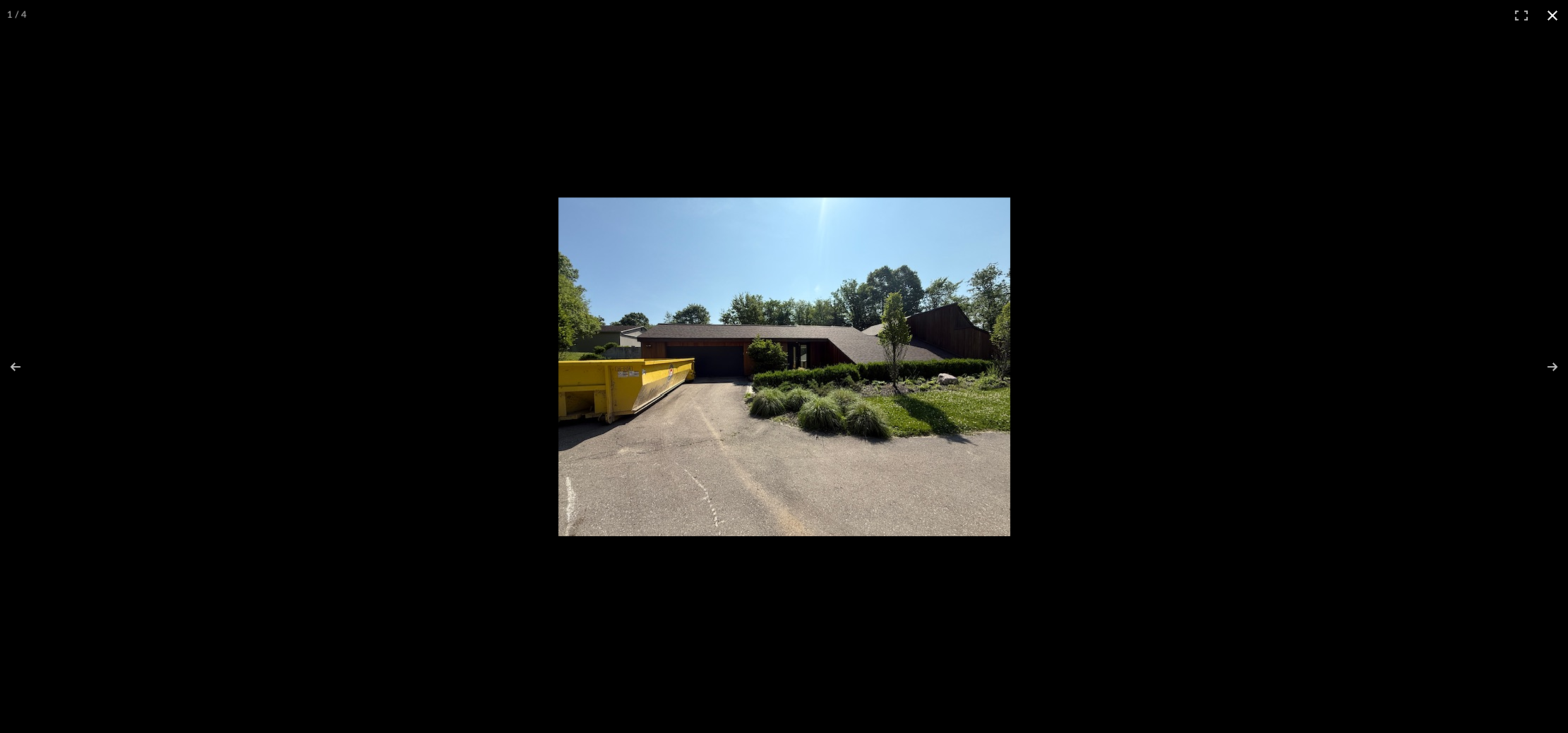
click at [1489, 370] on div at bounding box center [784, 366] width 1568 height 733
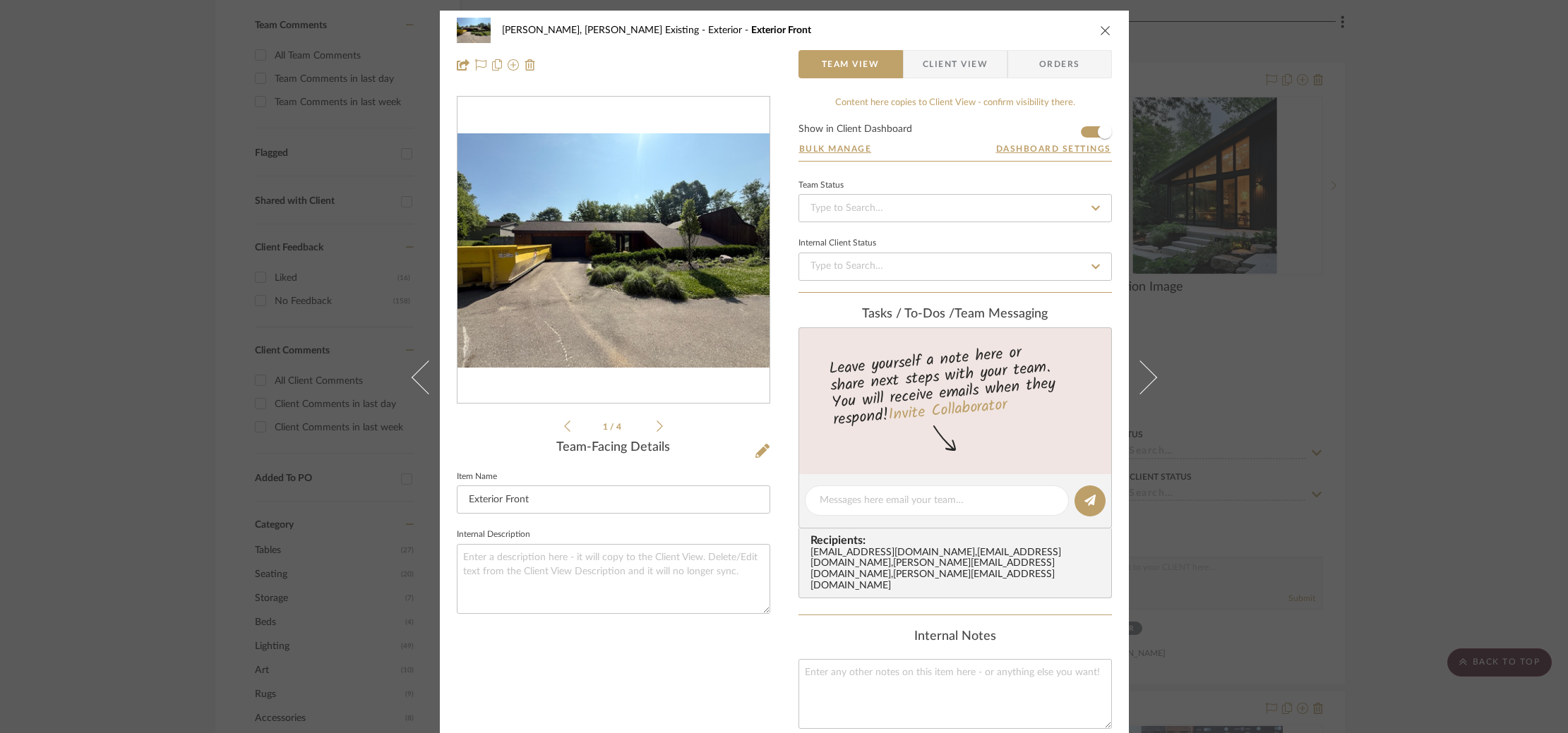
click at [1400, 152] on div "Roseberry, Holden Existing Exterior Exterior Front Team View Client View Orders…" at bounding box center [784, 366] width 1568 height 733
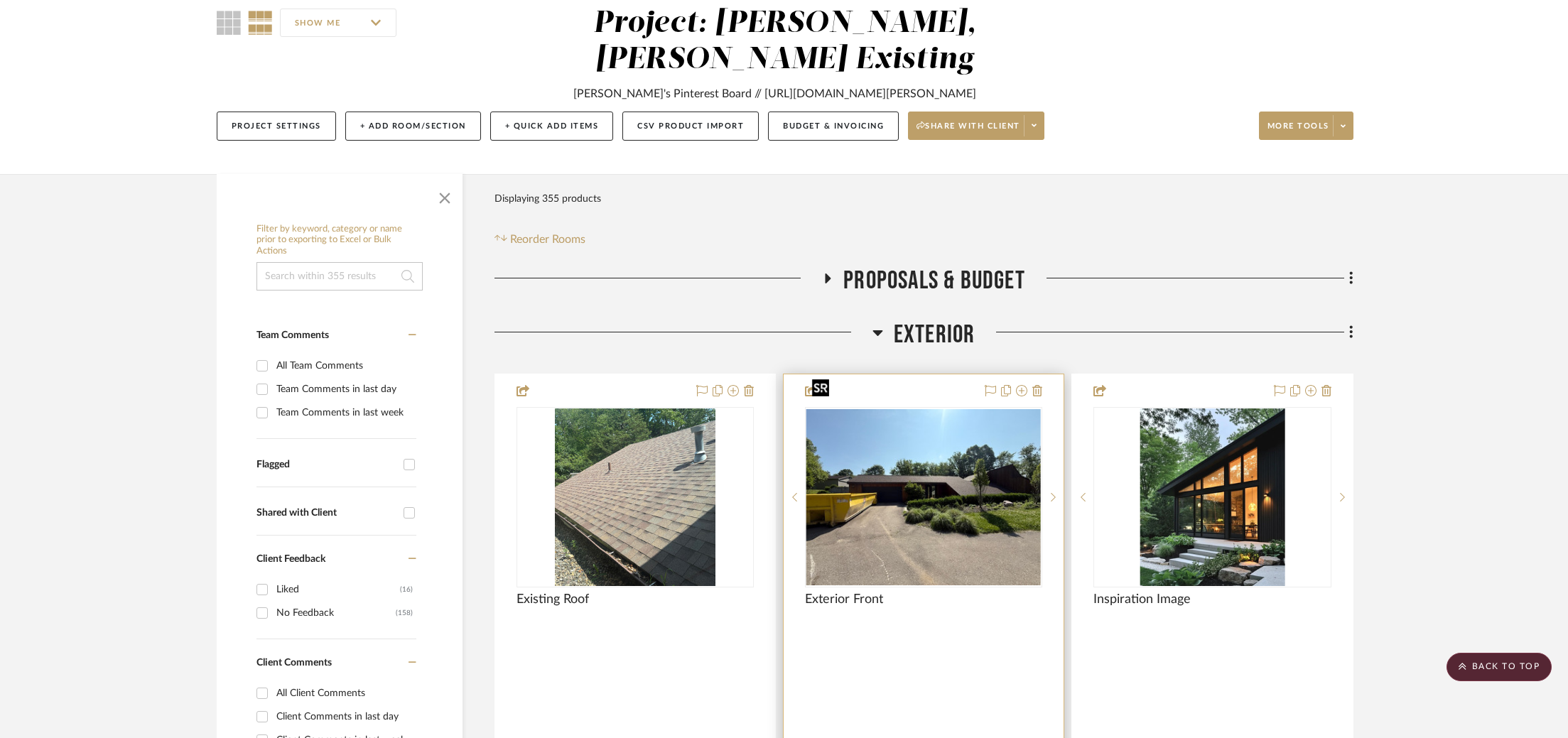
click at [913, 409] on img "0" at bounding box center [924, 497] width 235 height 176
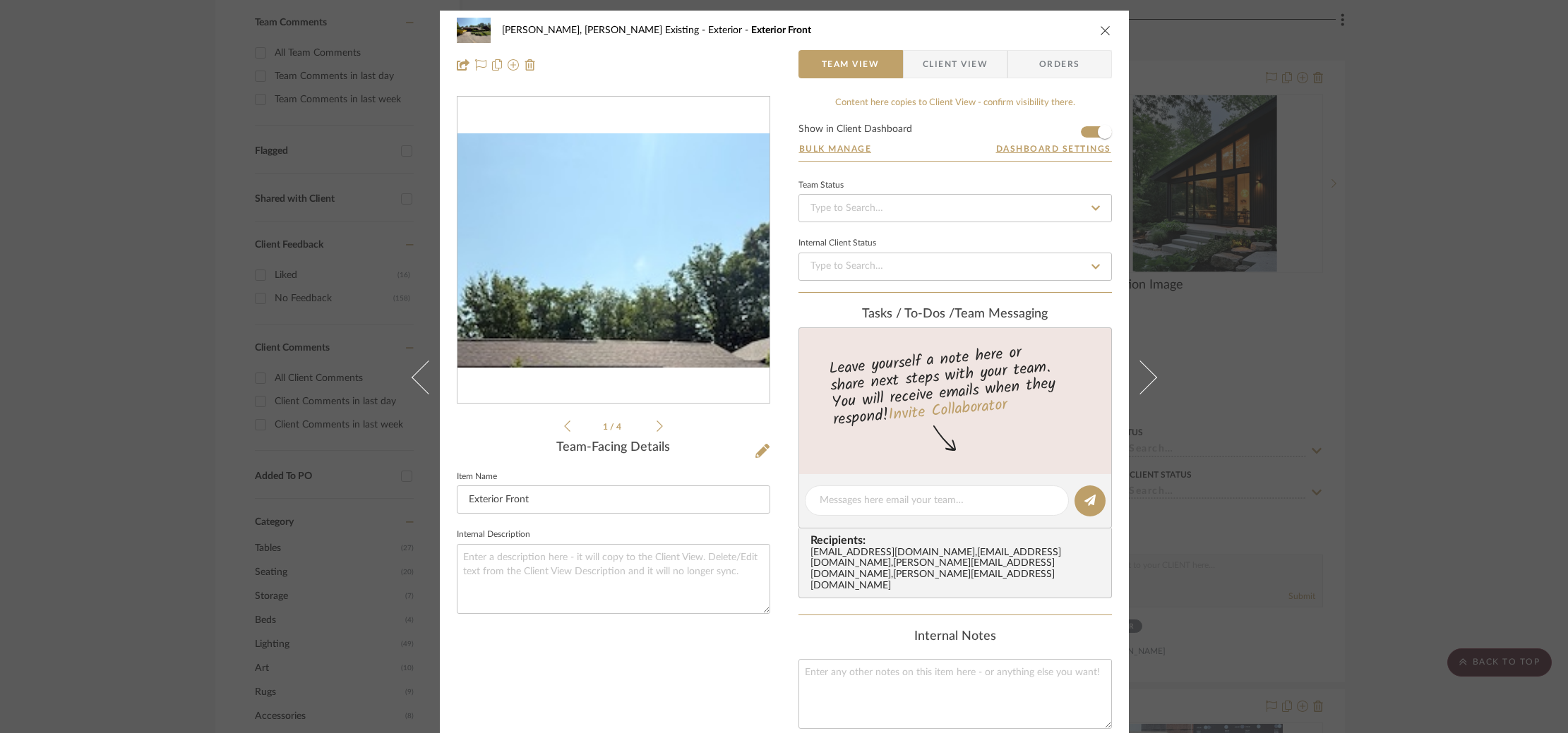
click at [622, 192] on img "0" at bounding box center [613, 250] width 312 height 234
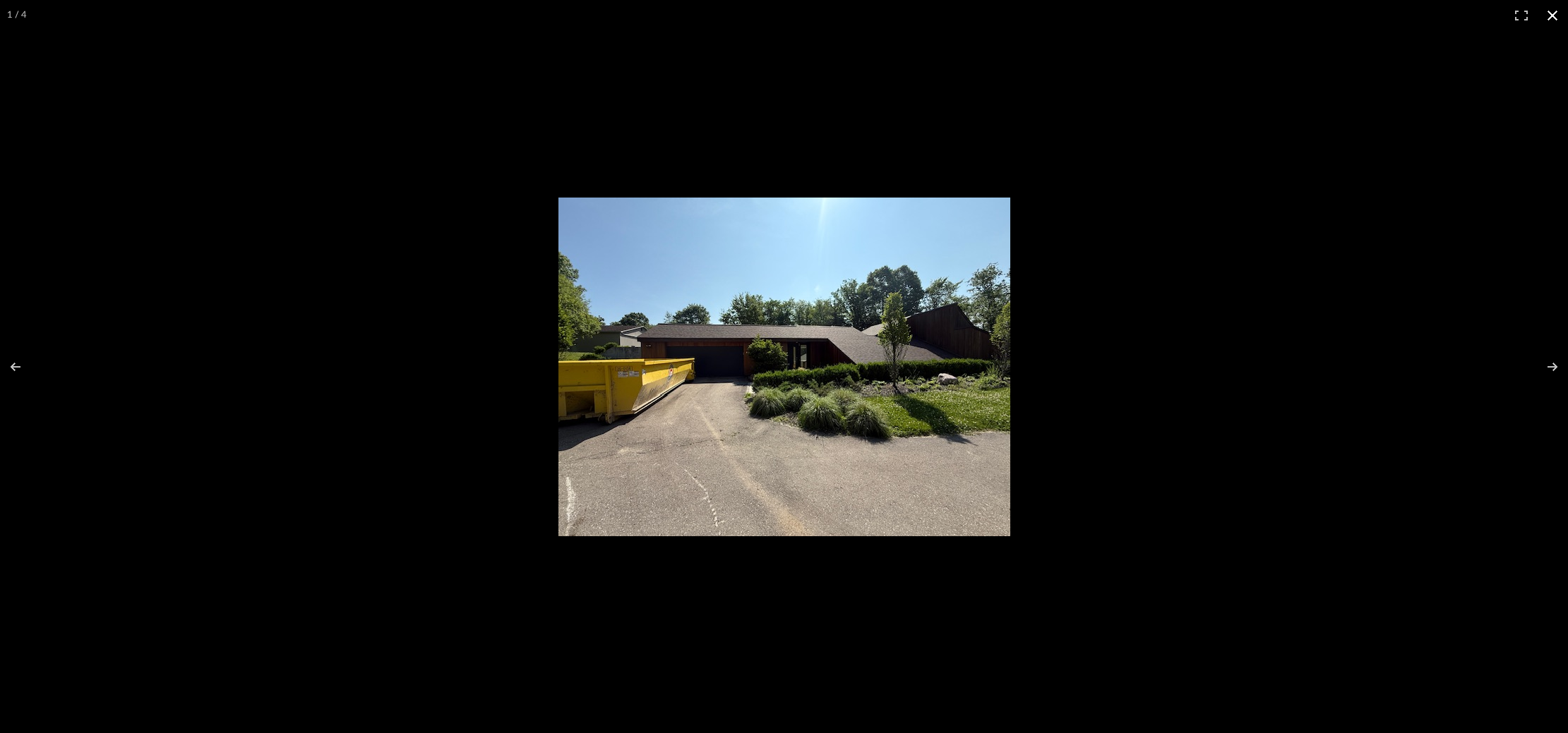
click at [1209, 406] on div at bounding box center [954, 382] width 791 height 370
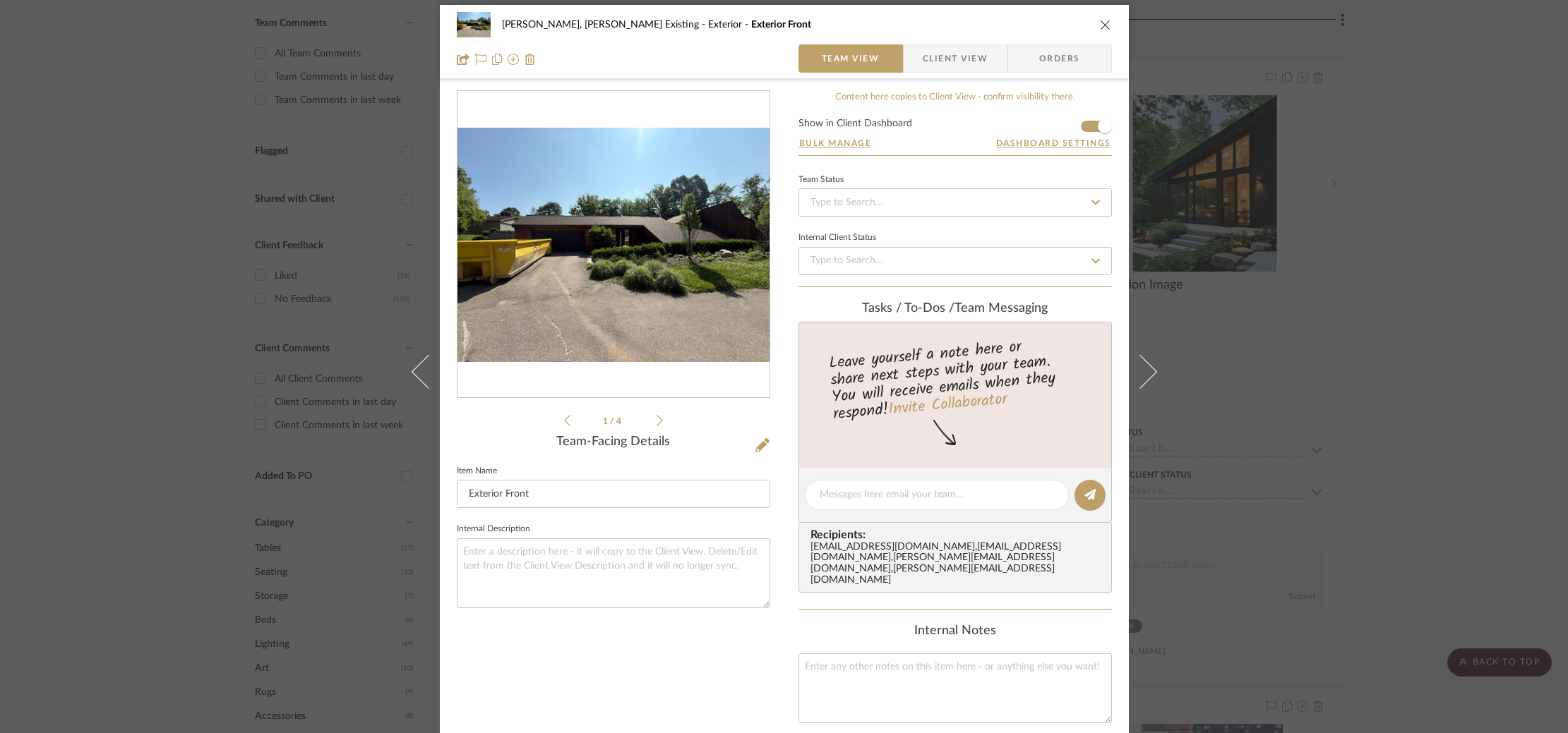
click at [1300, 385] on div "Roseberry, Holden Existing Exterior Exterior Front Team View Client View Orders…" at bounding box center [784, 366] width 1568 height 733
drag, startPoint x: 344, startPoint y: 16, endPoint x: 367, endPoint y: 7, distance: 24.7
click at [344, 16] on div "Roseberry, Holden Existing Exterior Exterior Front Team View Client View Orders…" at bounding box center [784, 366] width 1568 height 733
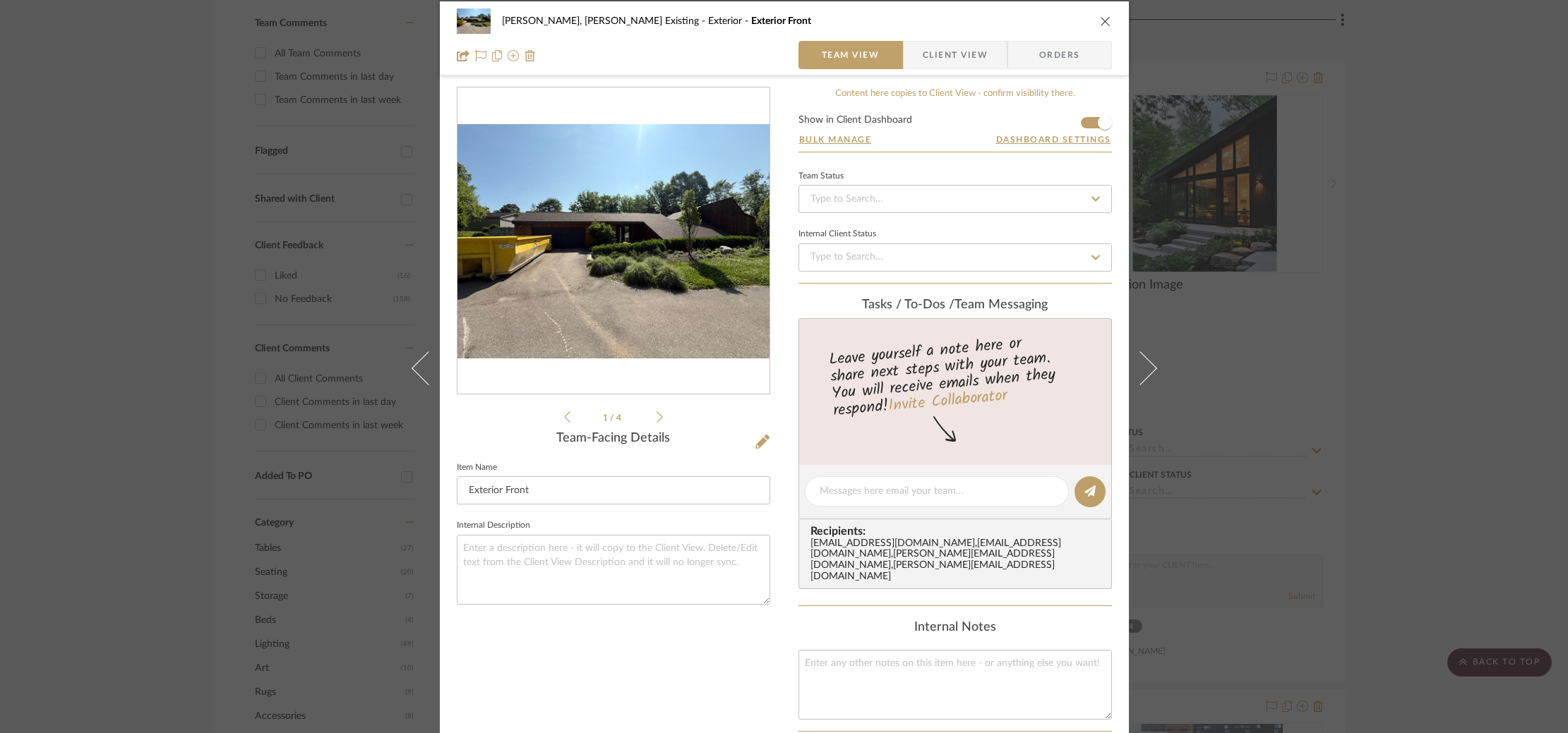
click at [1337, 167] on div "Roseberry, Holden Existing Exterior Exterior Front Team View Client View Orders…" at bounding box center [784, 366] width 1568 height 733
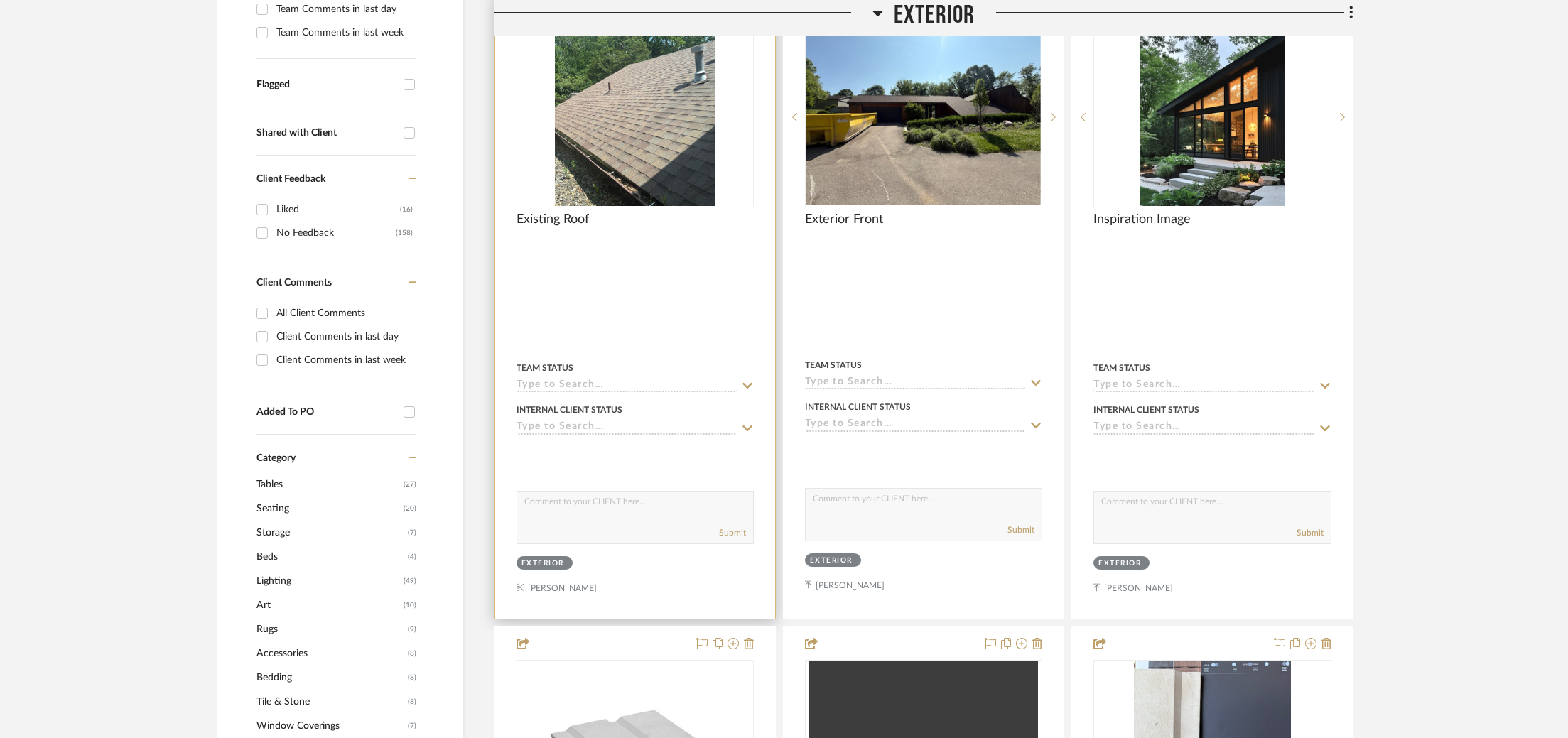
scroll to position [509, 0]
click at [555, 110] on img "0" at bounding box center [634, 117] width 160 height 178
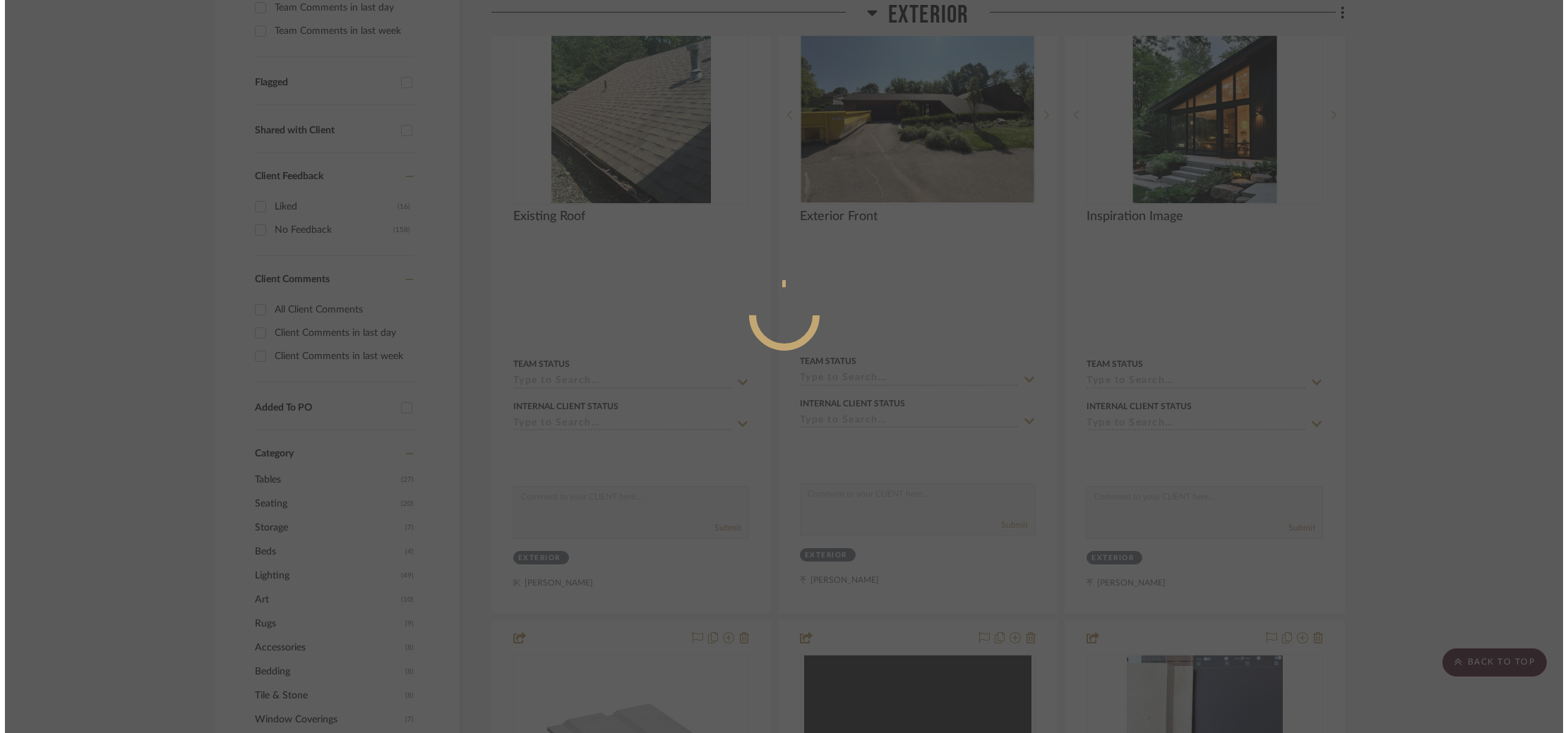
scroll to position [0, 0]
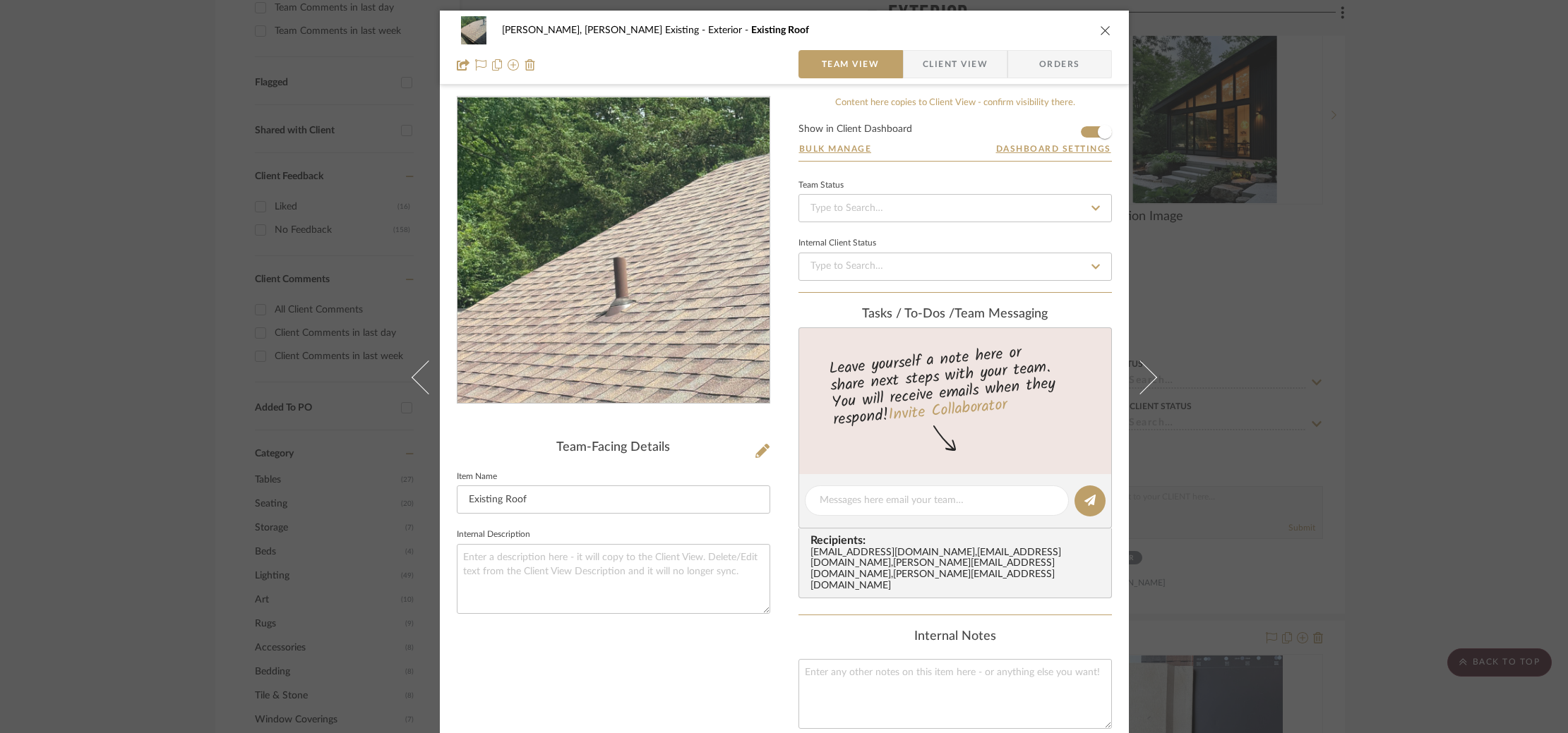
click at [562, 188] on img "0" at bounding box center [613, 251] width 277 height 306
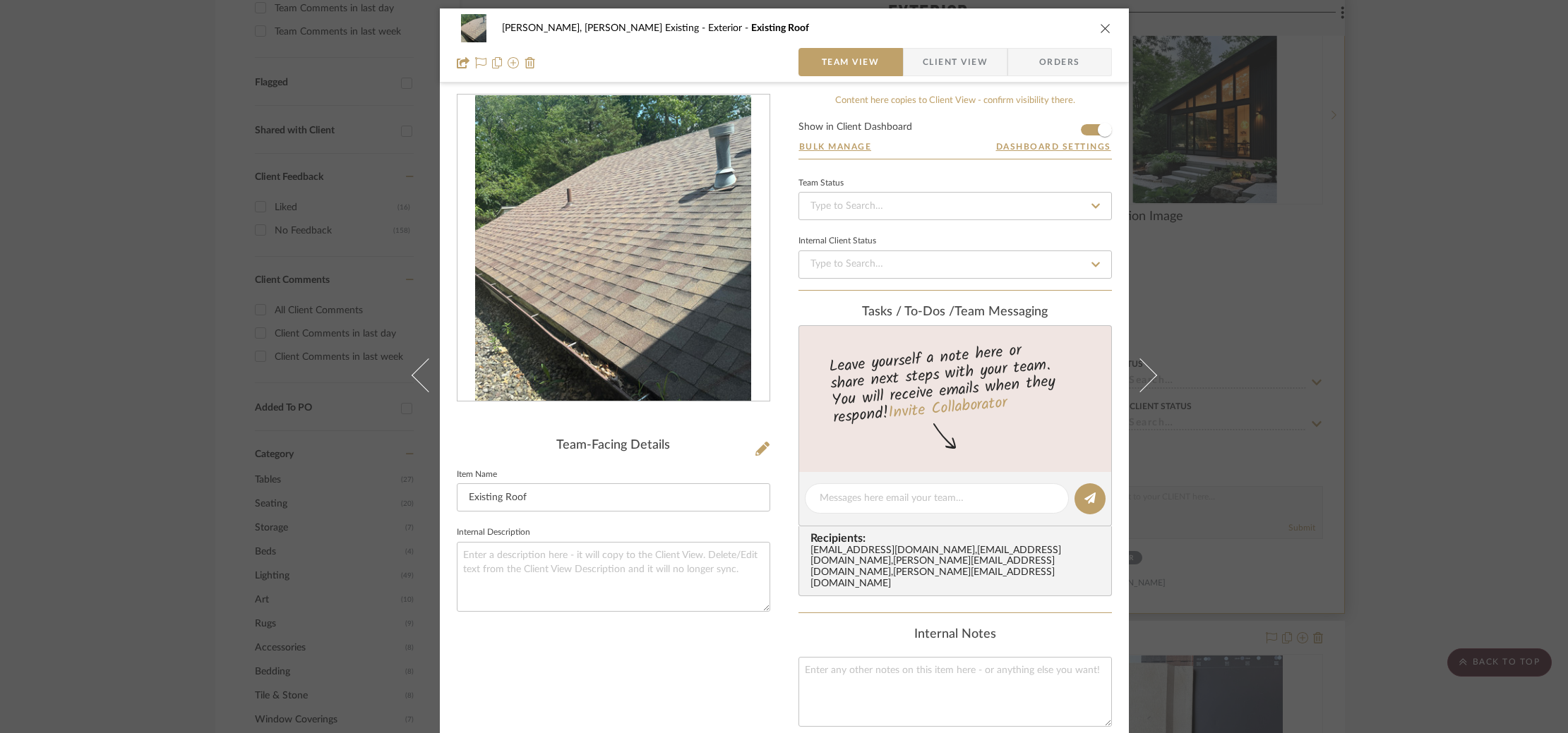
drag, startPoint x: 1253, startPoint y: 257, endPoint x: 1240, endPoint y: 250, distance: 14.8
click at [1253, 257] on div "Roseberry, Holden Existing Exterior Existing Roof Team View Client View Orders …" at bounding box center [784, 366] width 1568 height 733
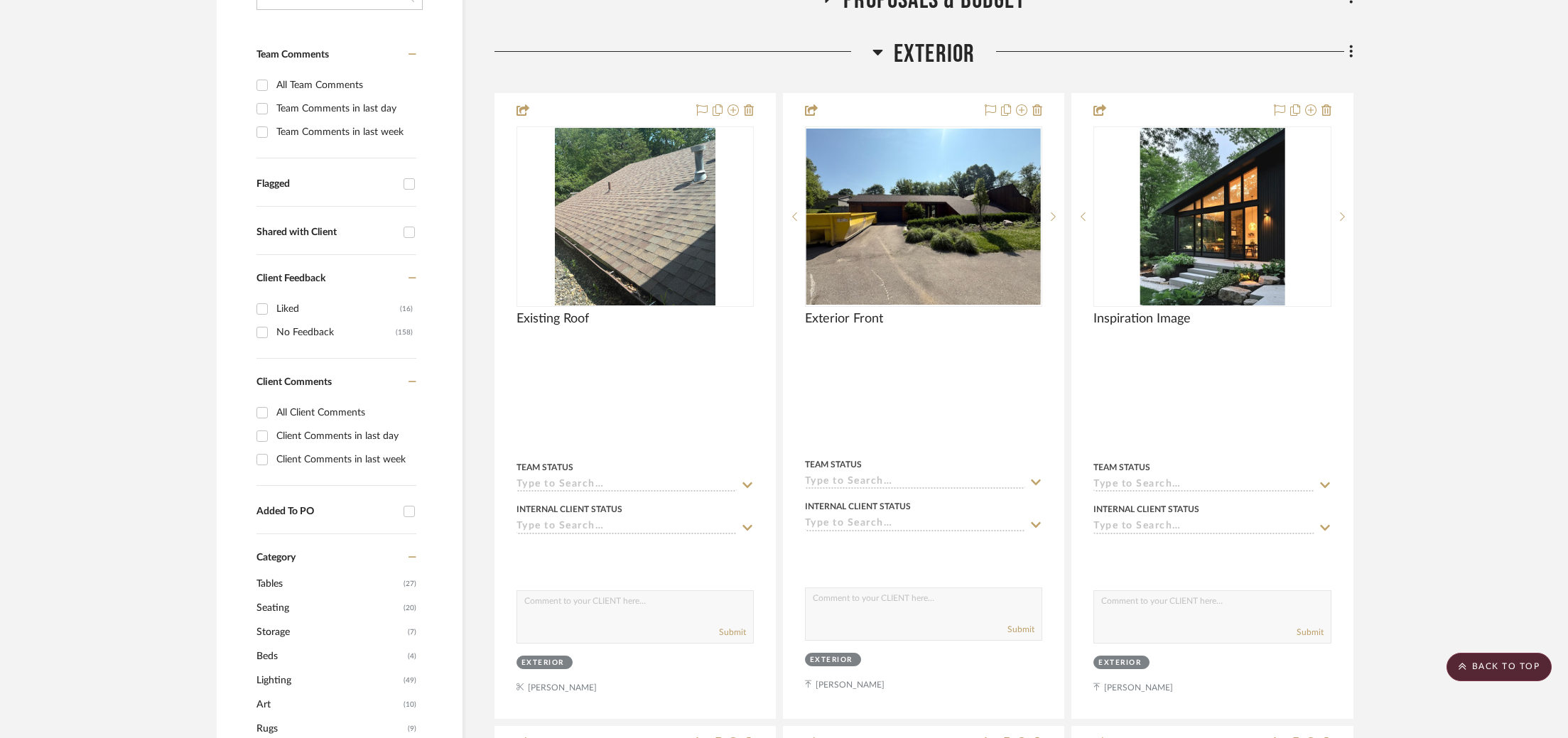
scroll to position [364, 0]
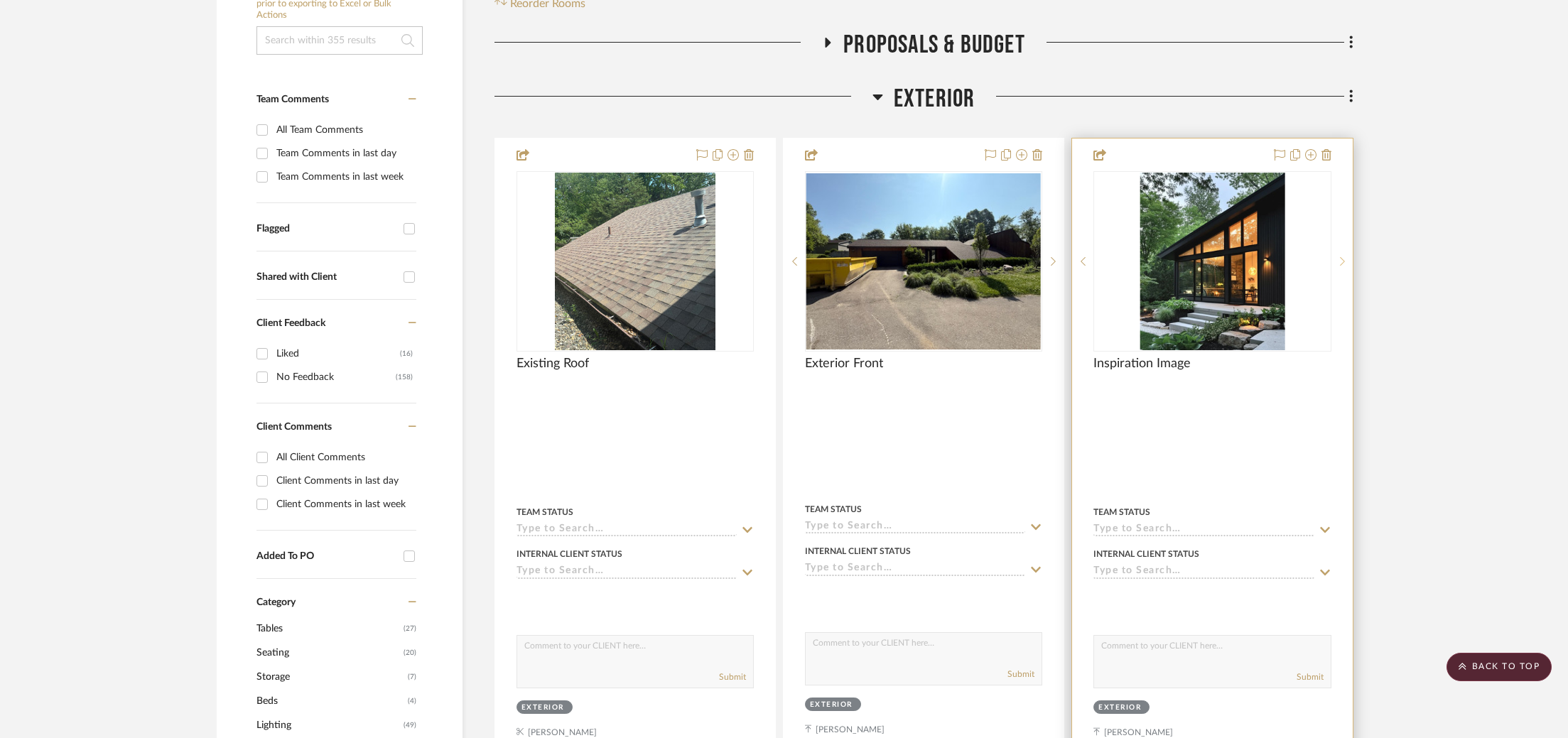
click at [1341, 256] on icon at bounding box center [1342, 261] width 5 height 10
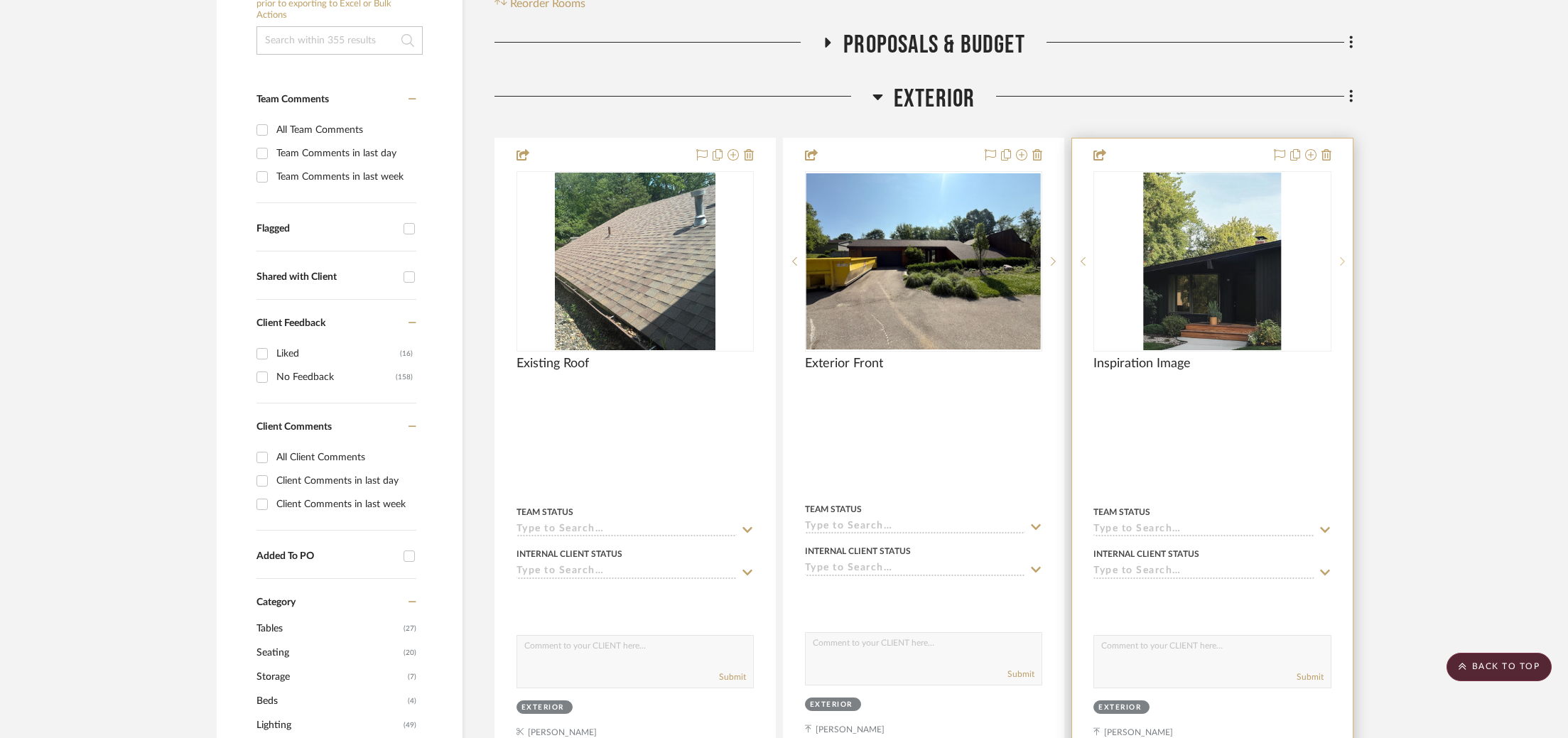
click at [1341, 257] on icon at bounding box center [1342, 261] width 5 height 8
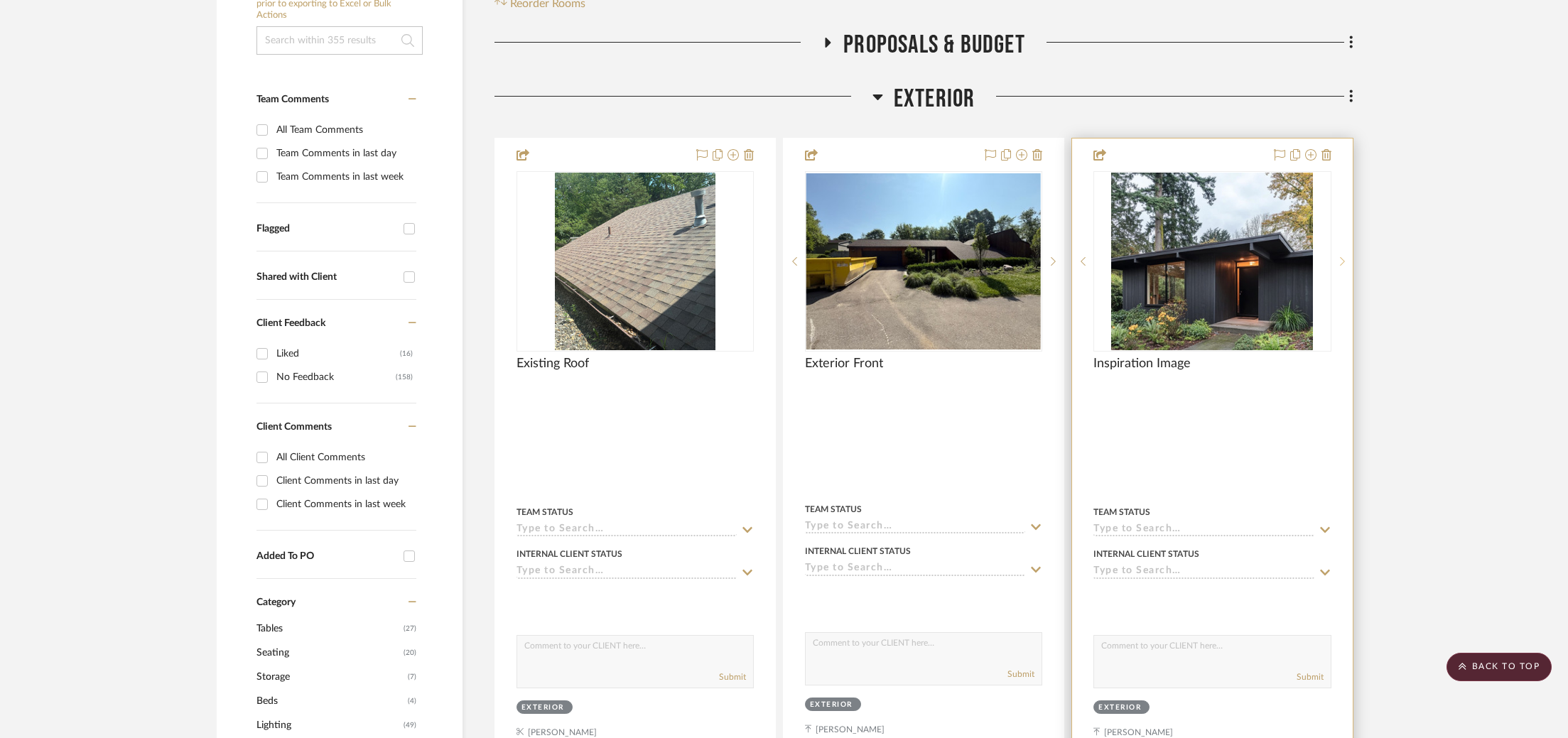
click at [1341, 257] on icon at bounding box center [1342, 261] width 5 height 8
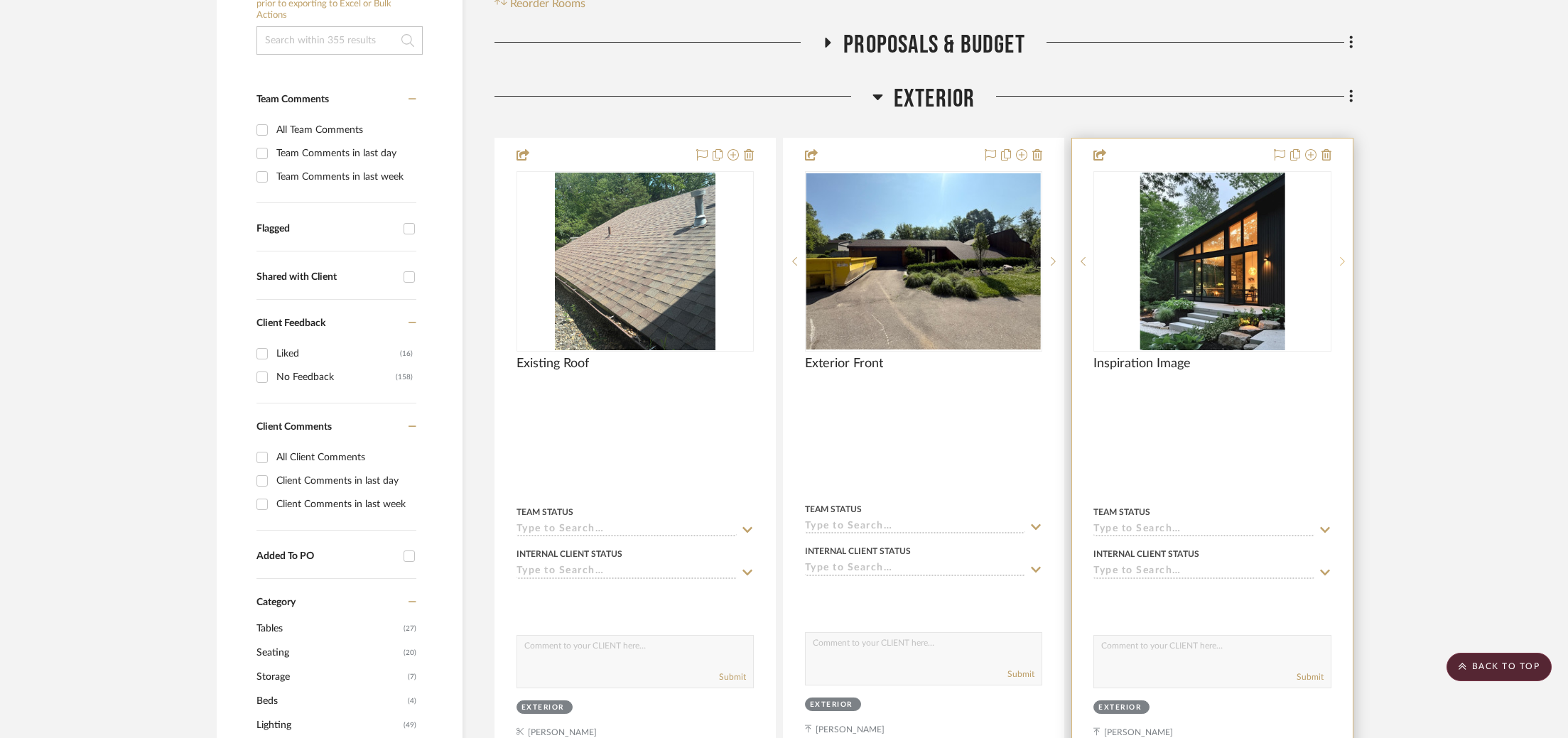
click at [1341, 257] on icon at bounding box center [1342, 261] width 5 height 8
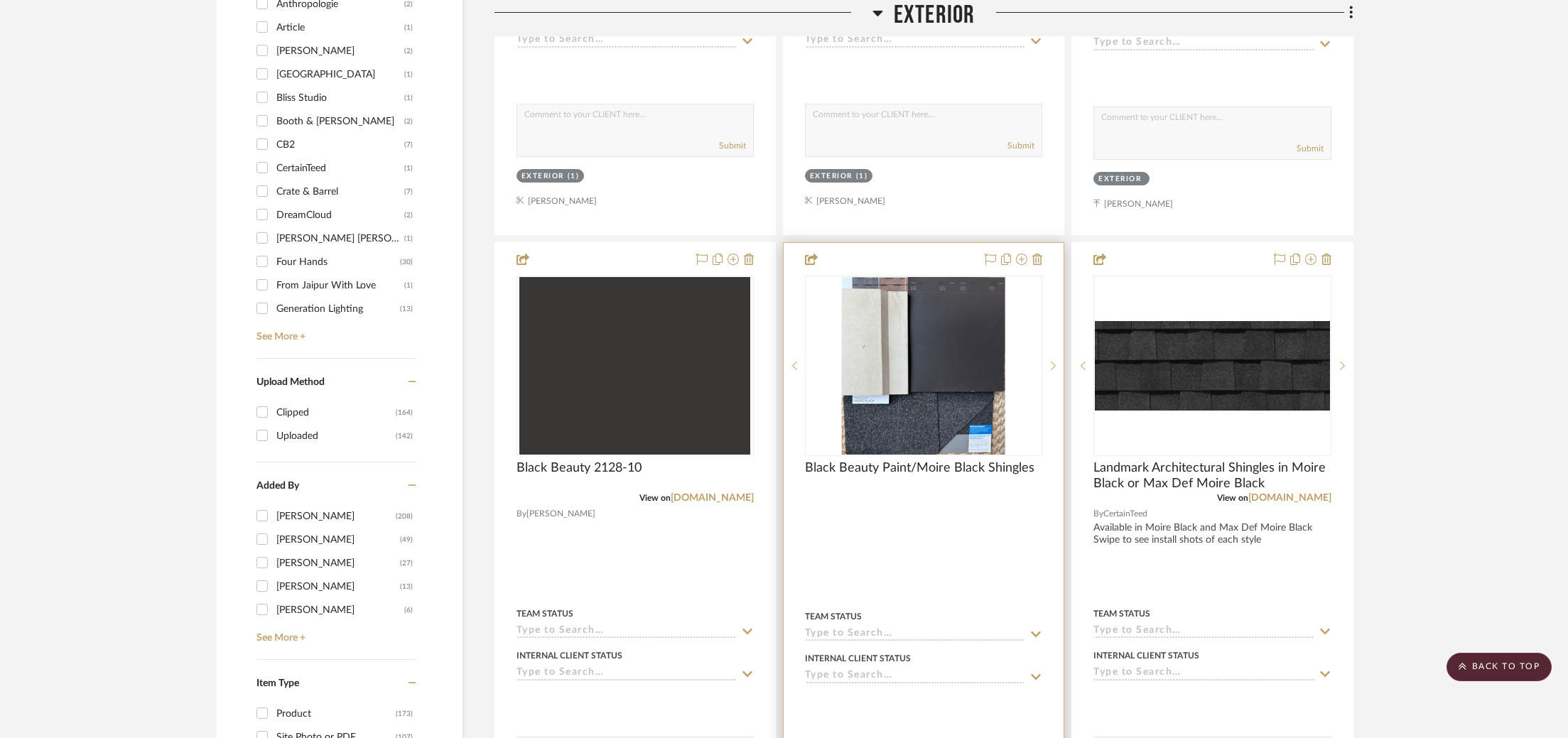
scroll to position [1528, 0]
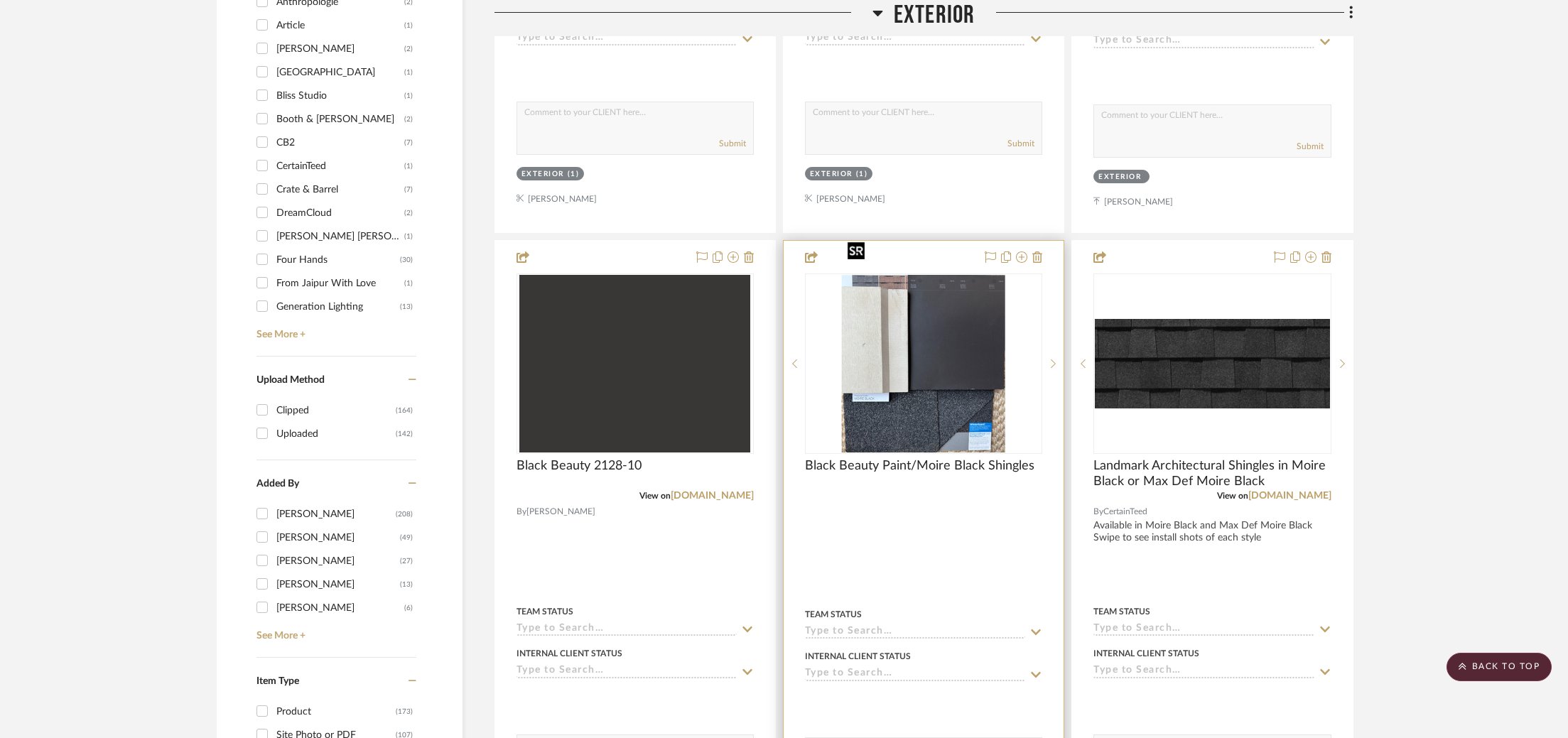
click at [900, 362] on img "0" at bounding box center [923, 364] width 163 height 178
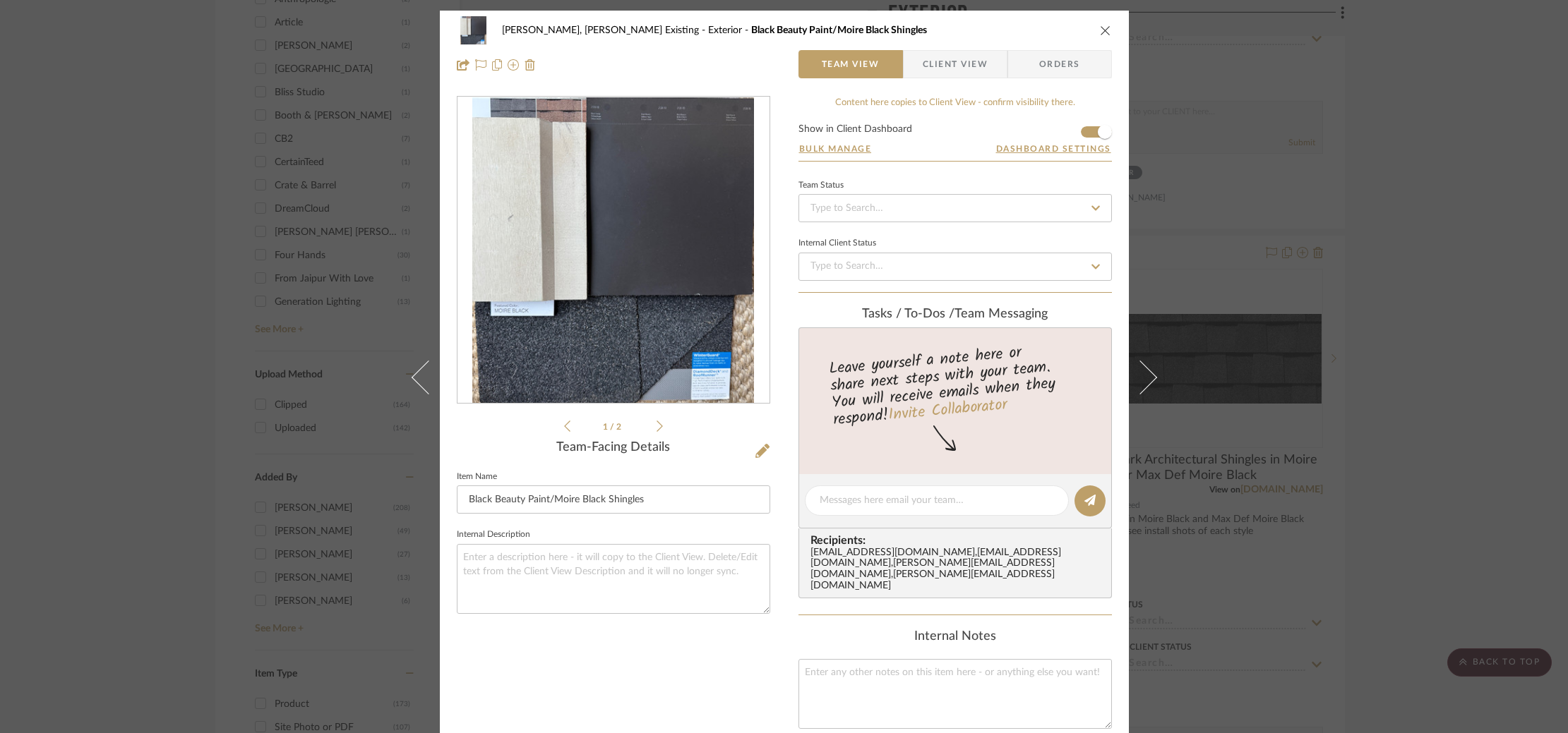
click at [611, 305] on img "0" at bounding box center [614, 251] width 282 height 306
click at [1217, 330] on div "Roseberry, Holden Existing Exterior Black Beauty Paint/Moire Black Shingles Tea…" at bounding box center [784, 366] width 1568 height 733
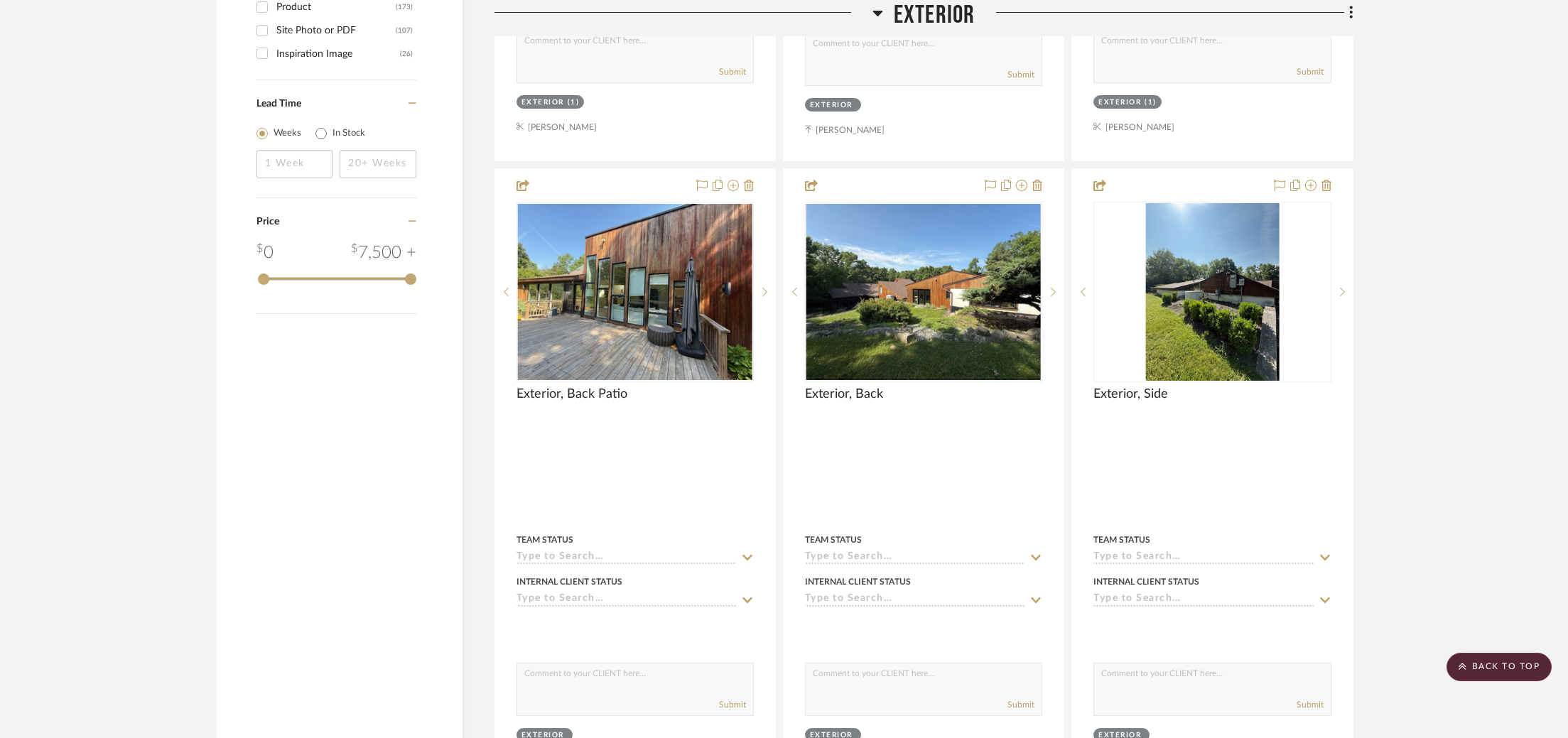
scroll to position [2292, 0]
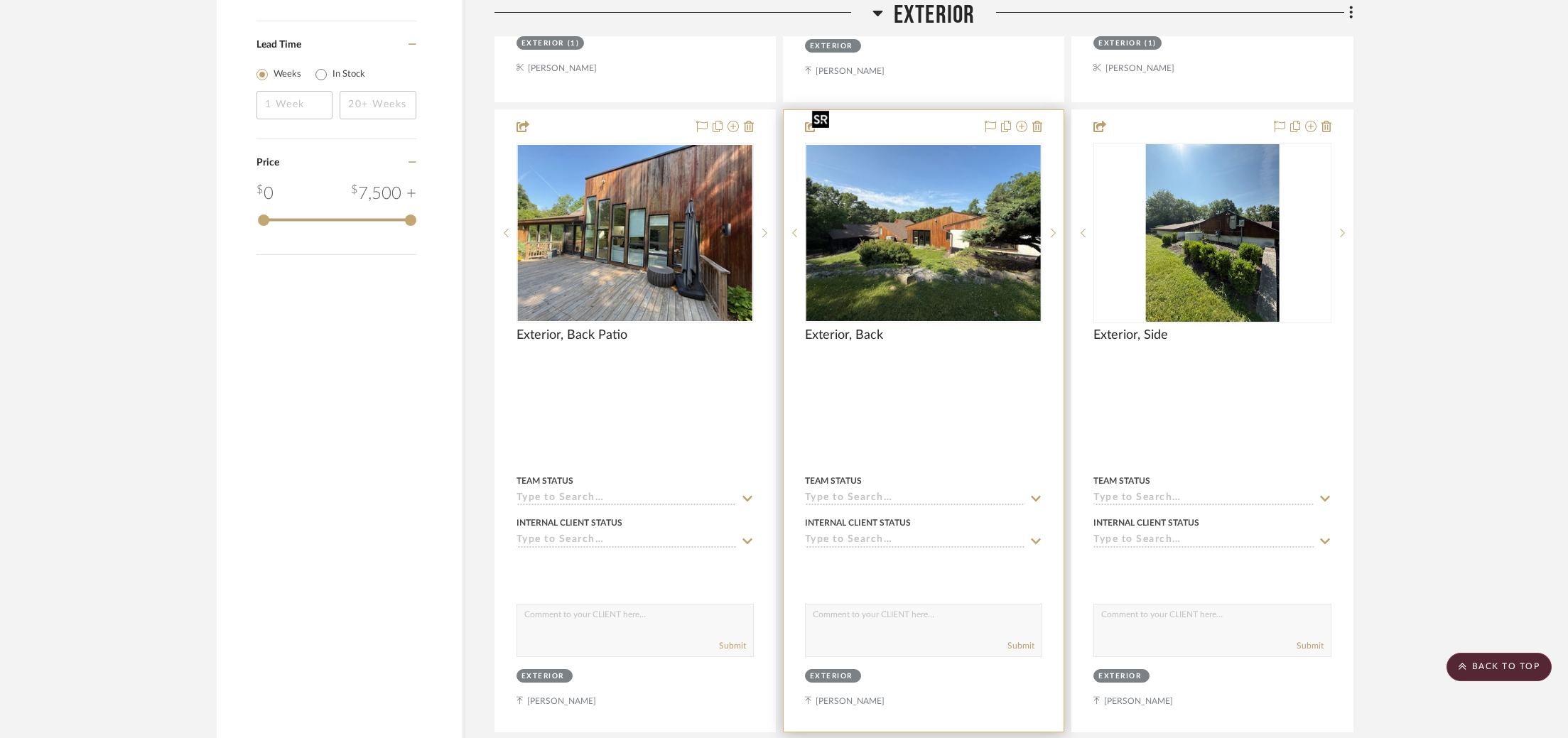
click at [881, 204] on img "0" at bounding box center [924, 233] width 235 height 176
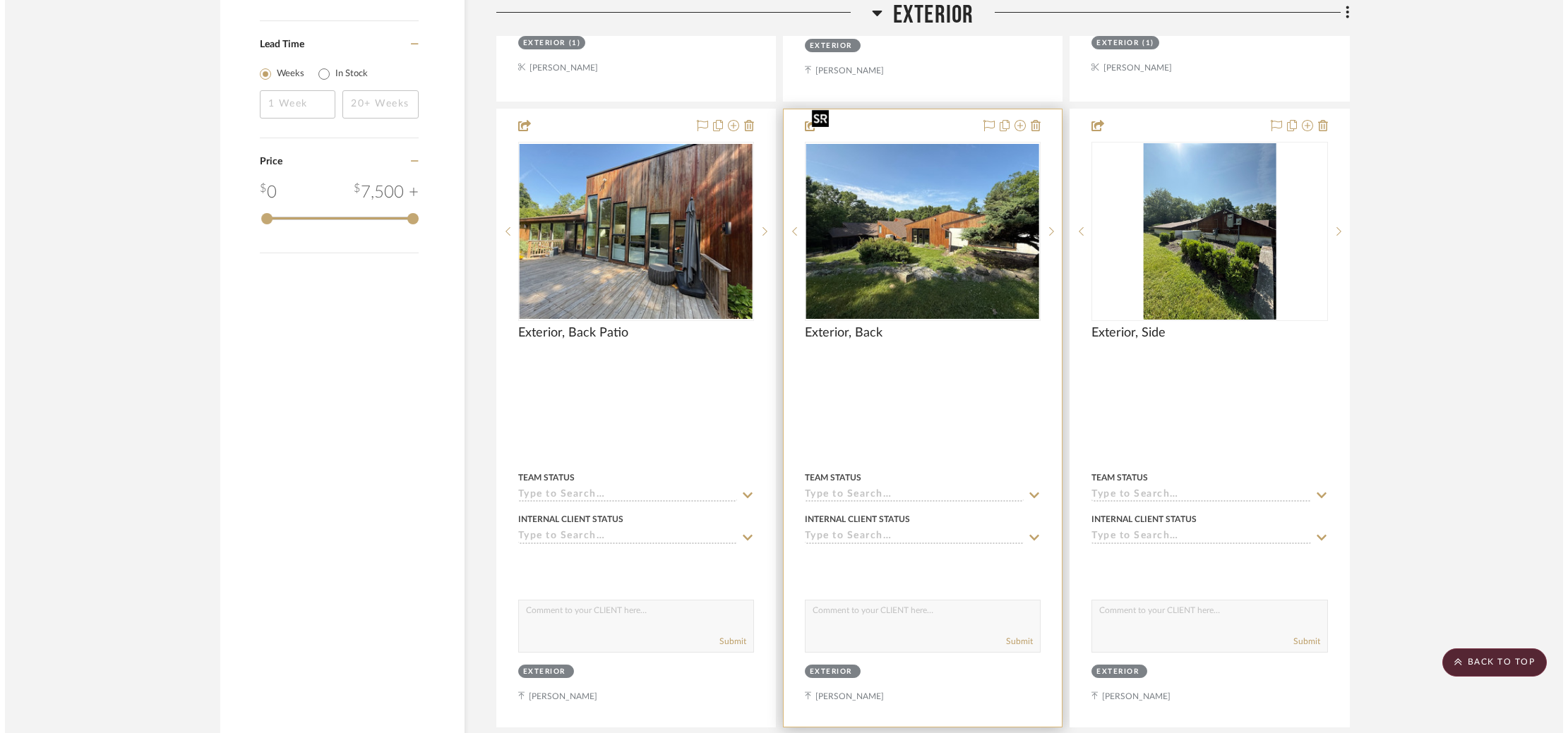
scroll to position [0, 0]
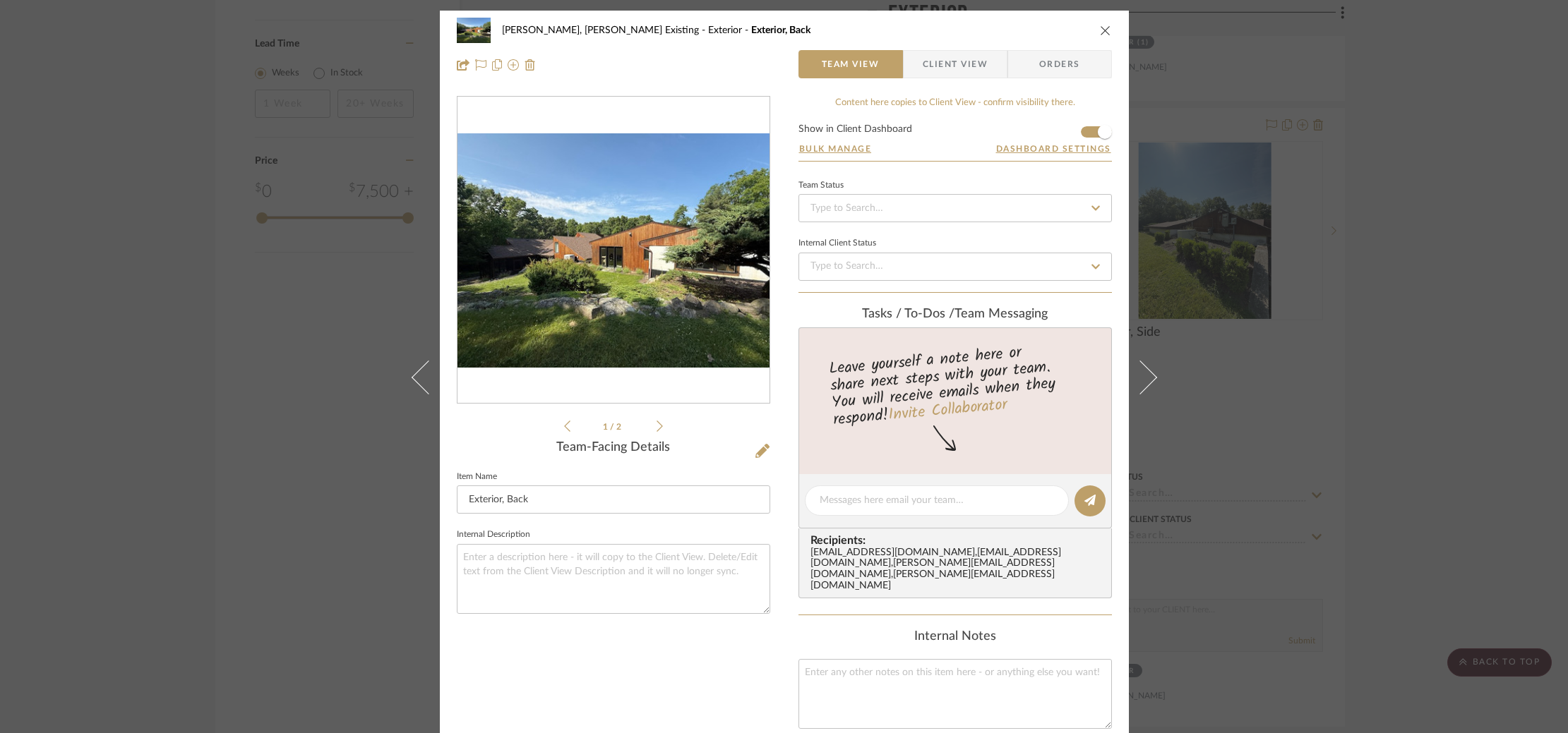
click at [526, 241] on img "0" at bounding box center [613, 250] width 312 height 234
click at [654, 254] on img "0" at bounding box center [613, 250] width 312 height 234
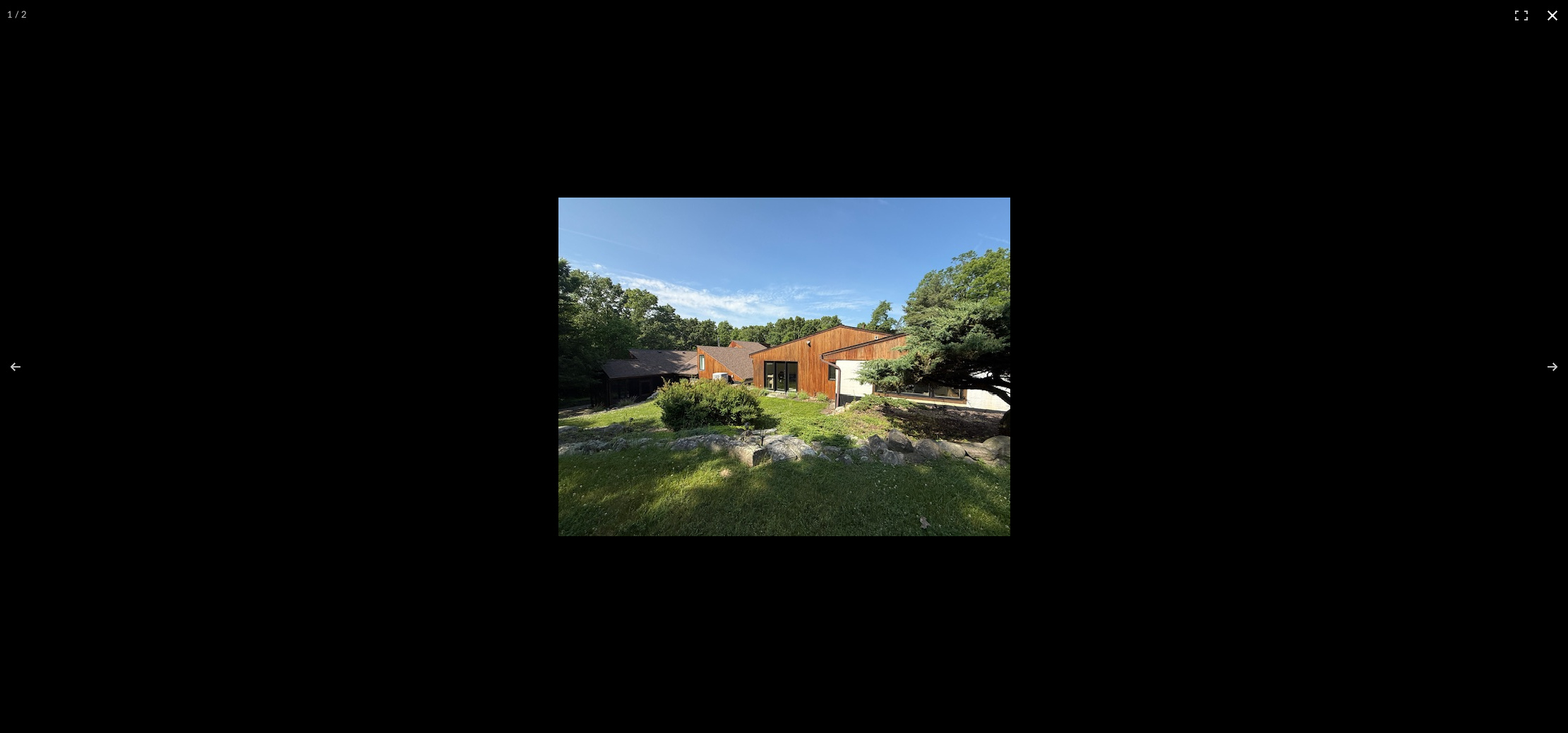
click at [1262, 259] on div at bounding box center [954, 382] width 791 height 370
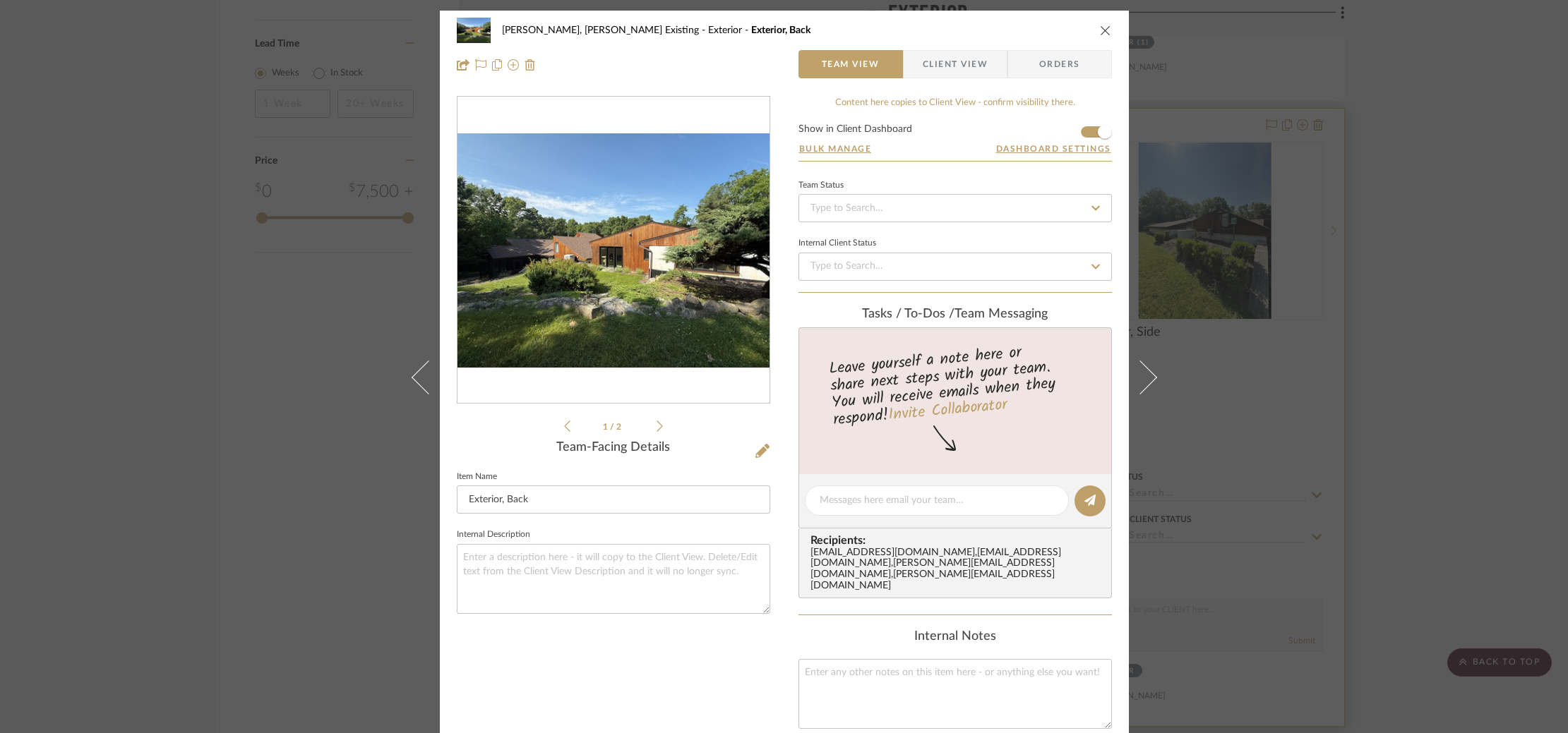
drag, startPoint x: 1262, startPoint y: 259, endPoint x: 1112, endPoint y: 139, distance: 192.1
click at [1262, 259] on div "Roseberry, Holden Existing Exterior Exterior, Back Team View Client View Orders…" at bounding box center [784, 366] width 1568 height 733
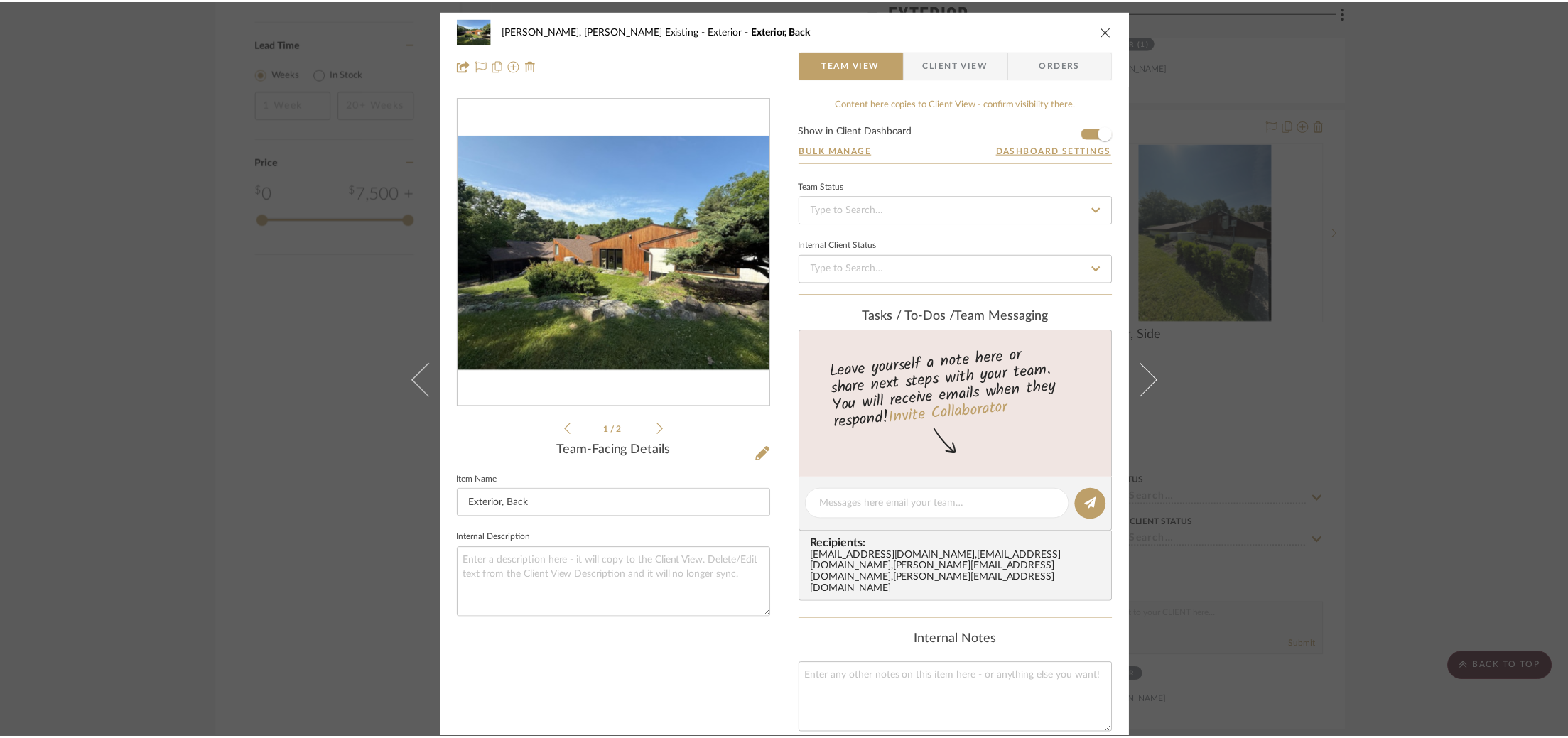
scroll to position [2292, 0]
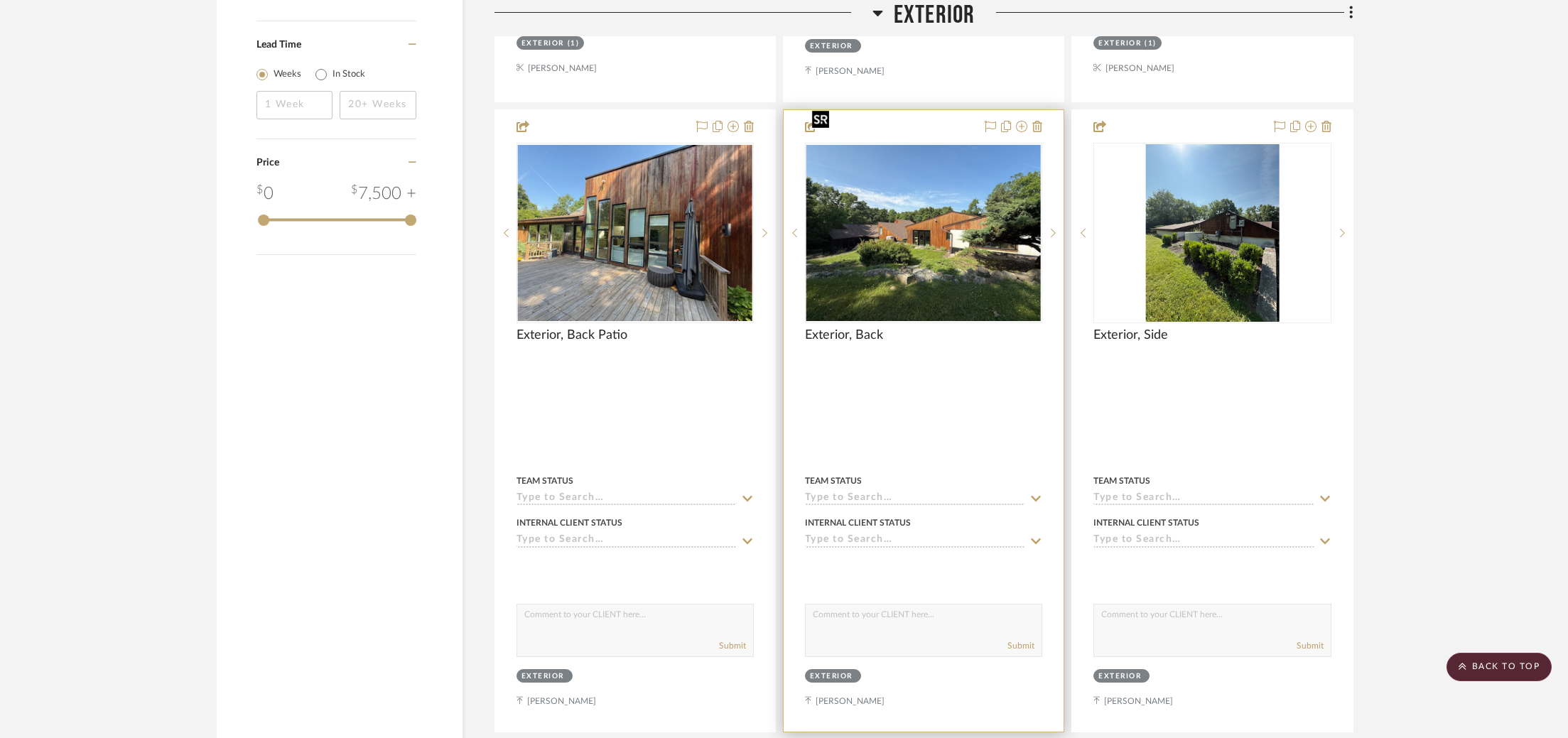
click at [918, 145] on img "0" at bounding box center [924, 233] width 235 height 176
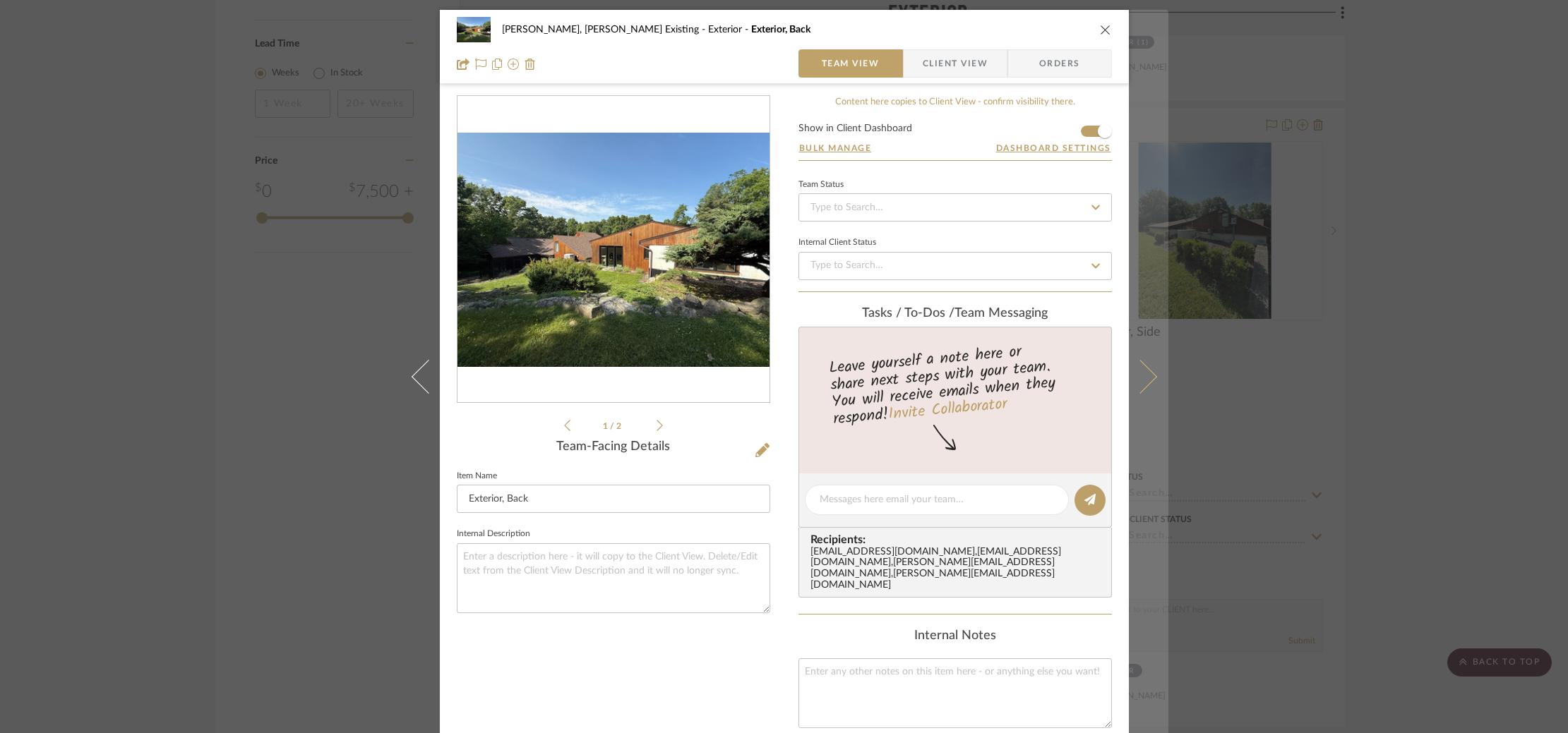
scroll to position [0, 0]
click at [1134, 216] on button at bounding box center [1149, 376] width 40 height 733
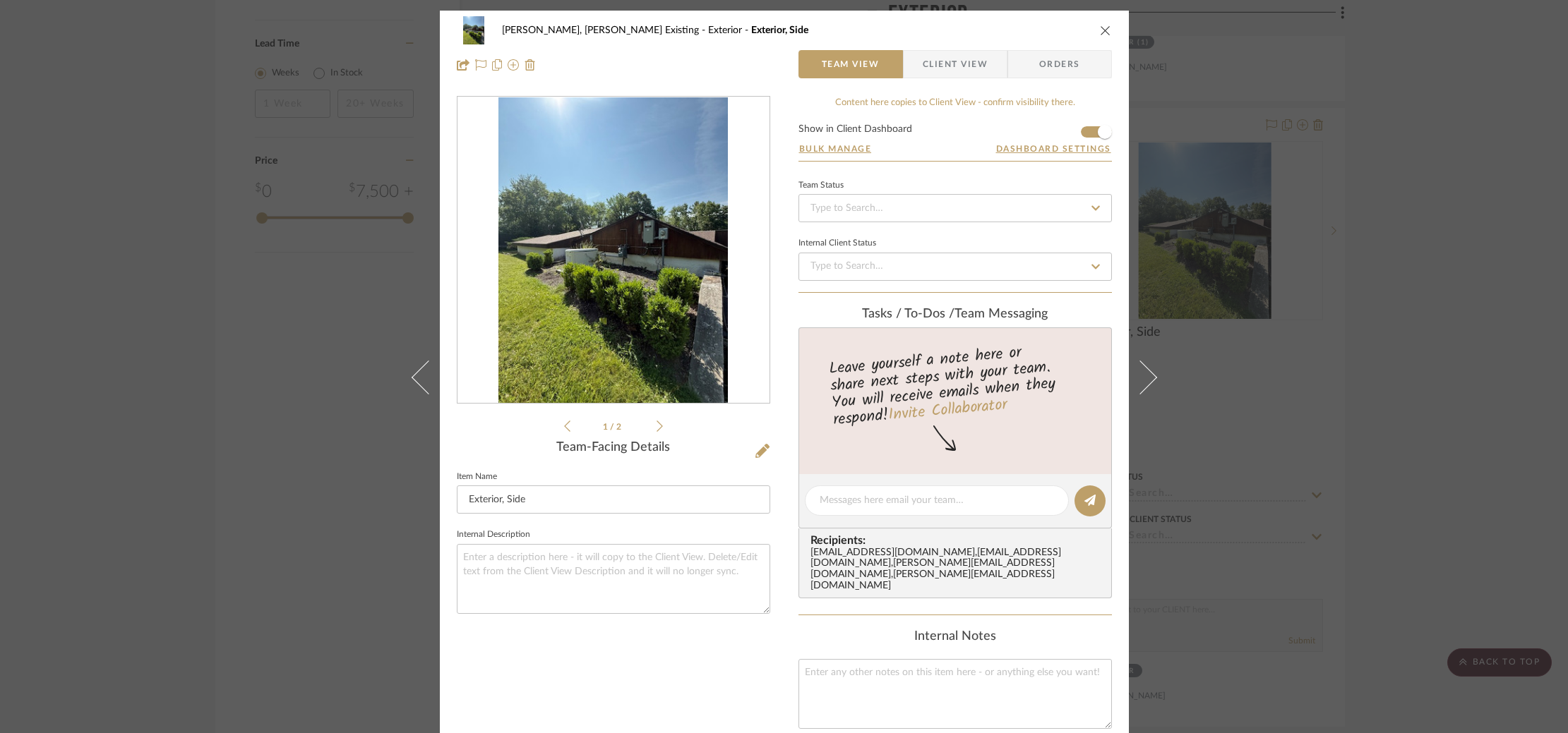
click at [1206, 214] on div "Roseberry, Holden Existing Exterior Exterior, Side Team View Client View Orders…" at bounding box center [784, 366] width 1568 height 733
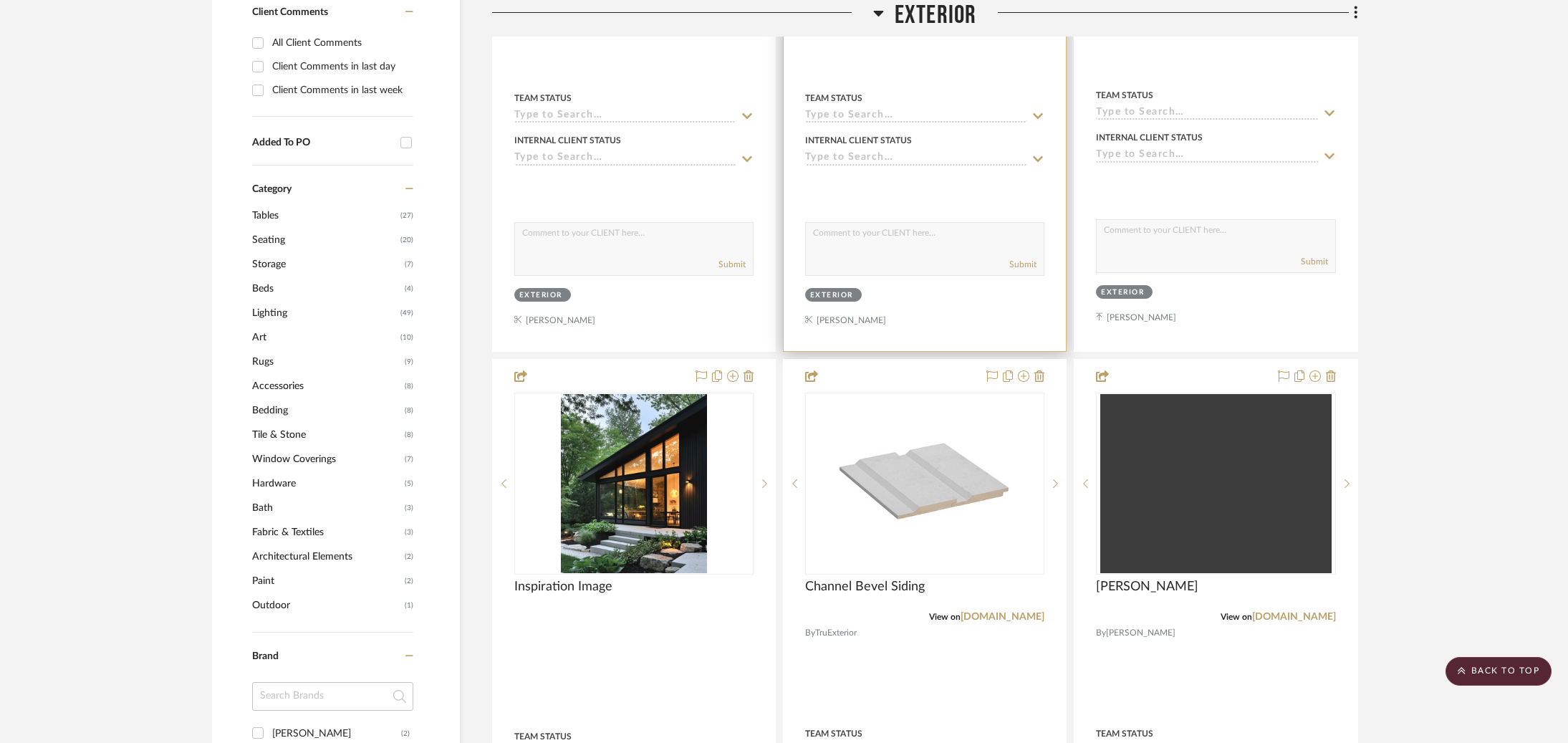
scroll to position [807, 0]
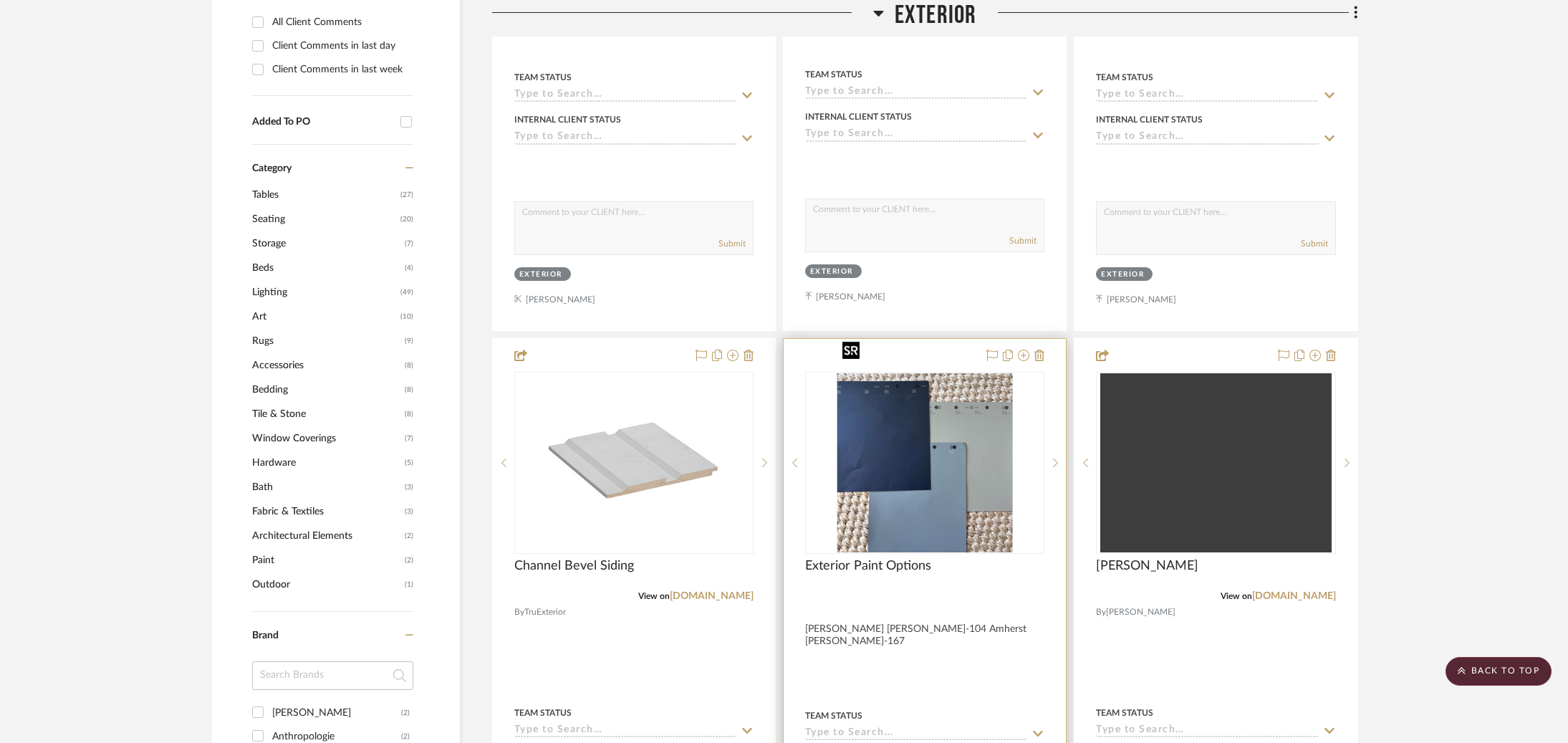
click at [924, 399] on img "0" at bounding box center [924, 463] width 176 height 180
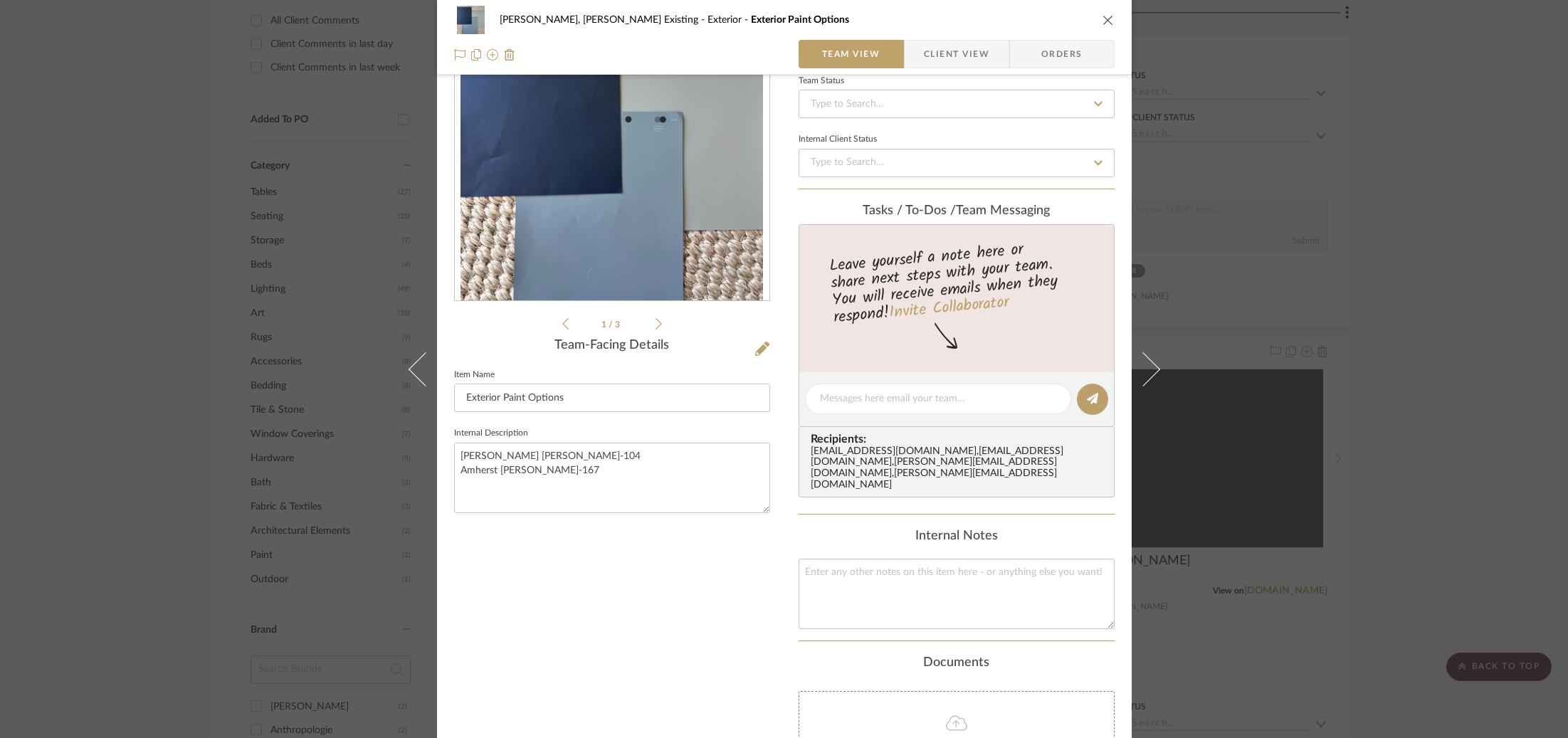
scroll to position [159, 0]
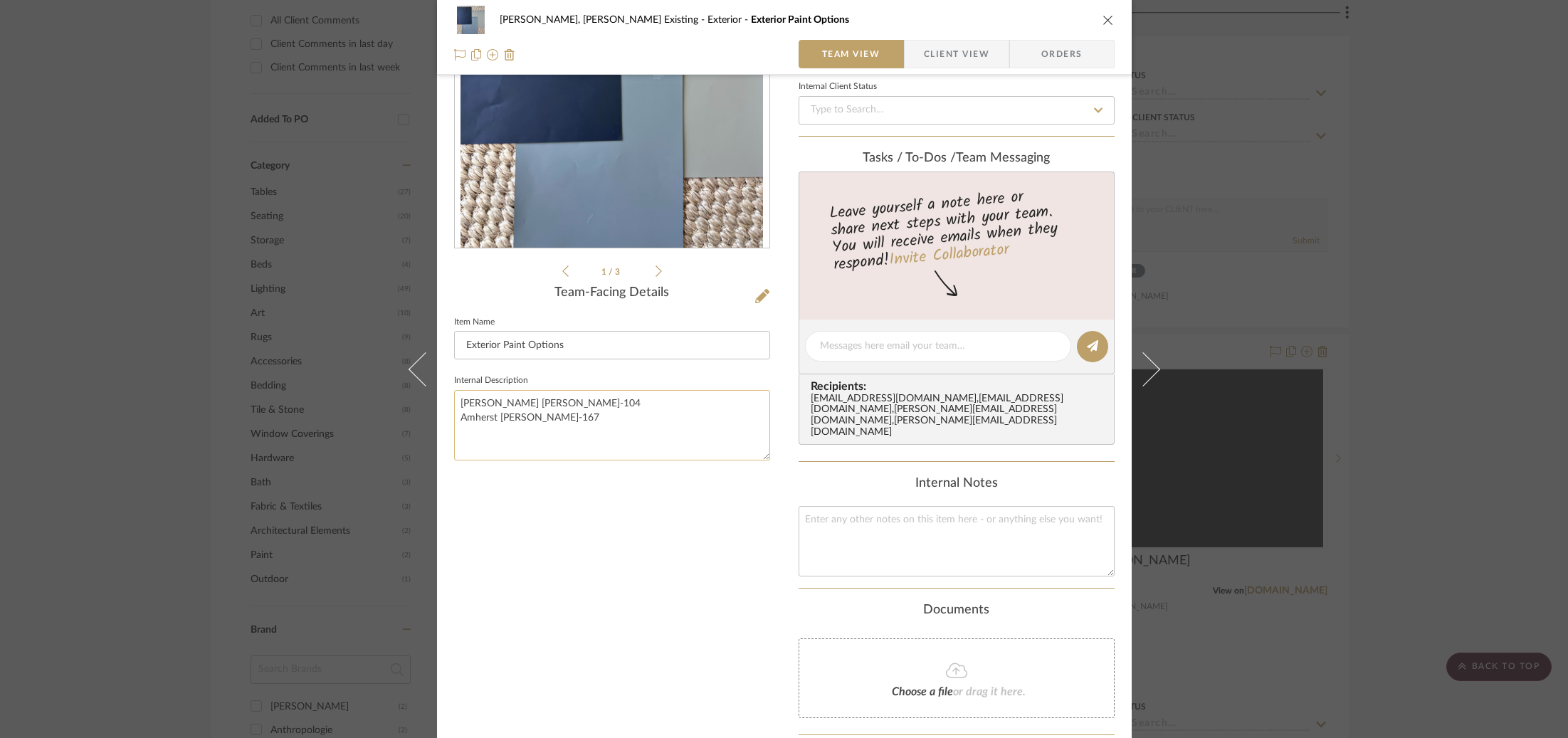
drag, startPoint x: 455, startPoint y: 400, endPoint x: 575, endPoint y: 401, distance: 120.0
click at [575, 401] on textarea "[PERSON_NAME] [PERSON_NAME]-104 Amherst [PERSON_NAME]-167" at bounding box center [612, 426] width 316 height 71
click at [461, 422] on textarea "[PERSON_NAME] [PERSON_NAME]-104 Amherst [PERSON_NAME]-167" at bounding box center [612, 426] width 316 height 71
drag, startPoint x: 545, startPoint y: 415, endPoint x: 664, endPoint y: 289, distance: 173.3
click at [618, 414] on textarea "[PERSON_NAME] [PERSON_NAME]-104 Amherst [PERSON_NAME]-167" at bounding box center [612, 426] width 316 height 71
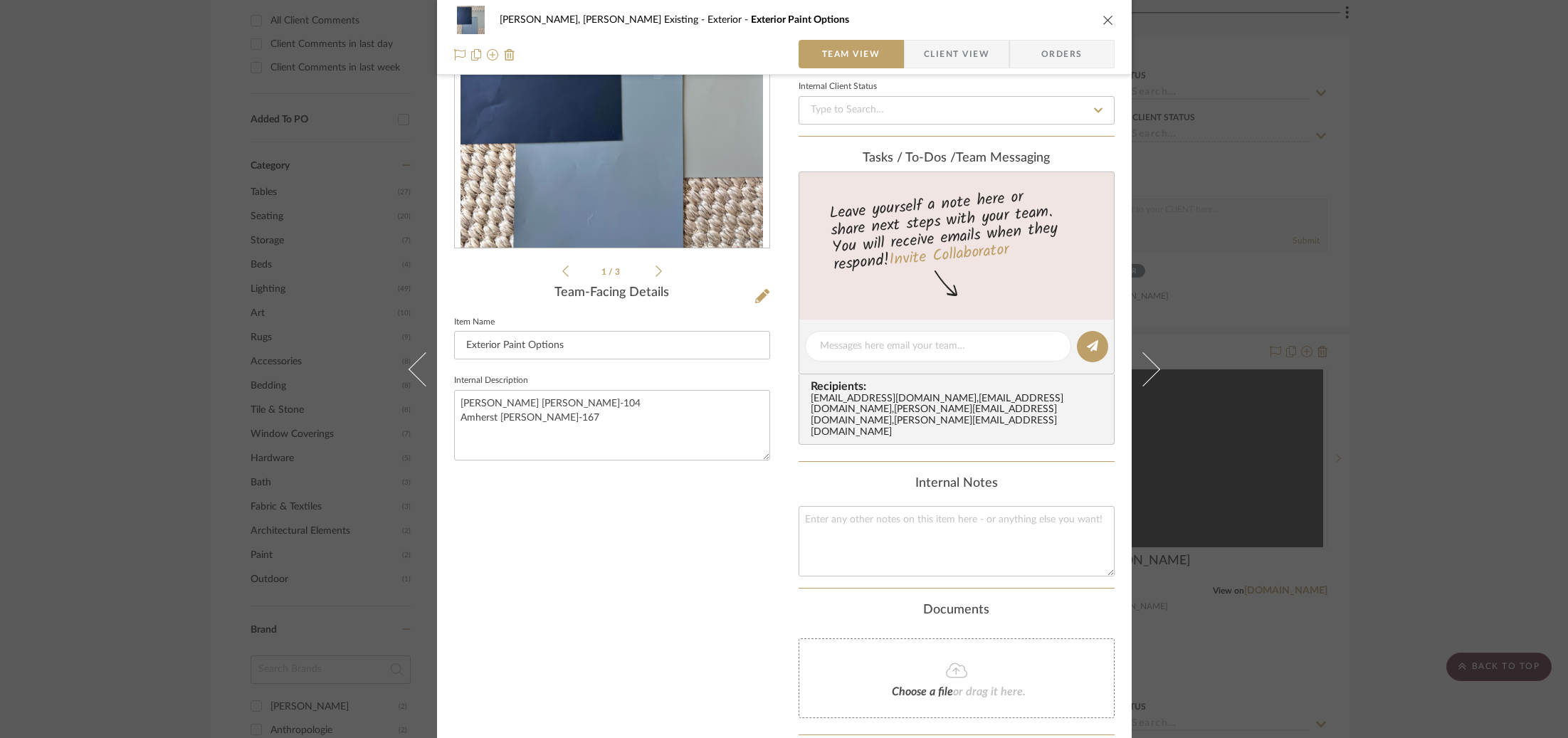
click at [756, 294] on icon at bounding box center [762, 296] width 15 height 15
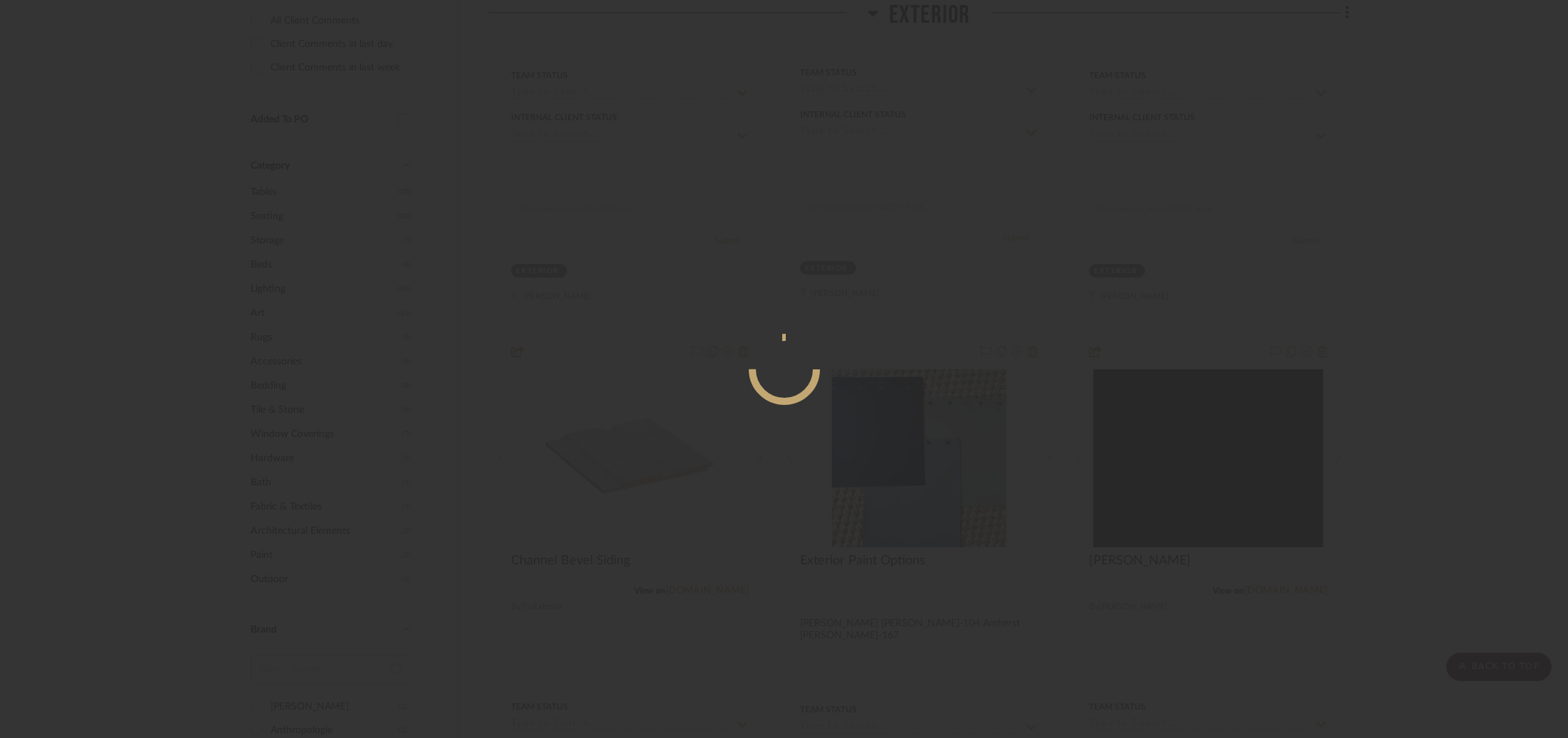
scroll to position [0, 0]
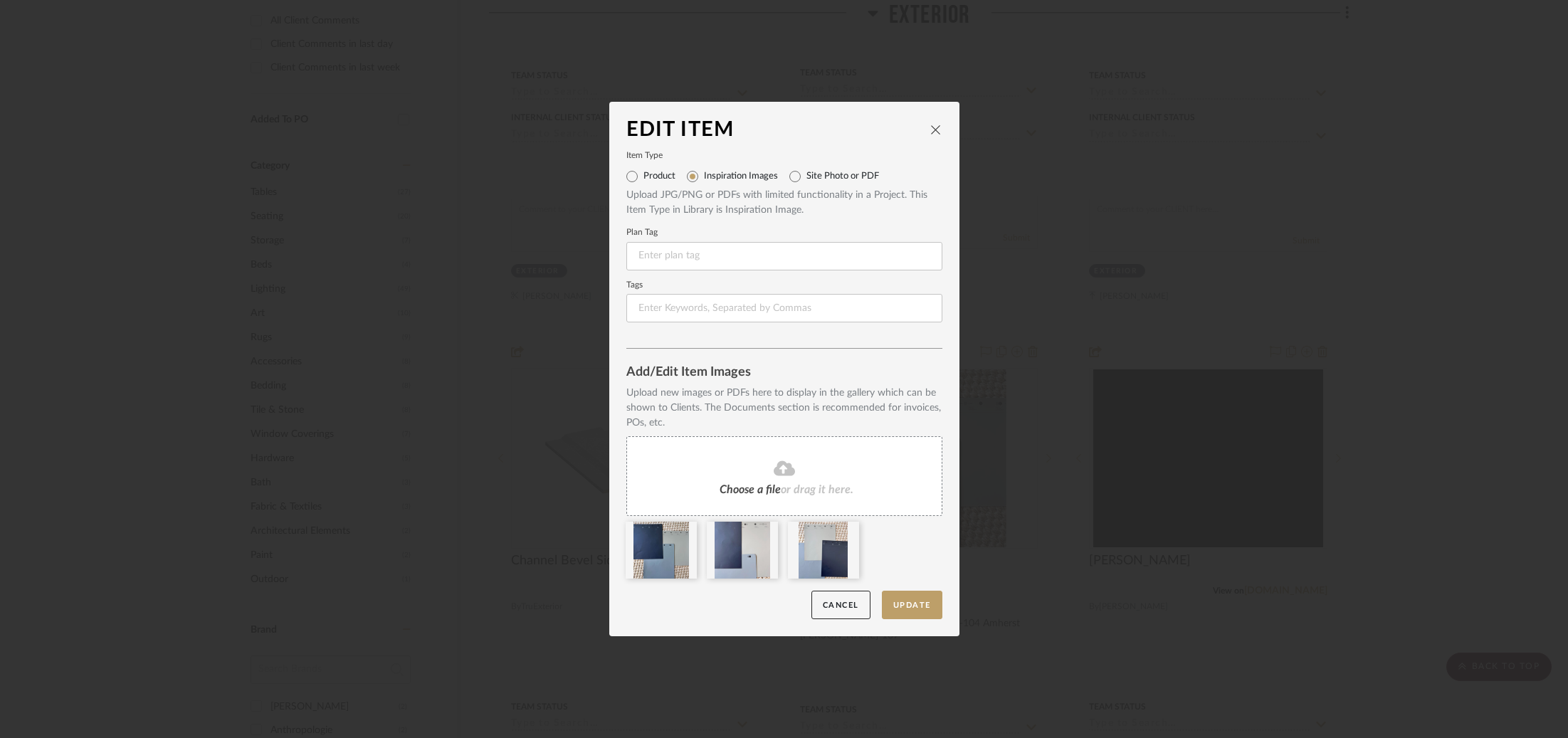
click at [763, 484] on span "Choose a file" at bounding box center [750, 490] width 61 height 12
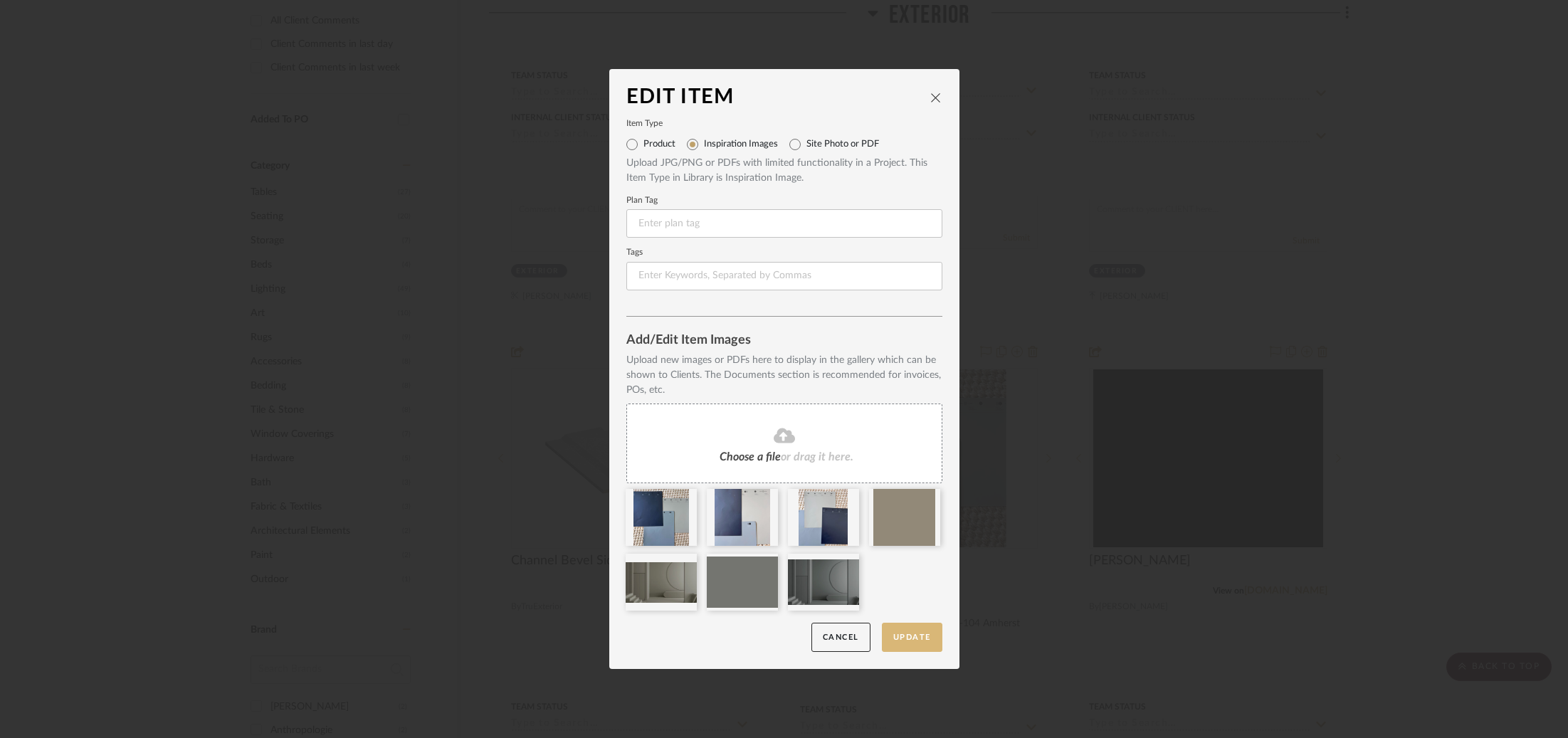
click at [911, 638] on button "Update" at bounding box center [912, 637] width 61 height 29
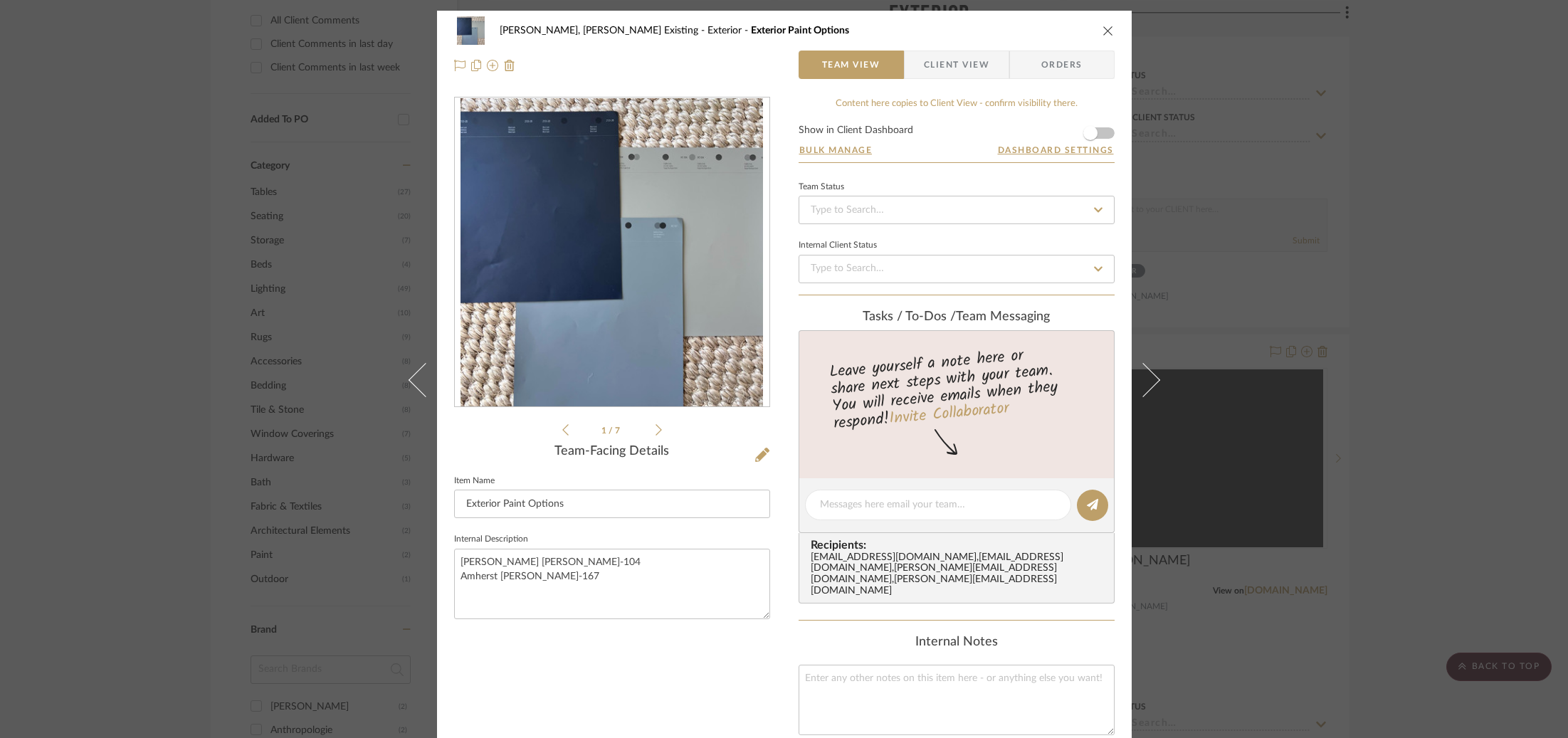
click at [1284, 301] on div "[PERSON_NAME], [PERSON_NAME] Existing Exterior Exterior Paint Options Team View…" at bounding box center [784, 369] width 1568 height 738
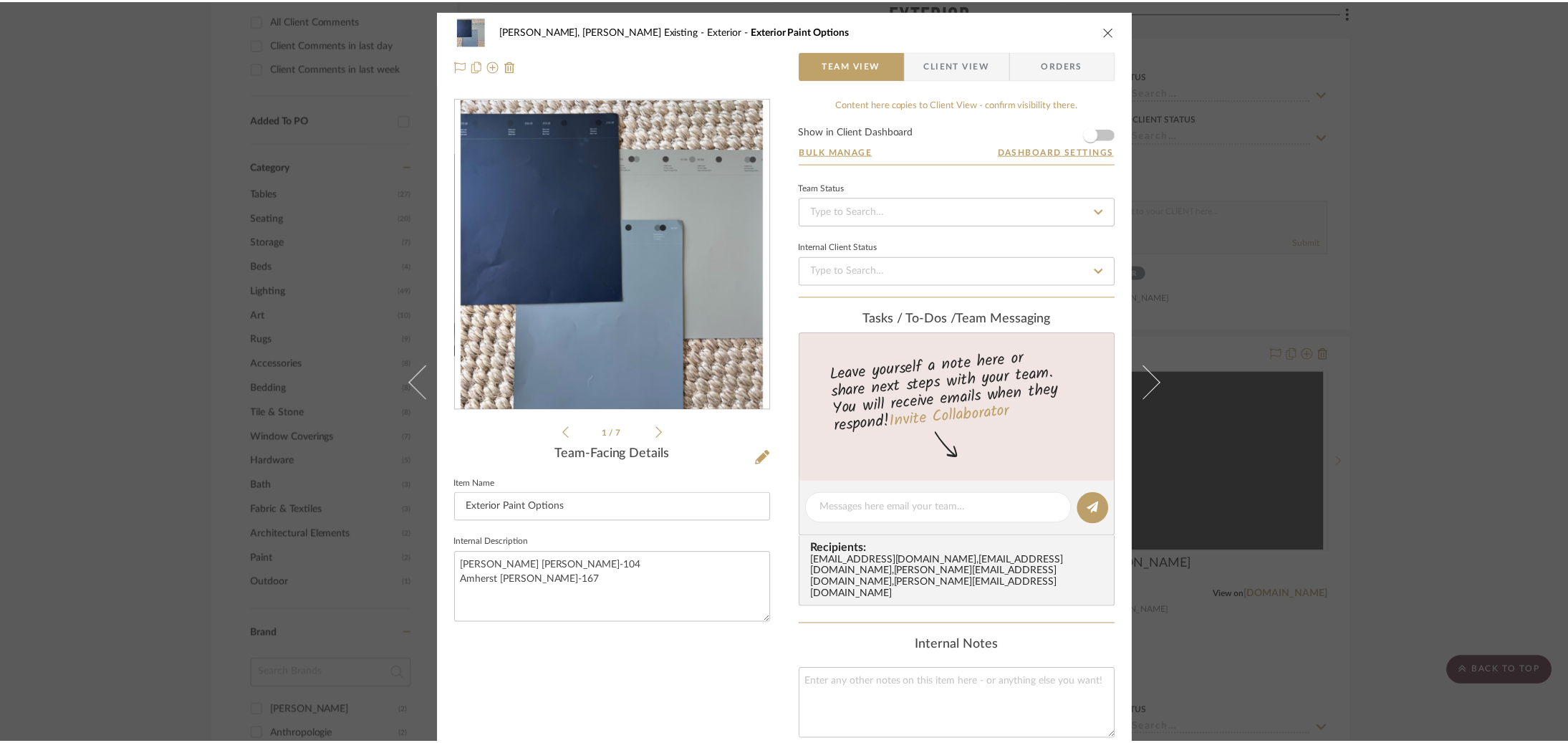
scroll to position [809, 0]
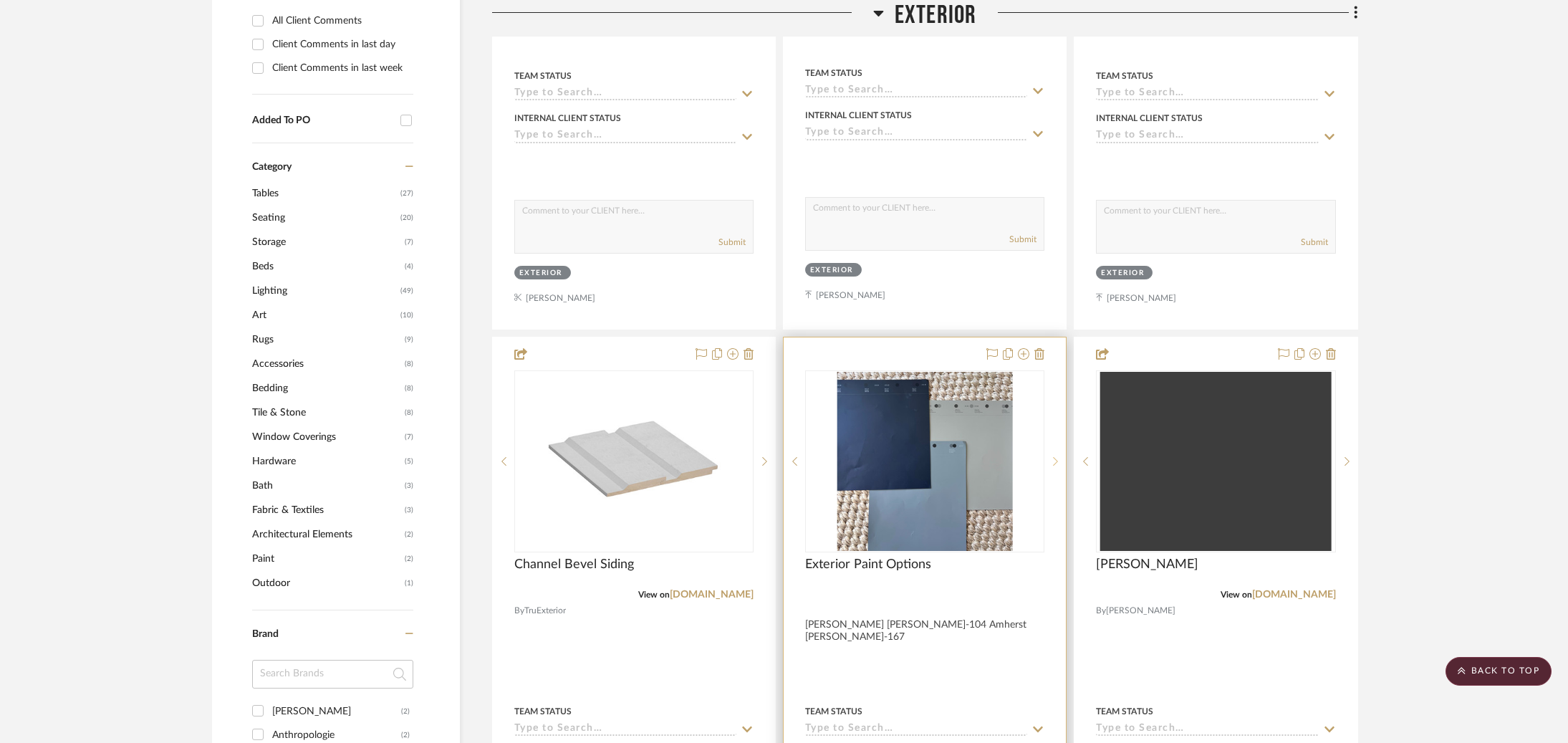
click at [1059, 457] on sr-next-btn at bounding box center [1055, 461] width 22 height 10
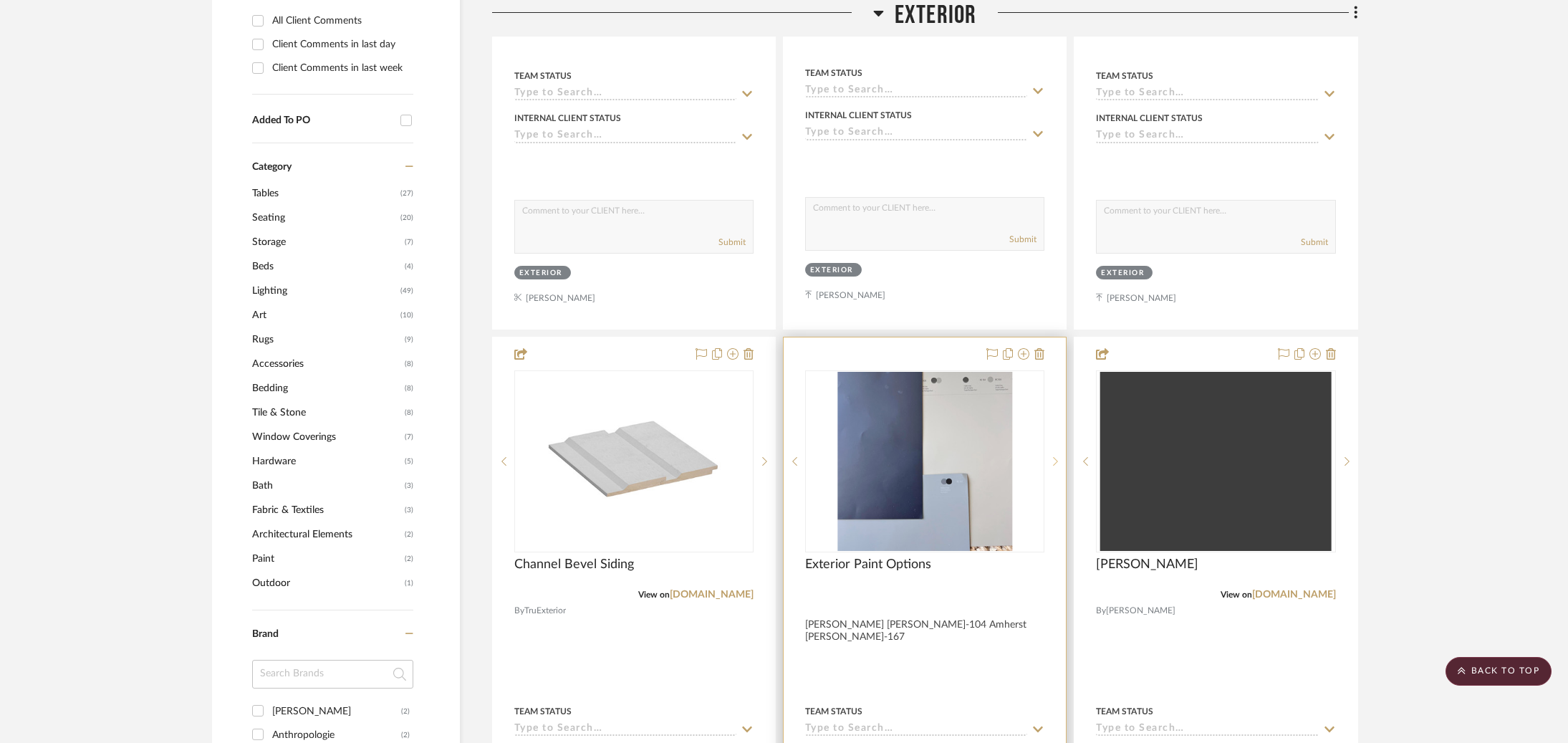
click at [1059, 457] on sr-next-btn at bounding box center [1055, 461] width 22 height 10
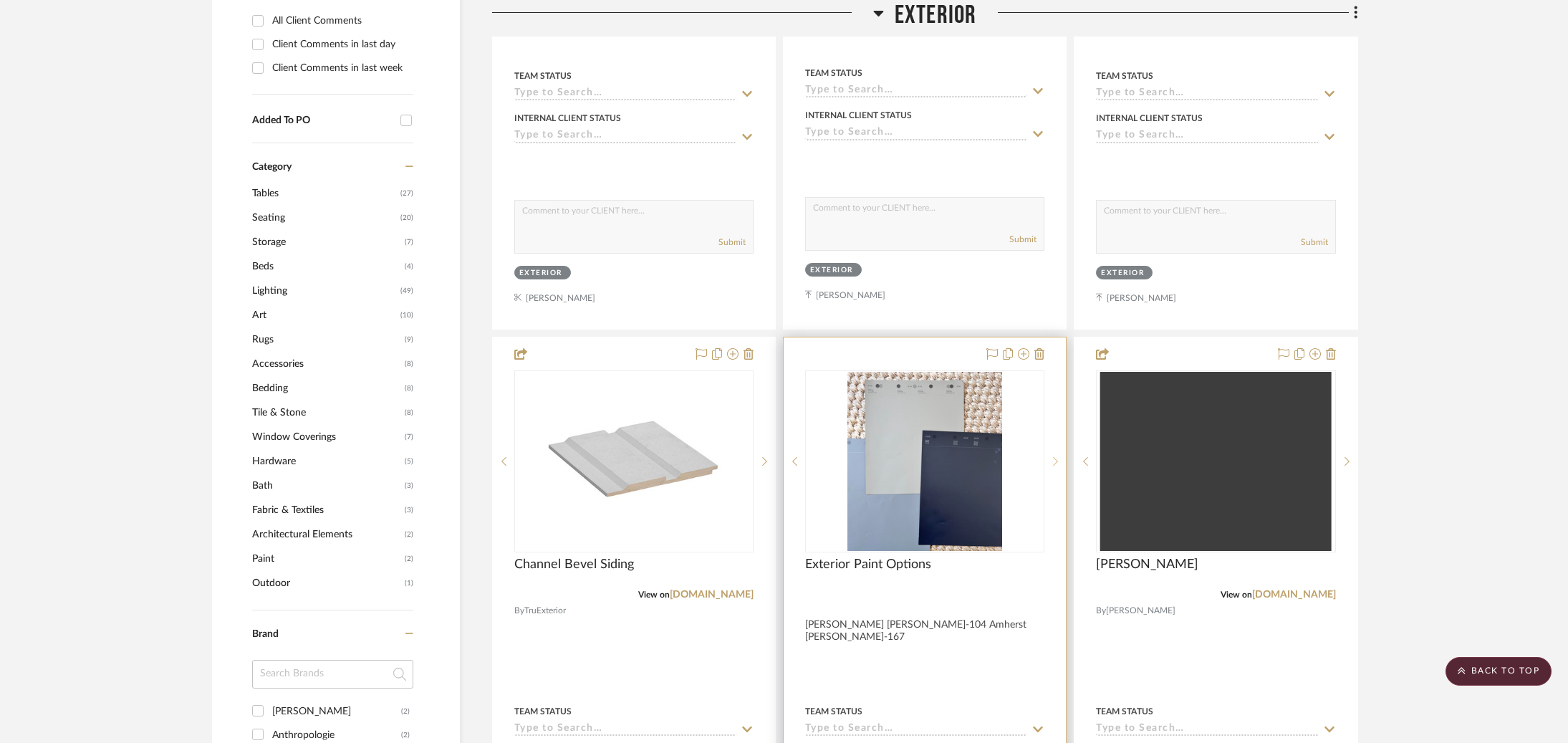
click at [1059, 457] on sr-next-btn at bounding box center [1055, 461] width 22 height 10
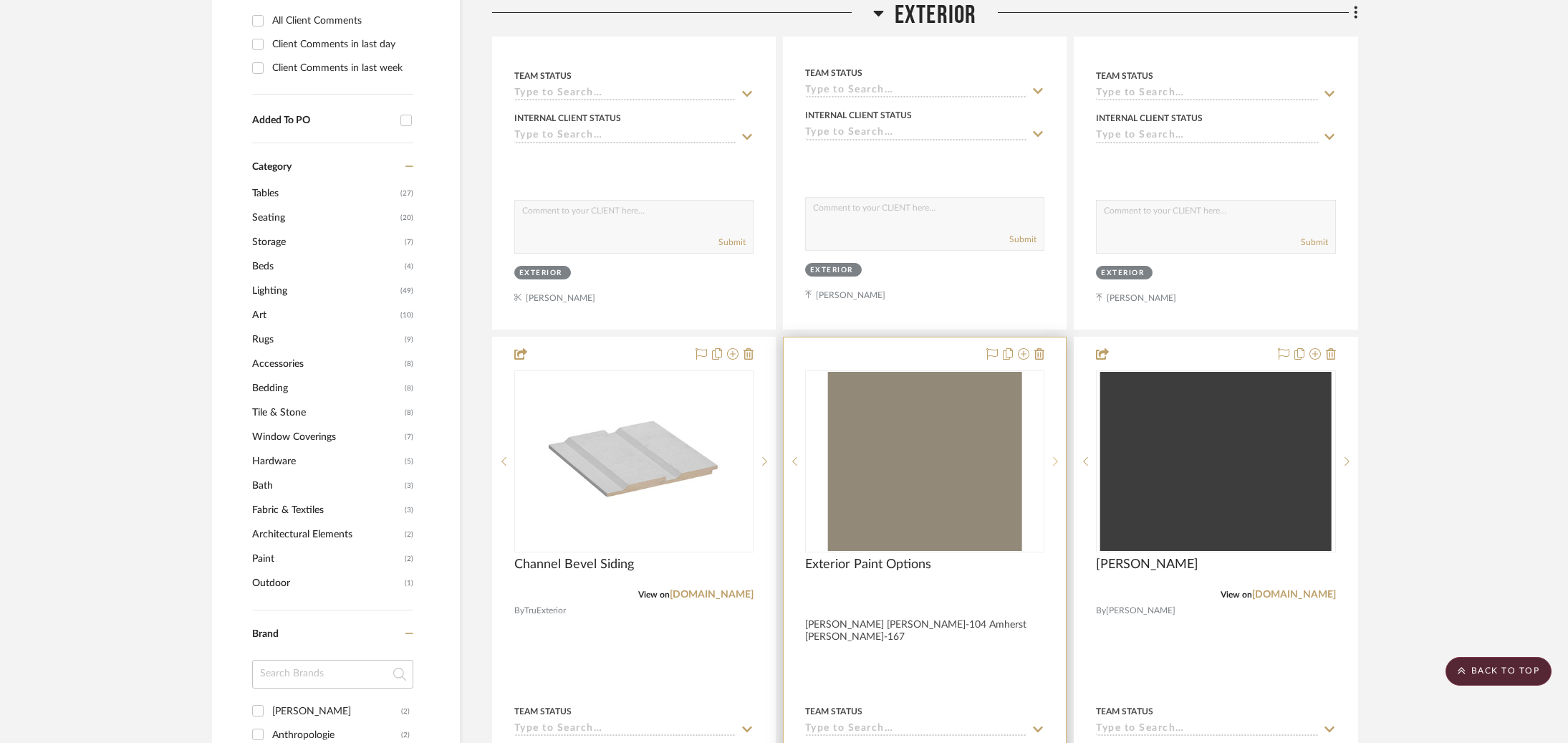
click at [1059, 457] on sr-next-btn at bounding box center [1055, 461] width 22 height 10
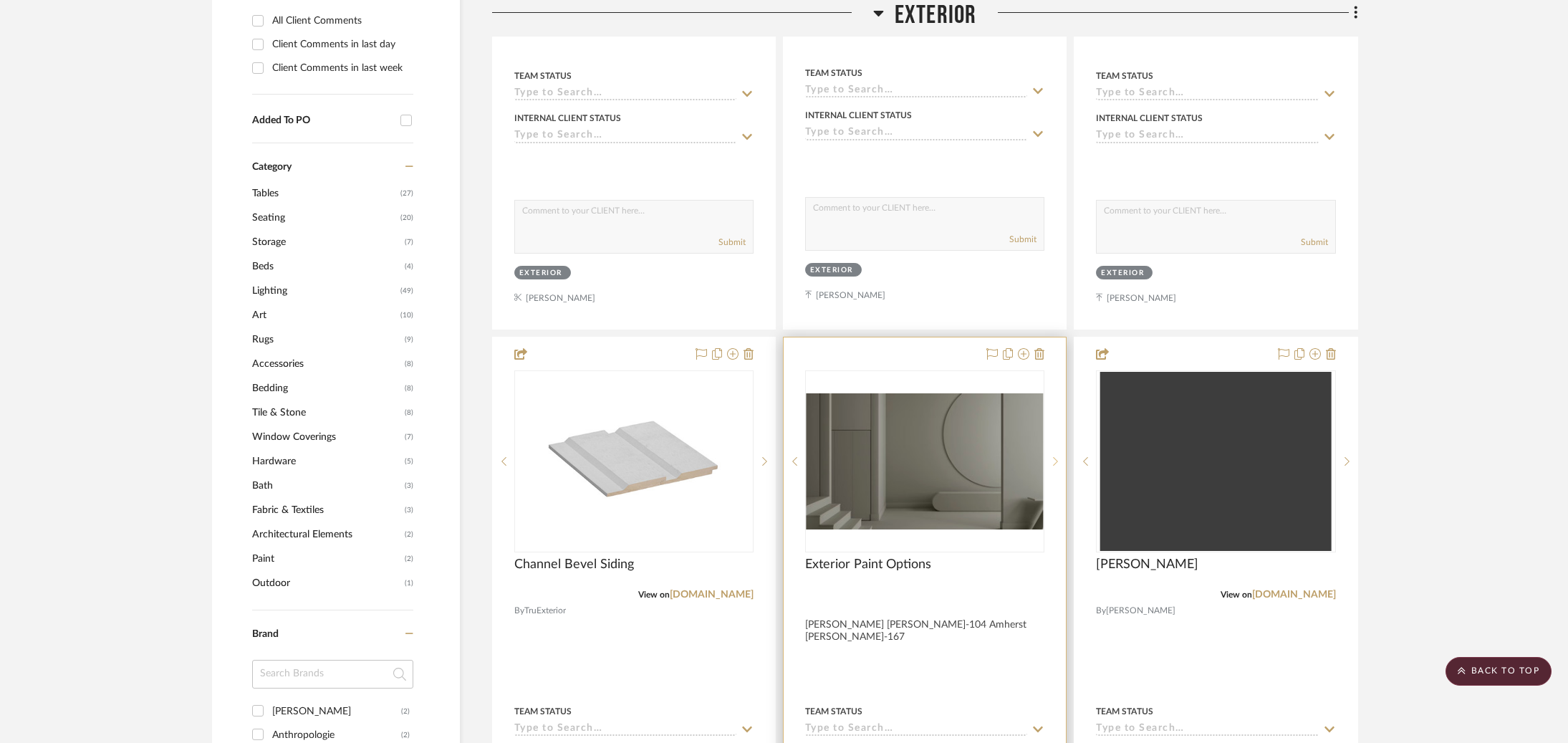
click at [1059, 457] on sr-next-btn at bounding box center [1055, 461] width 22 height 10
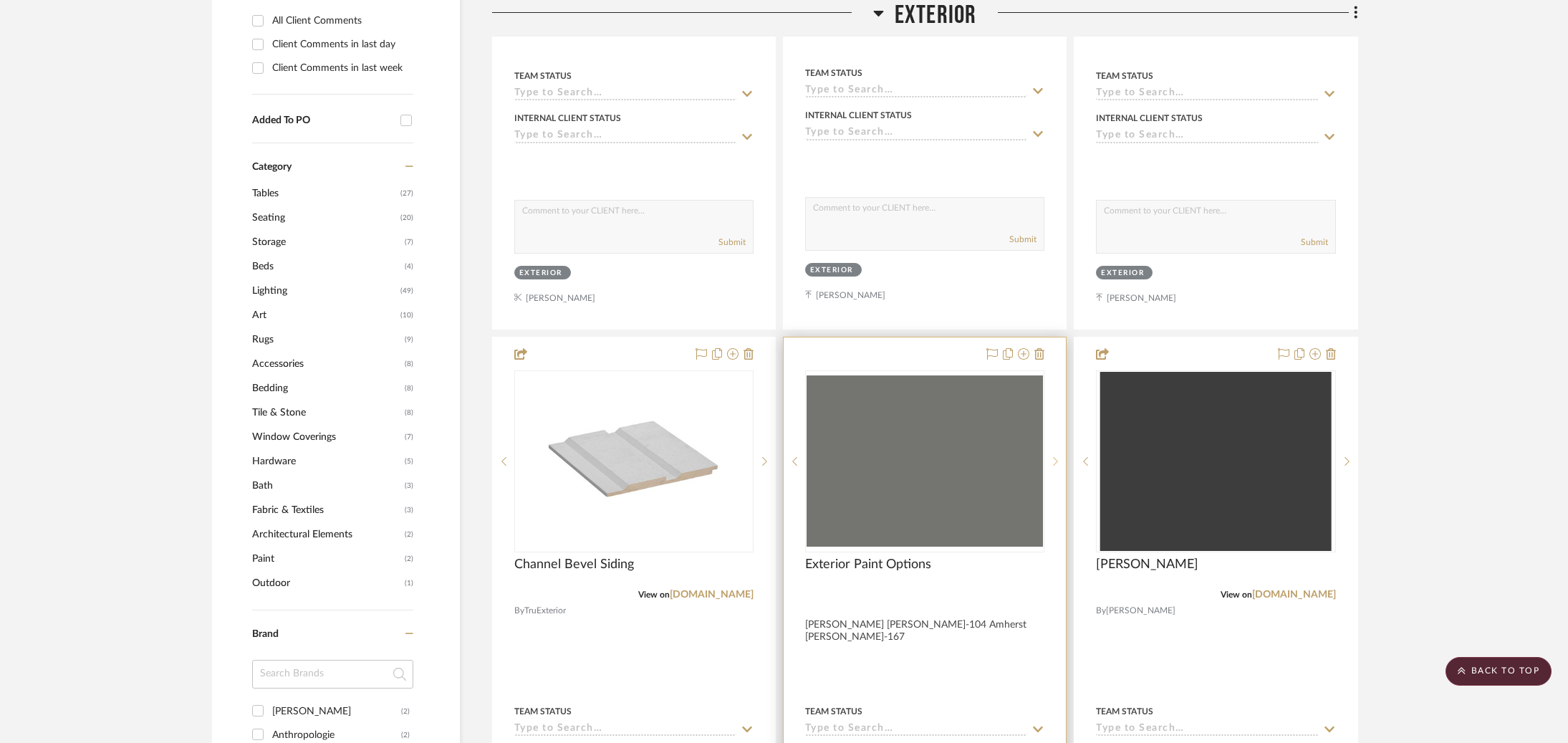
click at [1059, 457] on sr-next-btn at bounding box center [1055, 461] width 22 height 10
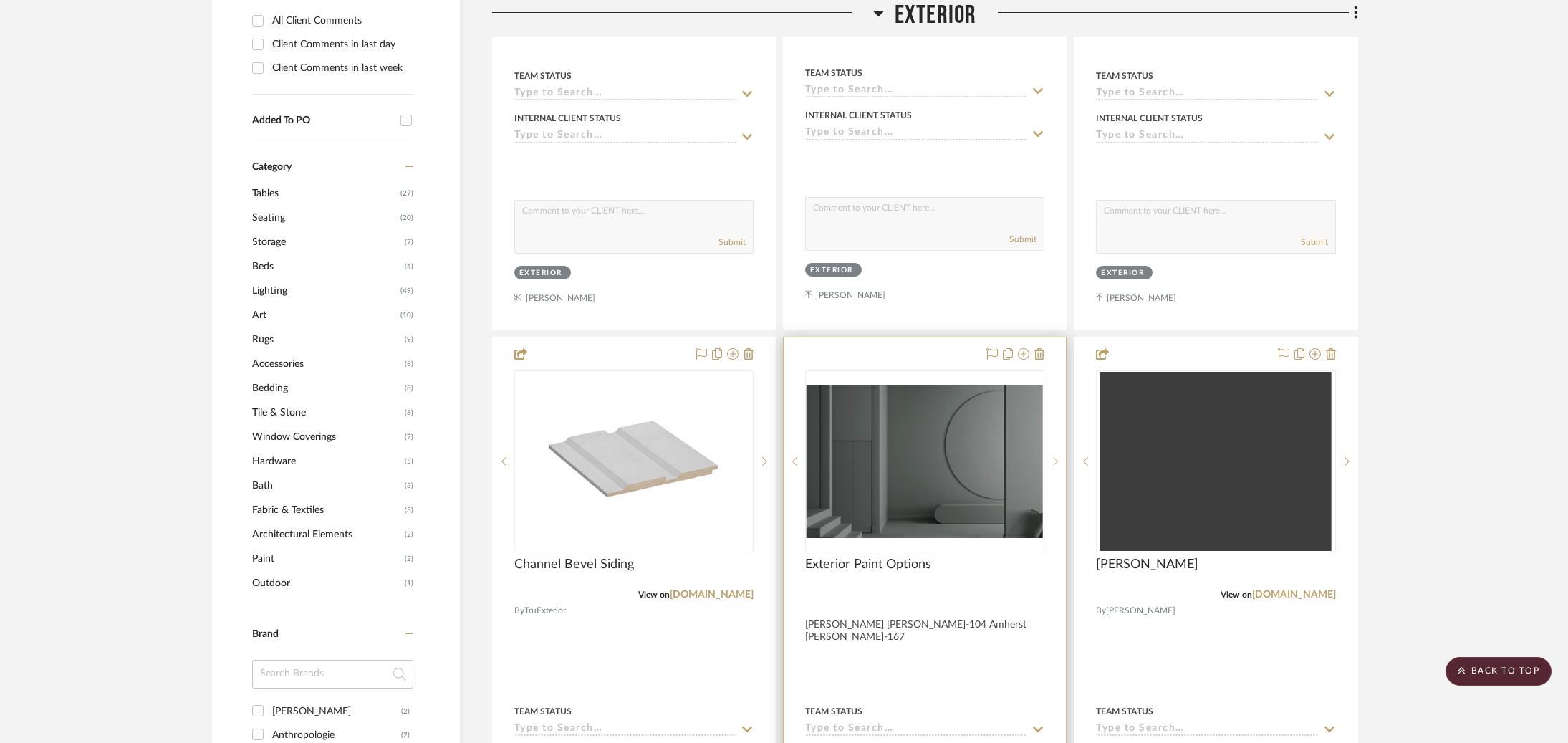
click at [1059, 457] on sr-next-btn at bounding box center [1055, 461] width 22 height 10
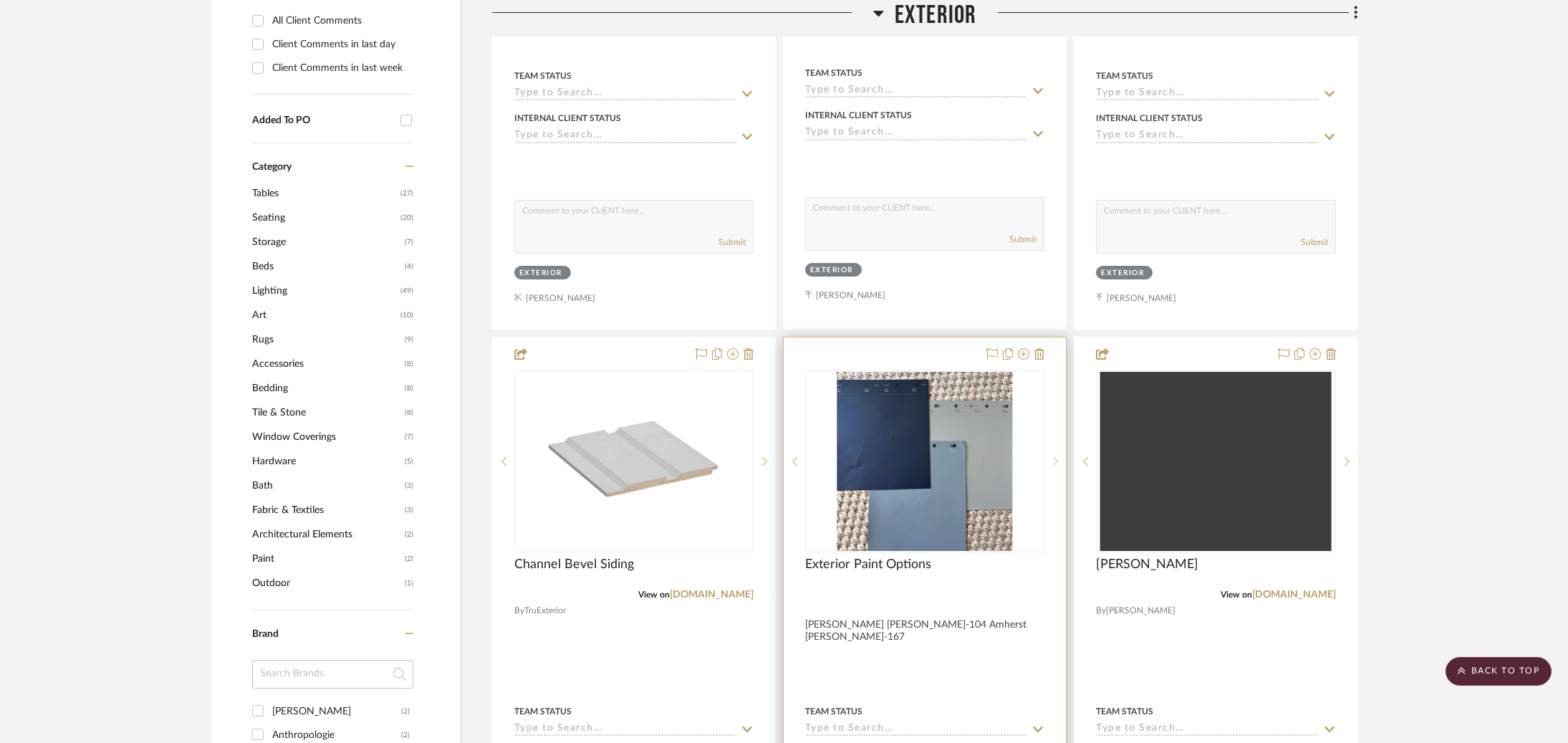
click at [1059, 457] on sr-next-btn at bounding box center [1055, 461] width 22 height 10
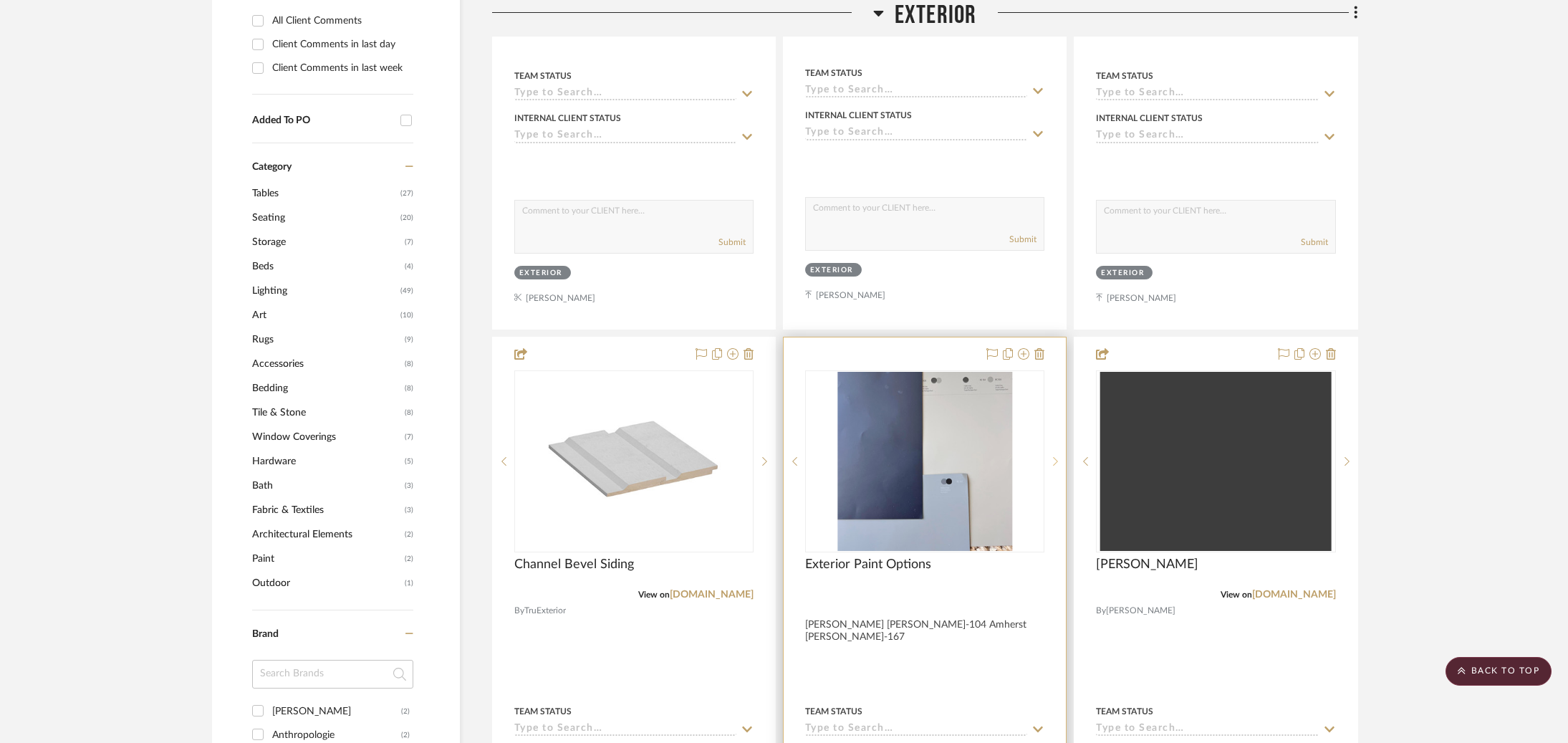
click at [1059, 457] on sr-next-btn at bounding box center [1055, 461] width 22 height 10
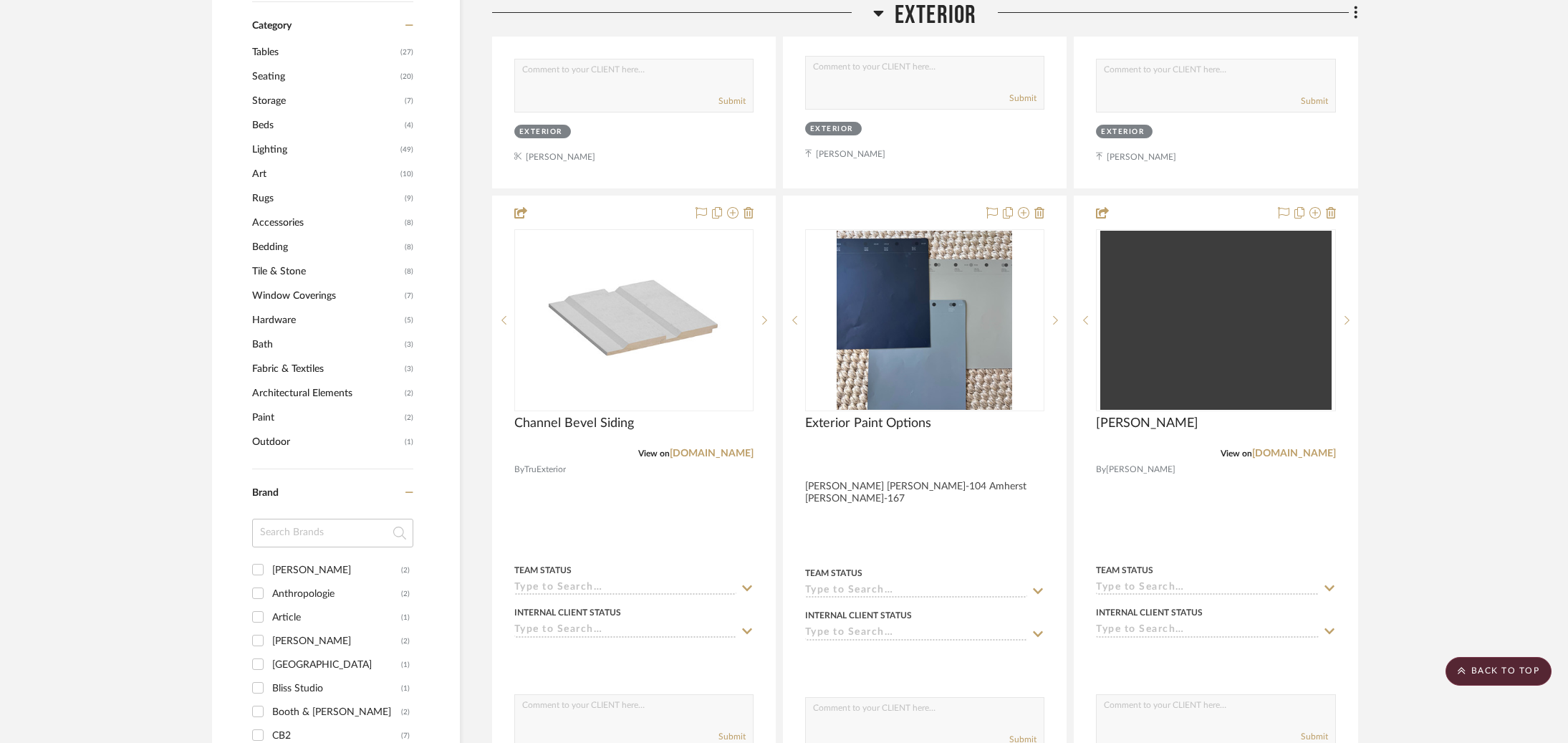
scroll to position [1164, 0]
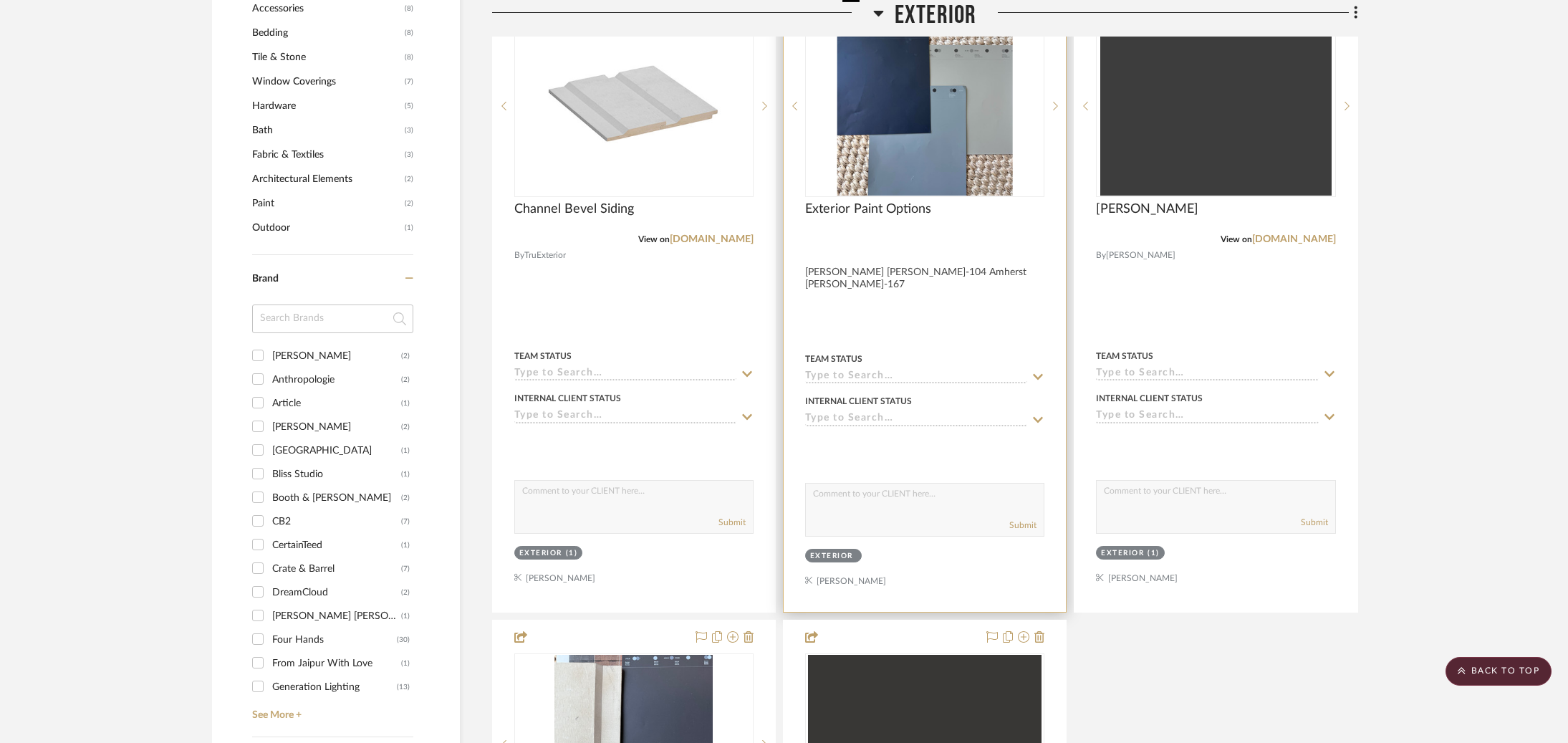
click at [0, 0] on img at bounding box center [0, 0] width 0 height 0
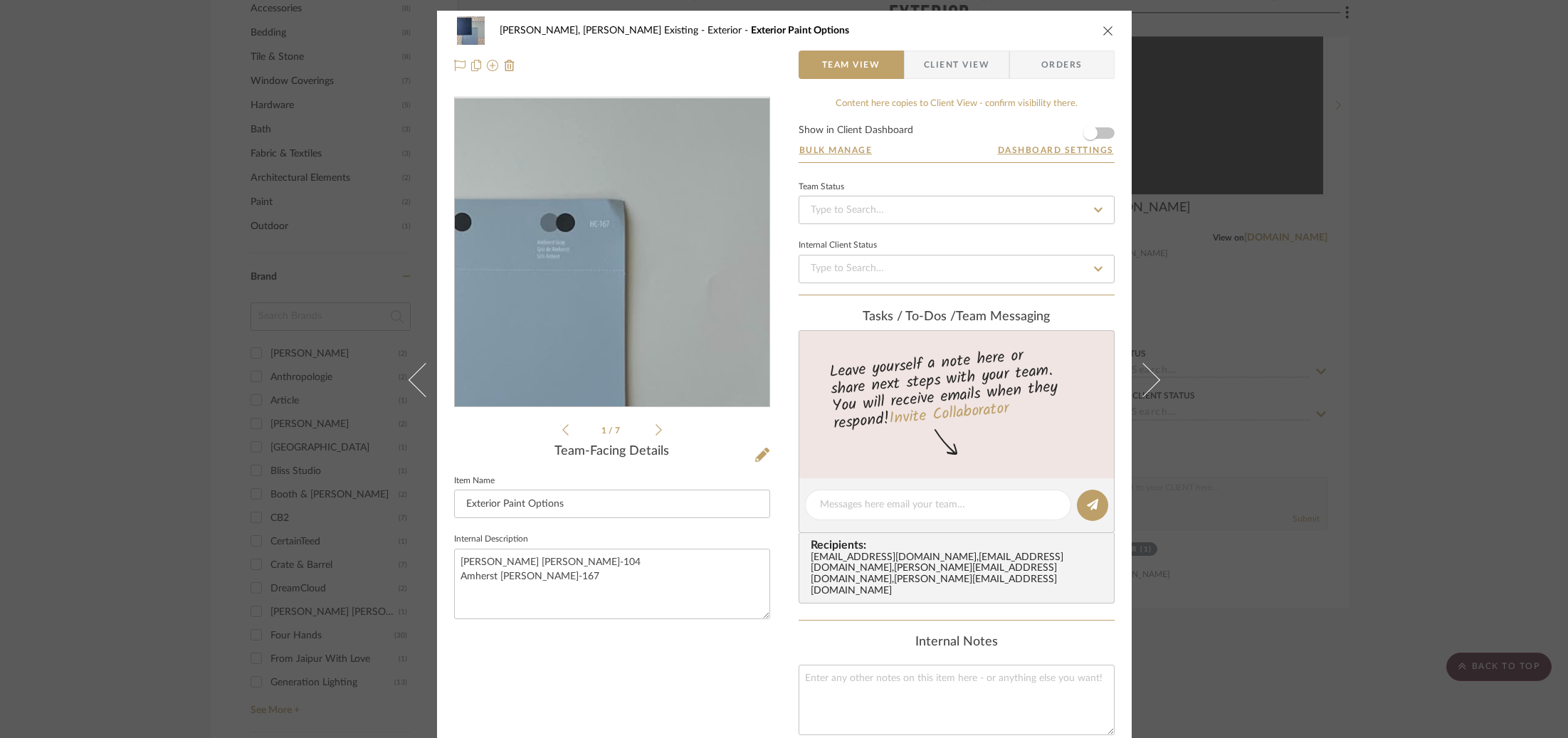
click at [673, 236] on img "0" at bounding box center [612, 253] width 303 height 309
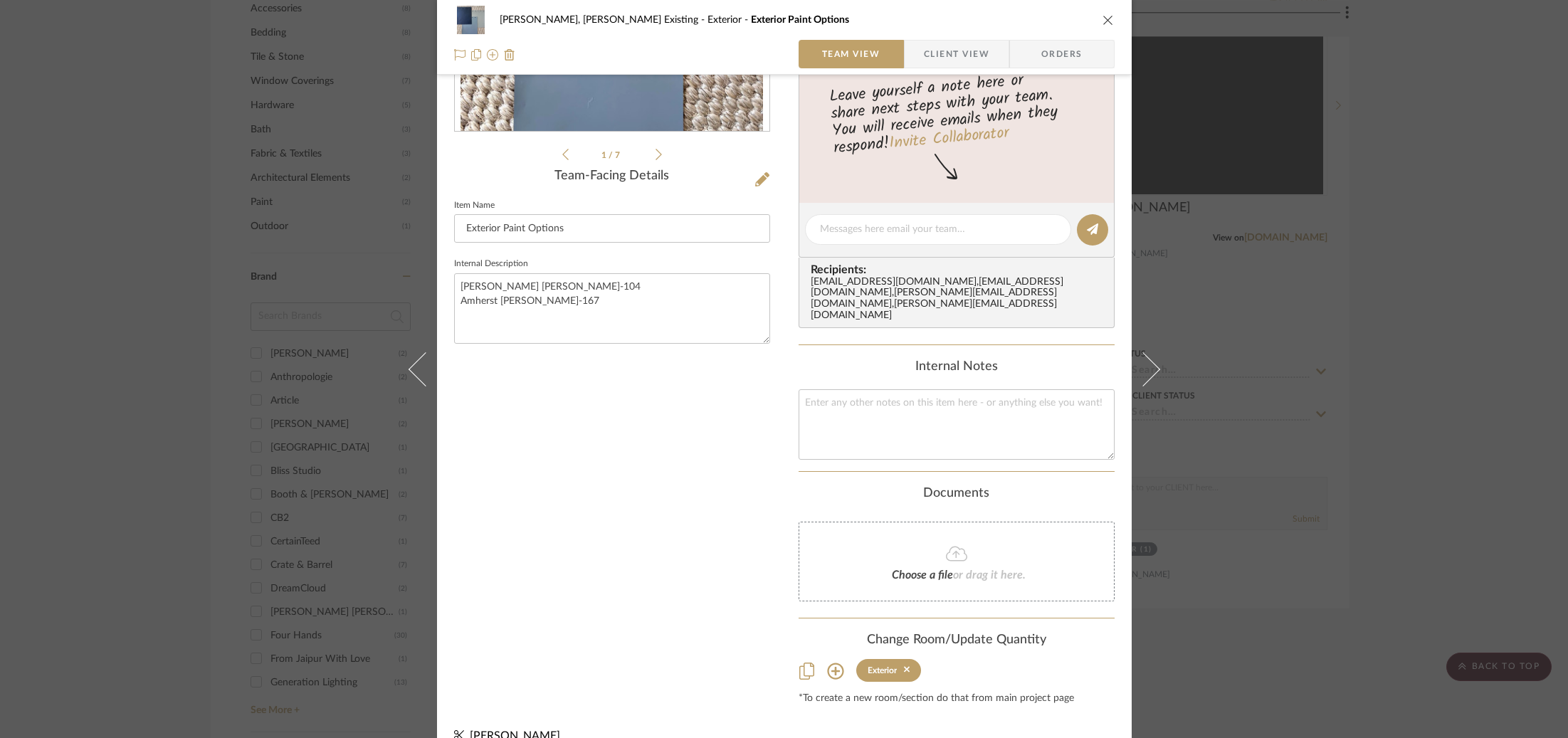
scroll to position [275, 0]
click at [649, 154] on li "1 / 7" at bounding box center [612, 155] width 87 height 17
click at [656, 156] on icon at bounding box center [659, 155] width 6 height 13
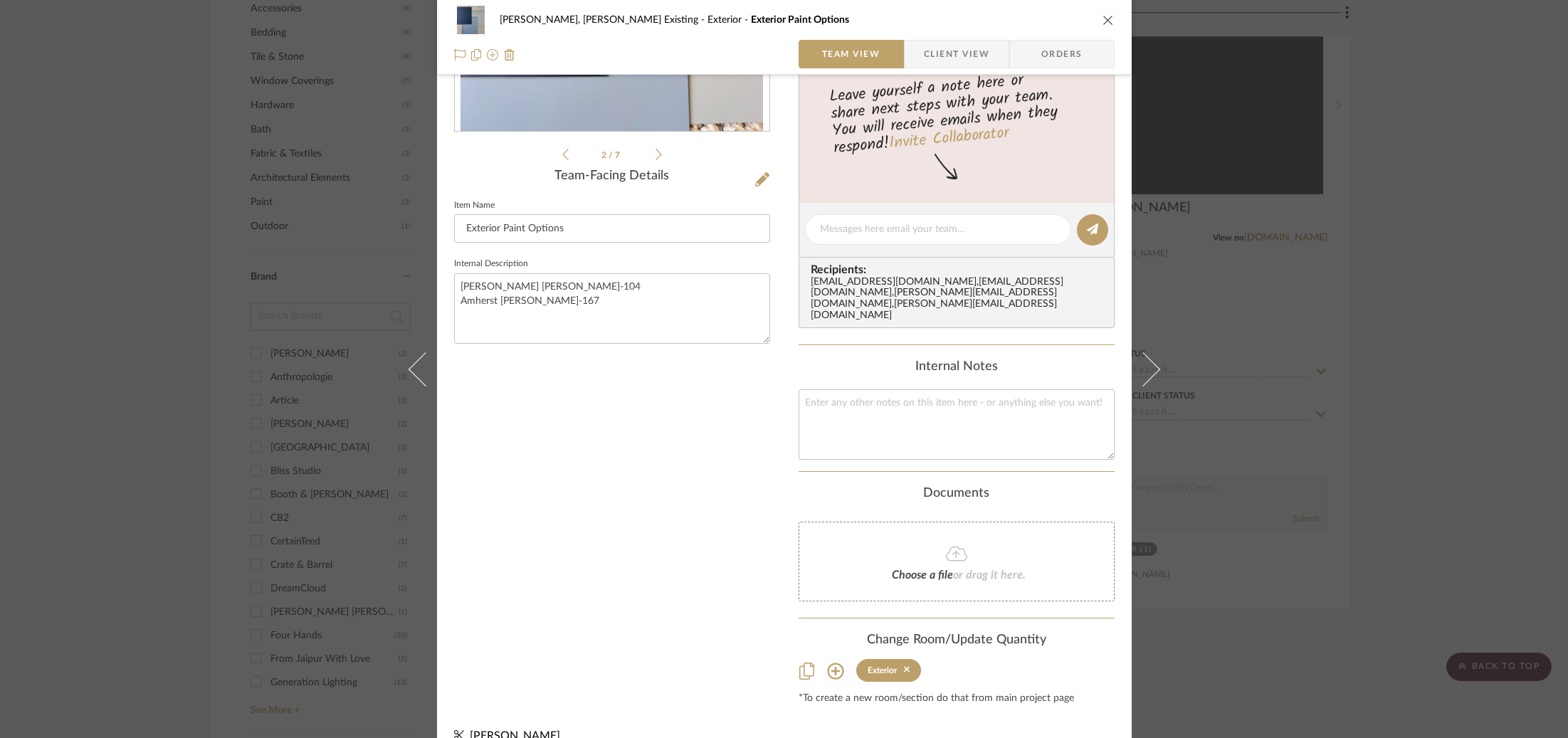
click at [656, 156] on icon at bounding box center [659, 155] width 6 height 13
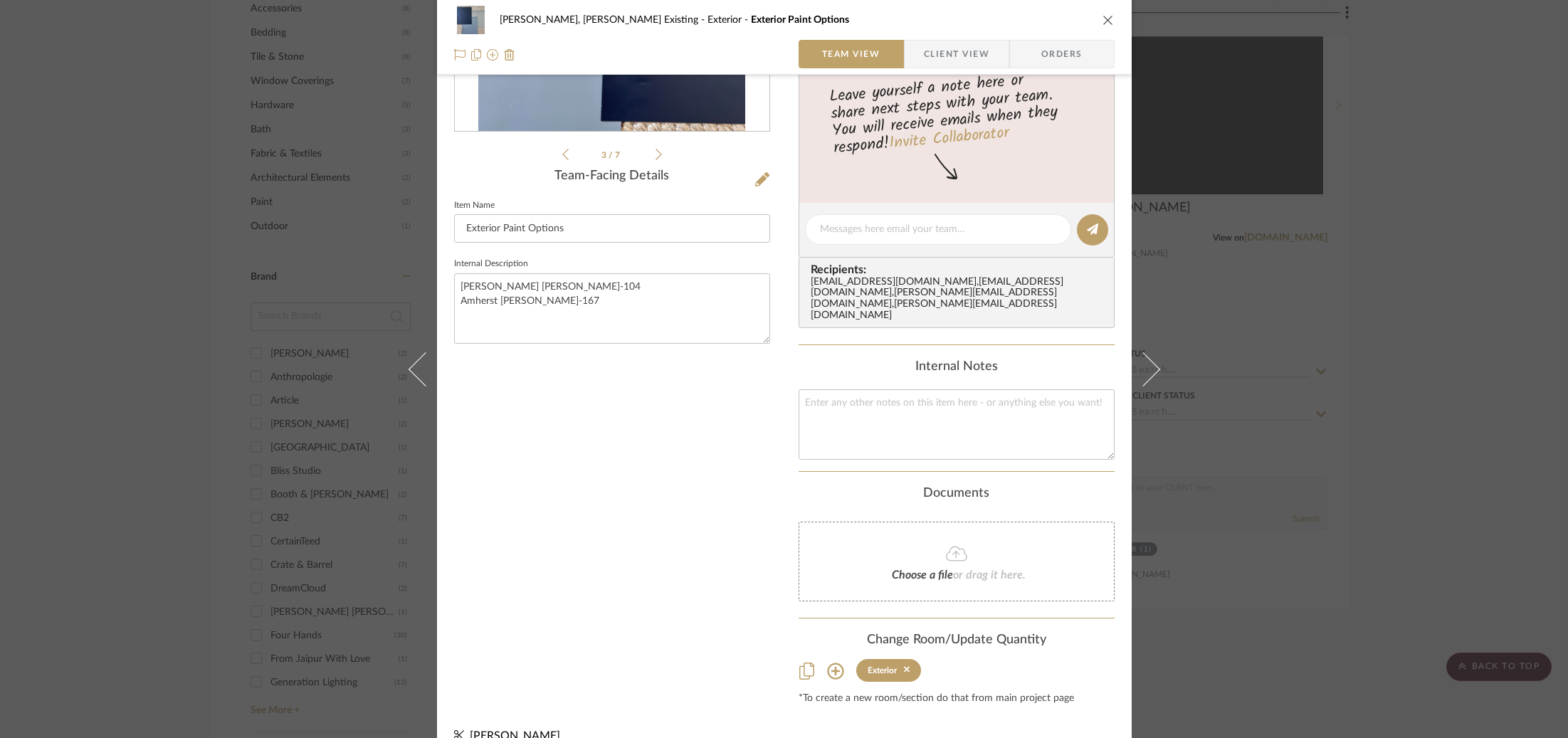
click at [656, 156] on icon at bounding box center [659, 155] width 6 height 13
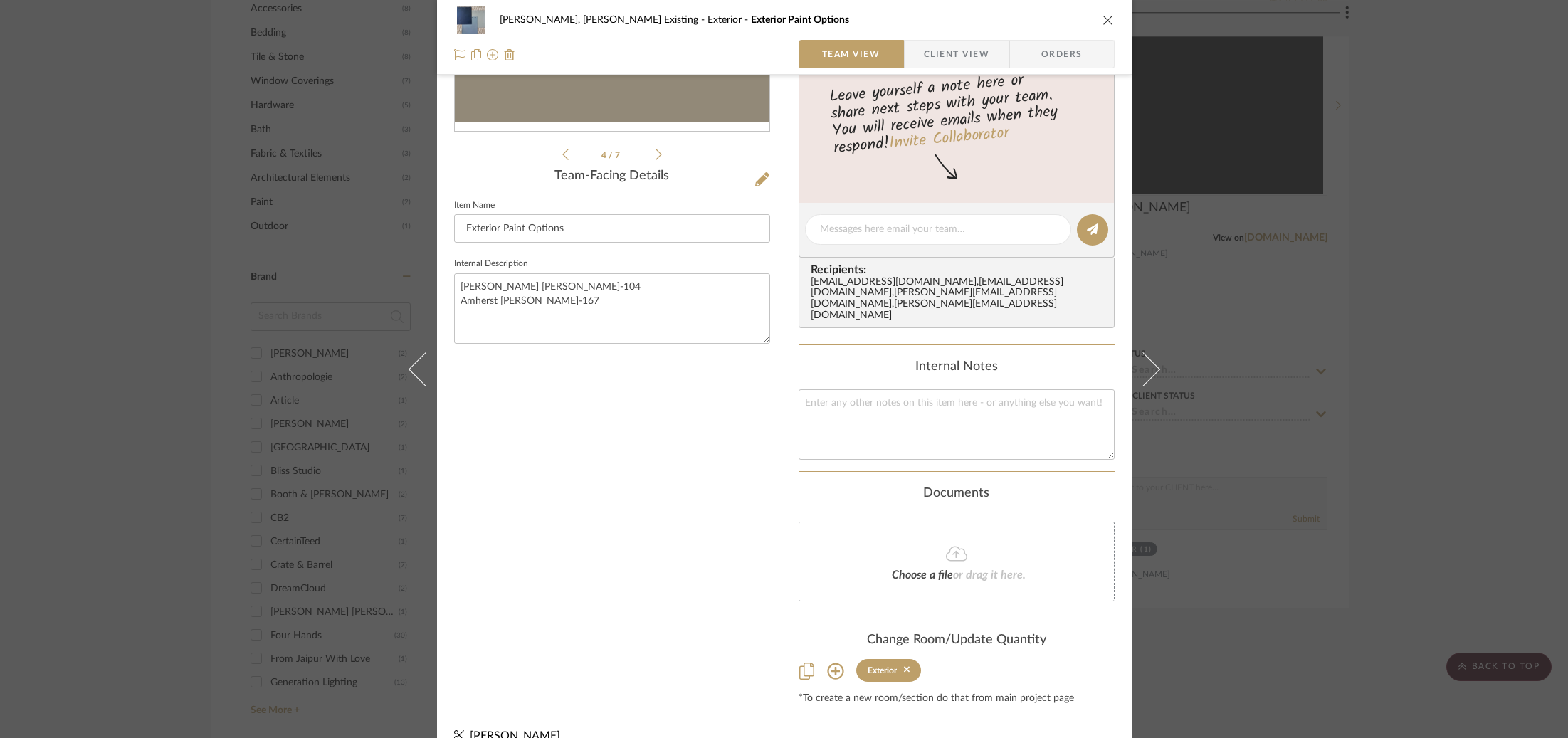
click at [656, 156] on icon at bounding box center [659, 155] width 6 height 13
